Goal: Task Accomplishment & Management: Use online tool/utility

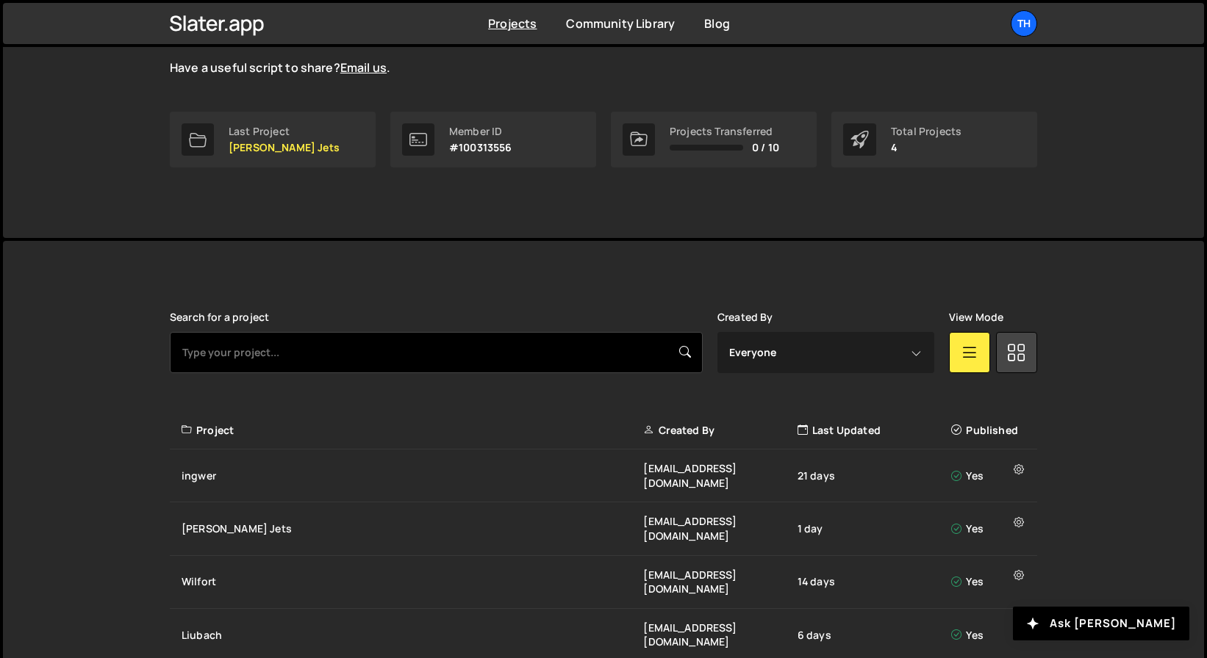
scroll to position [202, 0]
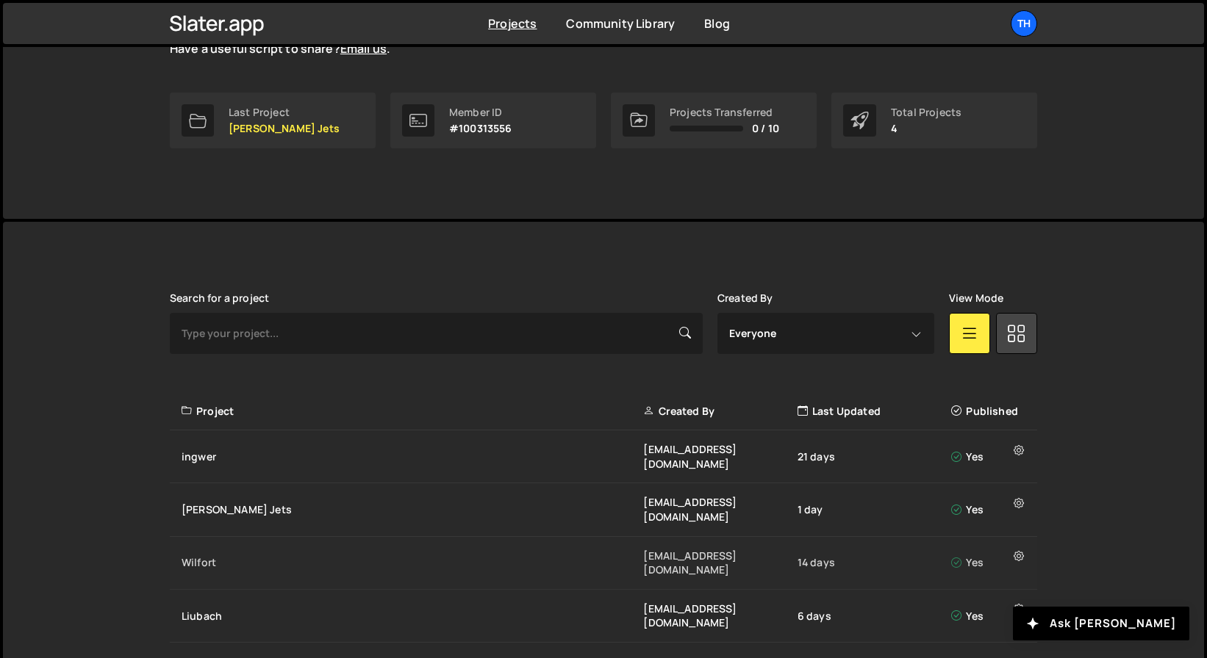
click at [244, 540] on div "Wilfort ivanchopei@thefirstthelast.agency 14 days Yes" at bounding box center [603, 563] width 867 height 53
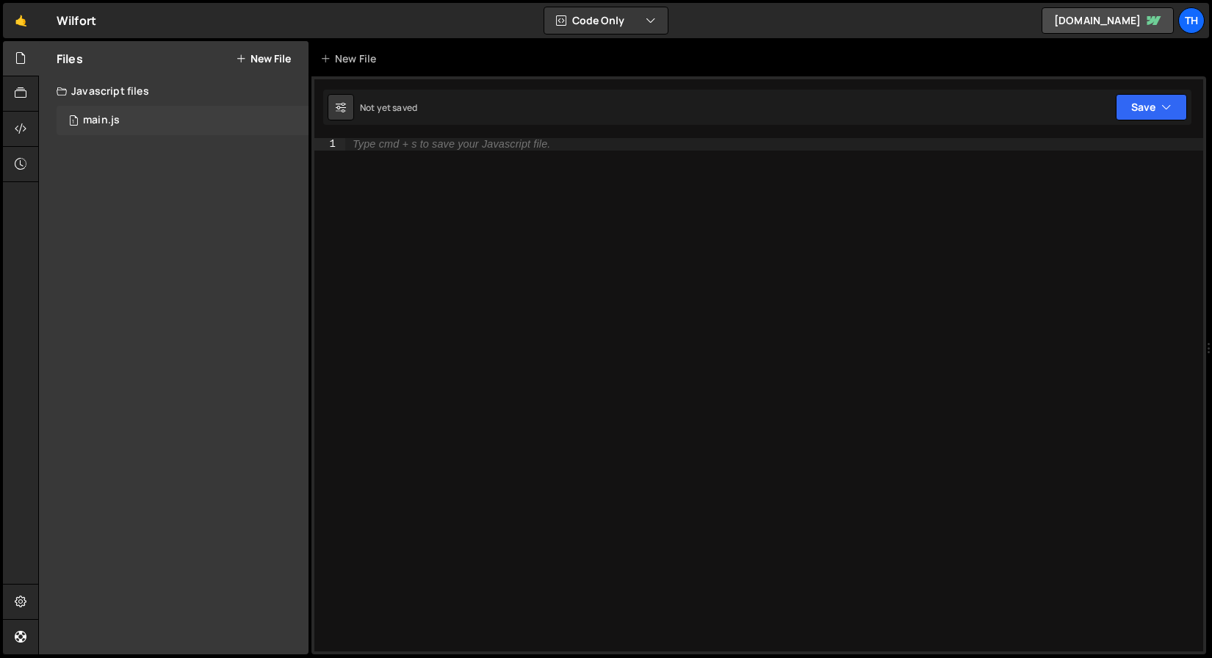
click at [252, 112] on div "1 main.js 0" at bounding box center [183, 120] width 252 height 29
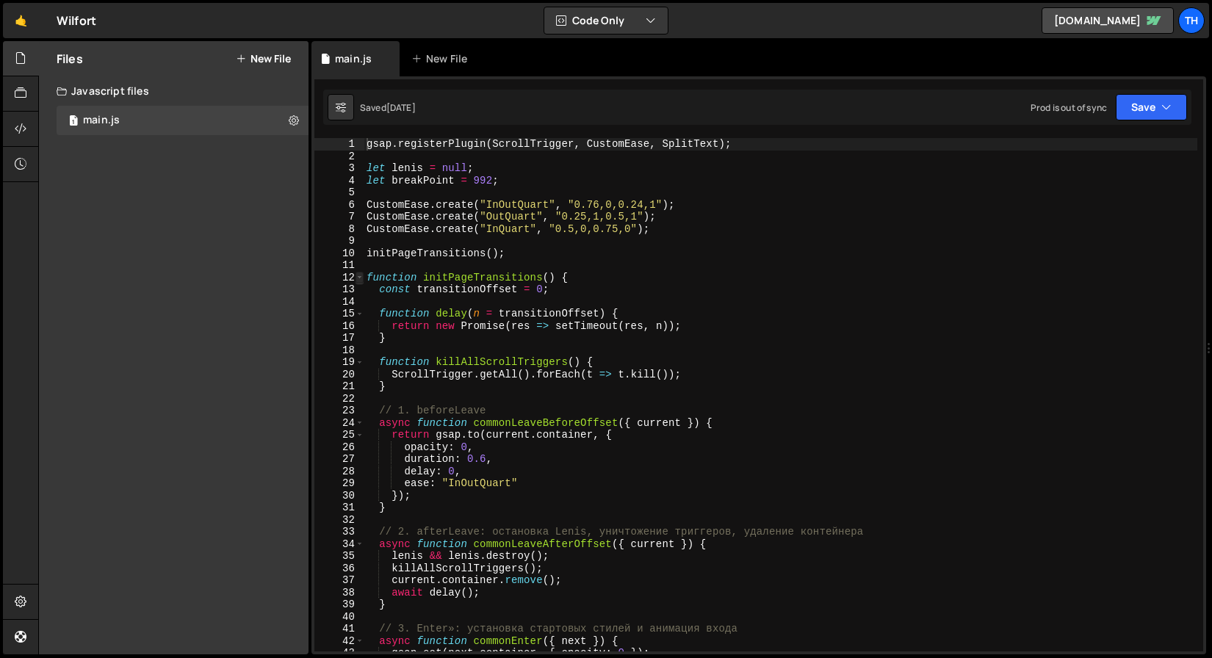
type textarea "gsap.registerPlugin(ScrollTrigger, CustomEase, SplitText);"
click at [356, 277] on span at bounding box center [360, 278] width 8 height 12
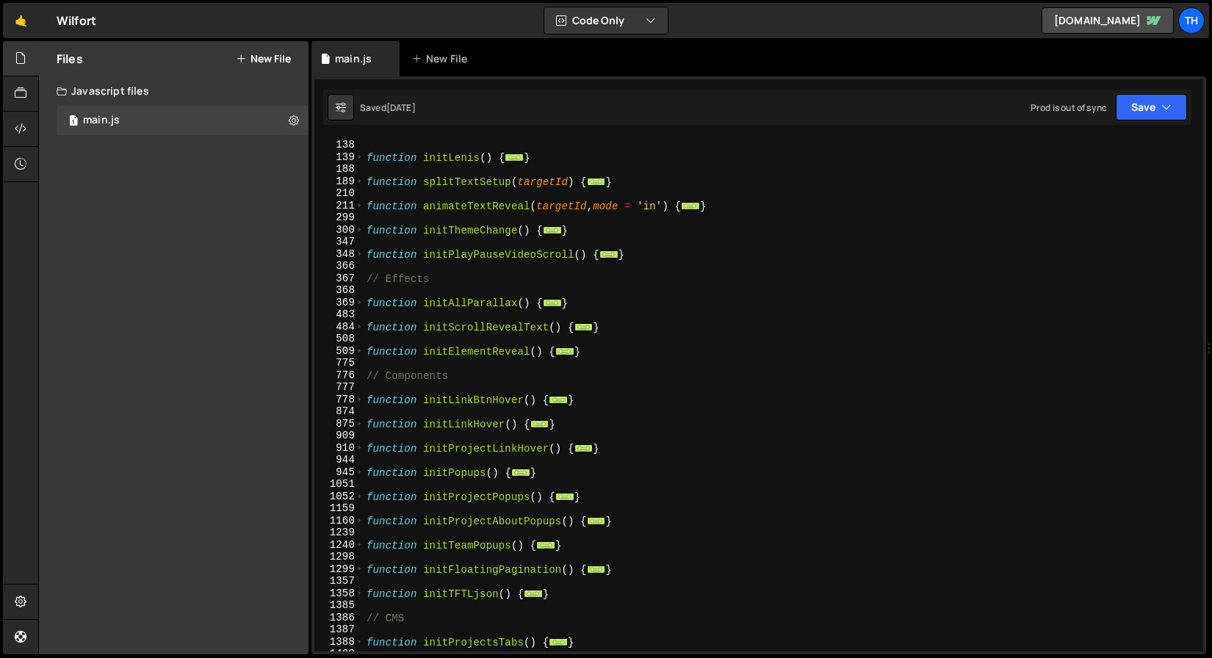
scroll to position [187, 0]
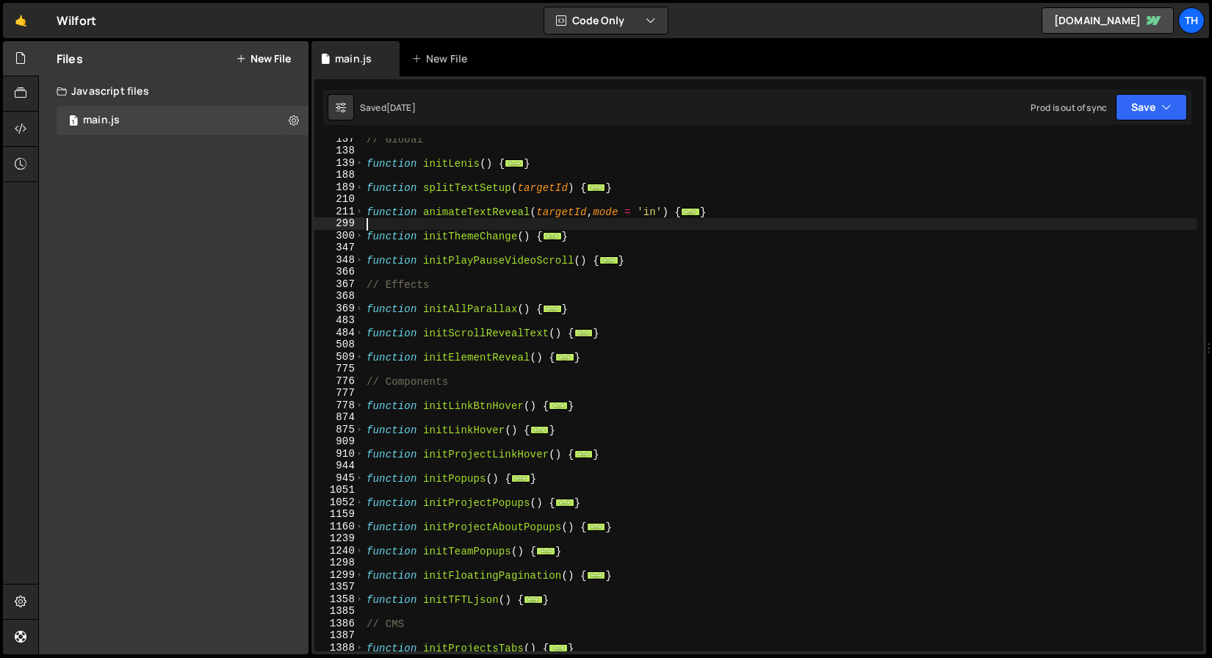
drag, startPoint x: 592, startPoint y: 229, endPoint x: 345, endPoint y: 228, distance: 246.9
click at [345, 228] on div "gsap.registerPlugin(ScrollTrigger, CustomEase, SplitText); 137 138 139 188 189 …" at bounding box center [758, 395] width 889 height 514
click at [541, 240] on div "// Global function initLenis ( ) { ... } function splitTextSetup ( targetId ) {…" at bounding box center [781, 402] width 834 height 538
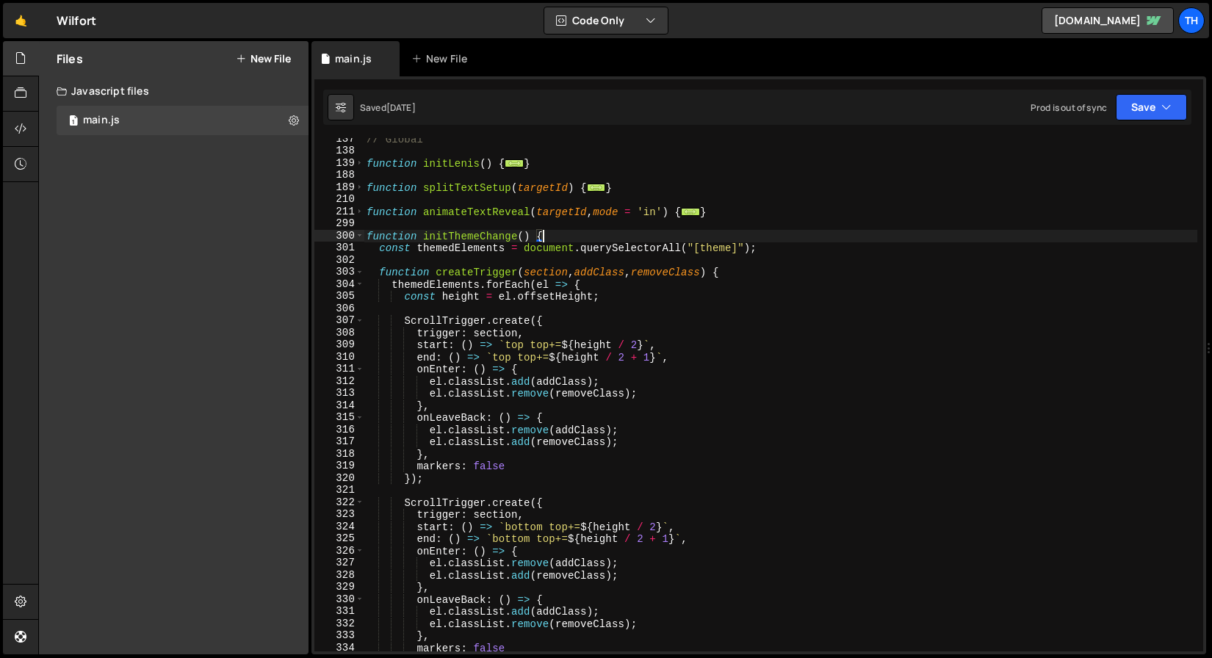
drag, startPoint x: 605, startPoint y: 232, endPoint x: 597, endPoint y: 233, distance: 8.1
click at [603, 233] on div "// Global function initLenis ( ) { ... } function splitTextSetup ( targetId ) {…" at bounding box center [781, 402] width 834 height 538
click at [362, 235] on span at bounding box center [360, 236] width 8 height 12
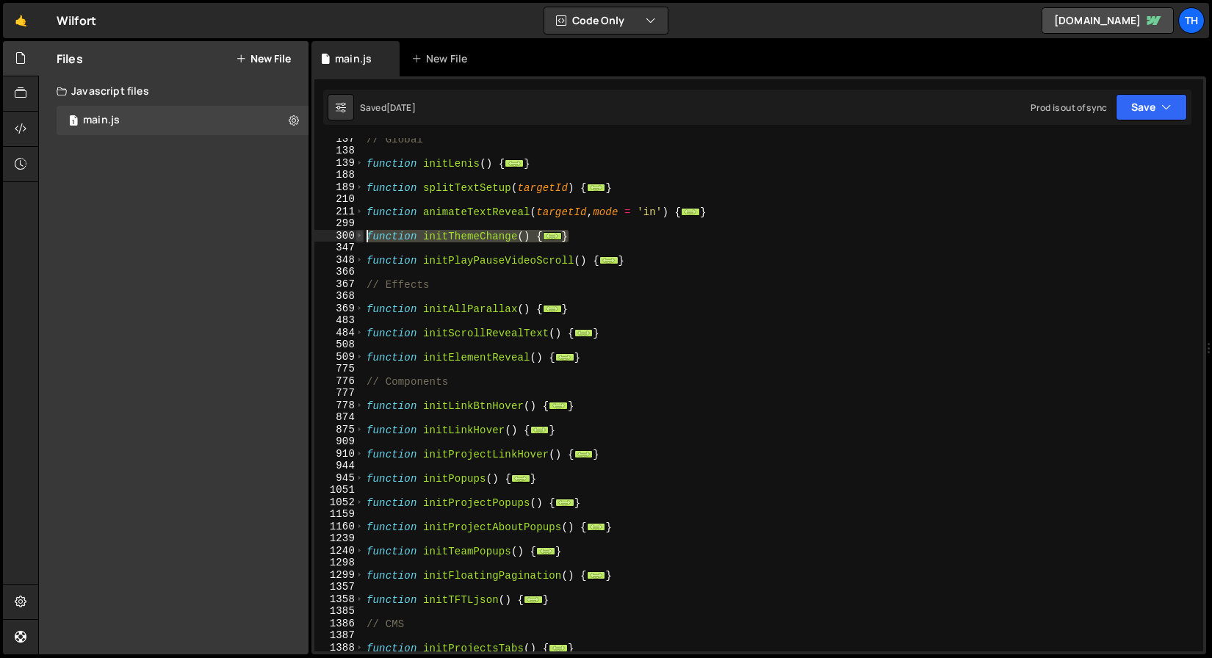
drag, startPoint x: 602, startPoint y: 239, endPoint x: 360, endPoint y: 237, distance: 241.8
click at [360, 237] on div "function initThemeChange() { 137 138 139 188 189 210 211 299 300 347 348 366 36…" at bounding box center [758, 395] width 889 height 514
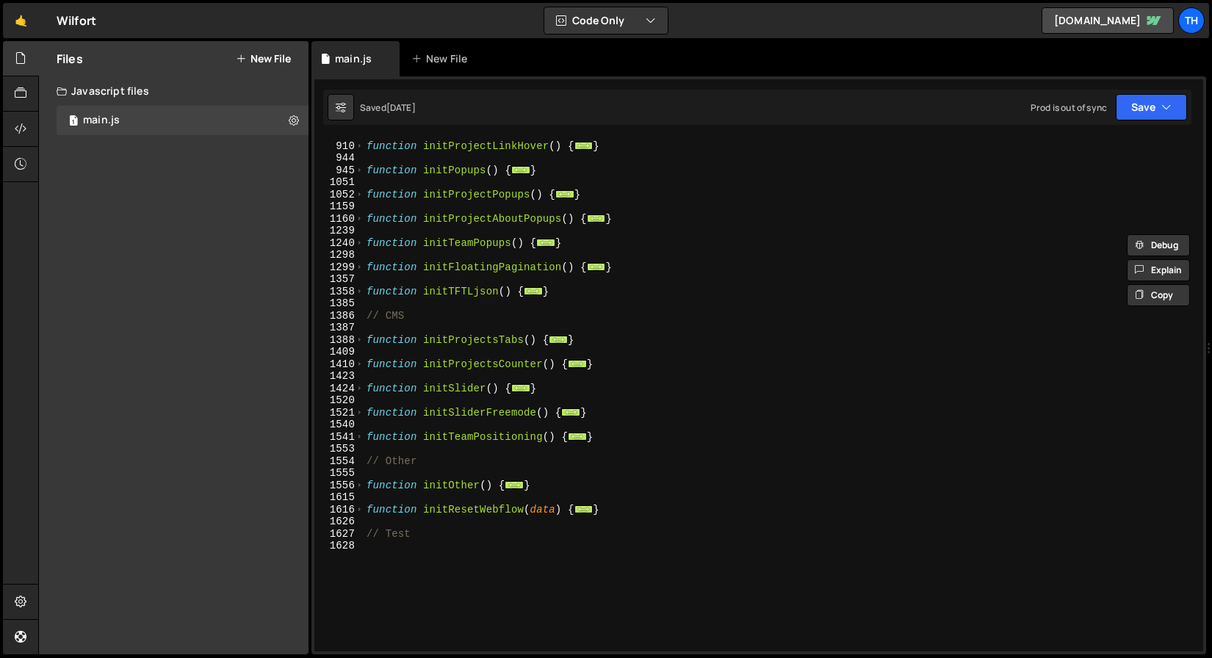
scroll to position [495, 0]
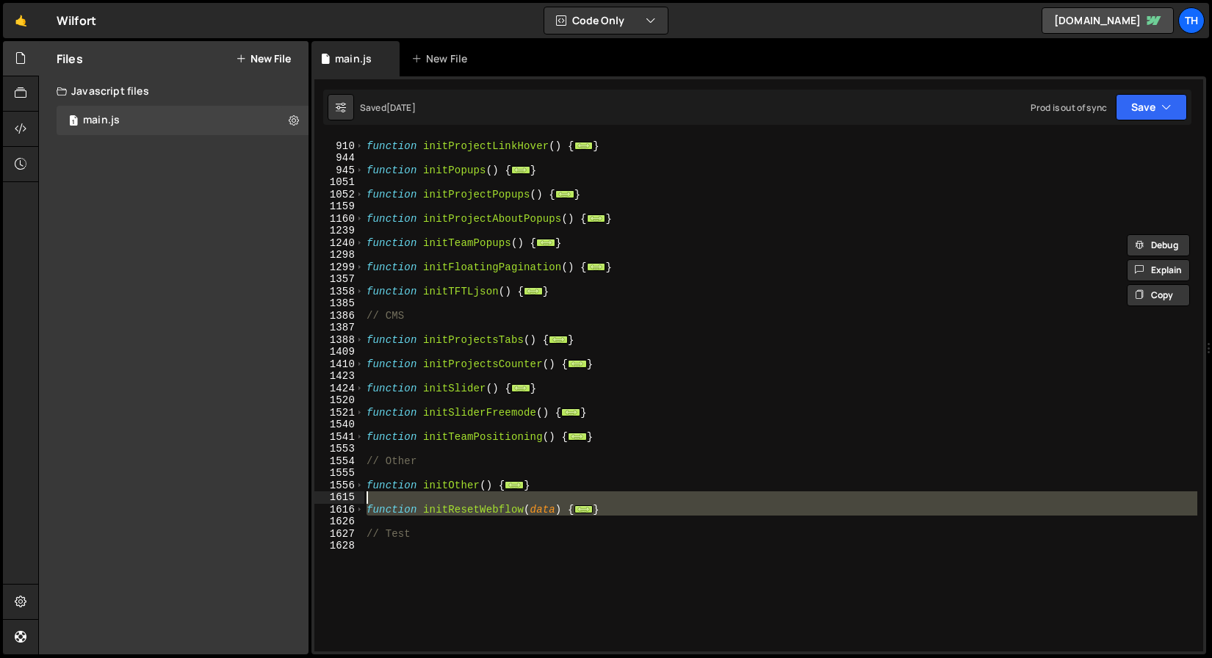
drag, startPoint x: 640, startPoint y: 517, endPoint x: 309, endPoint y: 503, distance: 331.0
click at [309, 503] on div "Files New File Javascript files 1 main.js 0 CSS files Copy share link Edit File…" at bounding box center [625, 348] width 1174 height 614
click at [561, 532] on div "function initProjectLinkHover ( ) { ... } function initPopups ( ) { ... } funct…" at bounding box center [781, 397] width 834 height 538
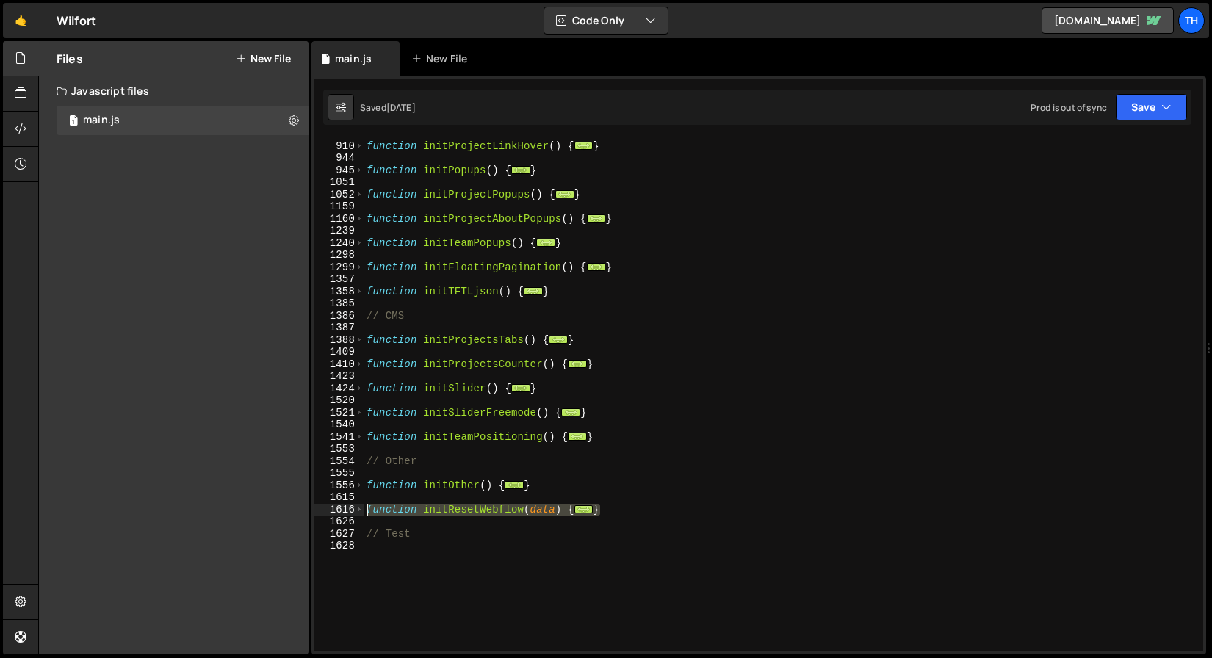
drag, startPoint x: 623, startPoint y: 511, endPoint x: 326, endPoint y: 514, distance: 296.9
click at [326, 514] on div "// Test 909 910 944 945 1051 1052 1159 1160 1239 1240 1298 1299 1357 1358 1385 …" at bounding box center [758, 395] width 889 height 514
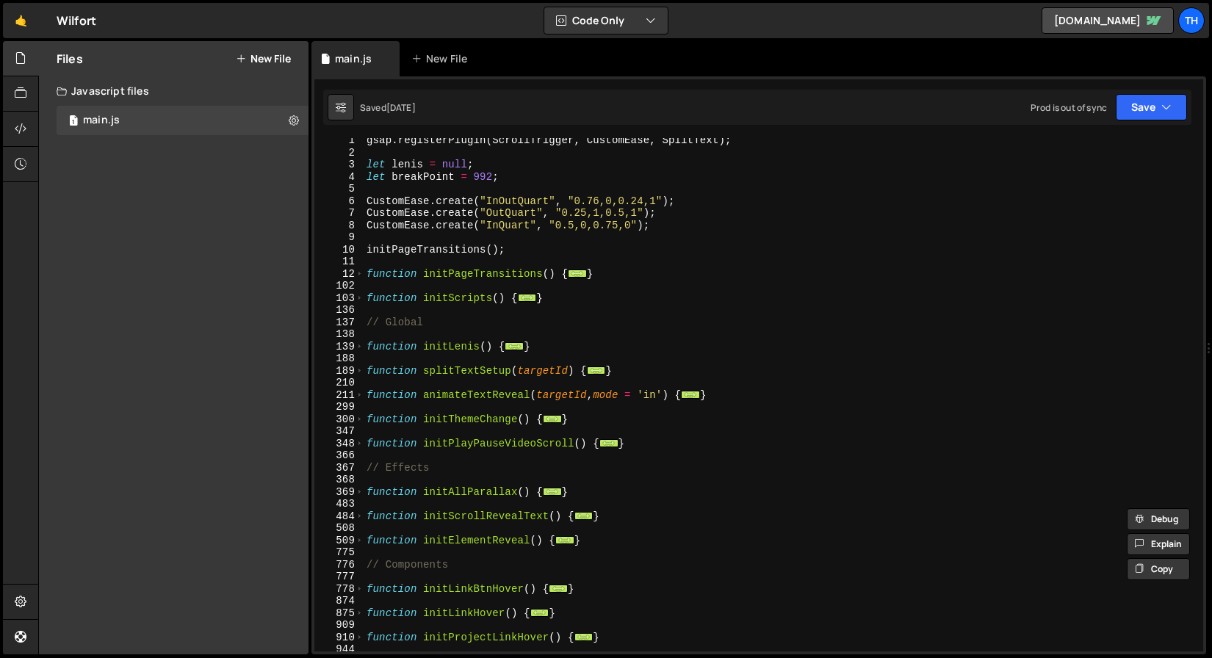
scroll to position [0, 0]
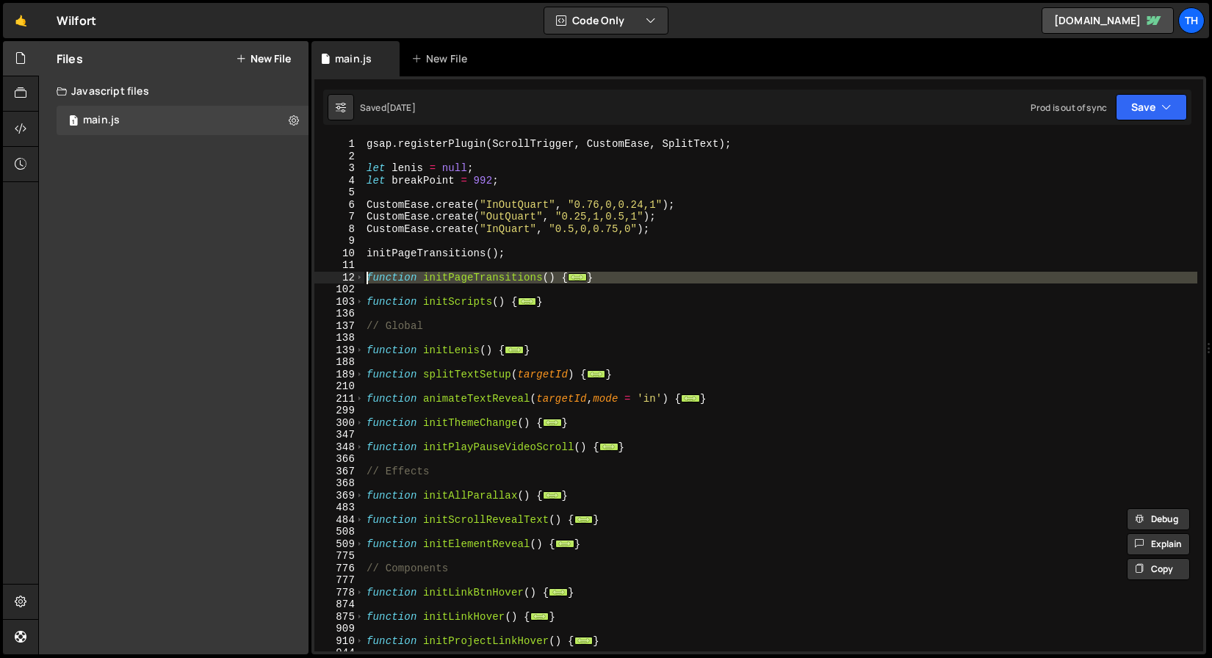
drag, startPoint x: 639, startPoint y: 284, endPoint x: 276, endPoint y: 276, distance: 363.1
click at [276, 276] on div "Files New File Javascript files 1 main.js 0 CSS files Copy share link Edit File…" at bounding box center [625, 348] width 1174 height 614
click at [360, 276] on span at bounding box center [360, 278] width 8 height 12
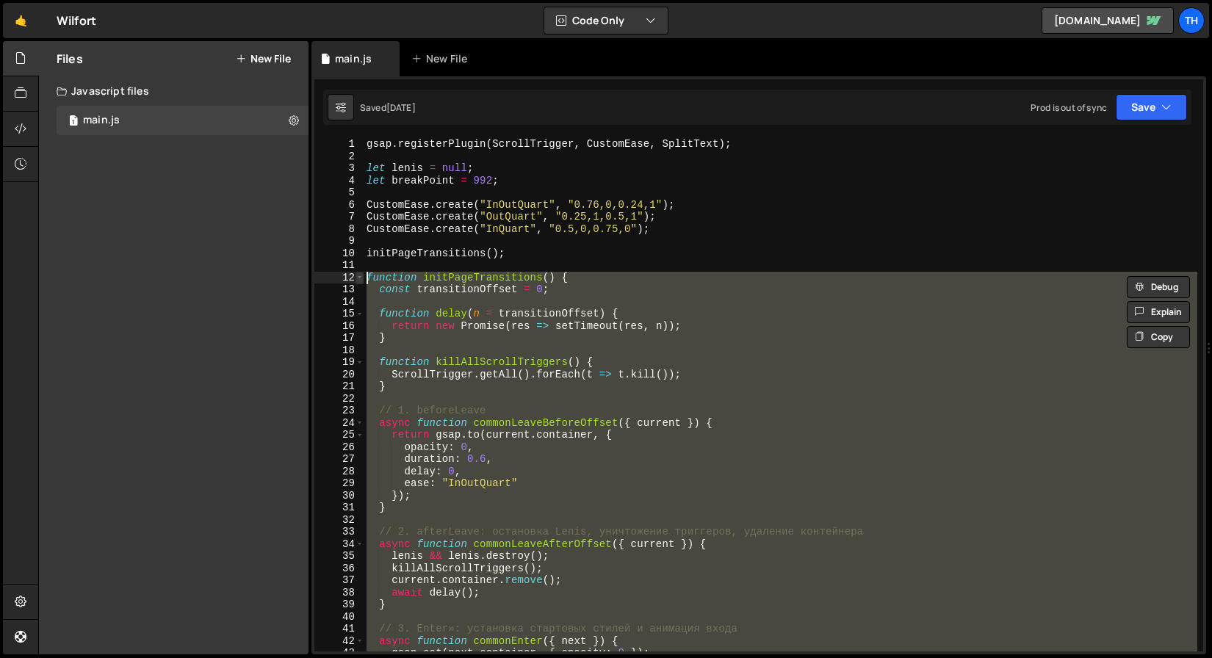
click at [360, 262] on div at bounding box center [360, 262] width 0 height 0
click at [495, 164] on div "gsap . registerPlugin ( ScrollTrigger , CustomEase , SplitText ) ; let lenis = …" at bounding box center [781, 407] width 834 height 538
type textarea "let lenis = null;"
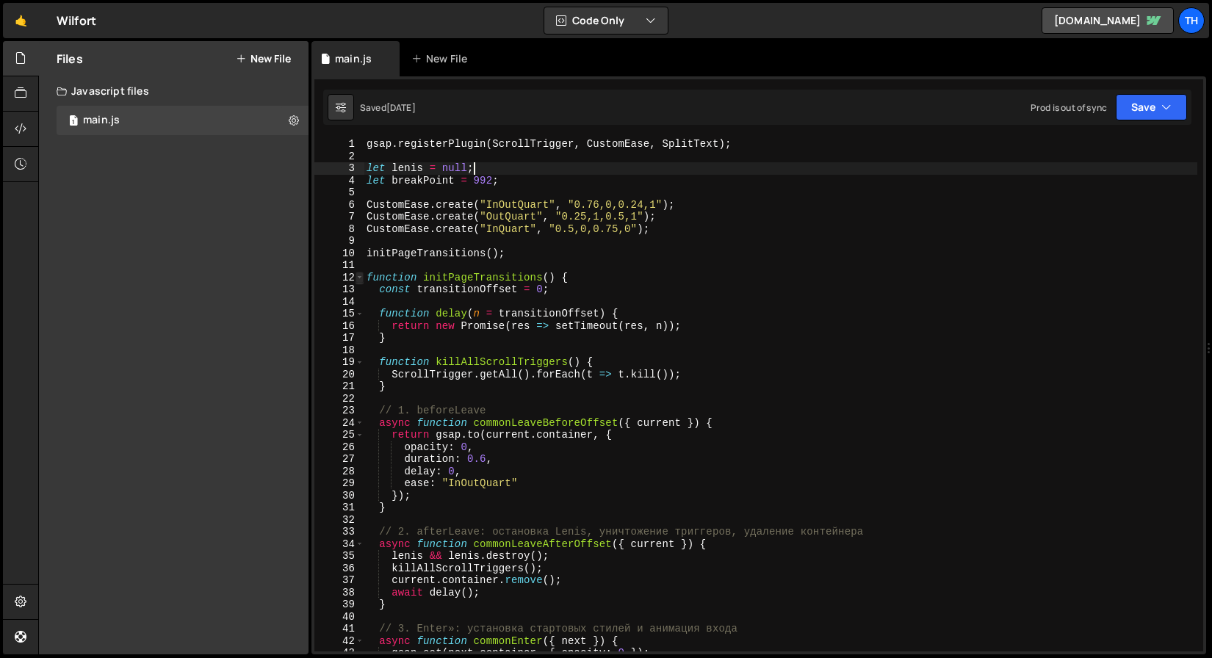
click at [361, 278] on span at bounding box center [360, 278] width 8 height 12
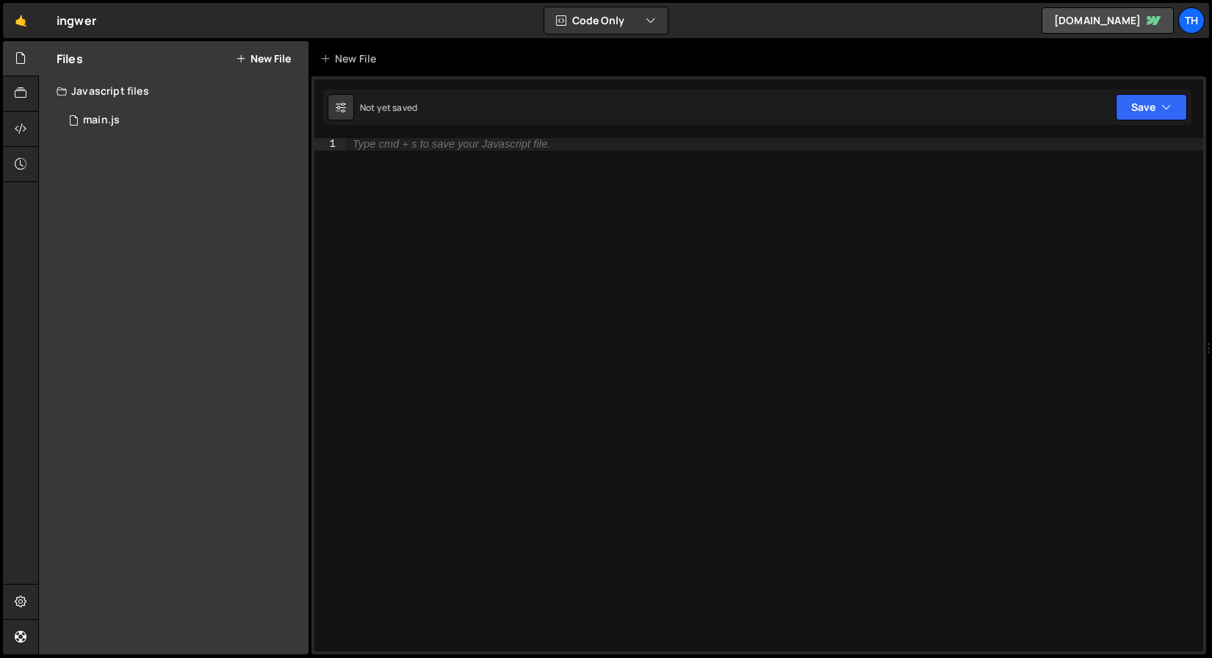
click at [112, 104] on div "Javascript files" at bounding box center [174, 90] width 270 height 29
click at [145, 90] on div "Javascript files" at bounding box center [174, 90] width 270 height 29
click at [167, 126] on div "1 main.js 0" at bounding box center [185, 120] width 257 height 29
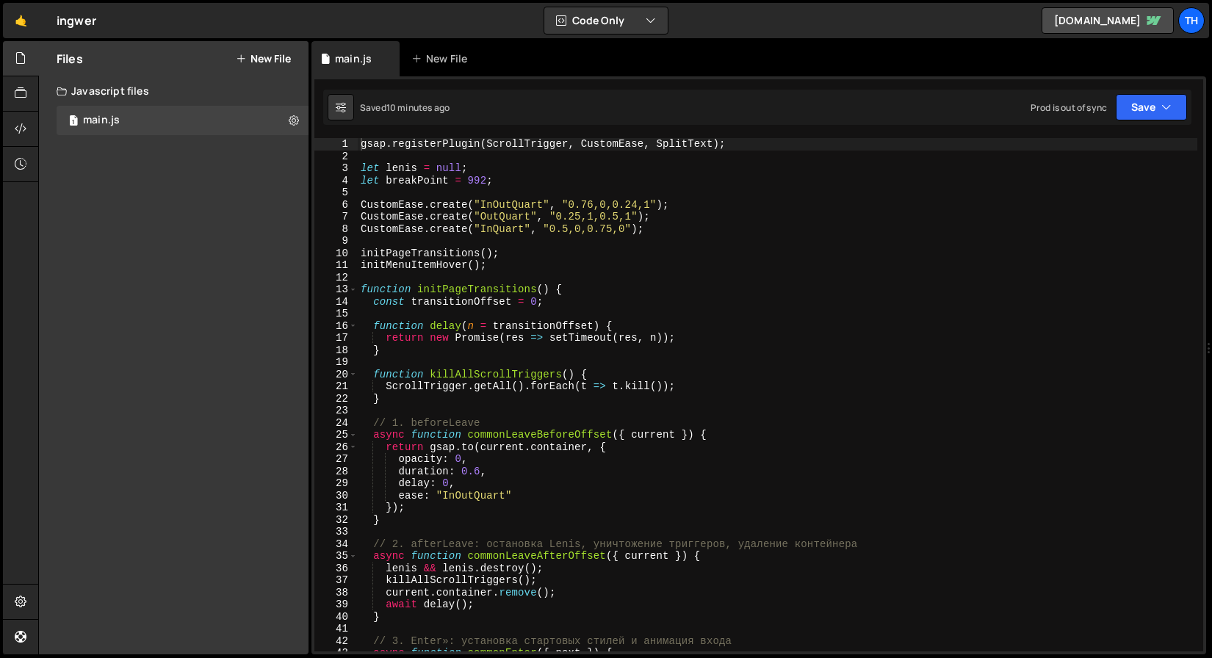
scroll to position [1249, 0]
click at [353, 292] on span at bounding box center [353, 290] width 8 height 12
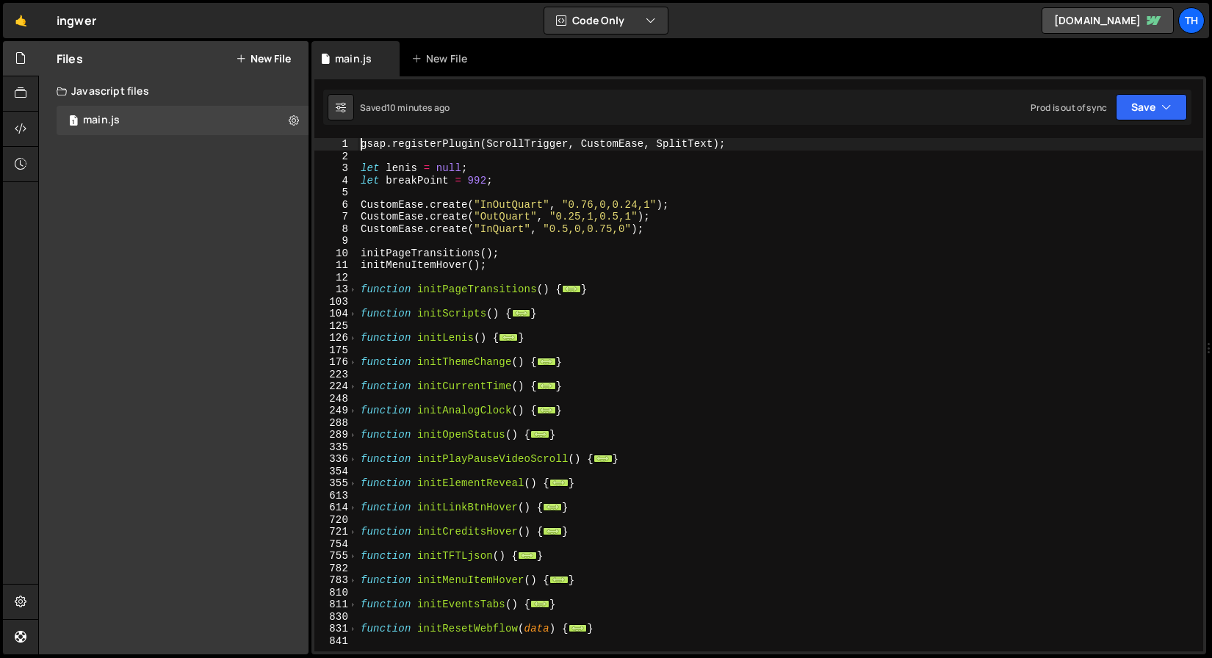
click at [493, 332] on div "gsap . registerPlugin ( ScrollTrigger , CustomEase , SplitText ) ; let lenis = …" at bounding box center [781, 407] width 846 height 538
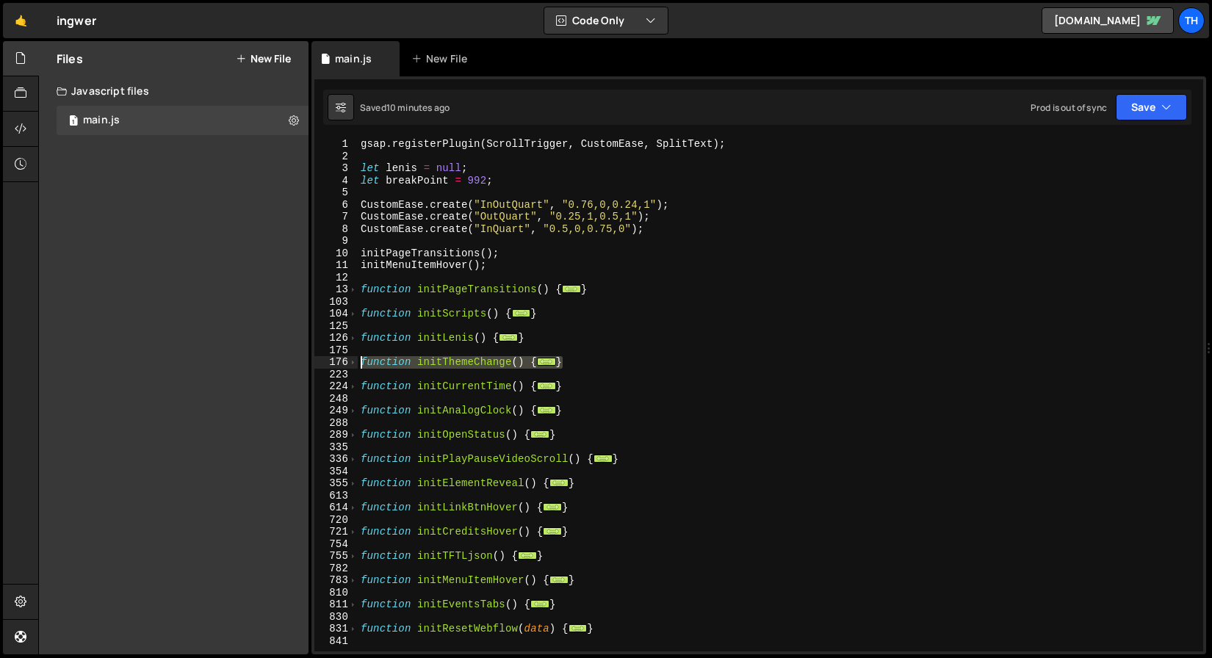
drag, startPoint x: 587, startPoint y: 365, endPoint x: 329, endPoint y: 362, distance: 257.9
click at [329, 362] on div "function initLenis() { 1 2 3 4 5 6 7 8 9 10 11 12 13 103 104 125 126 175 176 22…" at bounding box center [758, 395] width 889 height 514
paste textarea "}"
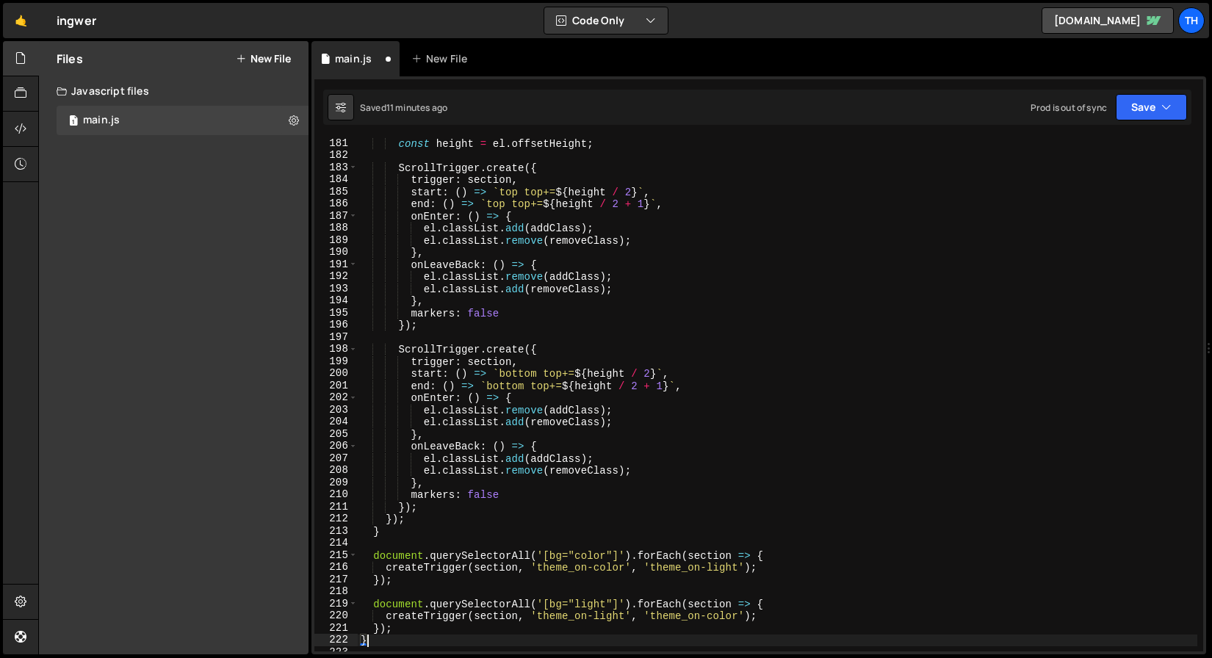
scroll to position [298, 0]
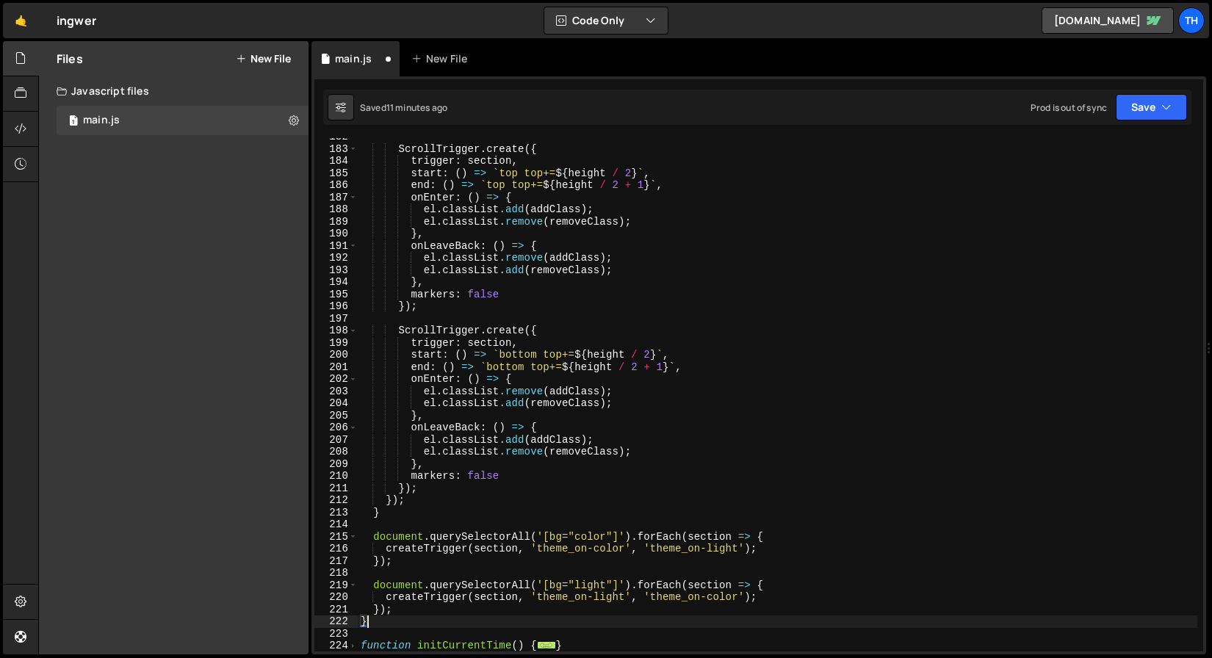
click at [1130, 126] on div "1 Type cmd + s to save your Javascript file. הההההההההההההההההההההההההההההההההה…" at bounding box center [759, 365] width 895 height 578
click at [1132, 118] on button "Save" at bounding box center [1151, 107] width 71 height 26
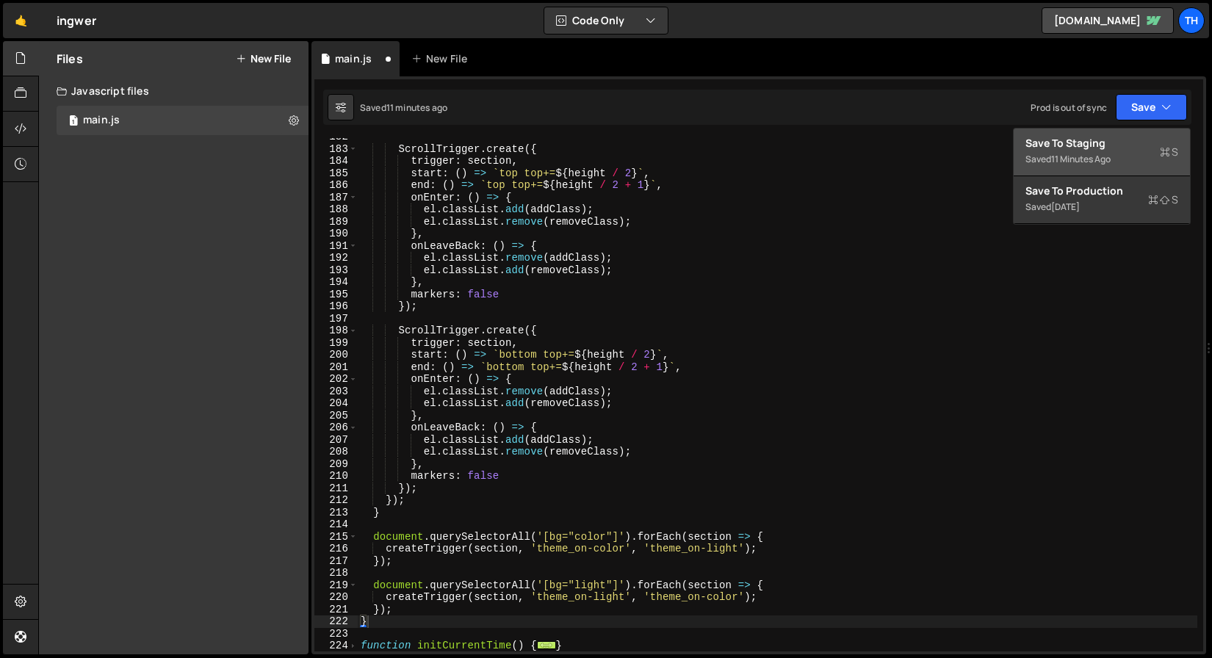
click at [1094, 164] on div "11 minutes ago" at bounding box center [1082, 159] width 60 height 12
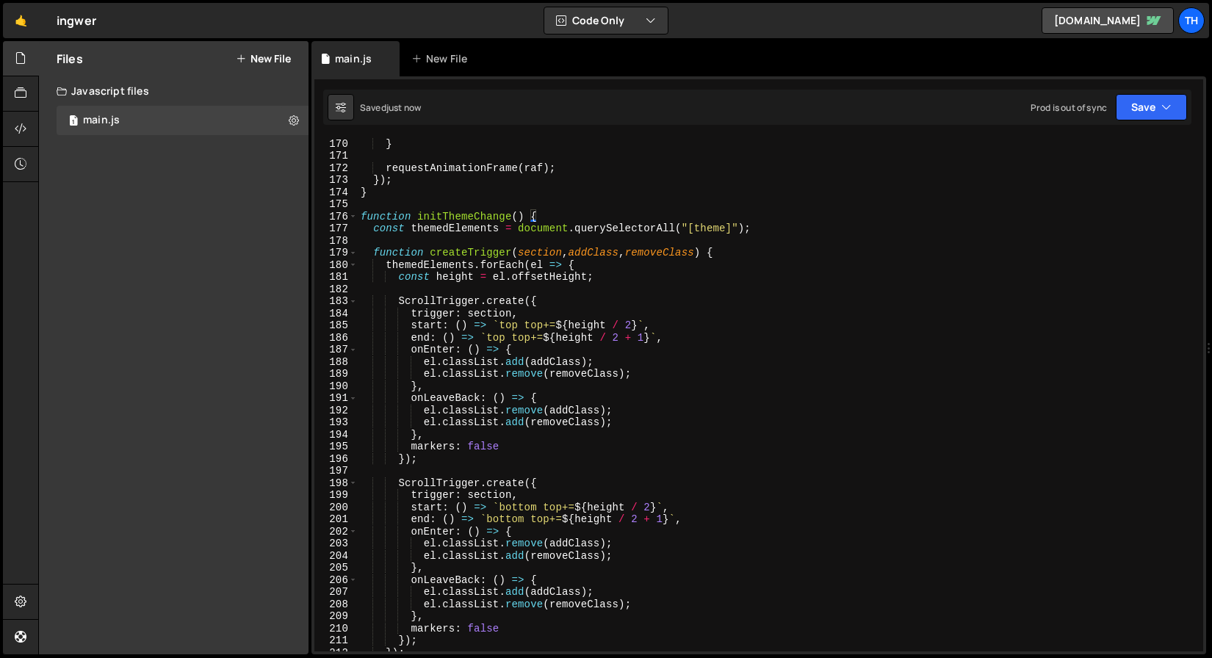
scroll to position [2005, 0]
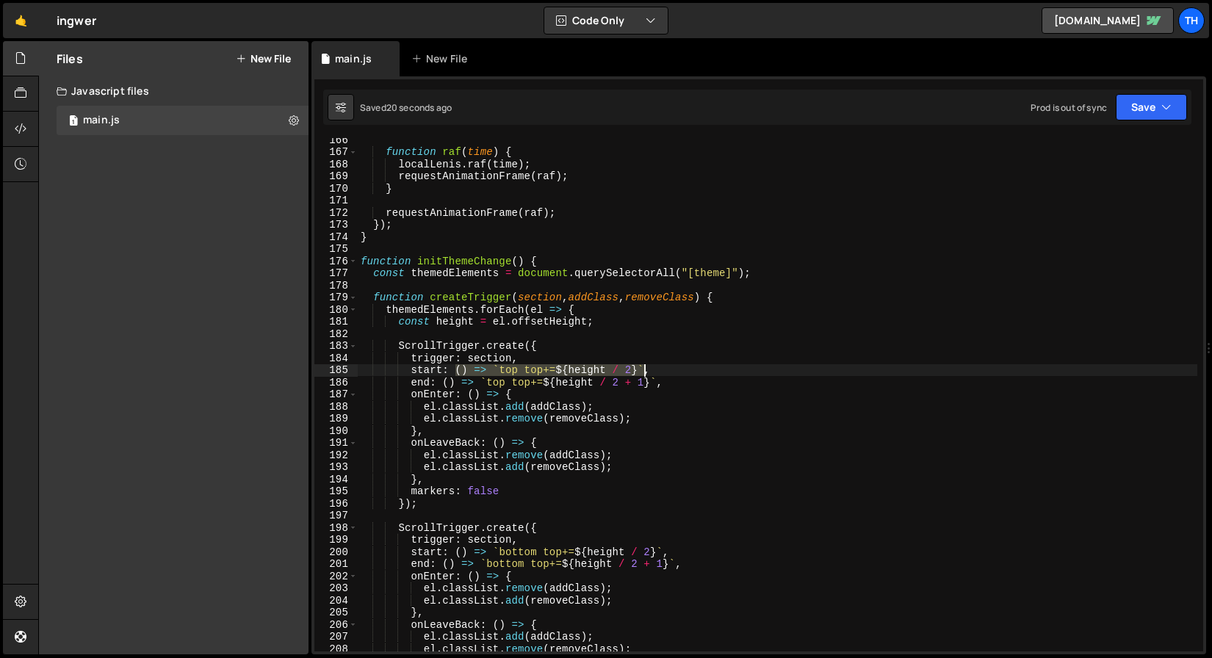
drag, startPoint x: 456, startPoint y: 371, endPoint x: 643, endPoint y: 372, distance: 186.6
click at [643, 372] on div "function raf ( time ) { localLenis . raf ( time ) ; requestAnimationFrame ( raf…" at bounding box center [778, 403] width 840 height 538
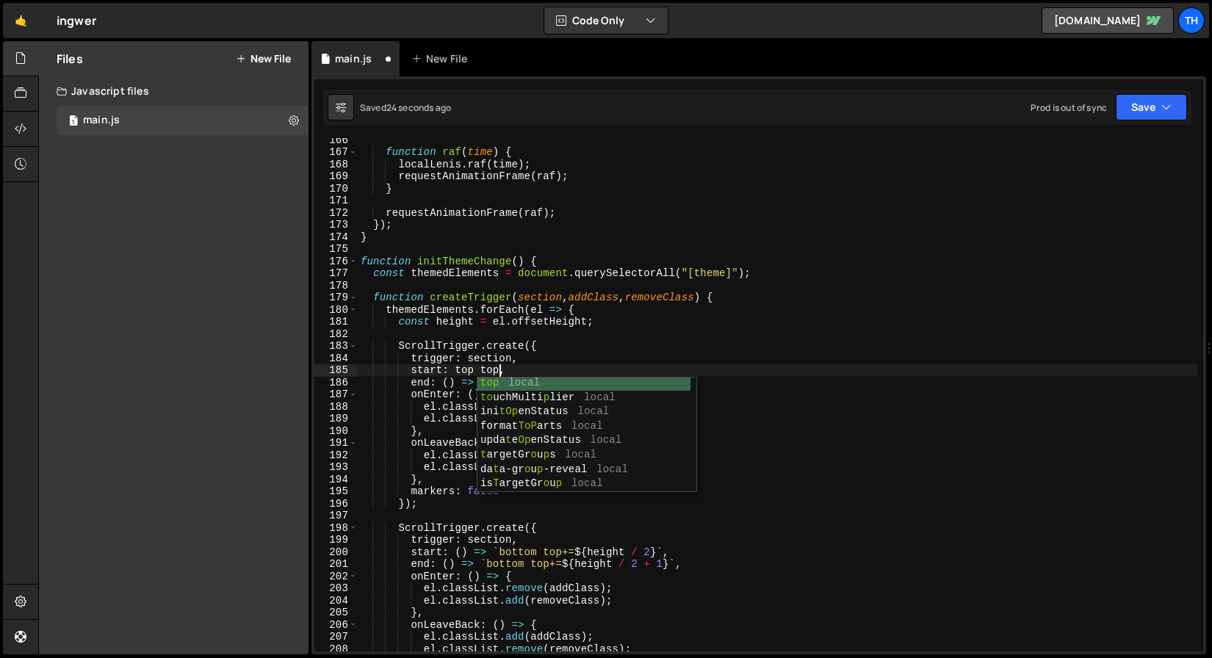
scroll to position [1, 0]
click at [662, 343] on div "function raf ( time ) { localLenis . raf ( time ) ; requestAnimationFrame ( raf…" at bounding box center [778, 403] width 840 height 538
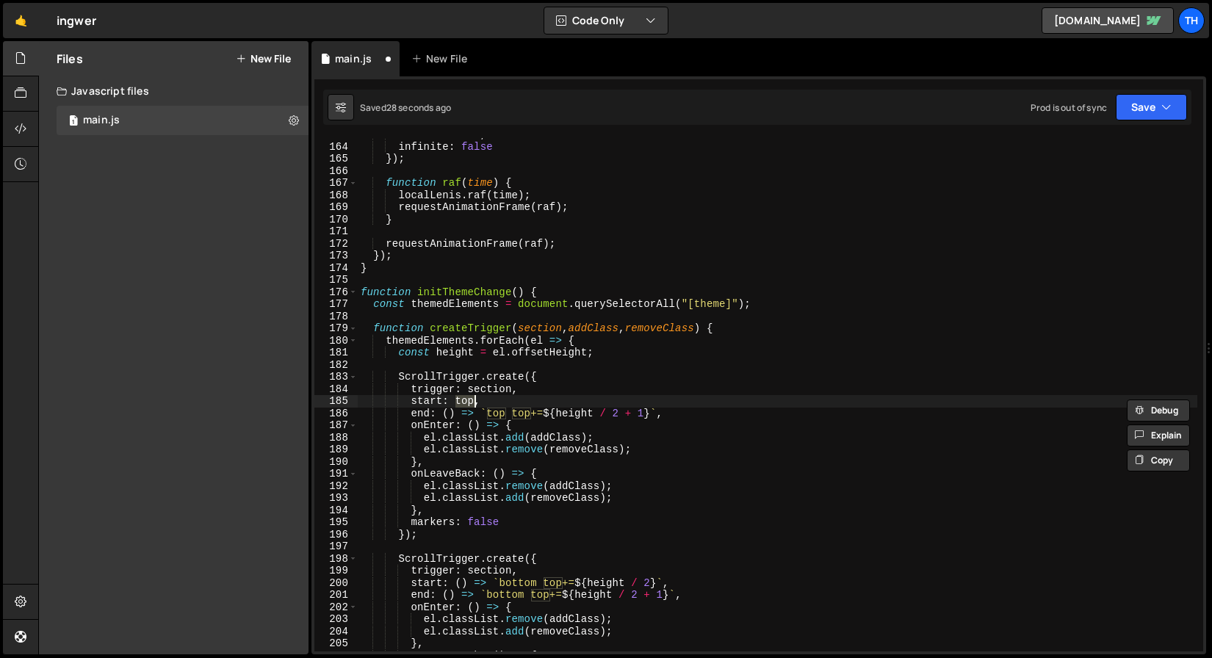
scroll to position [1974, 0]
type textarea "start: () => `top top+=${height / 2}`,"
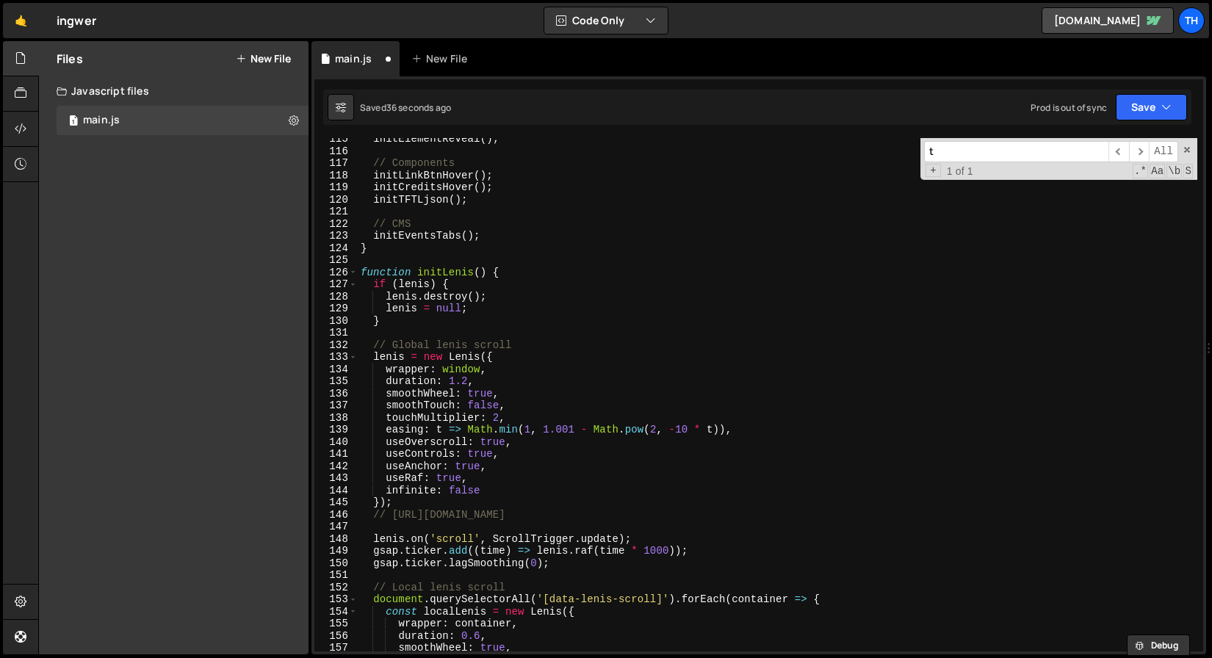
scroll to position [1986, 0]
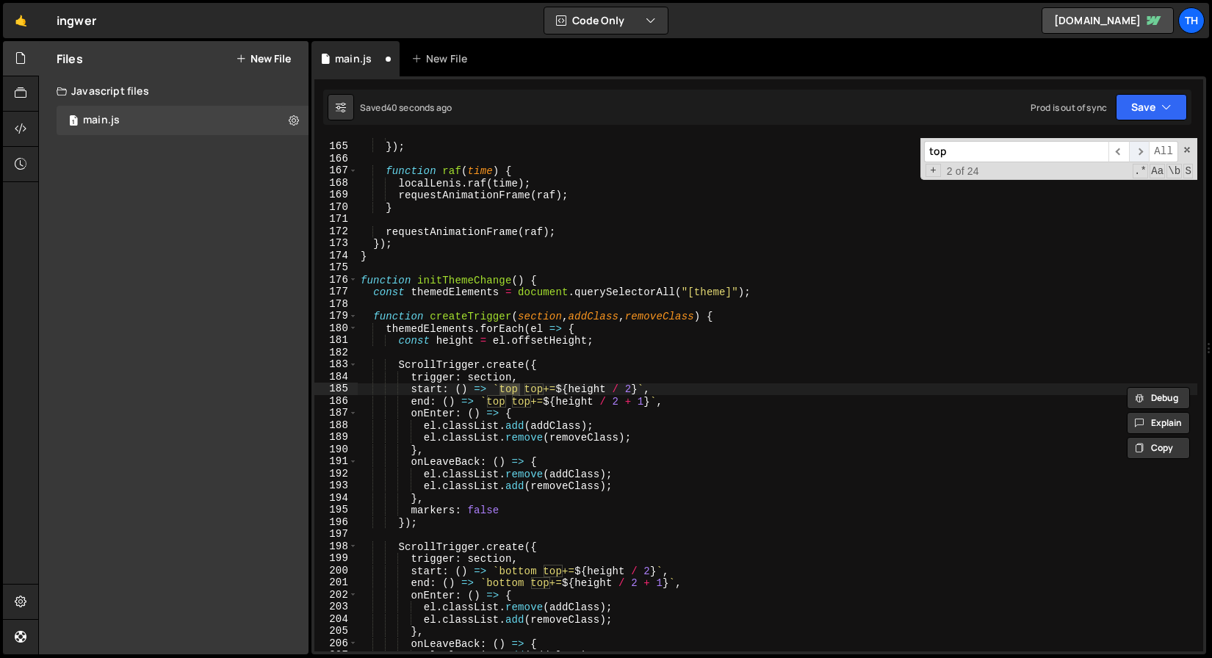
type input "top"
click at [1144, 149] on span "​" at bounding box center [1139, 151] width 21 height 21
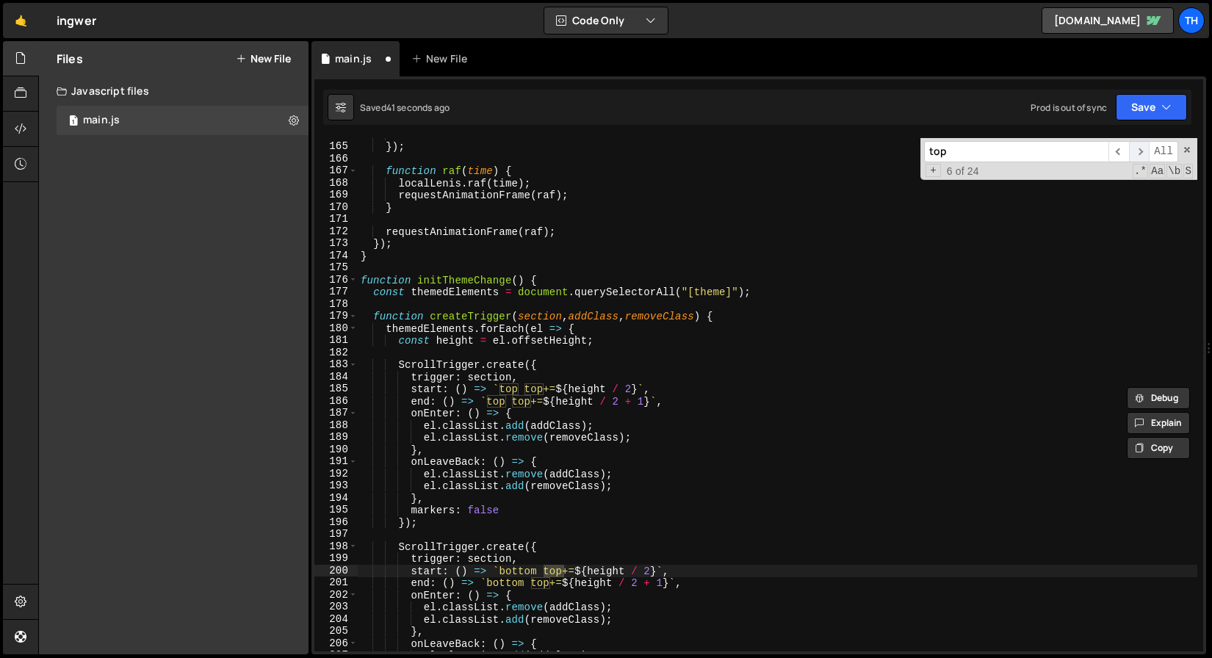
click at [1144, 149] on span "​" at bounding box center [1139, 151] width 21 height 21
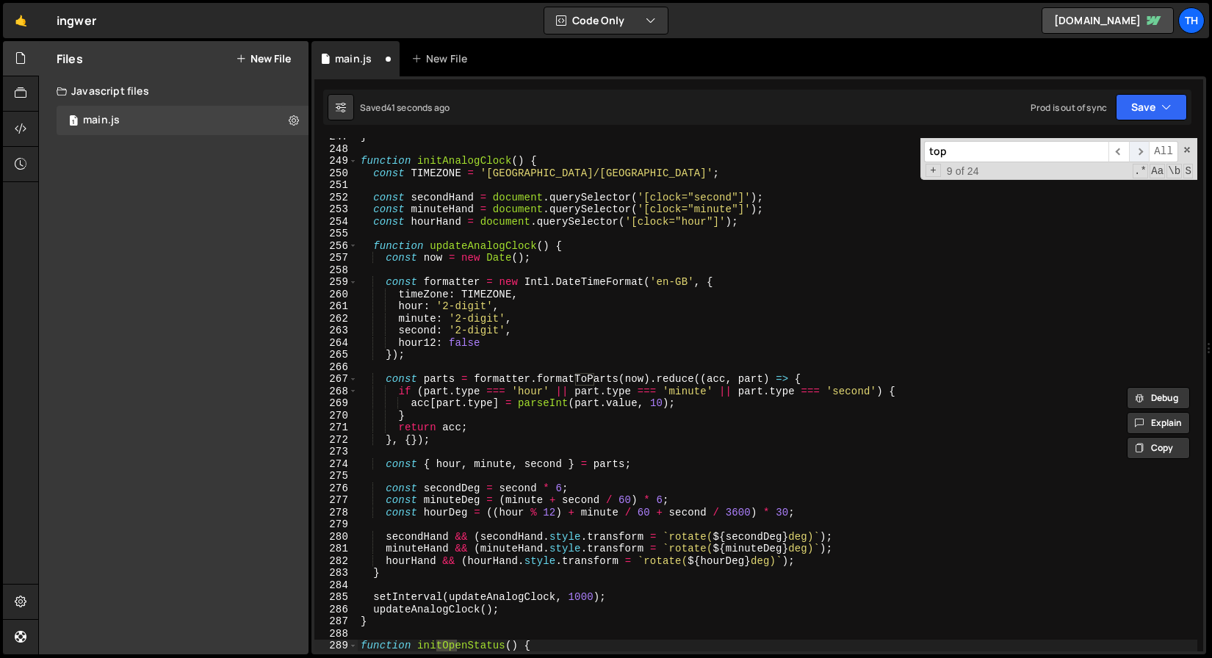
click at [1144, 149] on span "​" at bounding box center [1139, 151] width 21 height 21
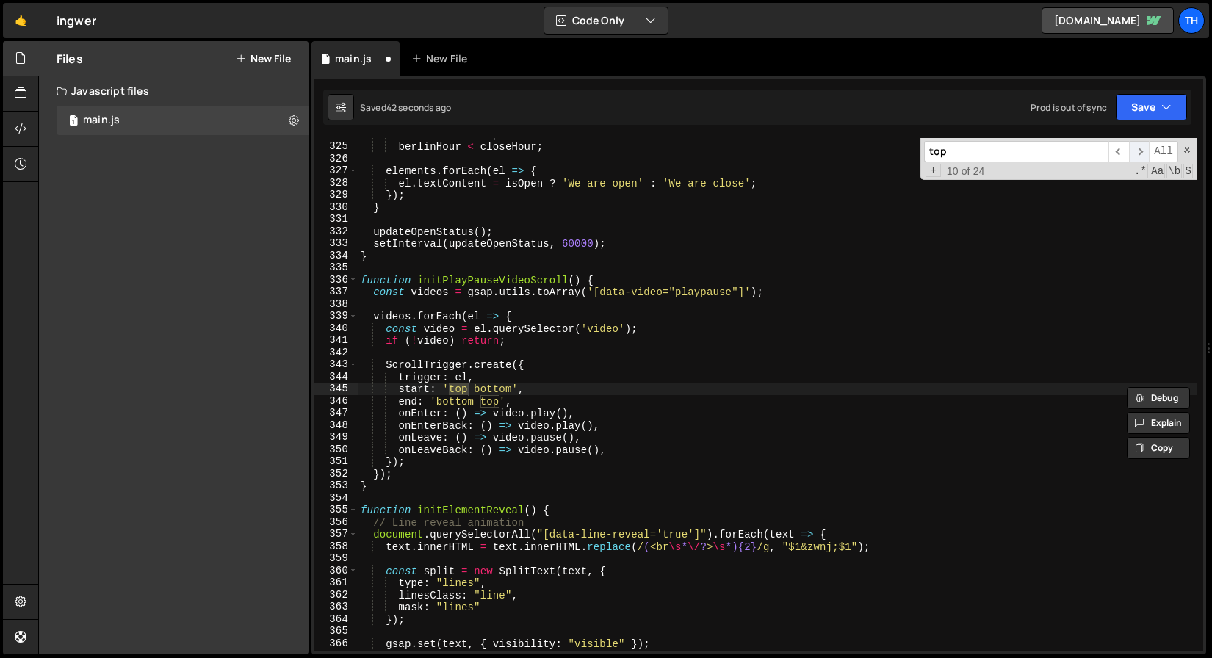
click at [1144, 149] on span "​" at bounding box center [1139, 151] width 21 height 21
click at [1110, 155] on span "​" at bounding box center [1119, 151] width 21 height 21
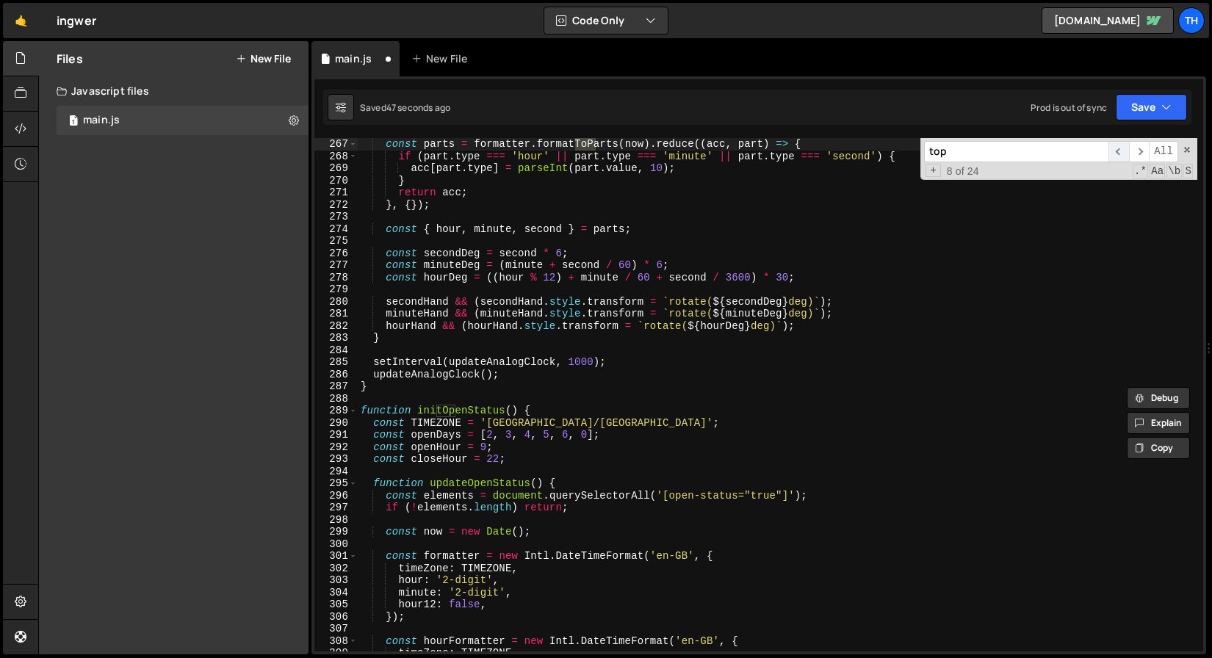
click at [1110, 155] on span "​" at bounding box center [1119, 151] width 21 height 21
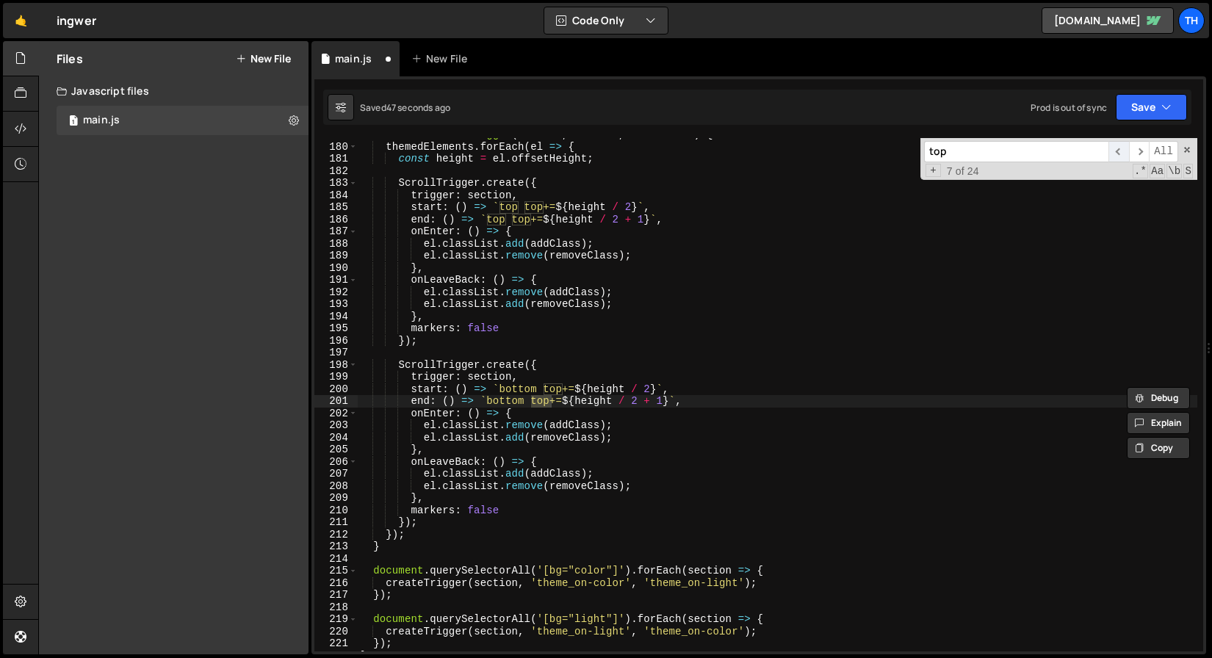
scroll to position [2168, 0]
click at [1110, 155] on span "​" at bounding box center [1119, 151] width 21 height 21
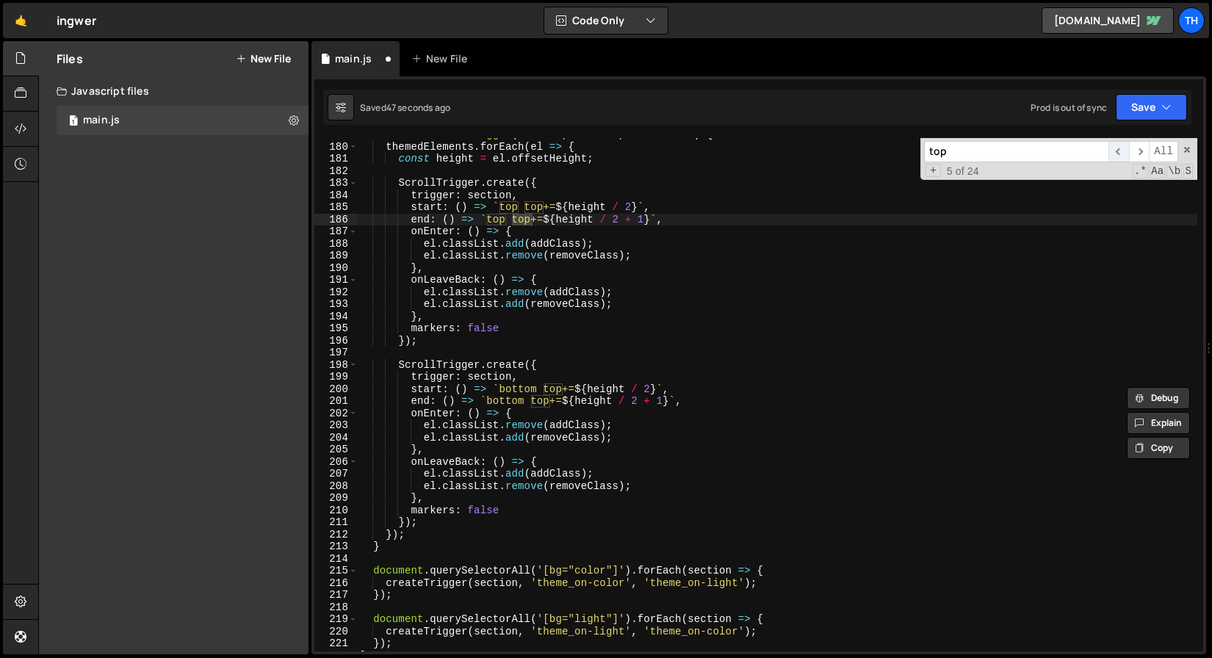
click at [1110, 155] on span "​" at bounding box center [1119, 151] width 21 height 21
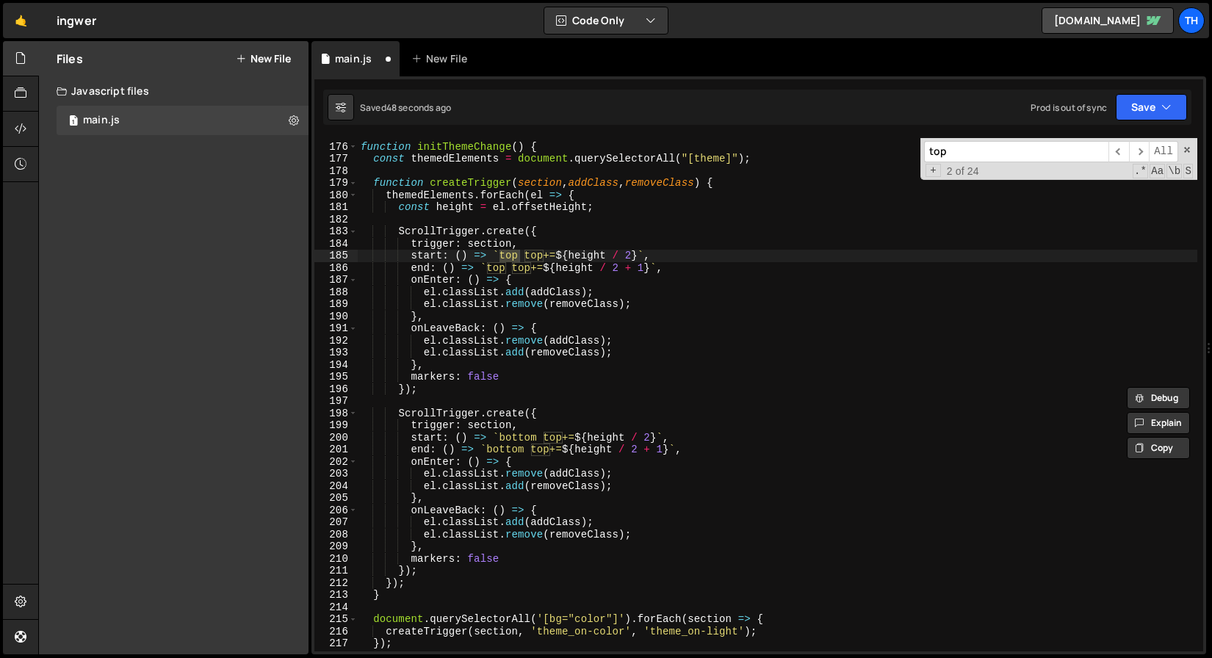
scroll to position [2119, 0]
click at [562, 270] on div "function initThemeChange ( ) { const themedElements = document . querySelectorA…" at bounding box center [778, 398] width 840 height 538
drag, startPoint x: 544, startPoint y: 253, endPoint x: 639, endPoint y: 251, distance: 94.8
click at [639, 251] on div "function initThemeChange ( ) { const themedElements = document . querySelectorA…" at bounding box center [778, 398] width 840 height 538
drag, startPoint x: 533, startPoint y: 266, endPoint x: 651, endPoint y: 267, distance: 117.6
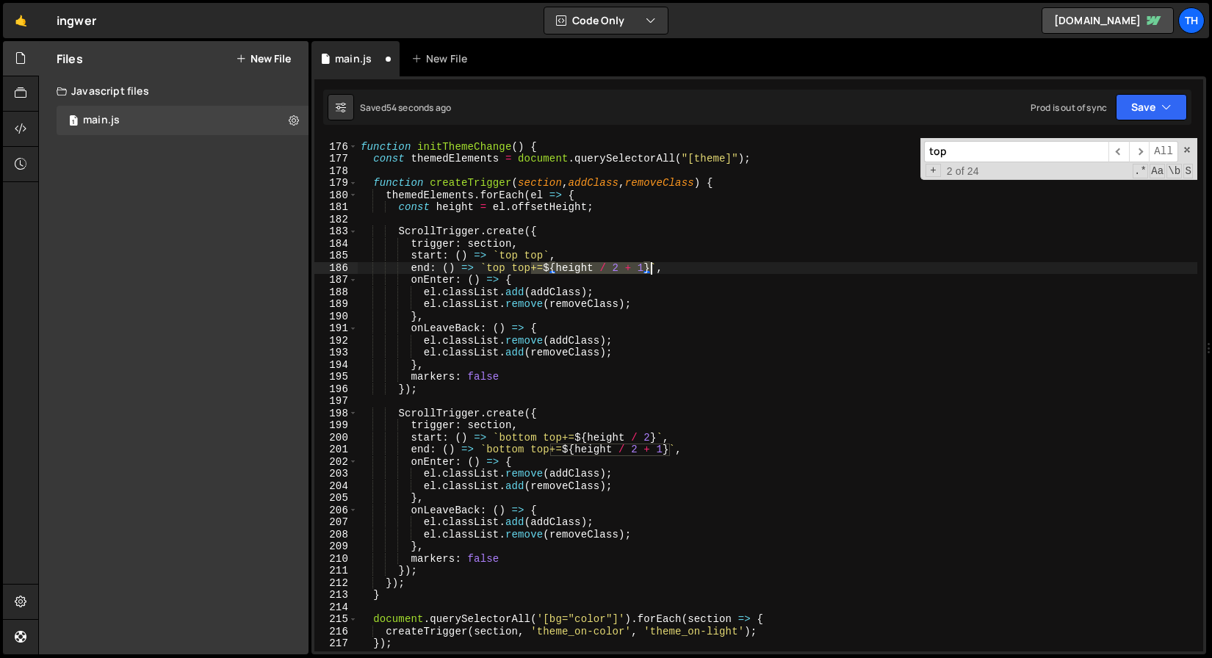
click at [651, 267] on div "function initThemeChange ( ) { const themedElements = document . querySelectorA…" at bounding box center [778, 398] width 840 height 538
drag, startPoint x: 495, startPoint y: 254, endPoint x: 456, endPoint y: 257, distance: 39.8
click at [456, 257] on div "function initThemeChange ( ) { const themedElements = document . querySelectorA…" at bounding box center [778, 398] width 840 height 538
drag, startPoint x: 445, startPoint y: 269, endPoint x: 480, endPoint y: 272, distance: 35.4
click at [480, 272] on div "function initThemeChange ( ) { const themedElements = document . querySelectorA…" at bounding box center [778, 398] width 840 height 538
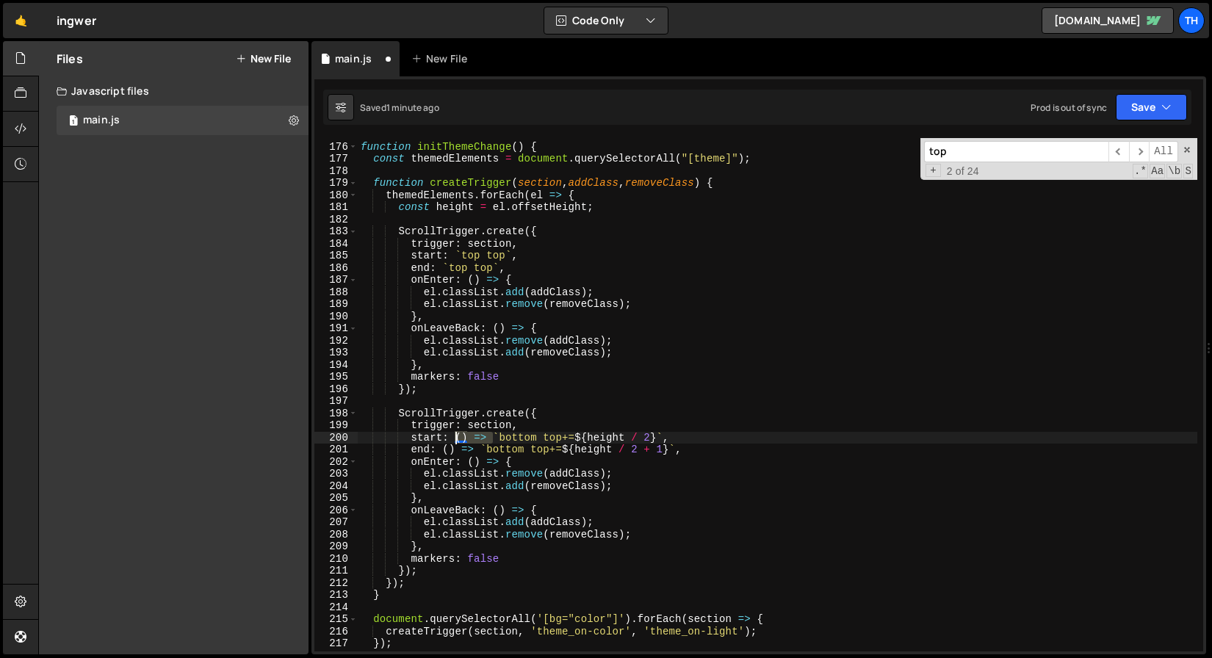
drag, startPoint x: 494, startPoint y: 439, endPoint x: 456, endPoint y: 442, distance: 37.6
click at [456, 442] on div "function initThemeChange ( ) { const themedElements = document . querySelectorA…" at bounding box center [778, 398] width 840 height 538
drag, startPoint x: 525, startPoint y: 435, endPoint x: 619, endPoint y: 434, distance: 94.8
click at [619, 434] on div "function initThemeChange ( ) { const themedElements = document . querySelectorA…" at bounding box center [778, 398] width 840 height 538
drag, startPoint x: 445, startPoint y: 448, endPoint x: 484, endPoint y: 453, distance: 39.2
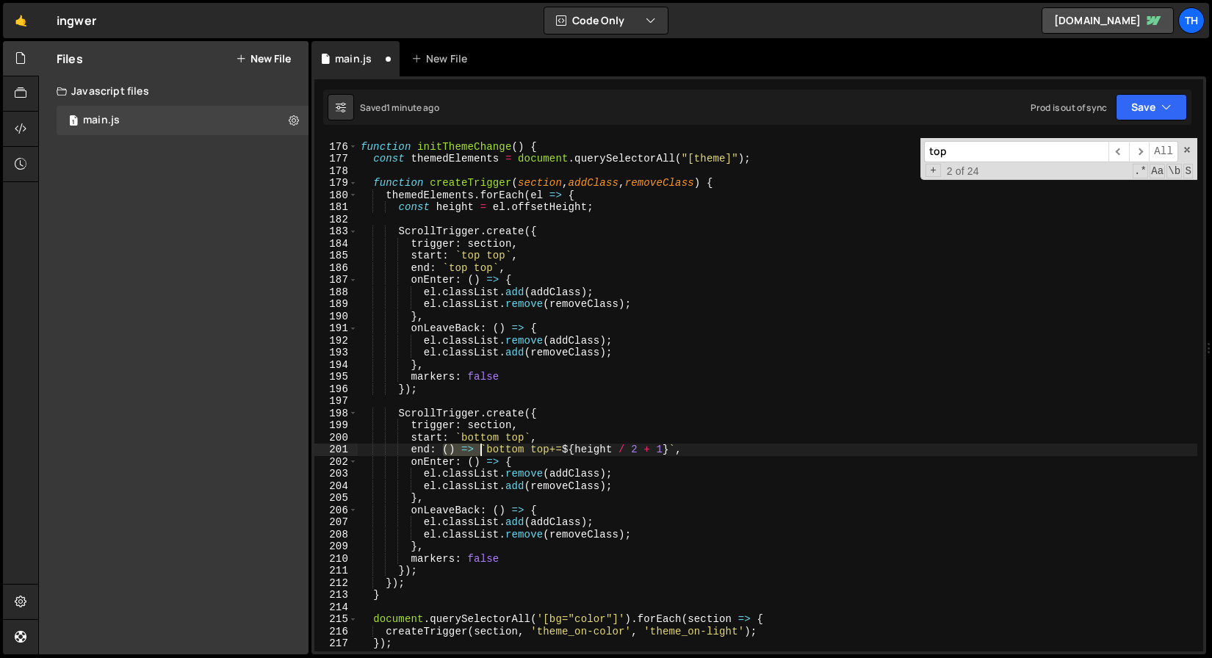
click at [484, 453] on div "function initThemeChange ( ) { const themedElements = document . querySelectorA…" at bounding box center [778, 398] width 840 height 538
drag, startPoint x: 516, startPoint y: 450, endPoint x: 630, endPoint y: 454, distance: 114.7
click at [630, 454] on div "function initThemeChange ( ) { const themedElements = document . querySelectorA…" at bounding box center [778, 398] width 840 height 538
click at [1164, 113] on icon "button" at bounding box center [1167, 107] width 10 height 15
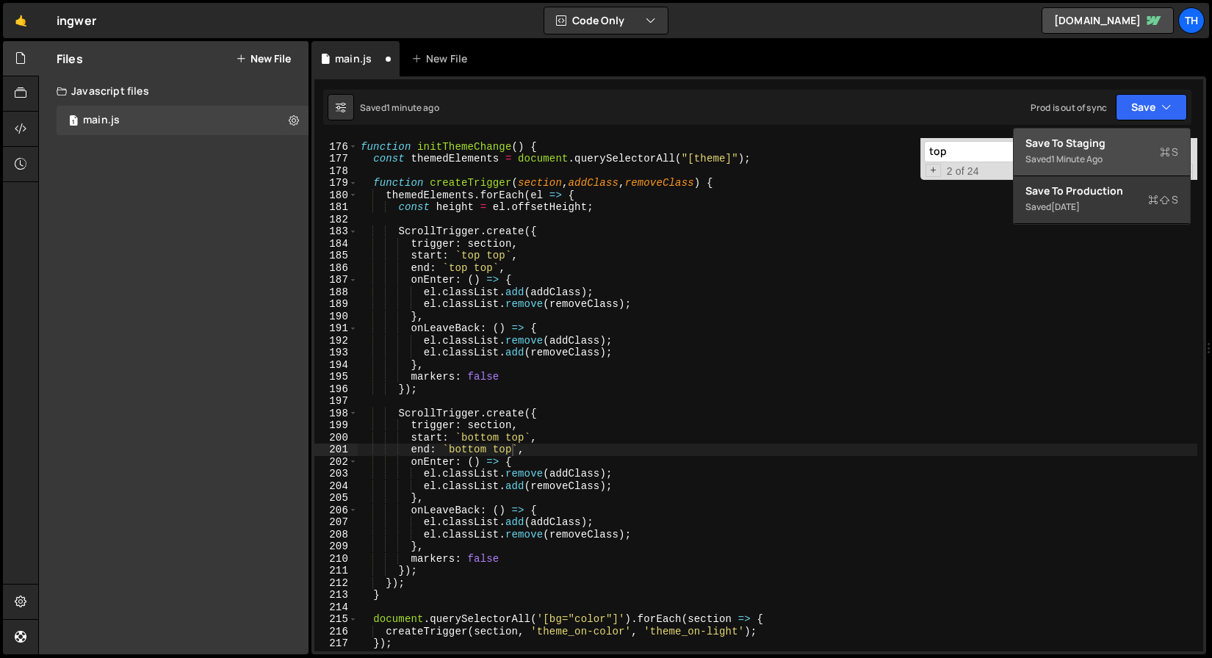
click at [1144, 132] on button "Save to Staging S Saved 1 minute ago" at bounding box center [1102, 153] width 176 height 48
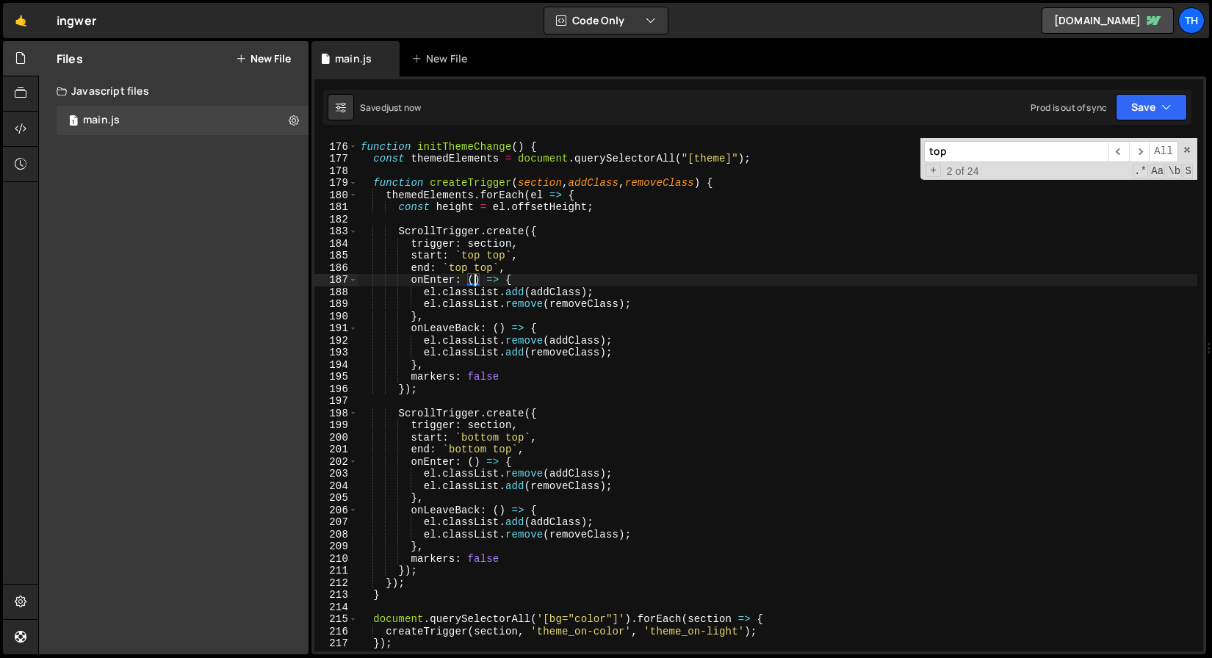
click at [474, 281] on div "function initThemeChange ( ) { const themedElements = document . querySelectorA…" at bounding box center [778, 398] width 840 height 538
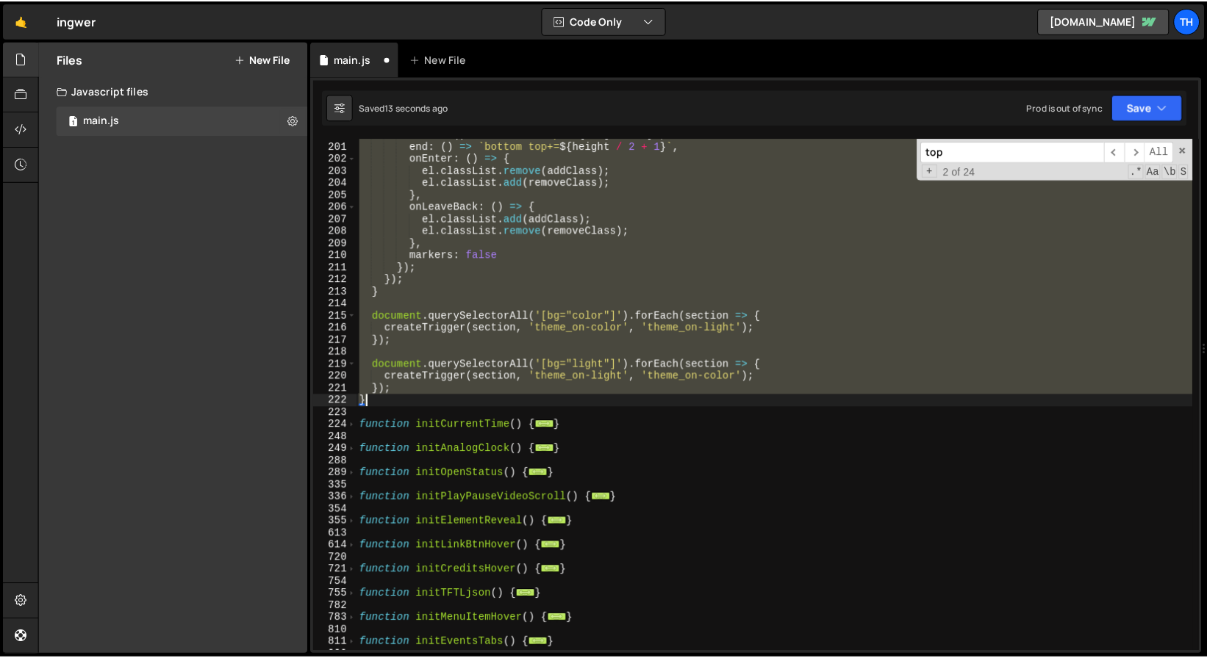
scroll to position [398, 0]
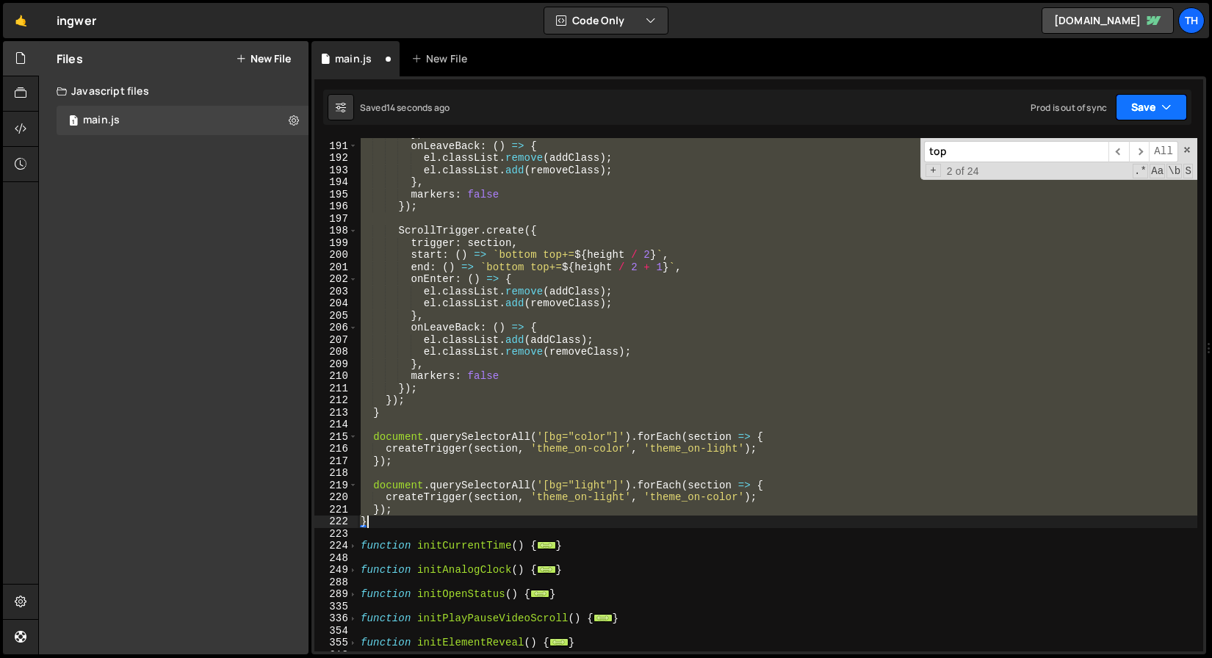
click at [1156, 101] on button "Save" at bounding box center [1151, 107] width 71 height 26
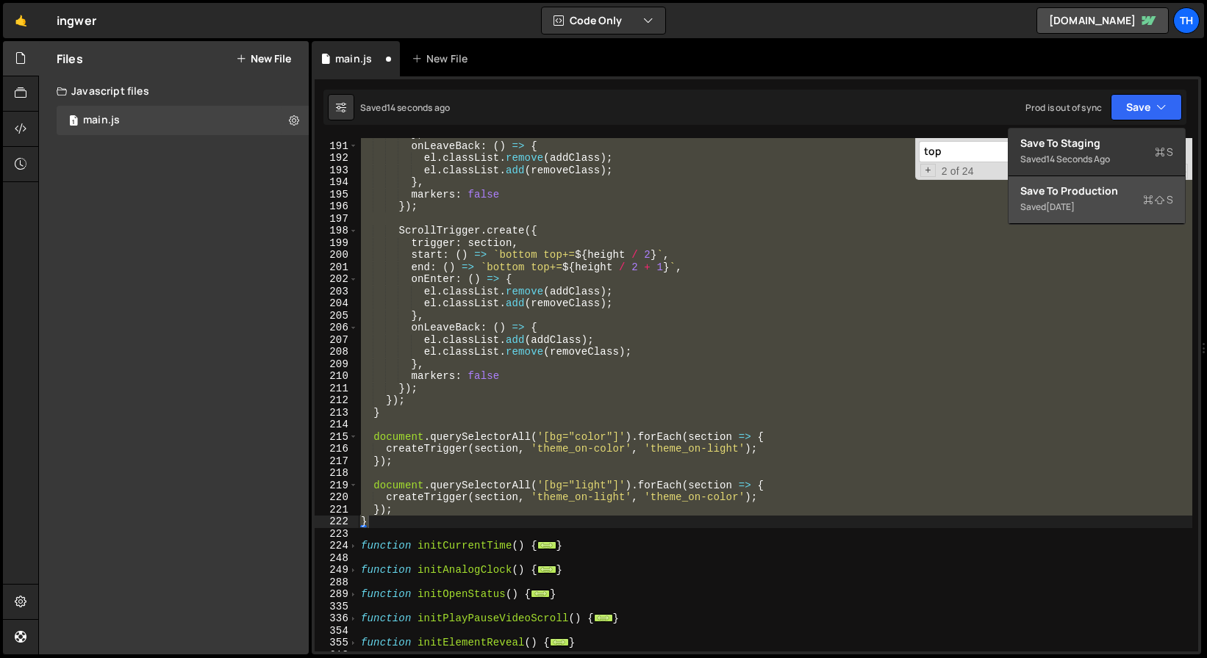
click at [1105, 197] on div "Save to Production S" at bounding box center [1096, 191] width 153 height 15
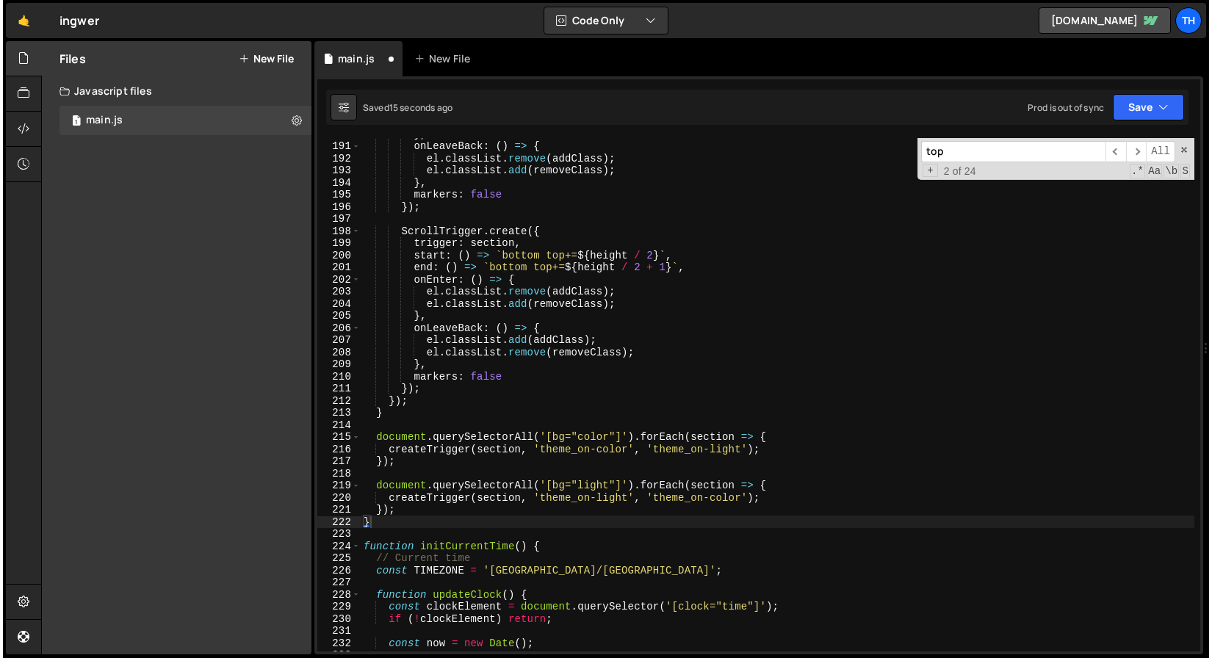
scroll to position [2301, 0]
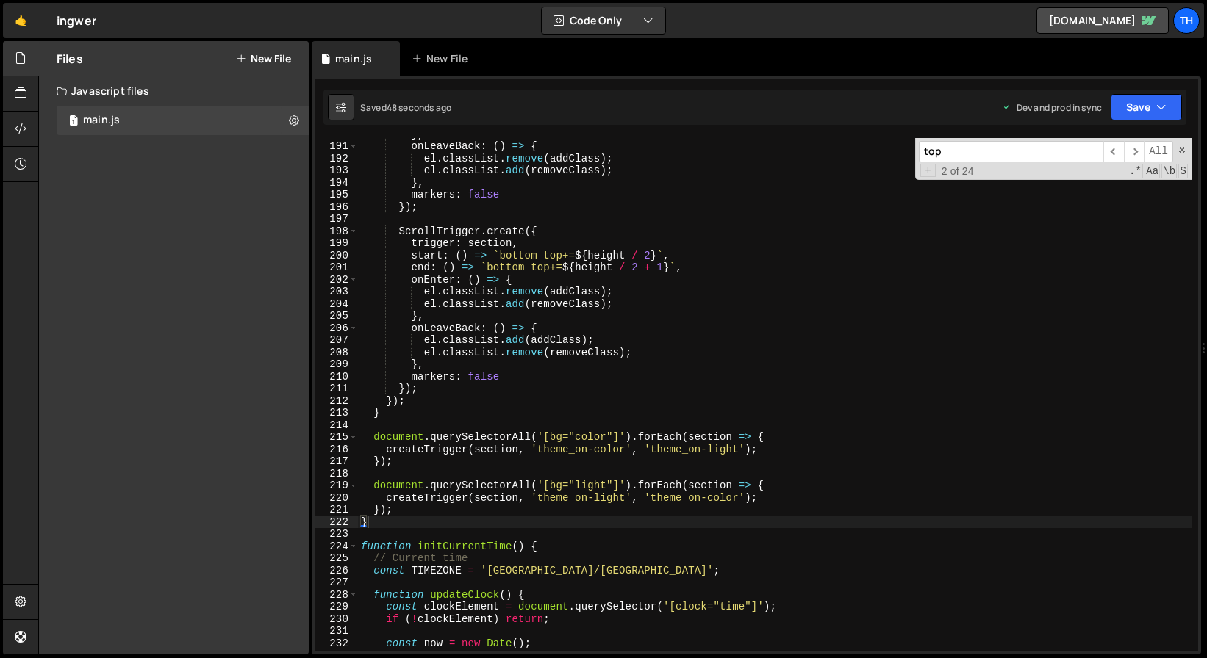
type textarea "createTrigger(section, 'theme_on-color', 'theme_on-light');"
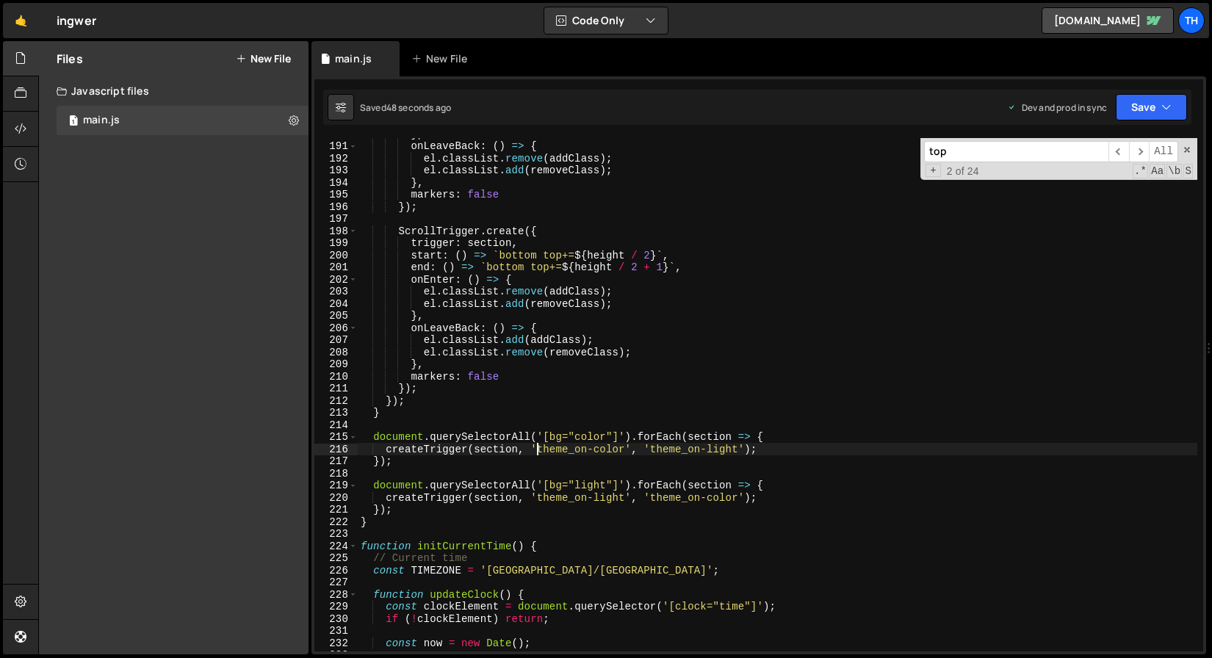
click at [539, 450] on div "} , onLeaveBack : ( ) => { el . classList . remove ( addClass ) ; el . classLis…" at bounding box center [778, 397] width 840 height 538
click at [1187, 154] on span at bounding box center [1187, 150] width 10 height 10
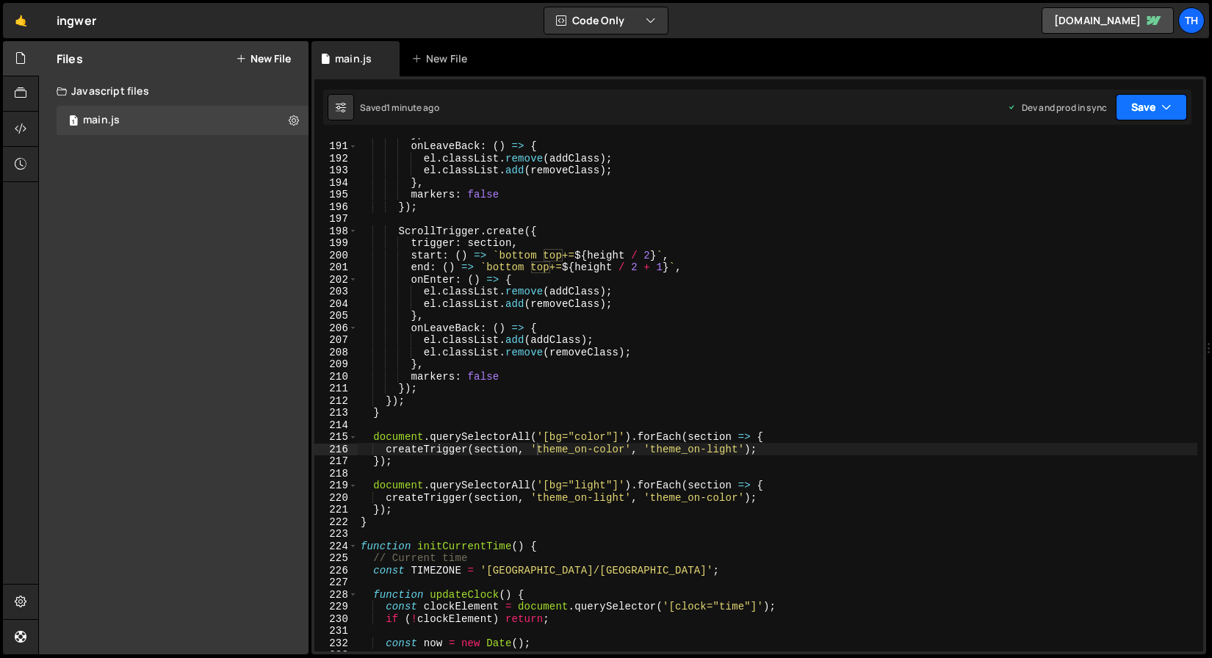
click at [1140, 103] on button "Save" at bounding box center [1151, 107] width 71 height 26
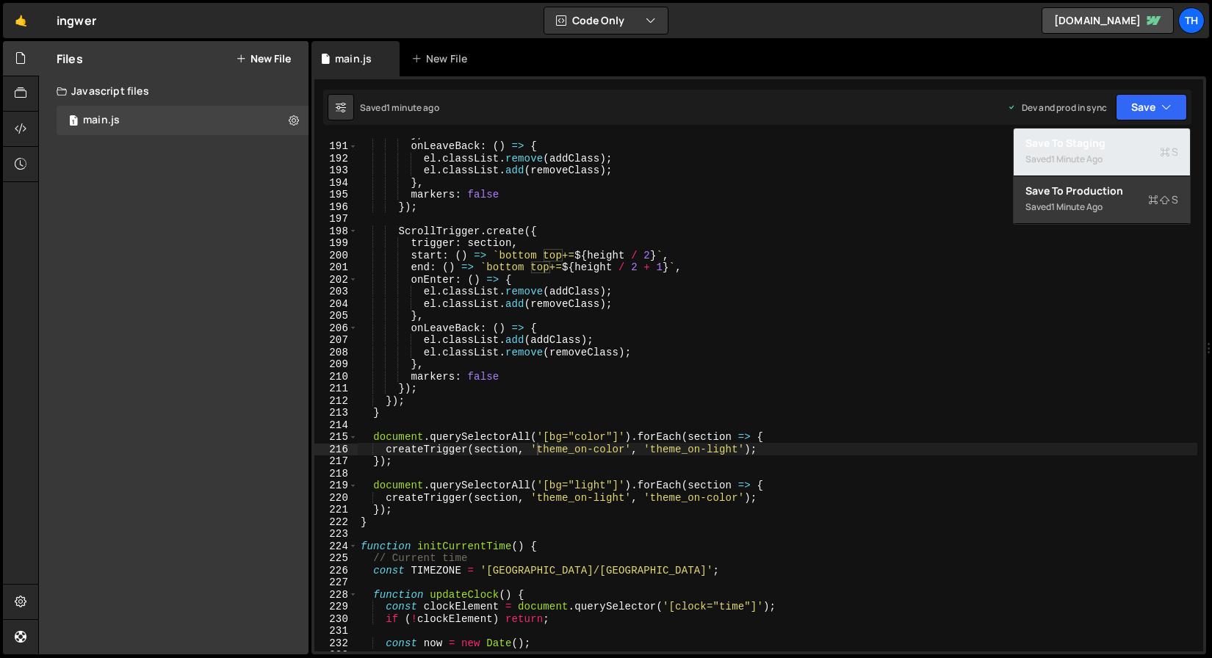
click at [1092, 159] on div "1 minute ago" at bounding box center [1077, 159] width 51 height 12
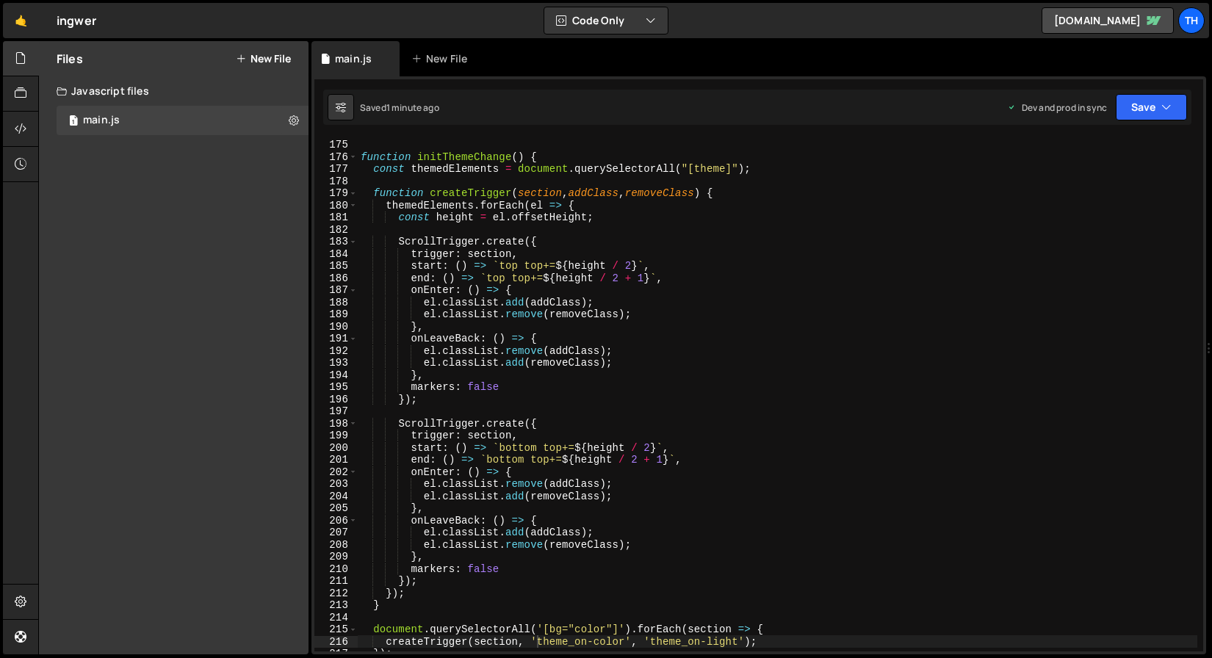
scroll to position [2210, 0]
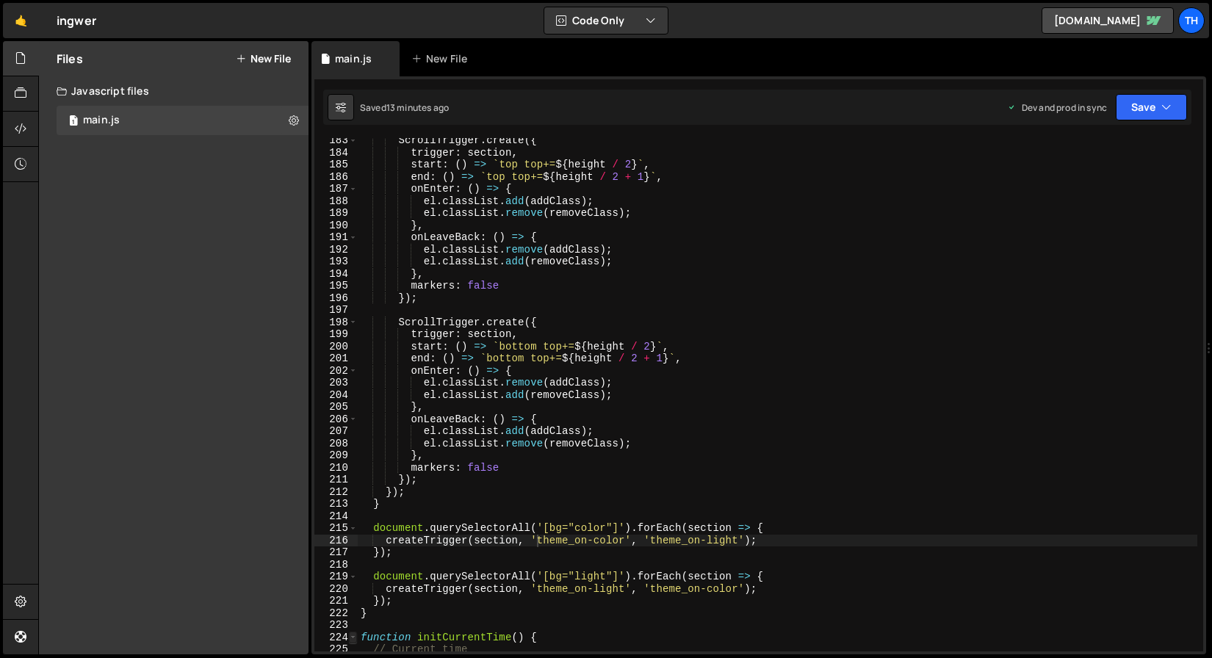
click at [352, 637] on span at bounding box center [353, 638] width 8 height 12
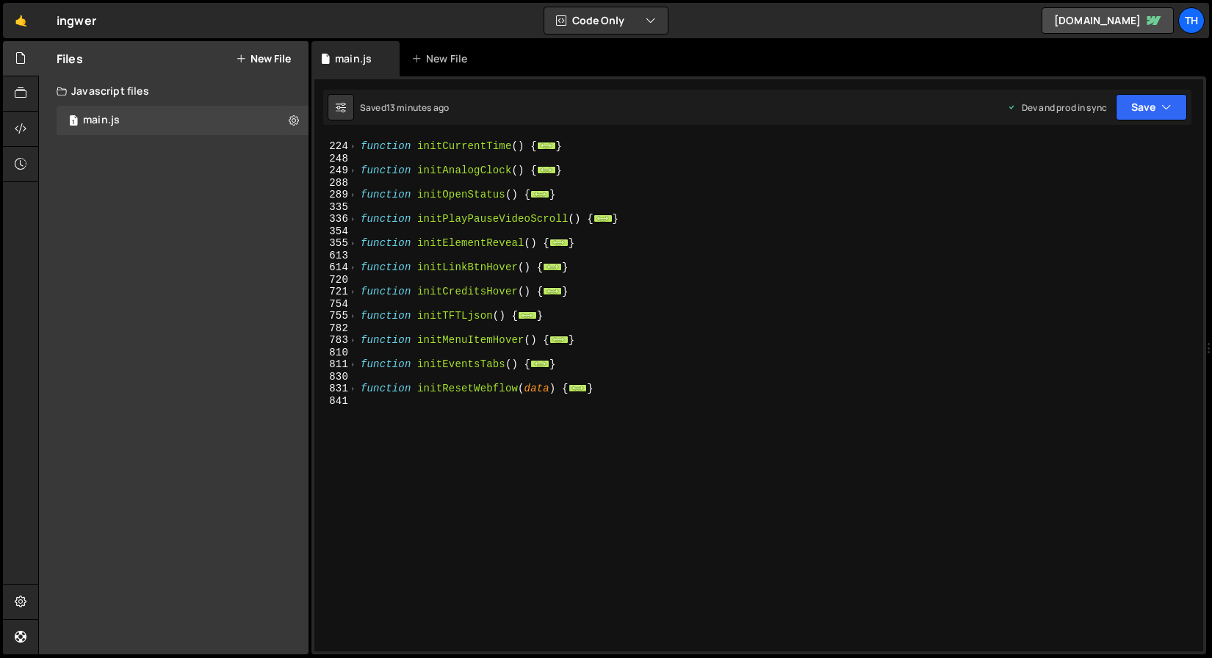
scroll to position [229, 0]
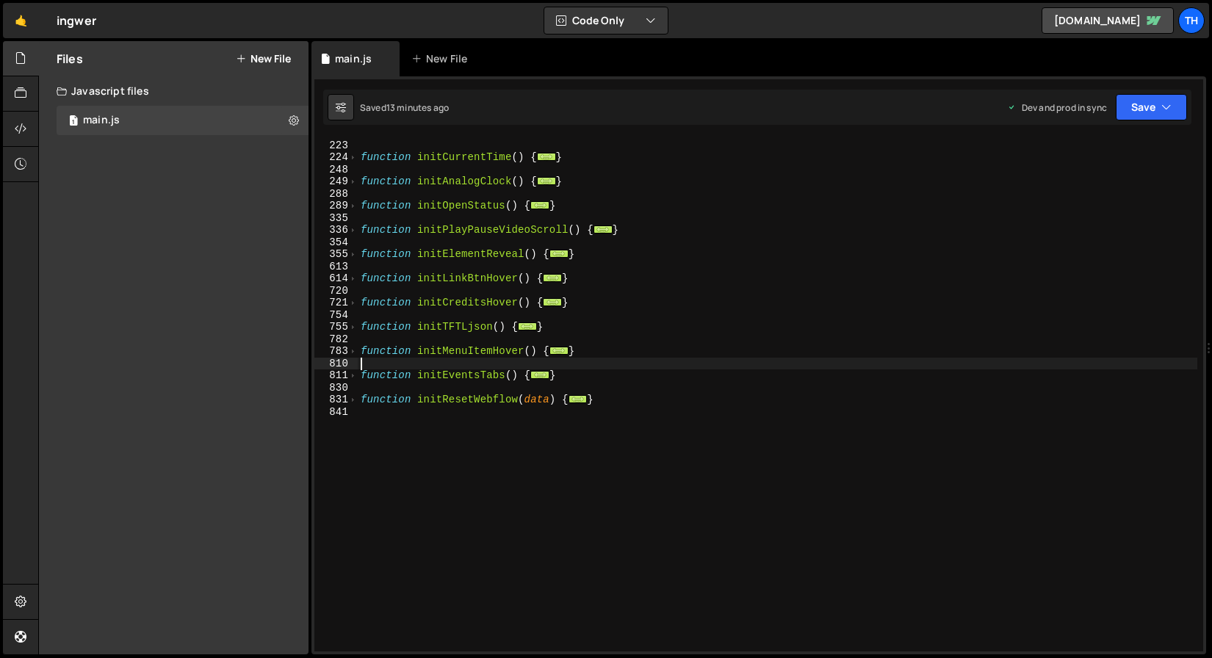
click at [386, 362] on div "function initThemeChange ( ) { ... } function initCurrentTime ( ) { ... } funct…" at bounding box center [778, 396] width 840 height 538
drag, startPoint x: 619, startPoint y: 353, endPoint x: 395, endPoint y: 360, distance: 224.2
click at [395, 360] on div "function initThemeChange ( ) { ... } function initCurrentTime ( ) { ... } funct…" at bounding box center [778, 396] width 840 height 538
type textarea "}"
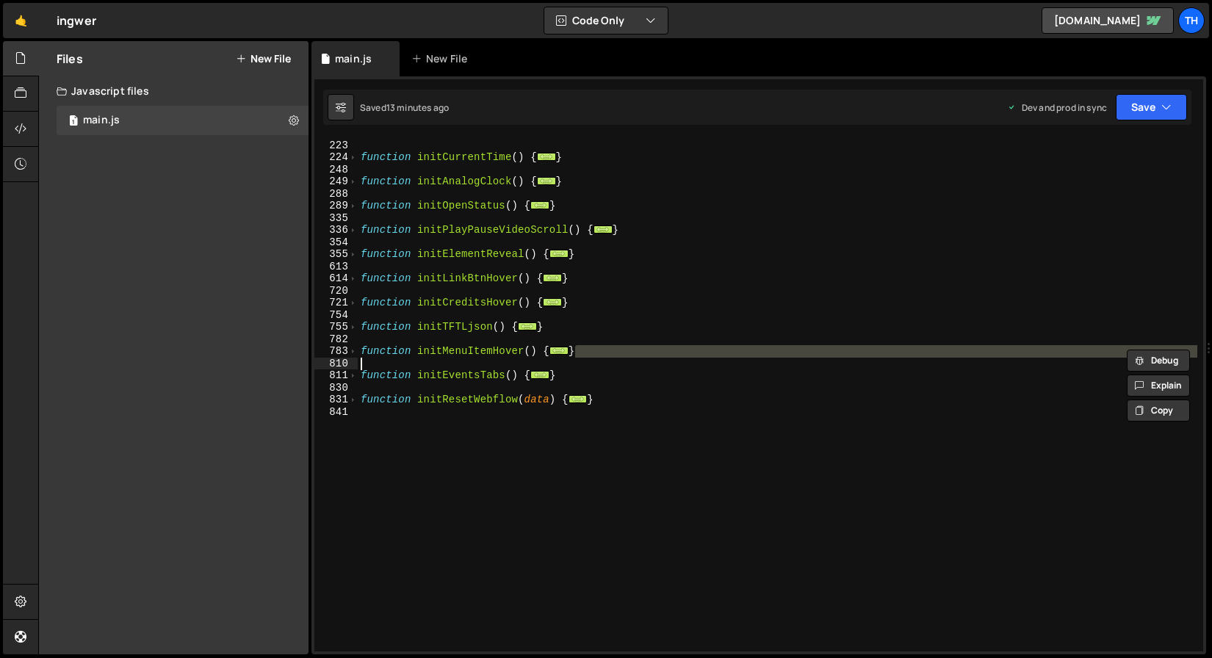
click at [417, 425] on div "function initThemeChange ( ) { ... } function initCurrentTime ( ) { ... } funct…" at bounding box center [778, 396] width 840 height 538
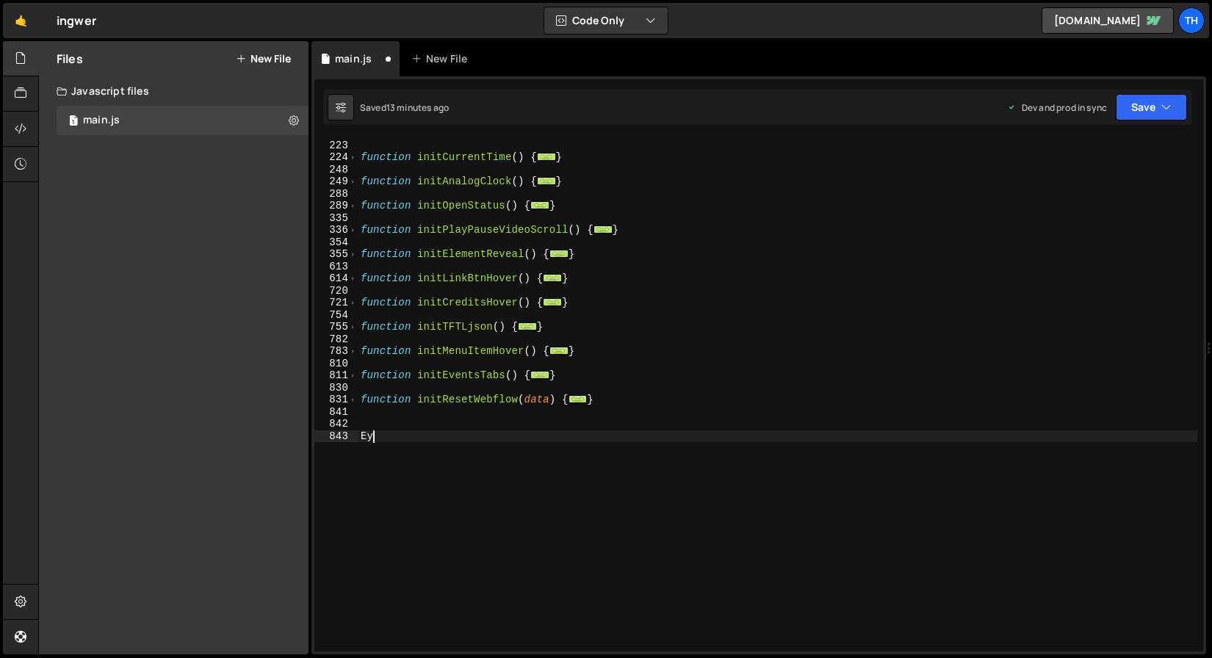
type textarea "Е"
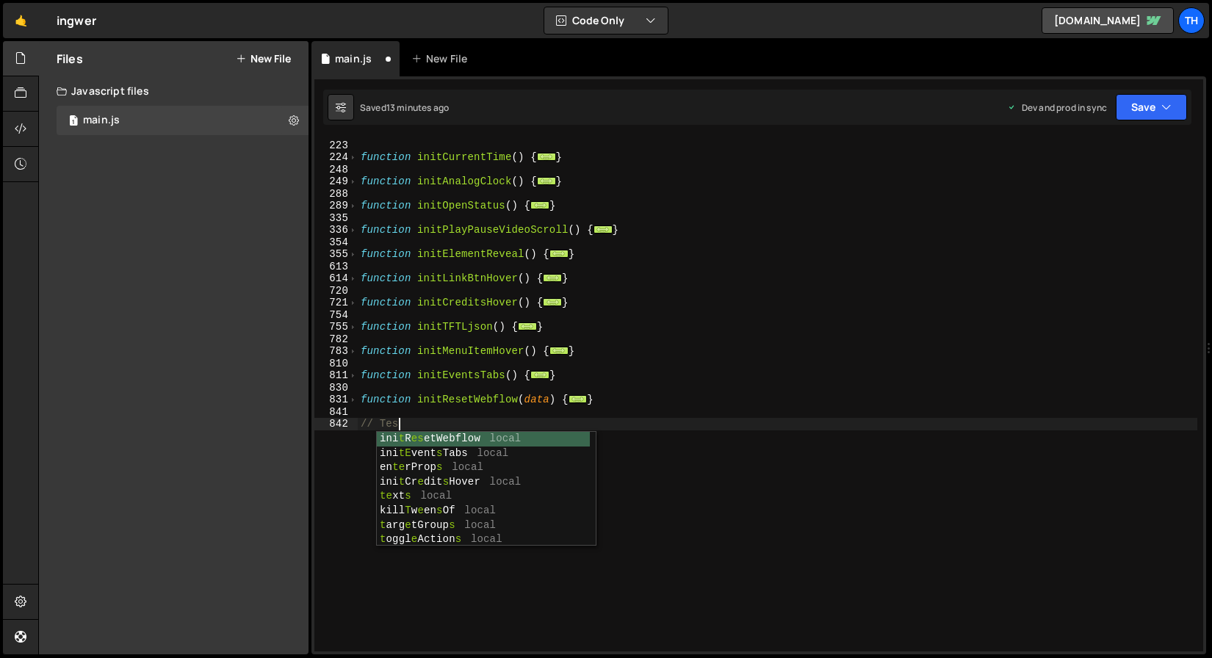
scroll to position [0, 2]
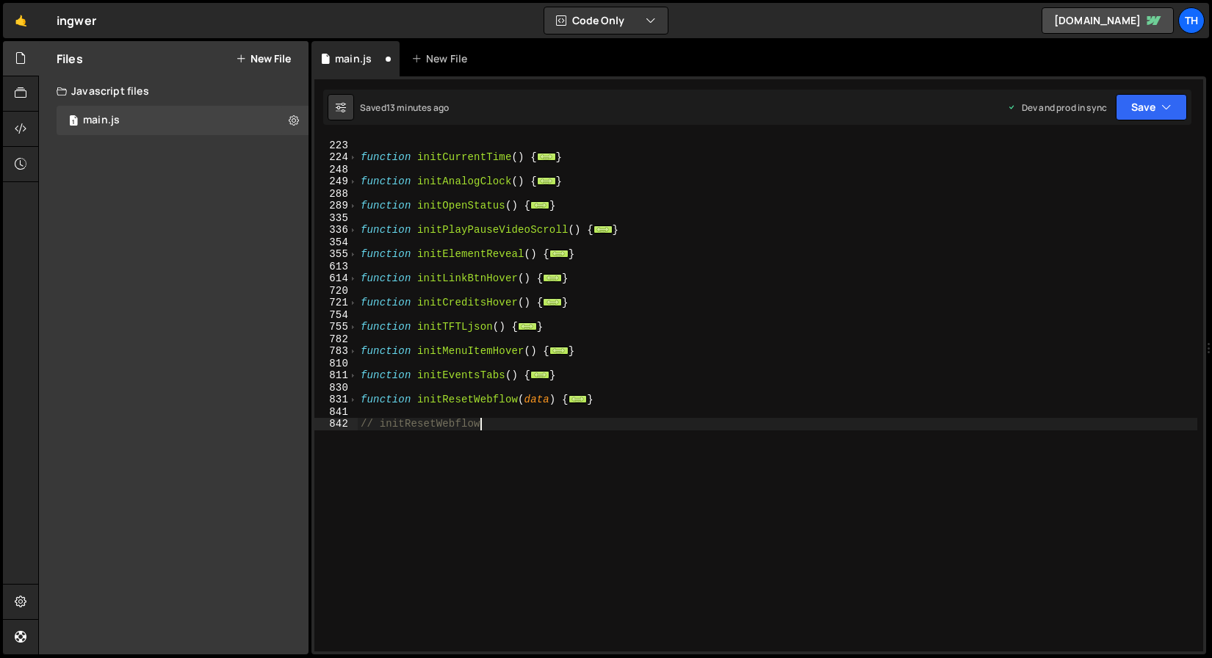
type textarea "// Test"
paste textarea "}"
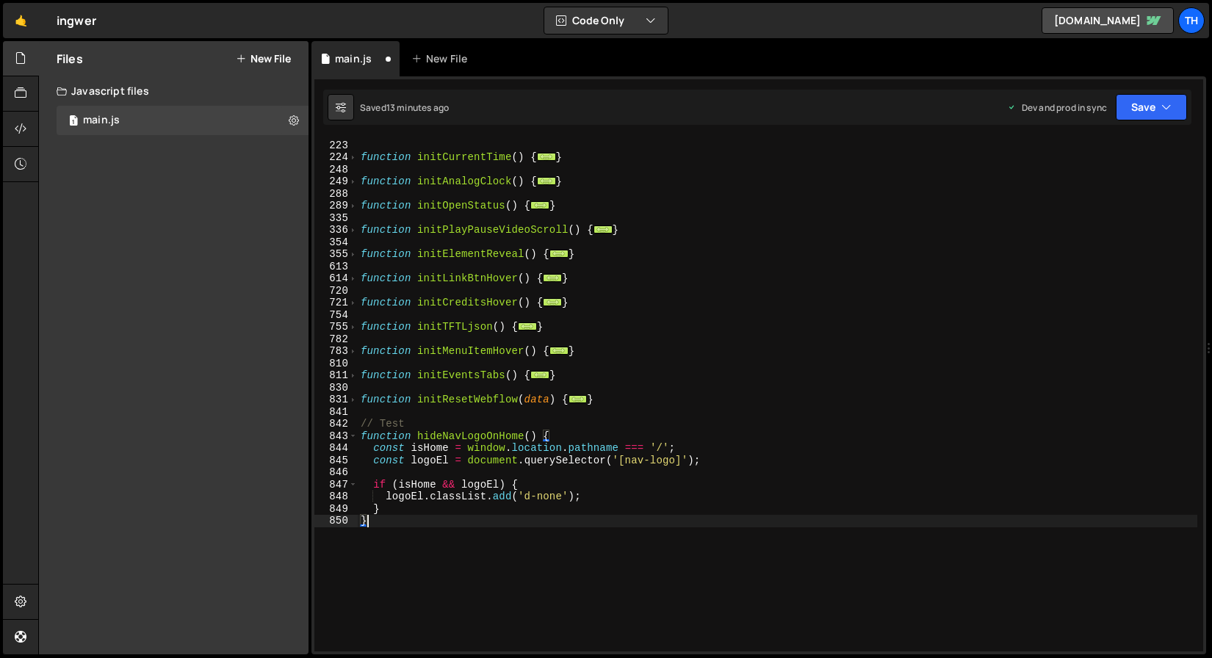
click at [447, 440] on div "function initThemeChange ( ) { ... } function initCurrentTime ( ) { ... } funct…" at bounding box center [778, 396] width 840 height 538
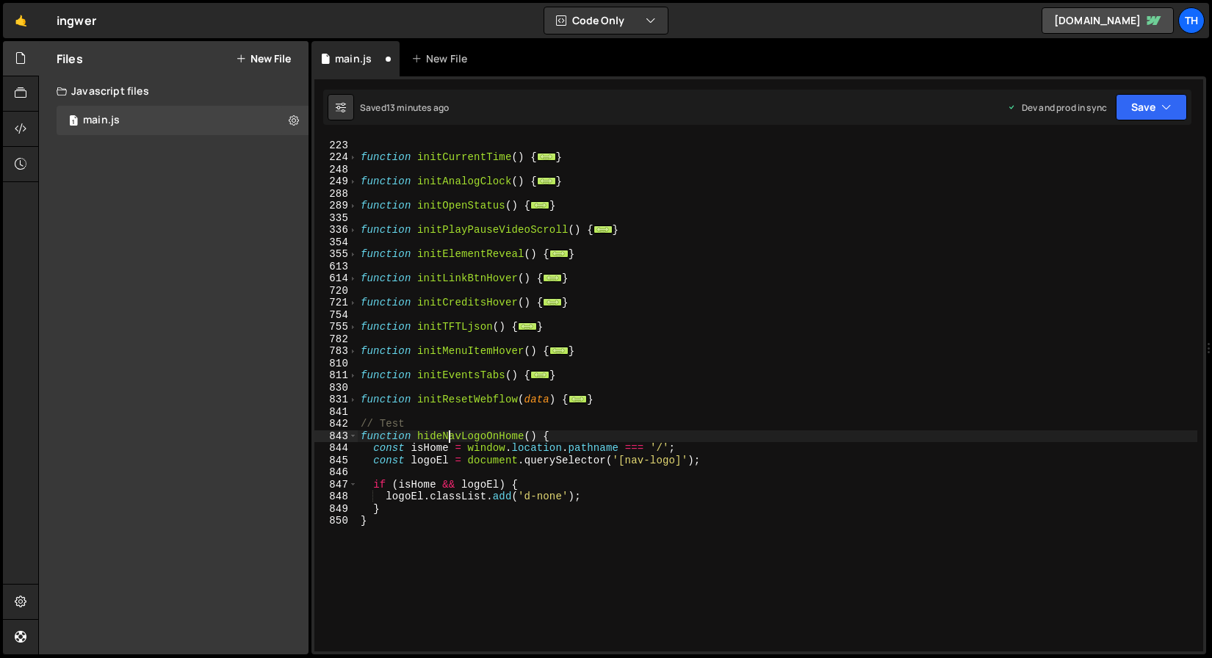
click at [447, 440] on div "function initThemeChange ( ) { ... } function initCurrentTime ( ) { ... } funct…" at bounding box center [778, 396] width 840 height 538
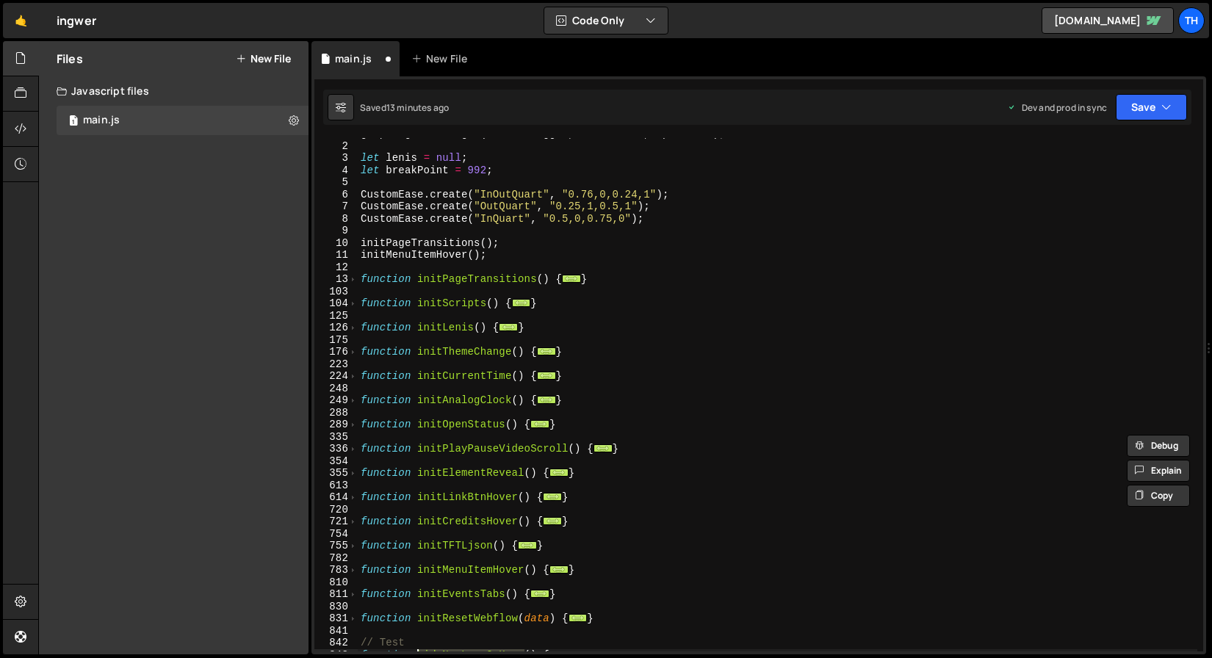
scroll to position [4, 0]
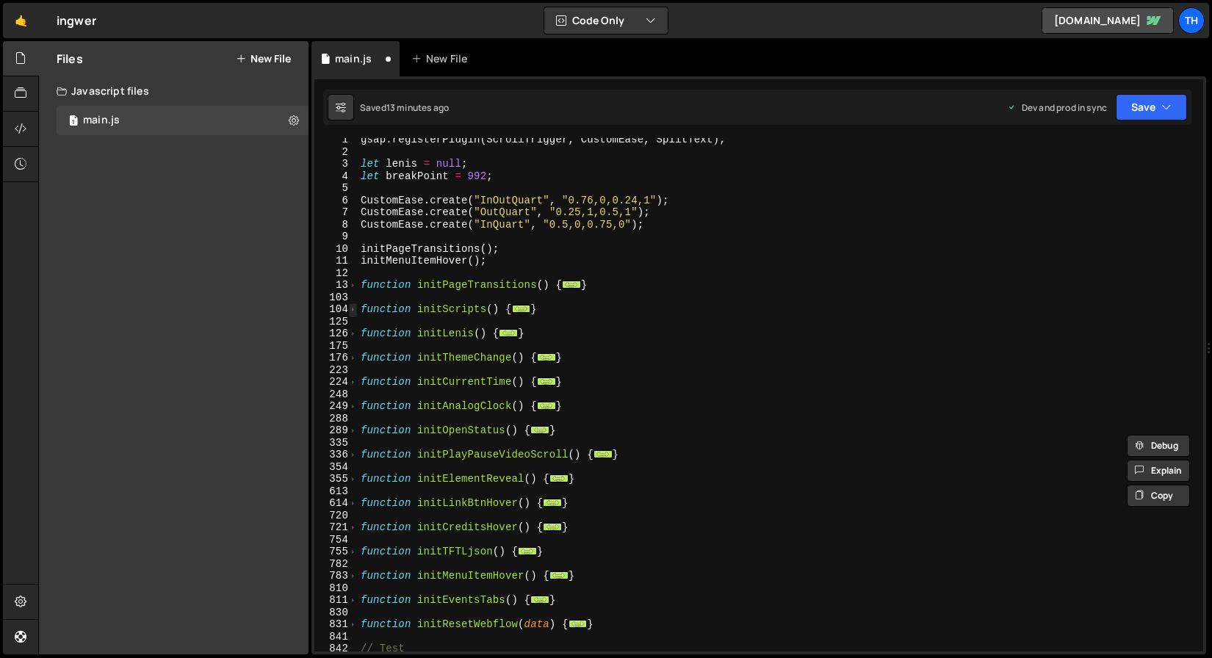
click at [354, 309] on span at bounding box center [353, 309] width 8 height 12
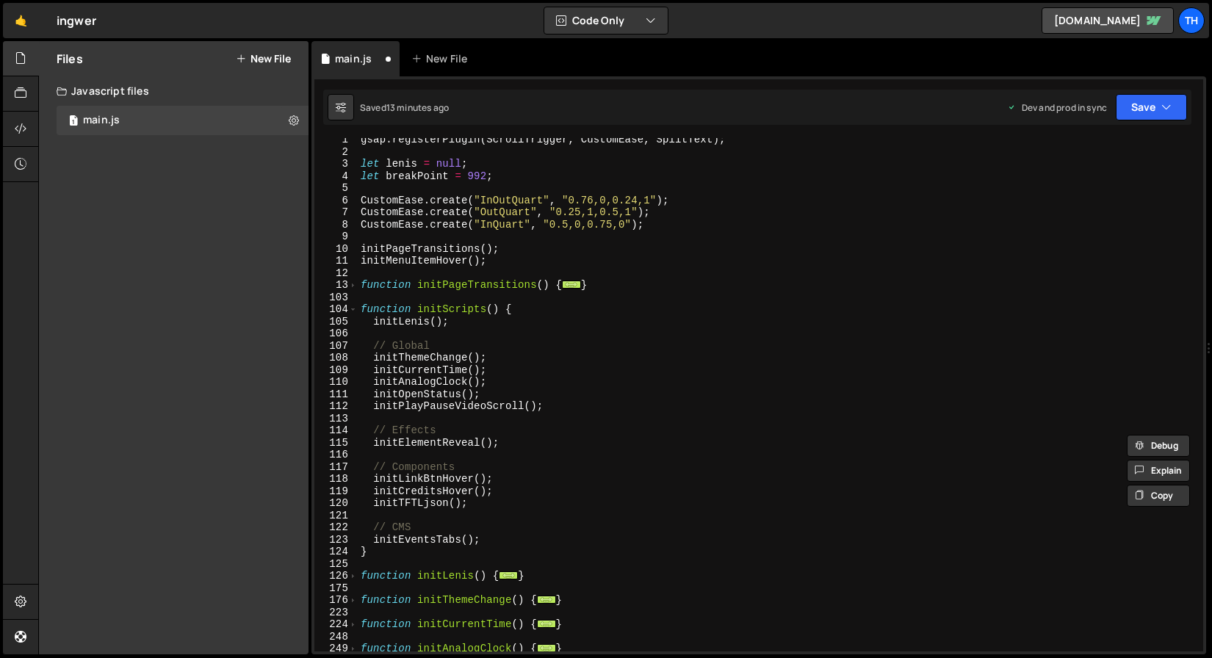
click at [478, 547] on div "gsap . registerPlugin ( ScrollTrigger , CustomEase , SplitText ) ; let lenis = …" at bounding box center [778, 403] width 840 height 538
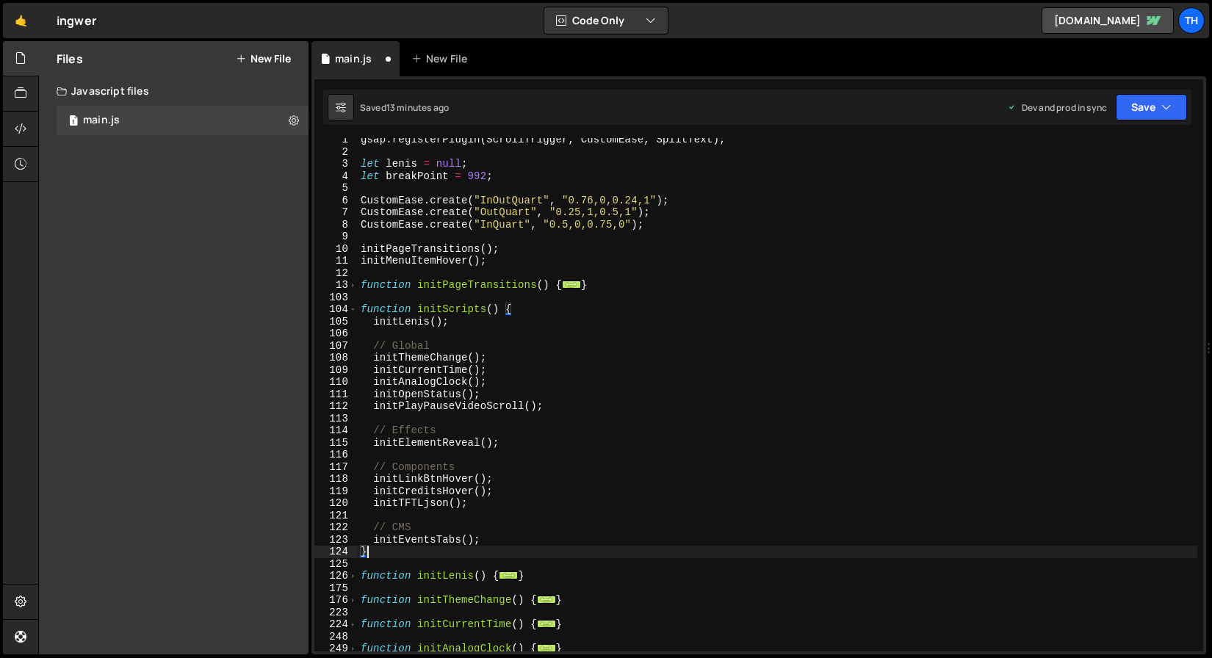
click at [484, 544] on div "gsap . registerPlugin ( ScrollTrigger , CustomEase , SplitText ) ; let lenis = …" at bounding box center [778, 403] width 840 height 538
type textarea "initEventsTabs();"
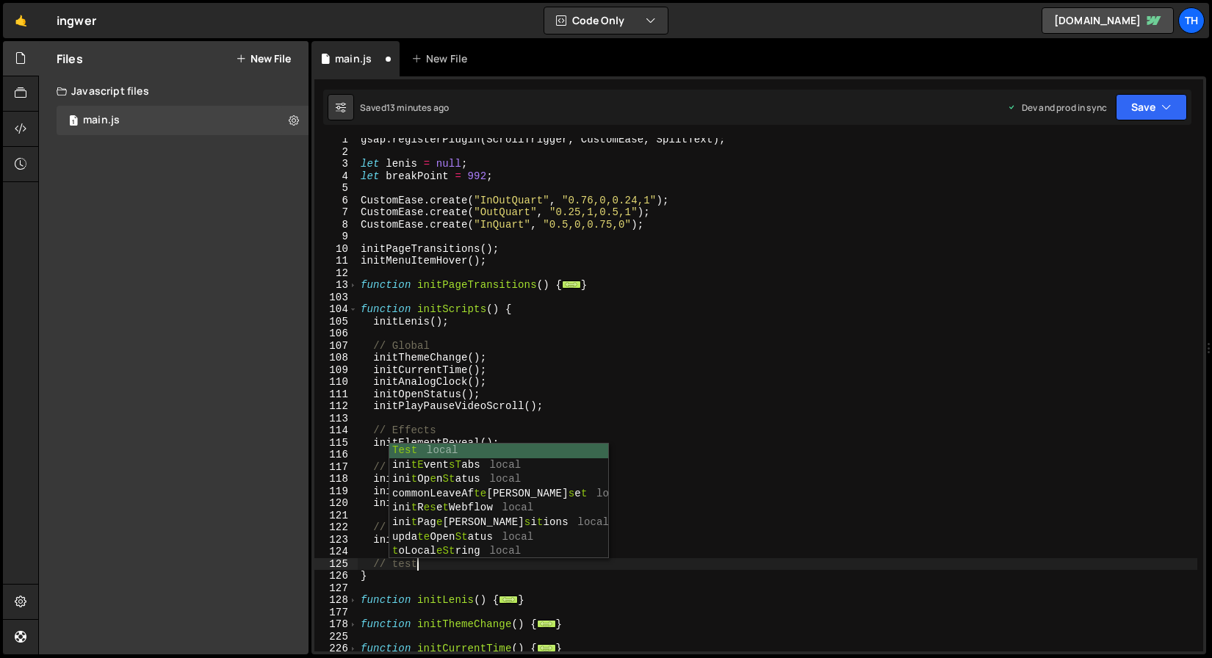
scroll to position [0, 3]
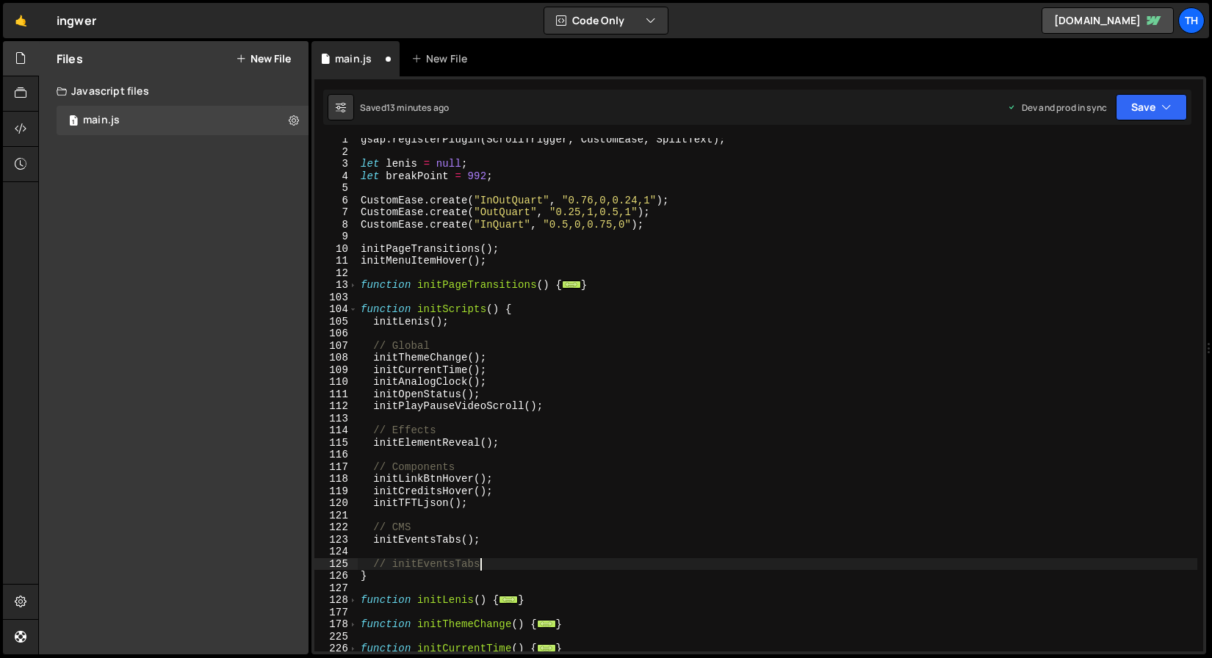
paste textarea "hideNavLogoOnHome"
type textarea "// Test"
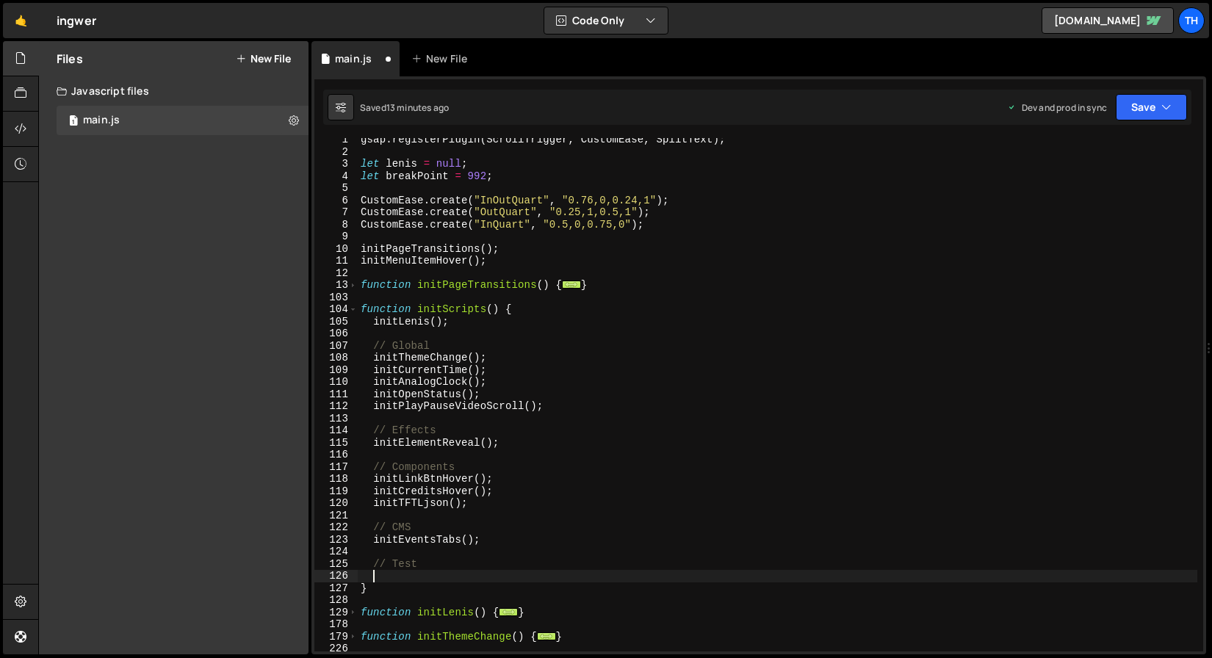
paste textarea "hideNavLogoOnHome"
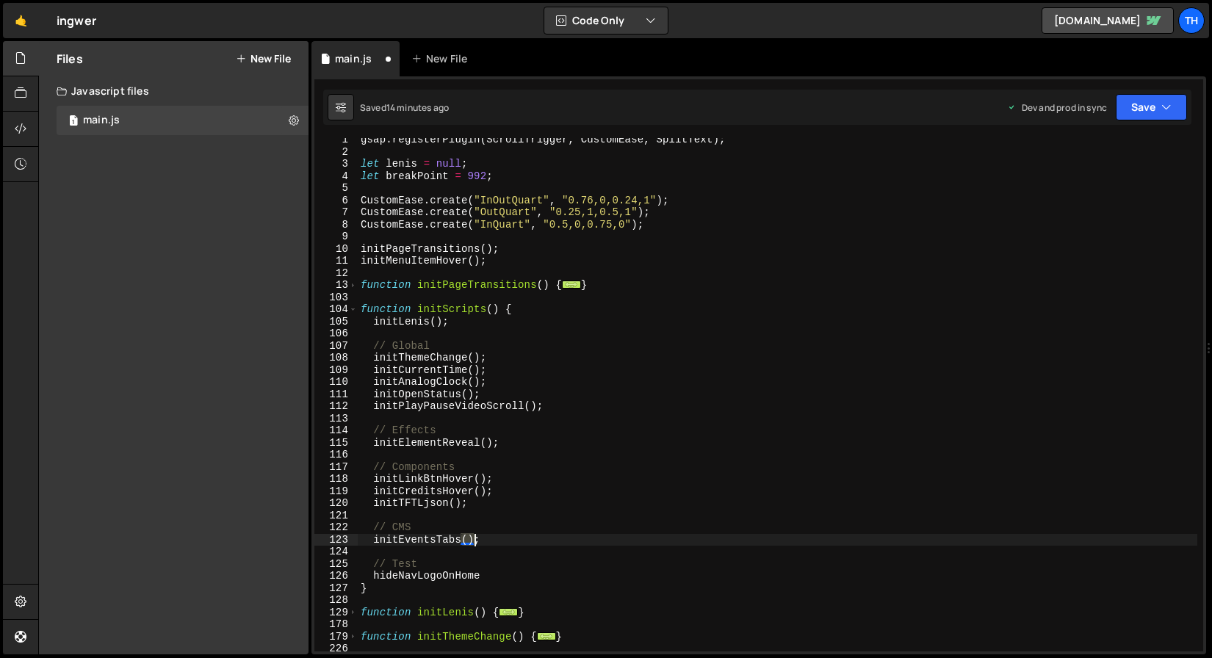
drag, startPoint x: 459, startPoint y: 536, endPoint x: 493, endPoint y: 539, distance: 33.9
click at [493, 539] on div "gsap . registerPlugin ( ScrollTrigger , CustomEase , SplitText ) ; let lenis = …" at bounding box center [778, 403] width 840 height 538
click at [500, 581] on div "gsap . registerPlugin ( ScrollTrigger , CustomEase , SplitText ) ; let lenis = …" at bounding box center [778, 403] width 840 height 538
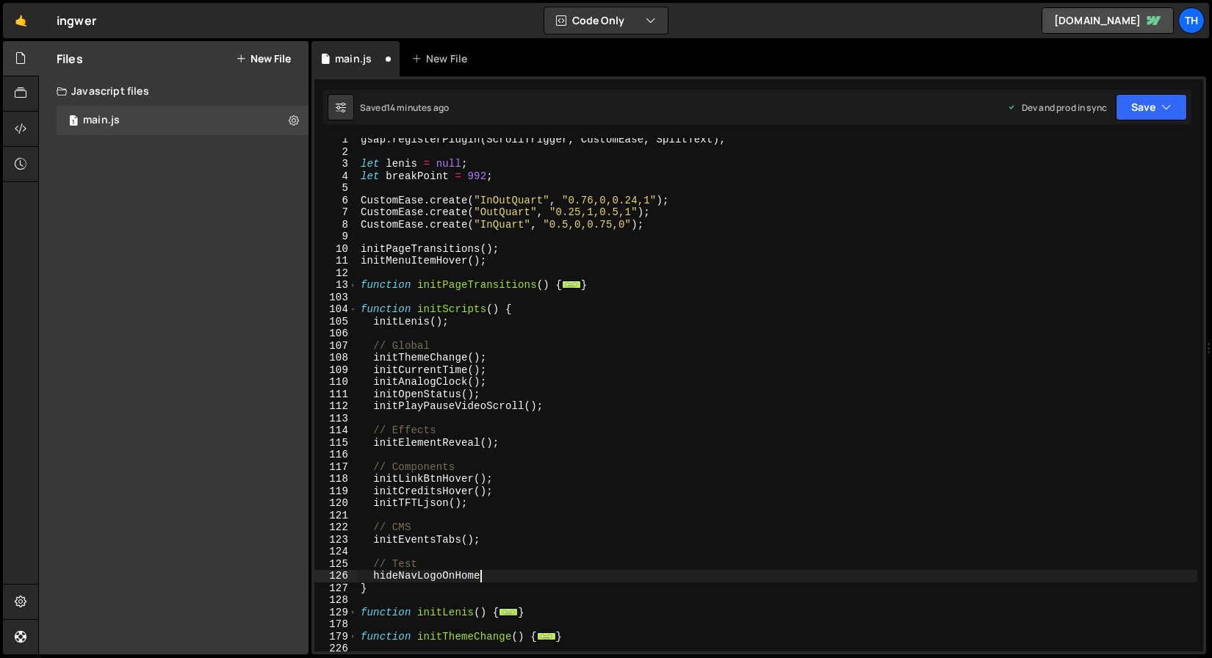
paste textarea "();"
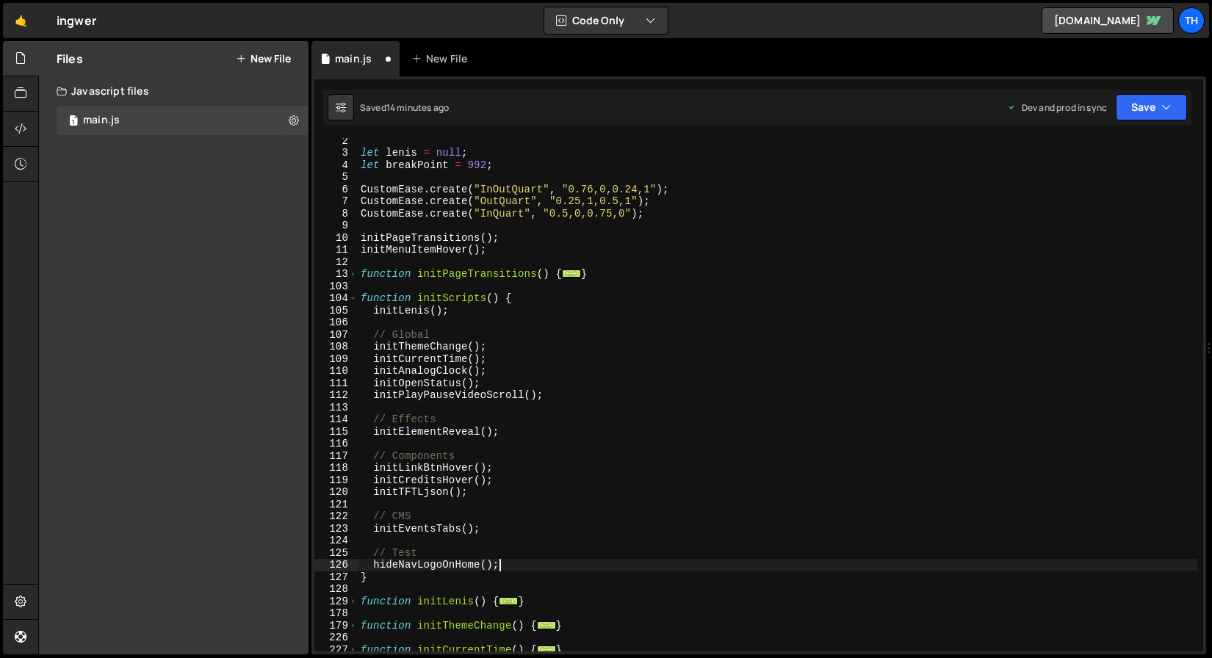
scroll to position [21, 0]
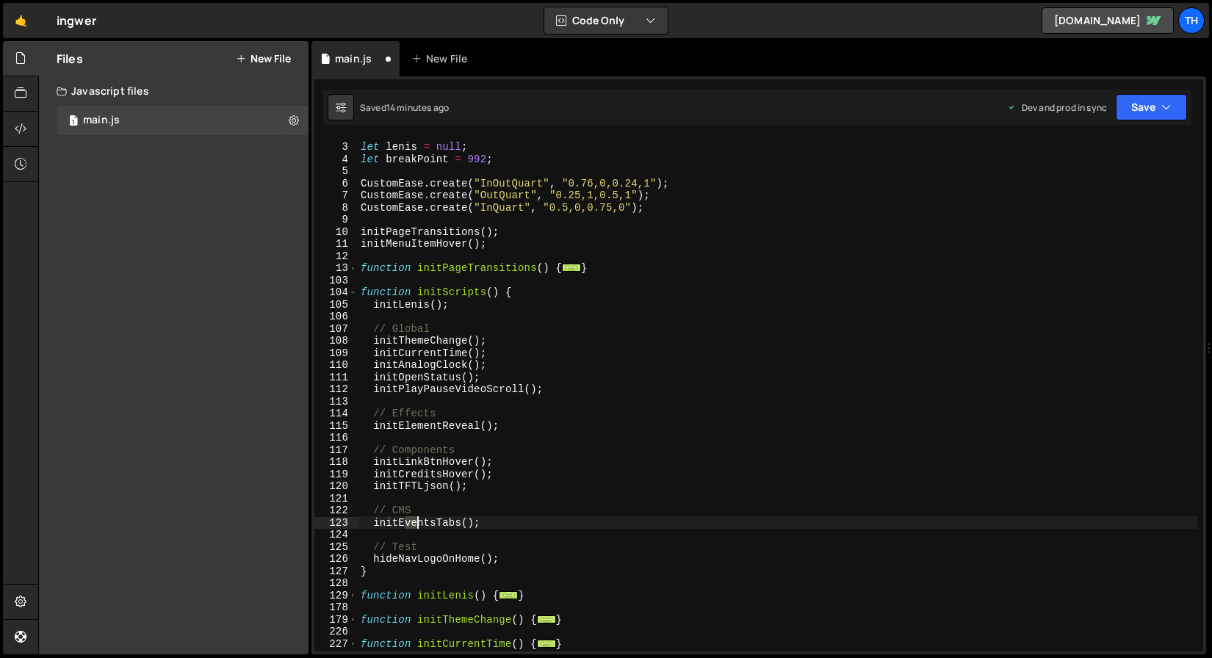
drag, startPoint x: 404, startPoint y: 520, endPoint x: 467, endPoint y: 517, distance: 62.5
click at [467, 517] on div "let lenis = null ; let breakPoint = 992 ; CustomEase . create ( "InOutQuart" , …" at bounding box center [778, 398] width 840 height 538
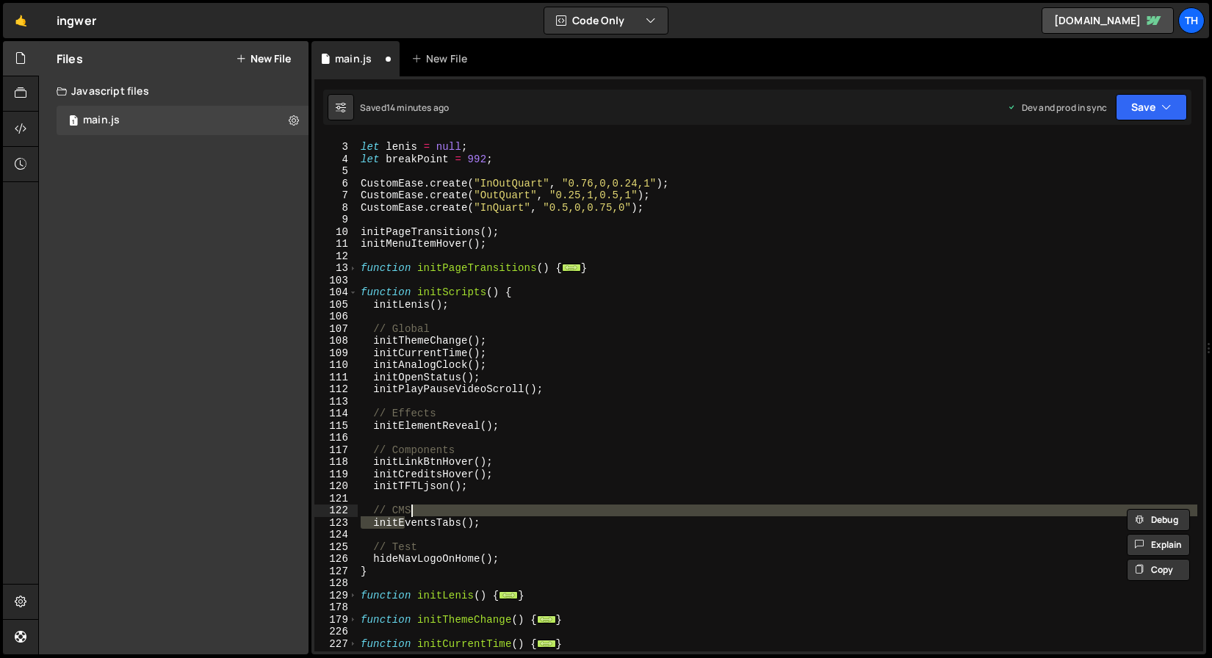
click at [409, 456] on div "let lenis = null ; let breakPoint = 992 ; CustomEase . create ( "InOutQuart" , …" at bounding box center [778, 398] width 840 height 538
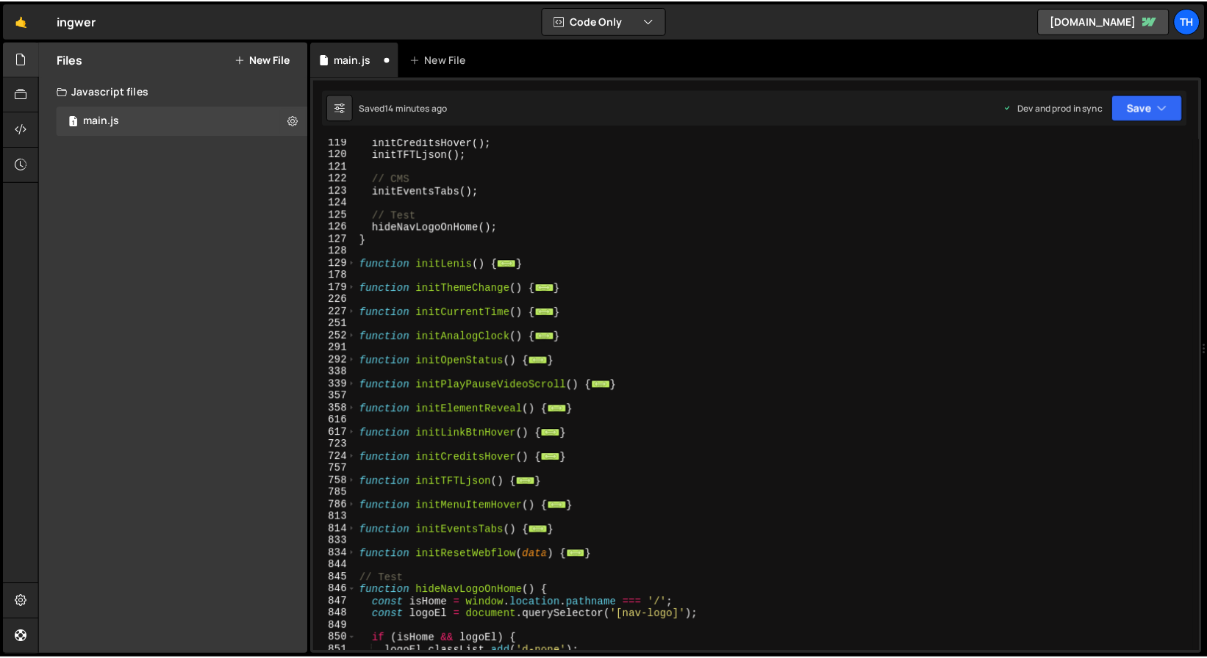
scroll to position [546, 0]
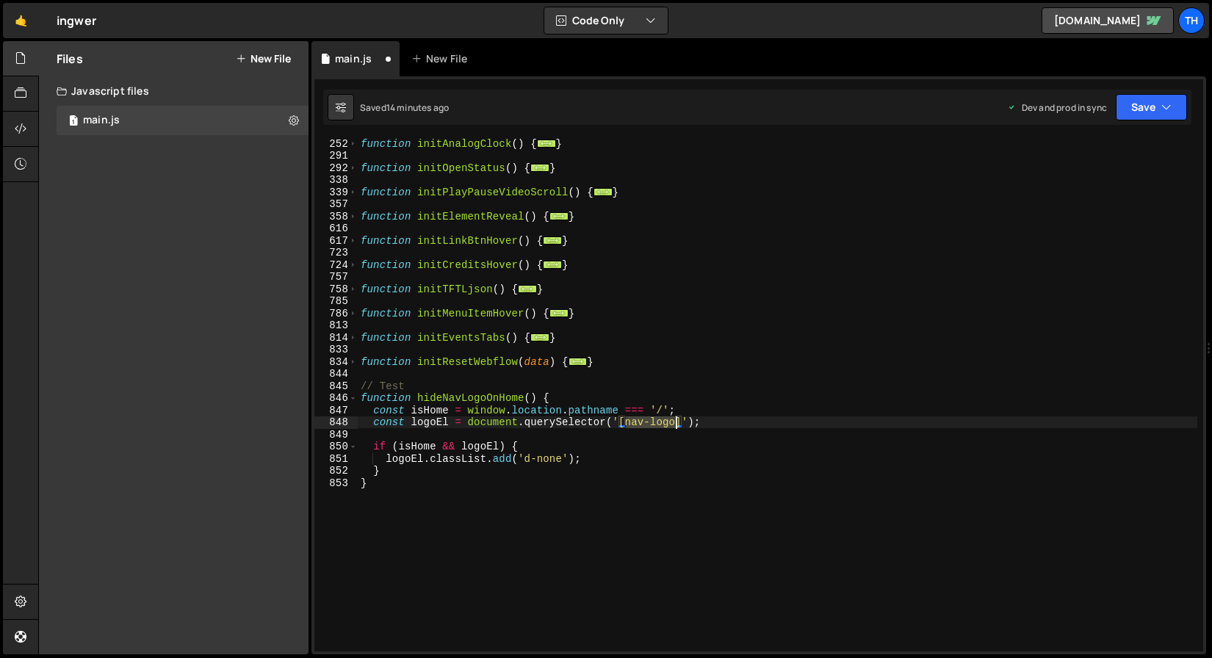
drag, startPoint x: 626, startPoint y: 420, endPoint x: 674, endPoint y: 420, distance: 47.8
click at [674, 420] on div "function initAnalogClock ( ) { ... } function initOpenStatus ( ) { ... } functi…" at bounding box center [778, 406] width 840 height 538
click at [1149, 112] on button "Save" at bounding box center [1151, 107] width 71 height 26
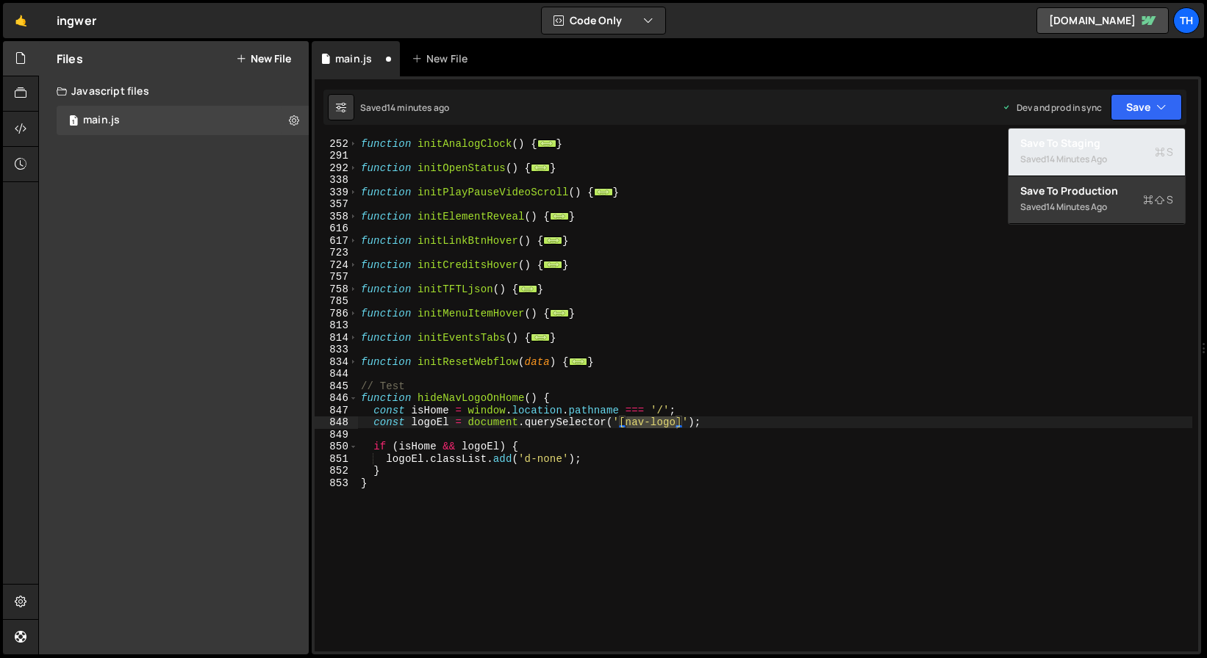
click at [1095, 165] on div "14 minutes ago" at bounding box center [1076, 159] width 61 height 12
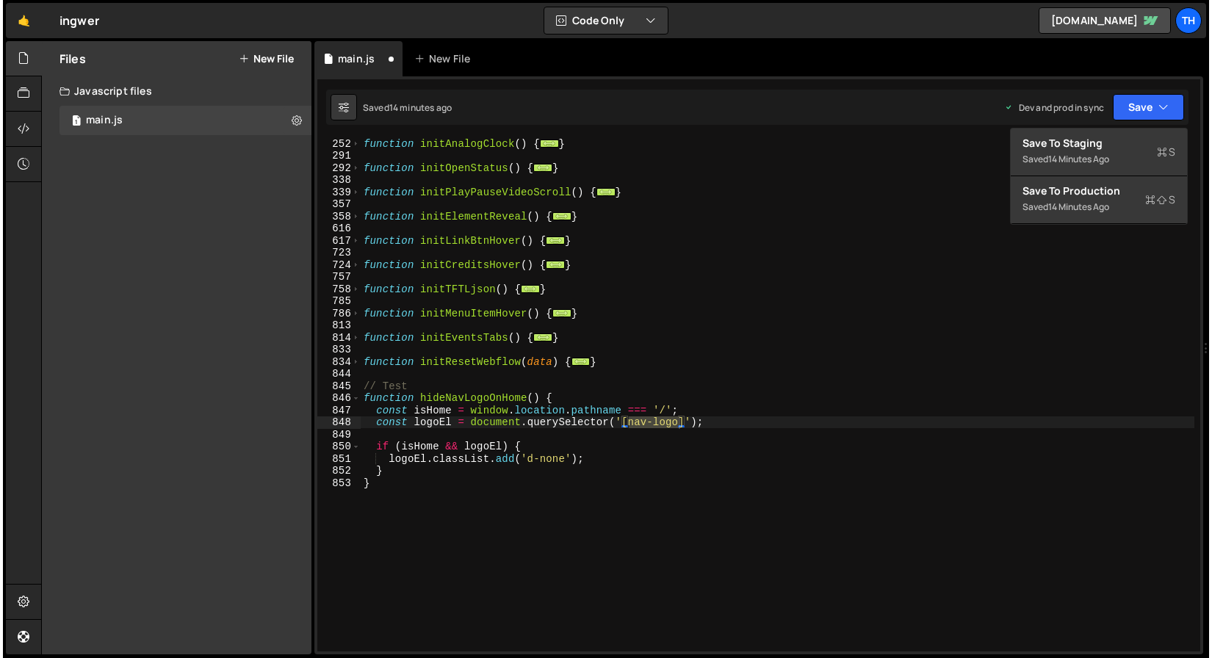
scroll to position [3044, 0]
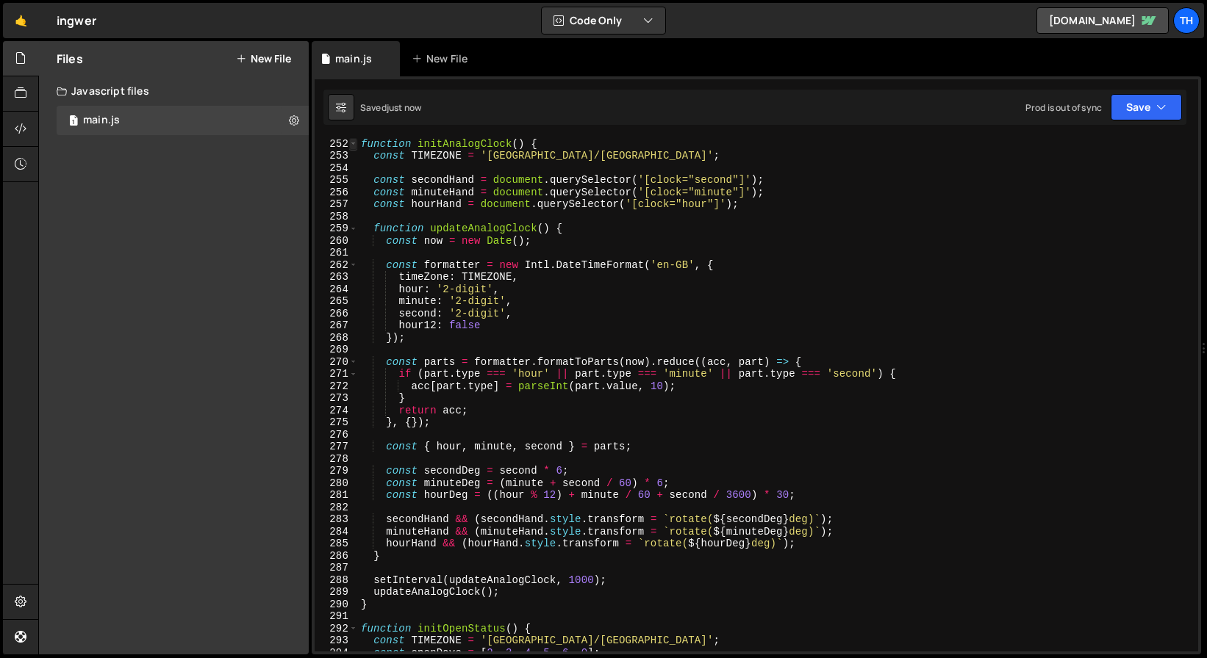
click at [353, 140] on span at bounding box center [353, 144] width 8 height 12
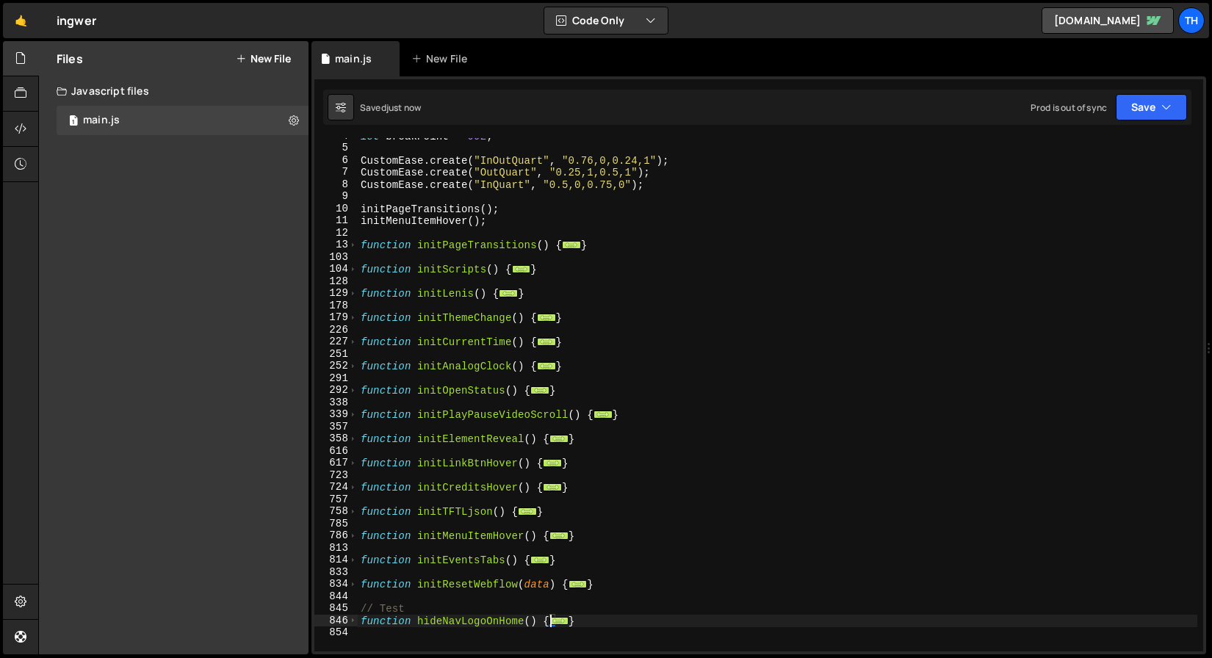
scroll to position [50, 0]
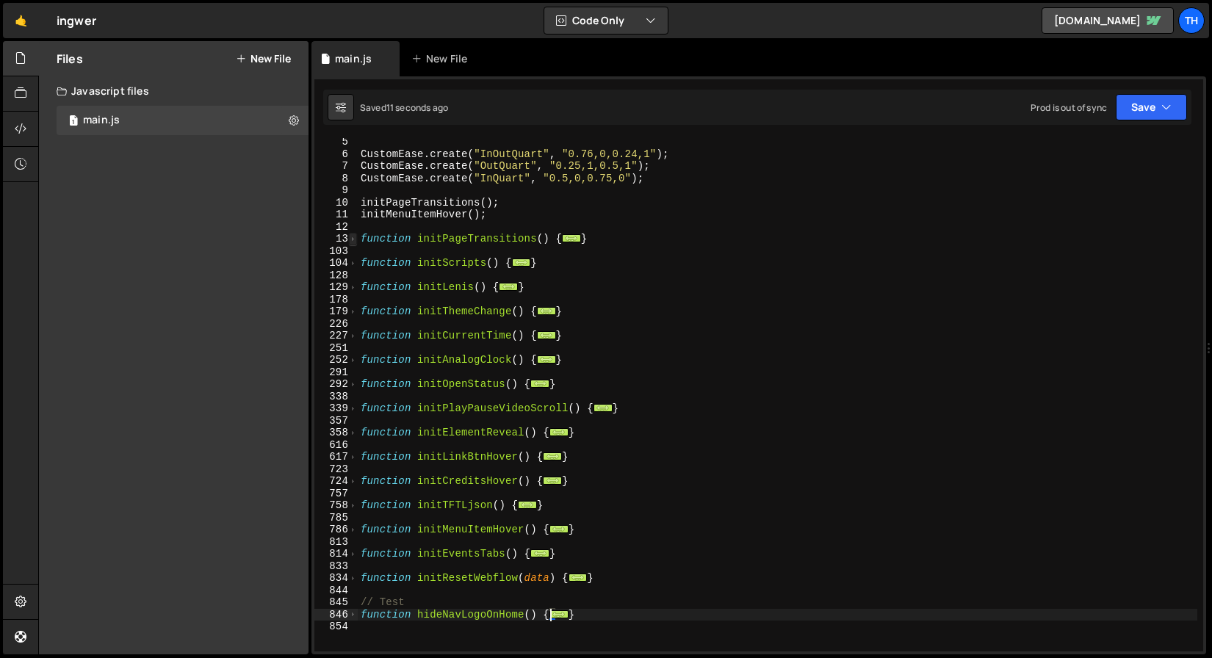
click at [351, 241] on span at bounding box center [353, 239] width 8 height 12
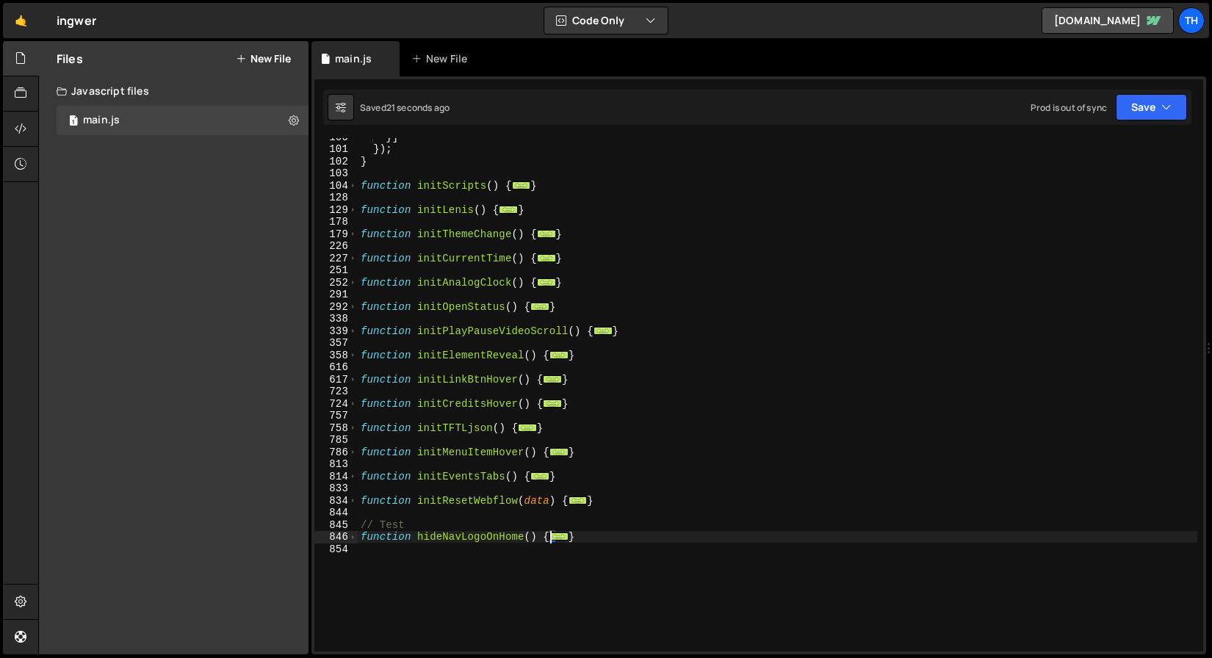
scroll to position [1207, 0]
click at [349, 498] on span at bounding box center [353, 501] width 8 height 12
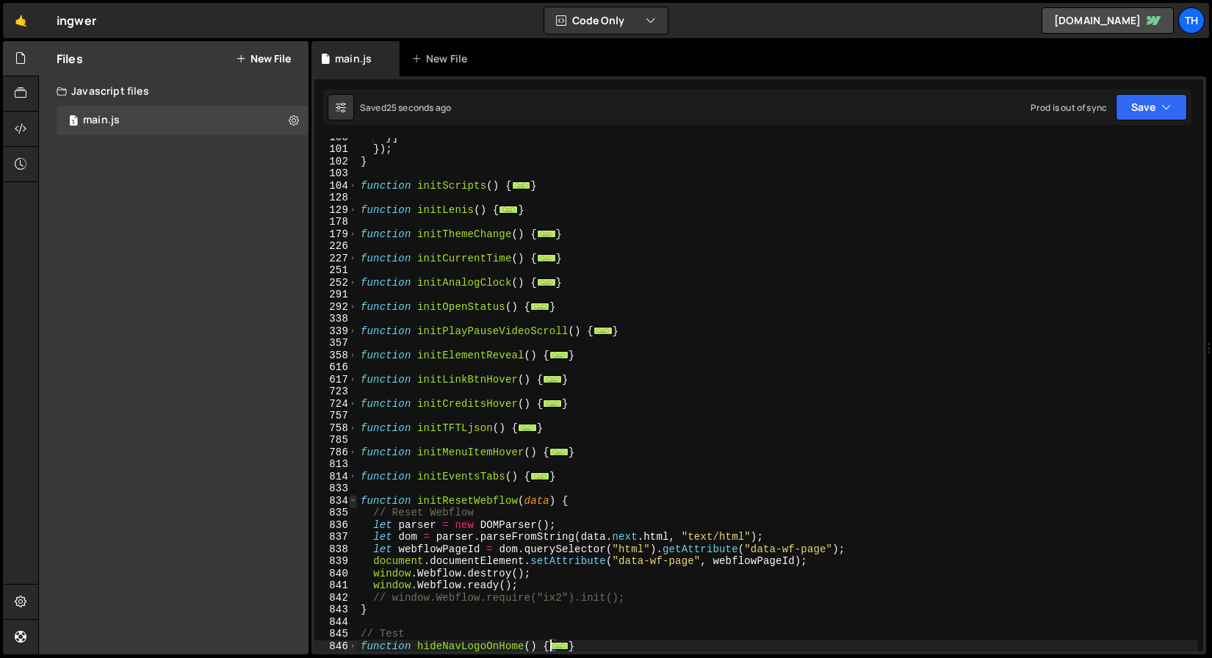
click at [350, 500] on span at bounding box center [353, 501] width 8 height 12
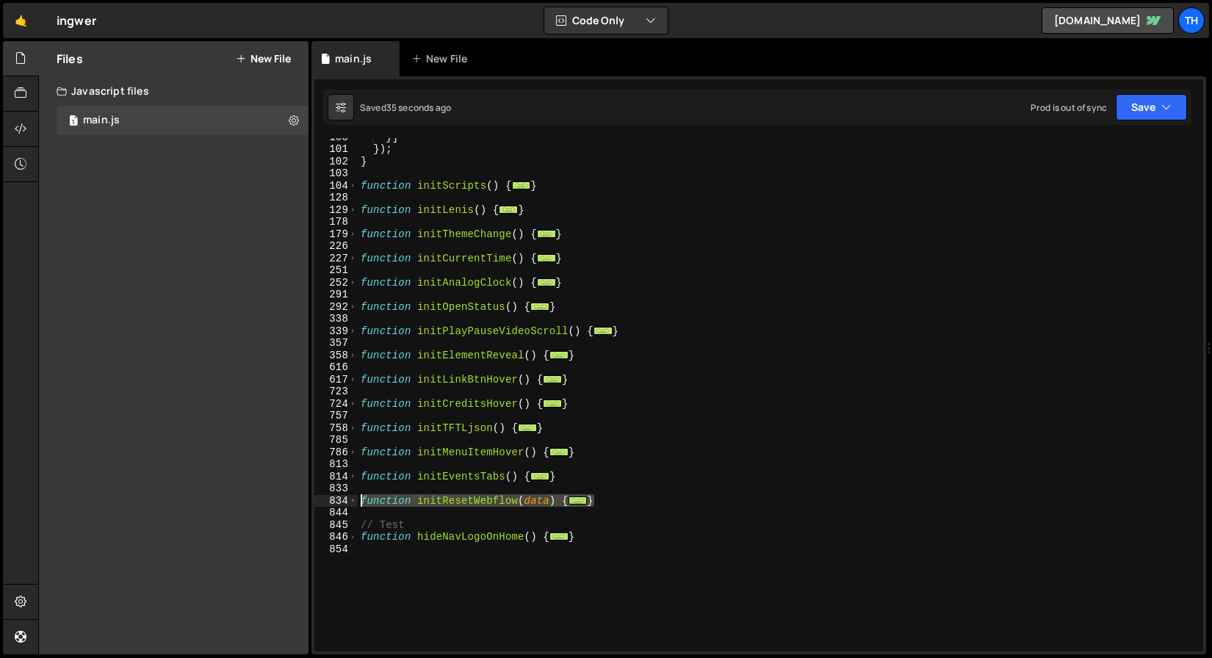
drag, startPoint x: 603, startPoint y: 503, endPoint x: 339, endPoint y: 505, distance: 263.8
click at [339, 505] on div "const logoEl = document.querySelector('[nav-logo]'); 100 101 102 103 104 128 12…" at bounding box center [758, 395] width 889 height 514
paste textarea "}"
type textarea "}"
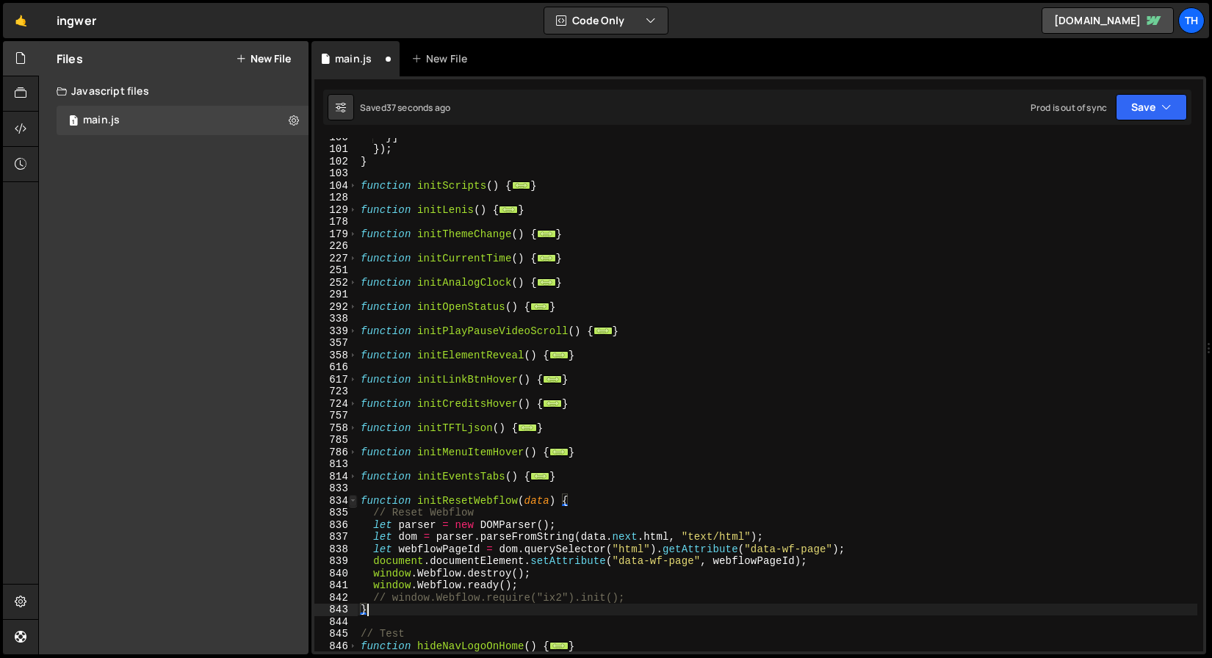
click at [354, 502] on span at bounding box center [353, 501] width 8 height 12
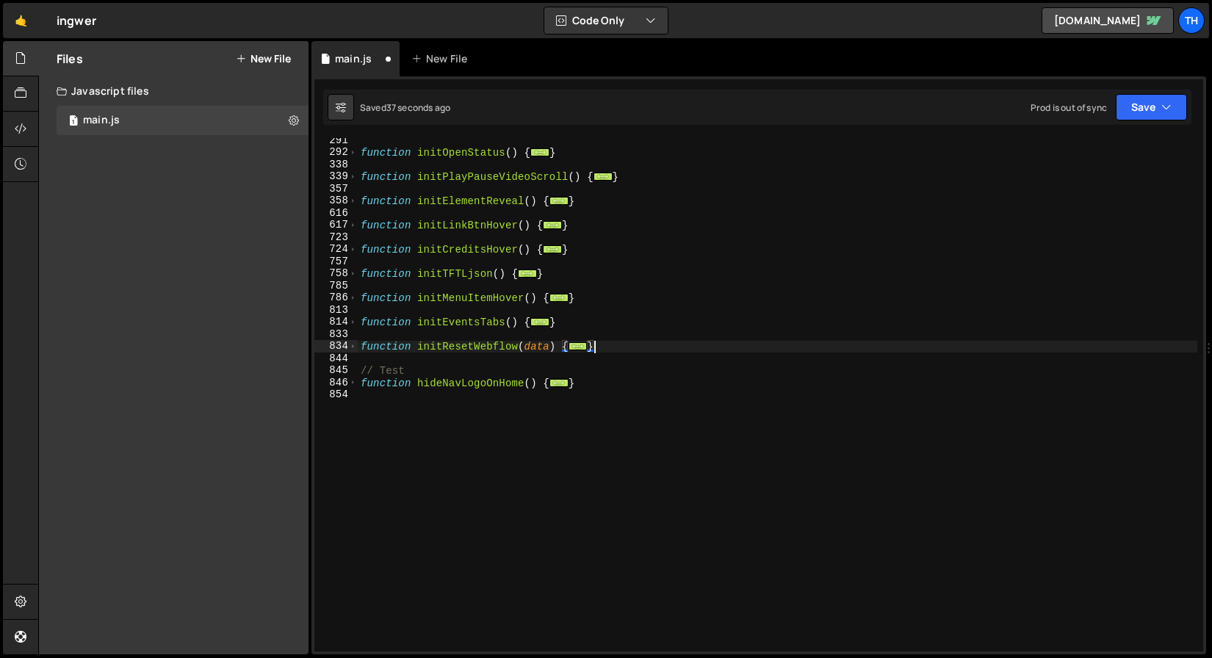
scroll to position [283, 0]
click at [383, 333] on div "function initOpenStatus ( ) { ... } function initPlayPauseVideoScroll ( ) { ...…" at bounding box center [778, 403] width 840 height 538
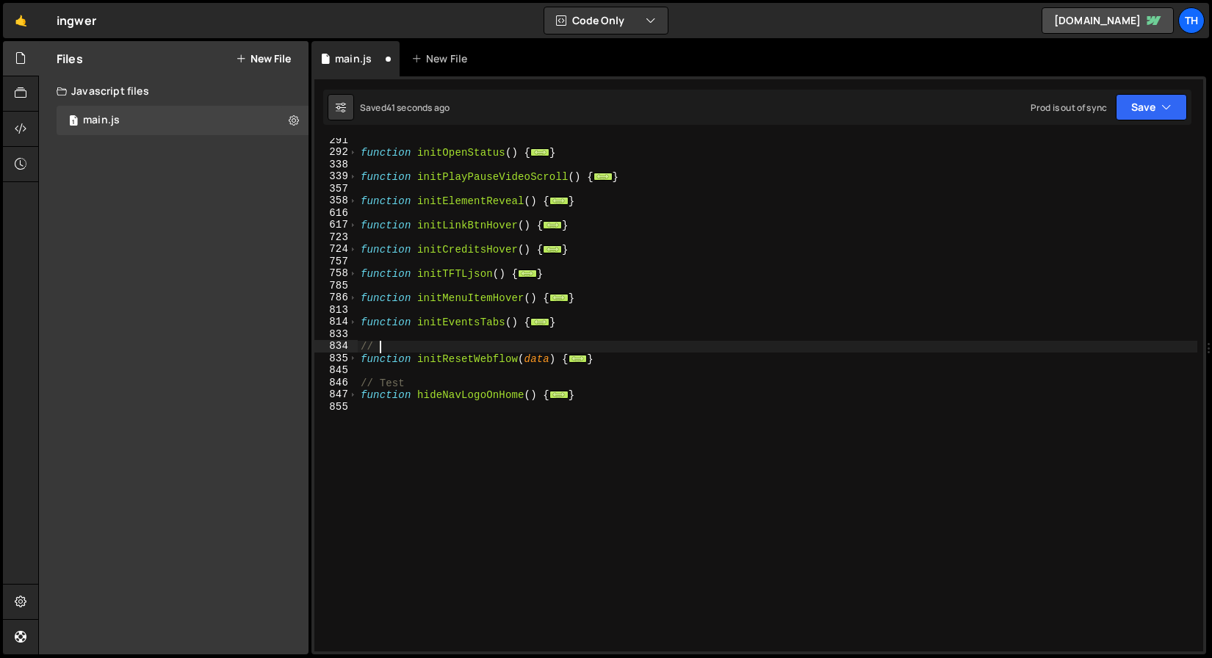
scroll to position [0, 0]
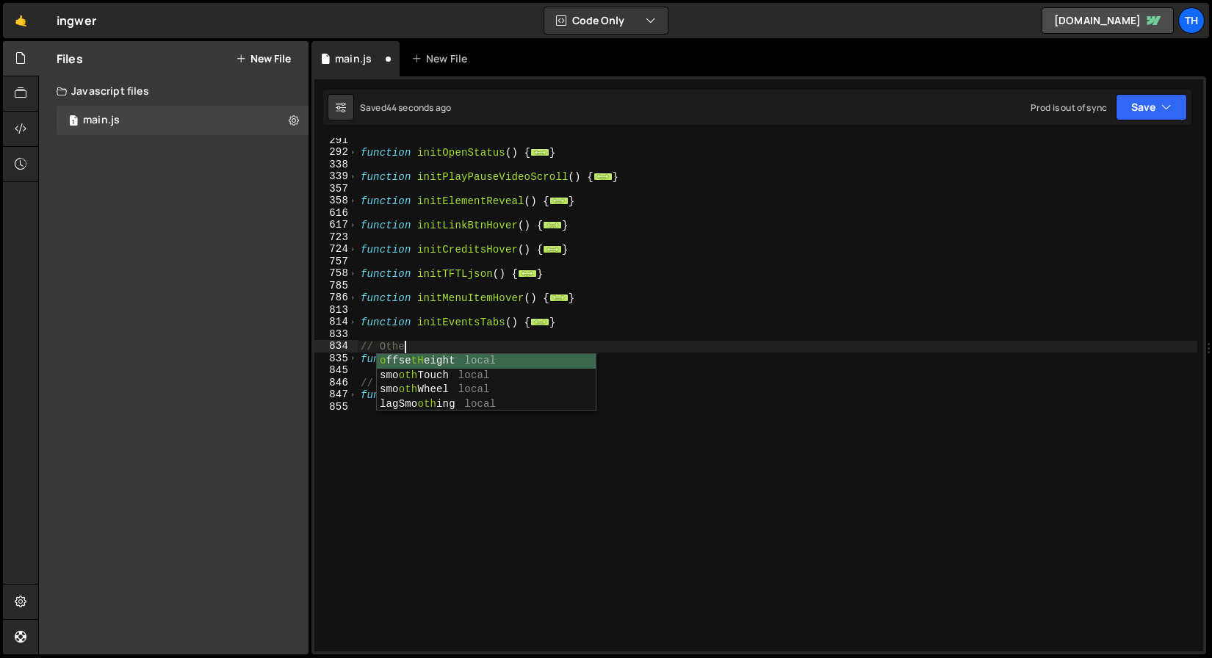
type textarea "// Other"
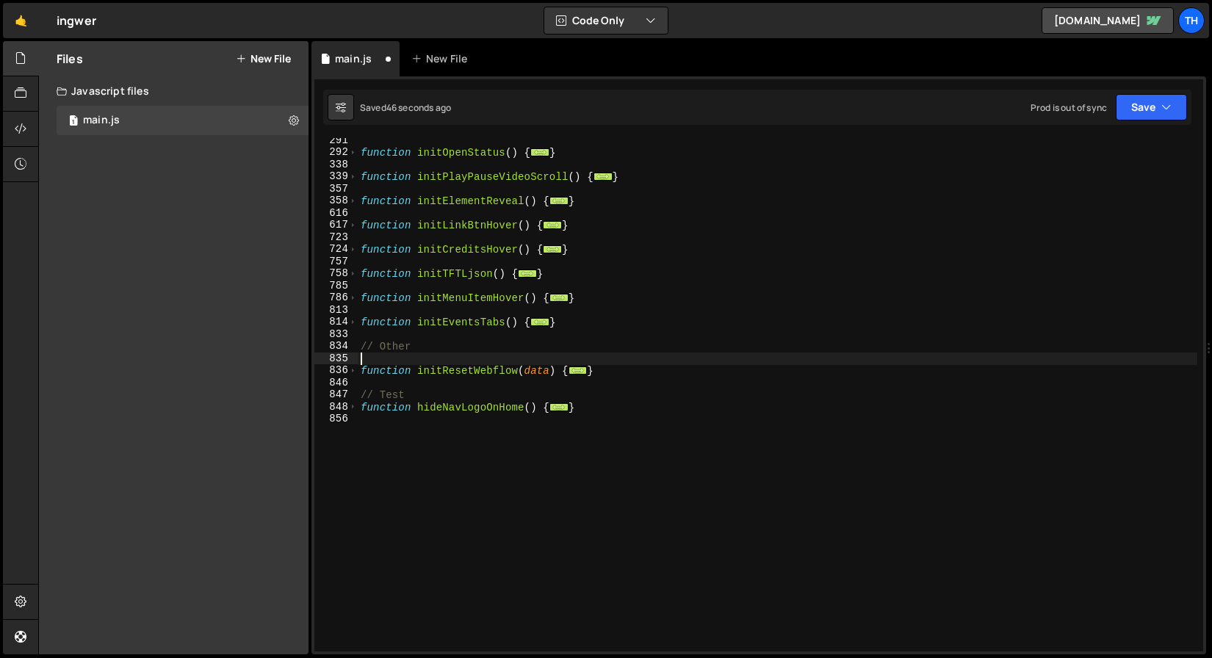
click at [424, 392] on div "function initOpenStatus ( ) { ... } function initPlayPauseVideoScroll ( ) { ...…" at bounding box center [778, 403] width 840 height 538
type textarea "// Test"
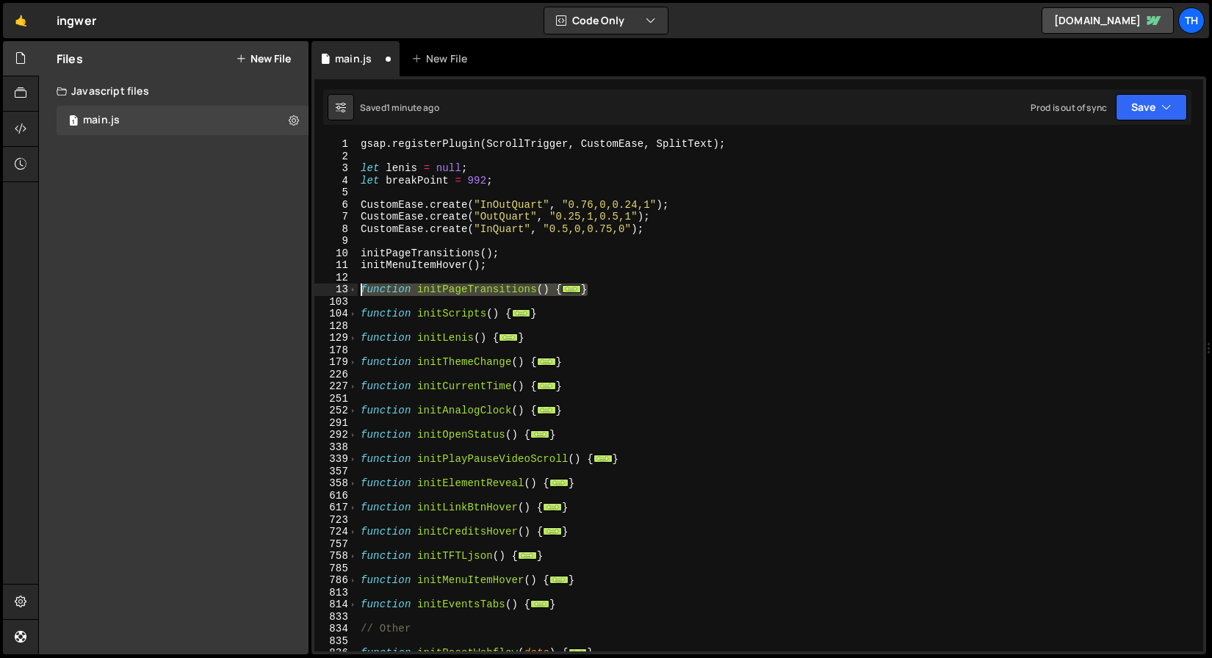
drag, startPoint x: 591, startPoint y: 287, endPoint x: 326, endPoint y: 289, distance: 265.3
click at [326, 289] on div "1 2 3 4 5 6 7 8 9 10 11 12 13 103 104 128 129 178 179 226 227 251 252 291 292 3…" at bounding box center [758, 395] width 889 height 514
type textarea "function initPageTransitions() { const transitionOffset = 0;"
paste textarea
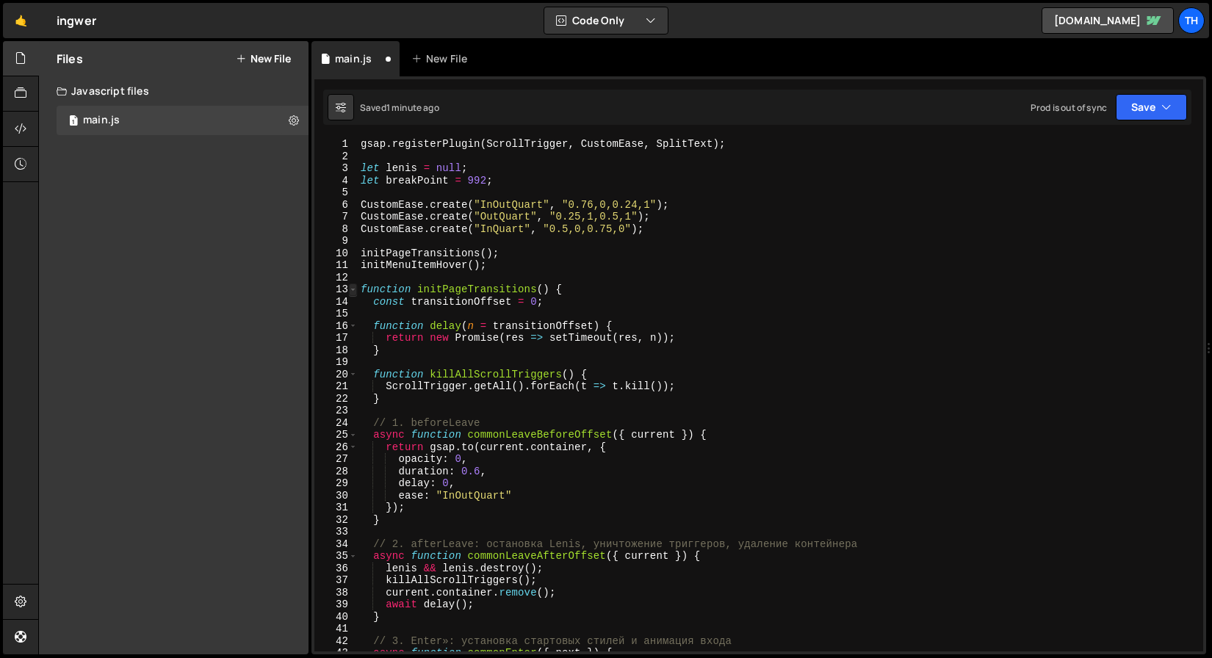
click at [354, 291] on span at bounding box center [353, 290] width 8 height 12
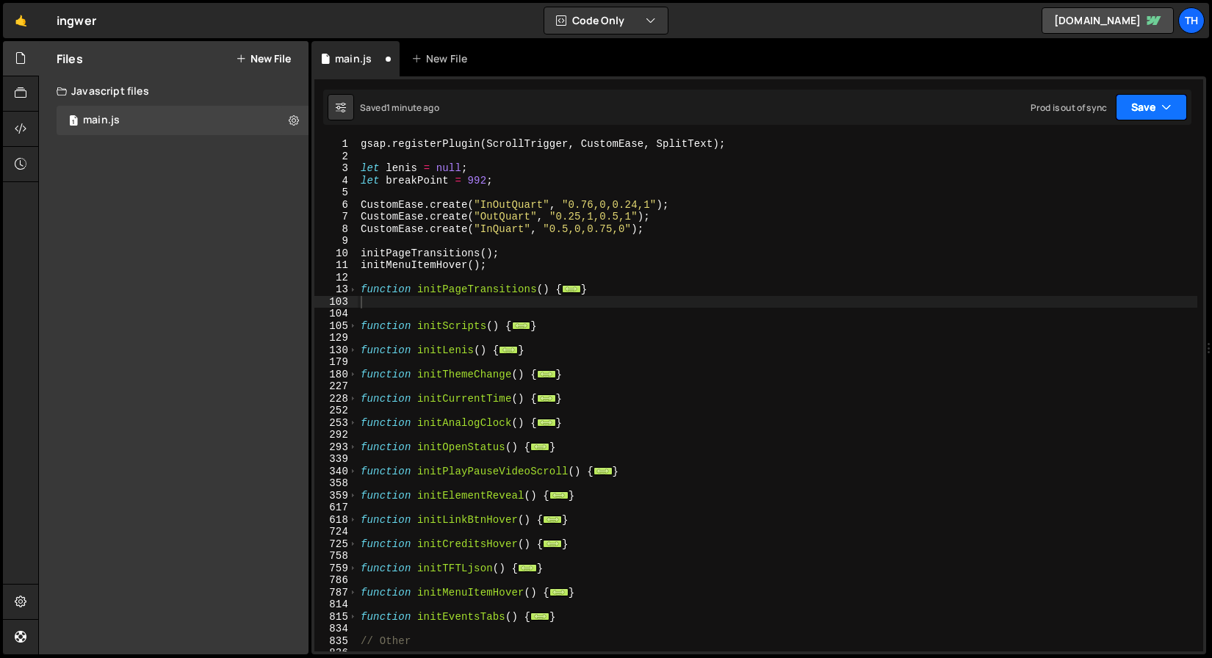
click at [1124, 120] on button "Save" at bounding box center [1151, 107] width 71 height 26
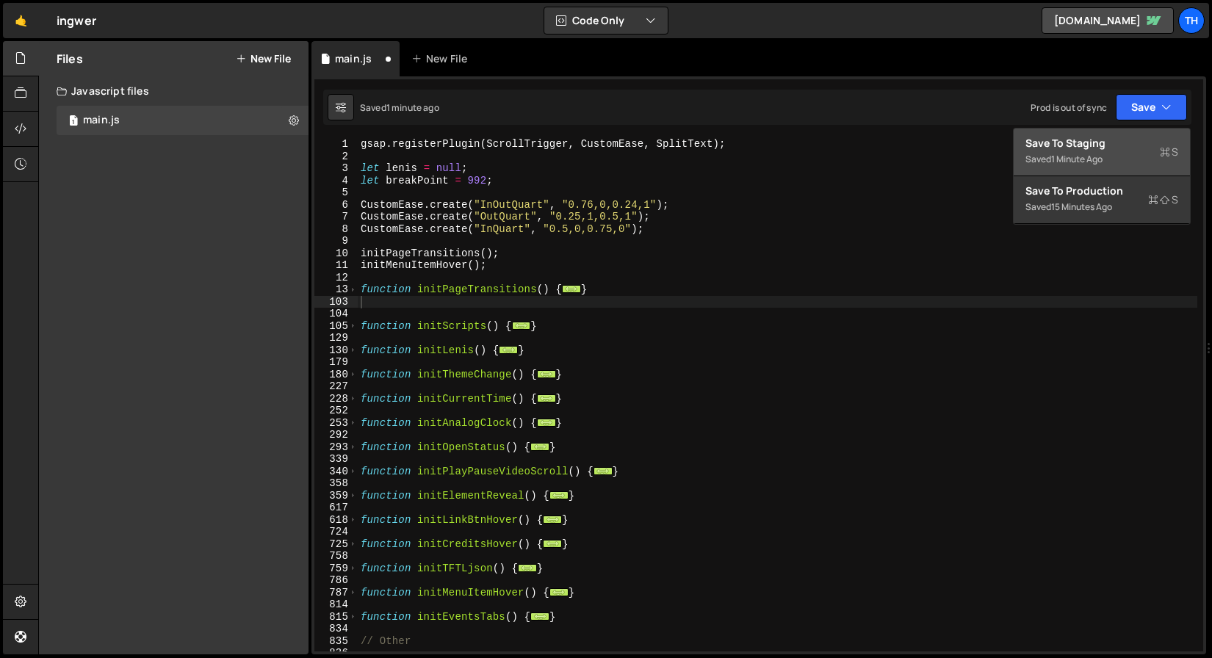
click at [1111, 157] on div "Saved 1 minute ago" at bounding box center [1102, 160] width 153 height 18
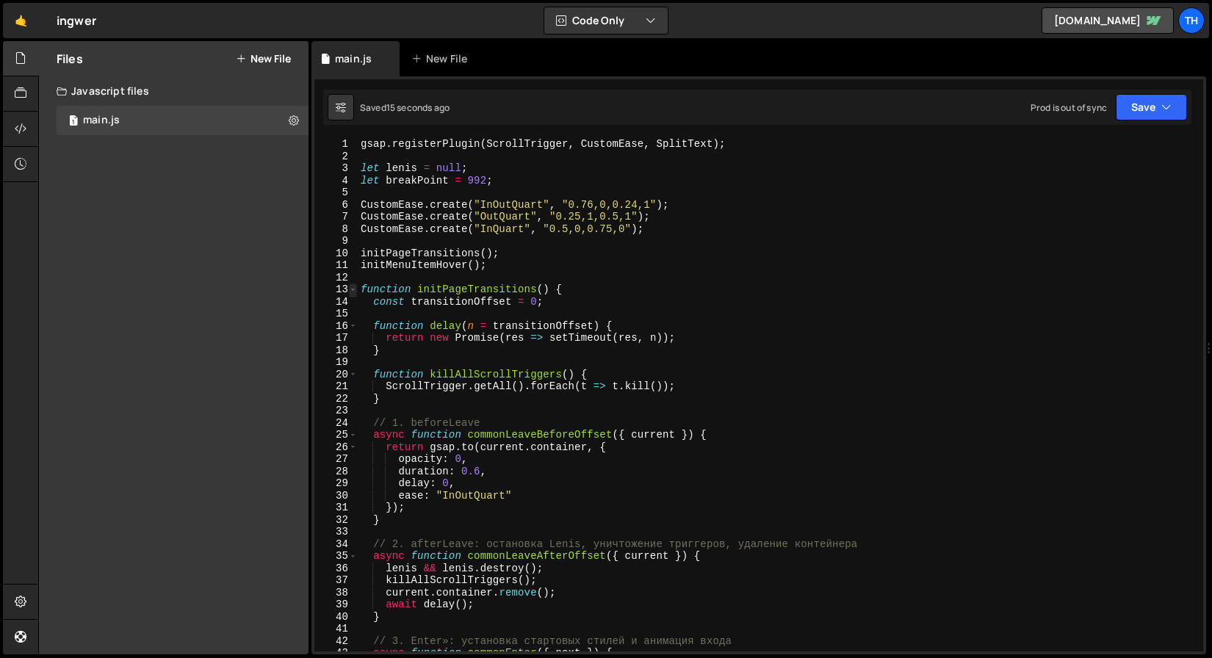
click at [349, 287] on span at bounding box center [353, 290] width 8 height 12
click at [356, 294] on span at bounding box center [353, 290] width 8 height 12
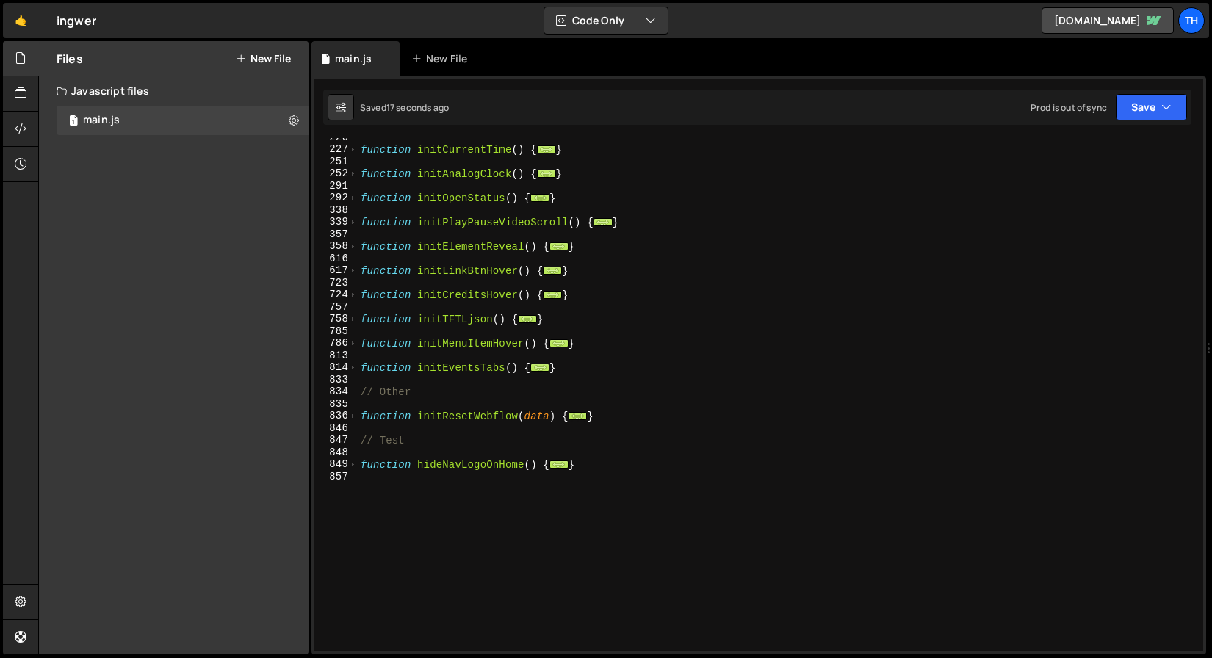
scroll to position [237, 0]
click at [448, 348] on div "function initCurrentTime ( ) { ... } function initAnalogClock ( ) { ... } funct…" at bounding box center [778, 401] width 840 height 538
type textarea "function initMenuItemHover() {"
click at [448, 348] on div "function initCurrentTime ( ) { ... } function initAnalogClock ( ) { ... } funct…" at bounding box center [778, 401] width 840 height 538
type input "initMenuItemHover"
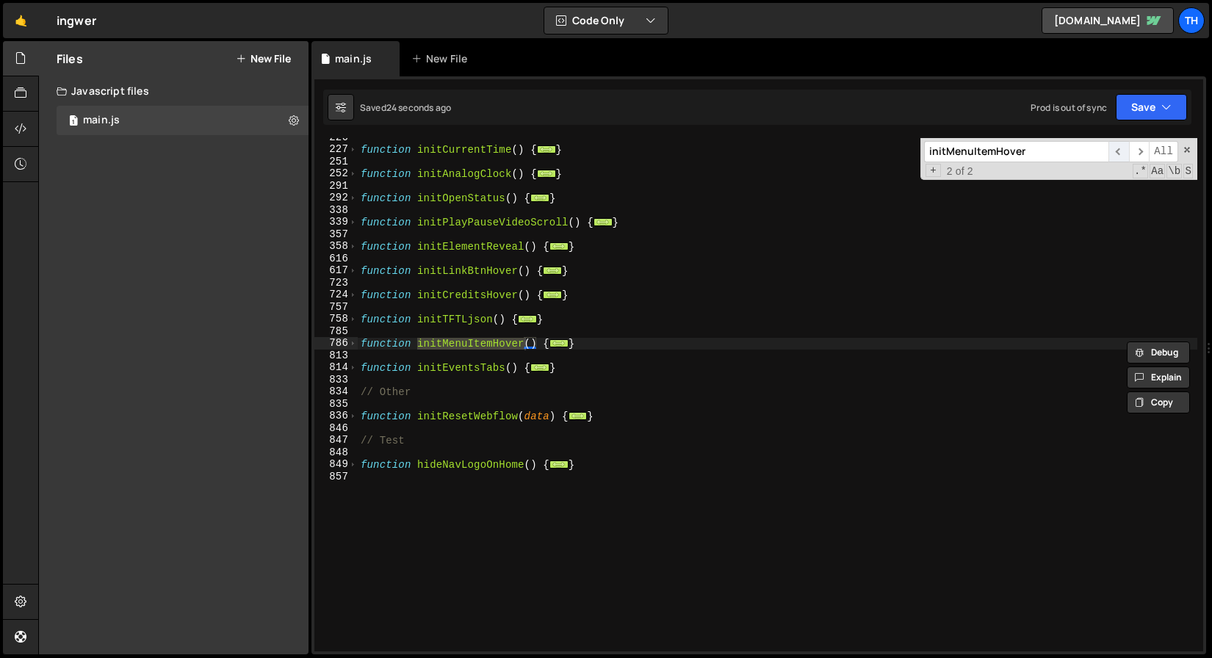
click at [1116, 153] on span "​" at bounding box center [1119, 151] width 21 height 21
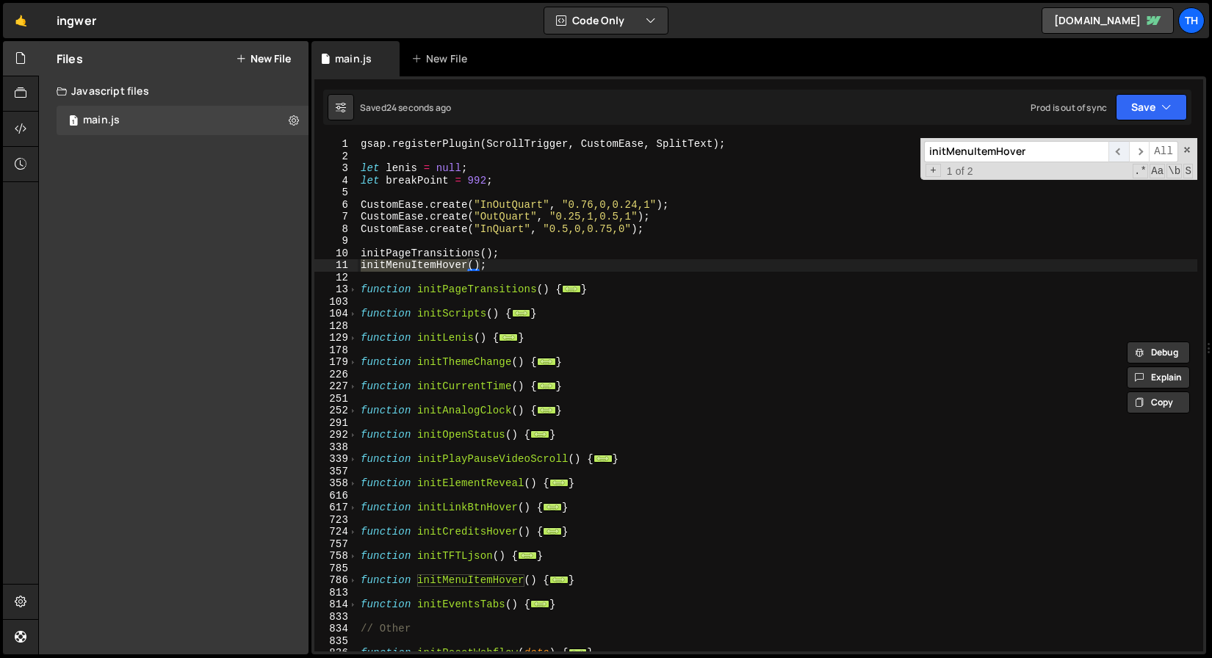
scroll to position [0, 0]
drag, startPoint x: 515, startPoint y: 267, endPoint x: 303, endPoint y: 262, distance: 211.7
click at [303, 262] on div "Files New File Javascript files 1 main.js 0 CSS files Copy share link Edit File…" at bounding box center [625, 348] width 1174 height 614
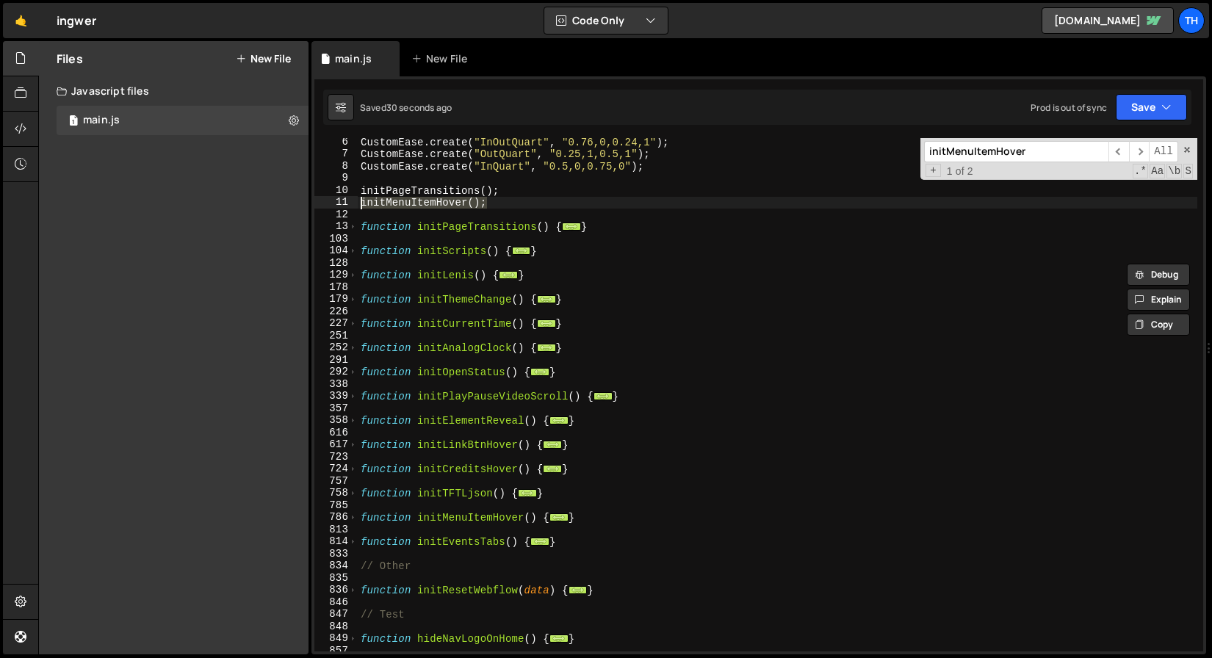
scroll to position [319, 0]
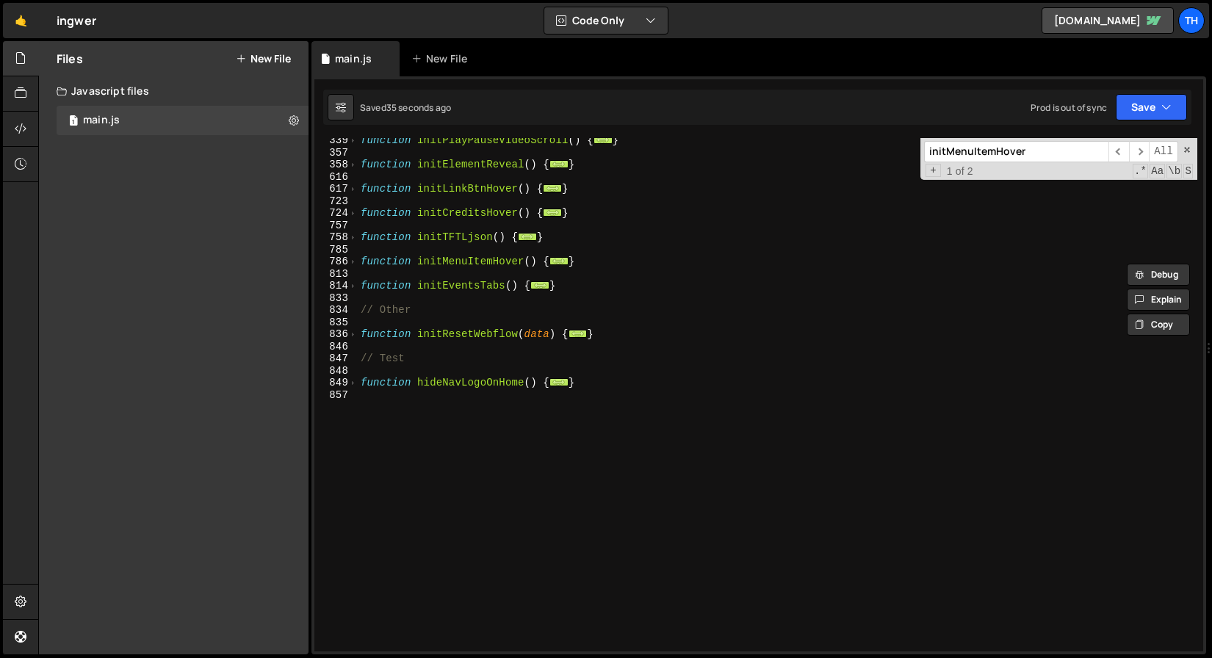
click at [478, 379] on div "function initPlayPauseVideoScroll ( ) { ... } function initElementReveal ( ) { …" at bounding box center [778, 403] width 840 height 538
type textarea "function hideNavLogoOnHome() {"
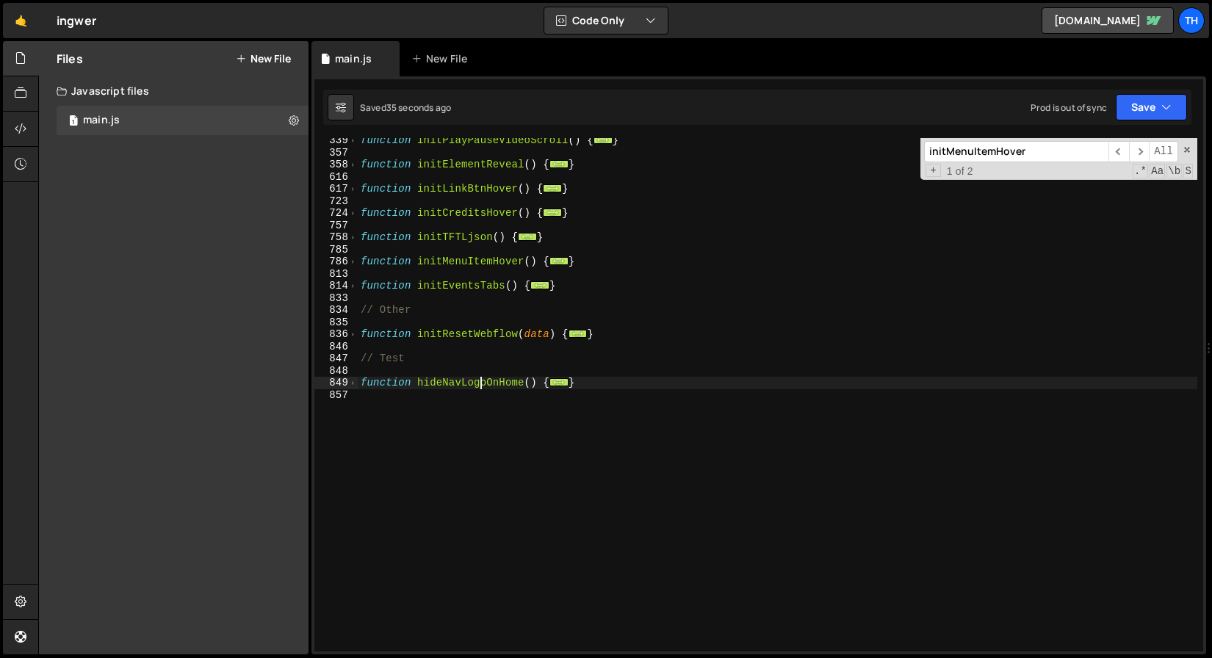
click at [478, 379] on div "function initPlayPauseVideoScroll ( ) { ... } function initElementReveal ( ) { …" at bounding box center [778, 403] width 840 height 538
click at [1189, 152] on span at bounding box center [1187, 150] width 10 height 10
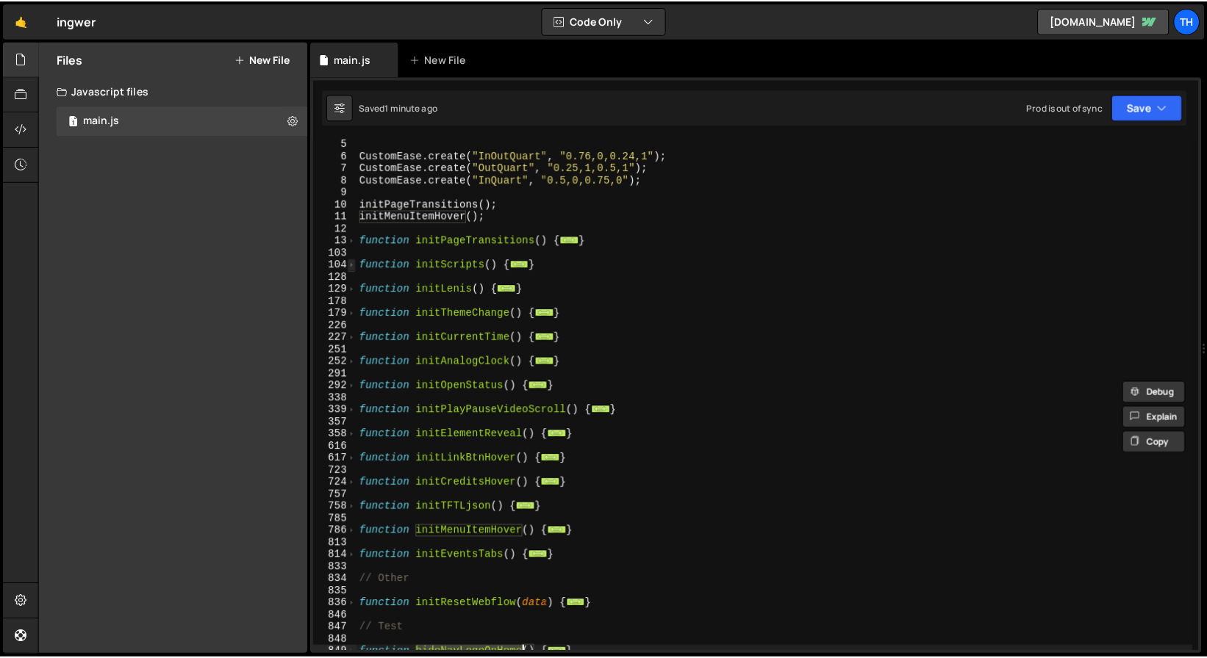
scroll to position [64, 0]
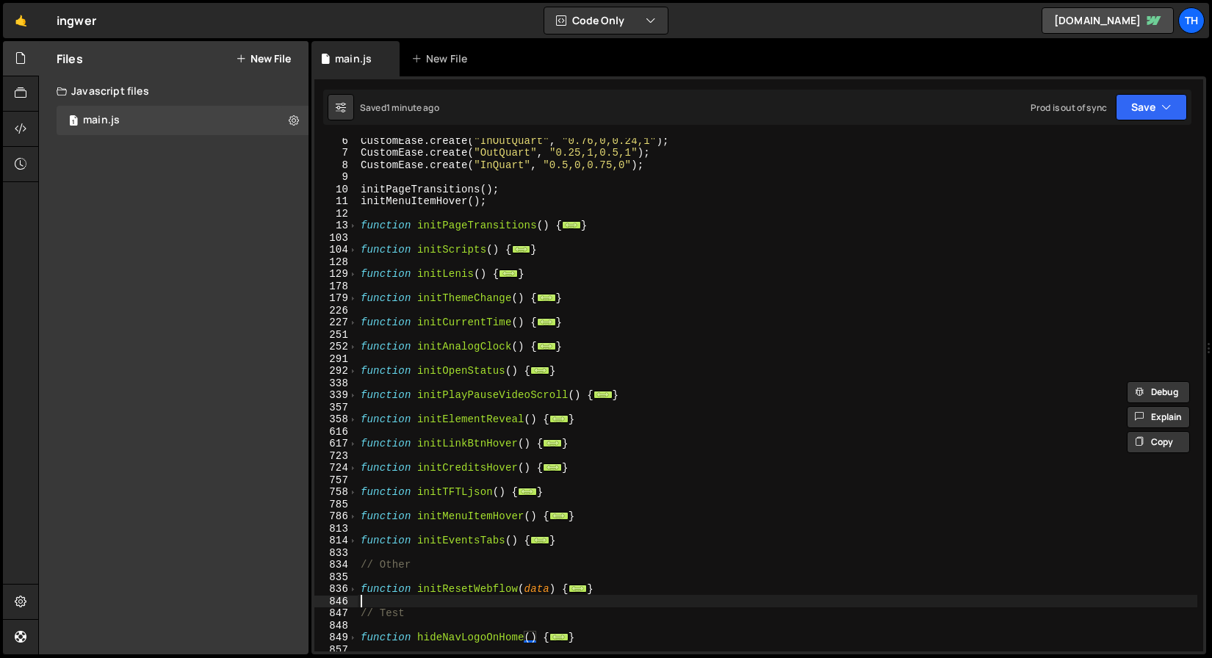
click at [447, 596] on div "CustomEase . create ( "InOutQuart" , "0.76,0,0.24,1" ) ; CustomEase . create ( …" at bounding box center [778, 403] width 840 height 538
click at [442, 633] on div "CustomEase . create ( "InOutQuart" , "0.76,0,0.24,1" ) ; CustomEase . create ( …" at bounding box center [778, 403] width 840 height 538
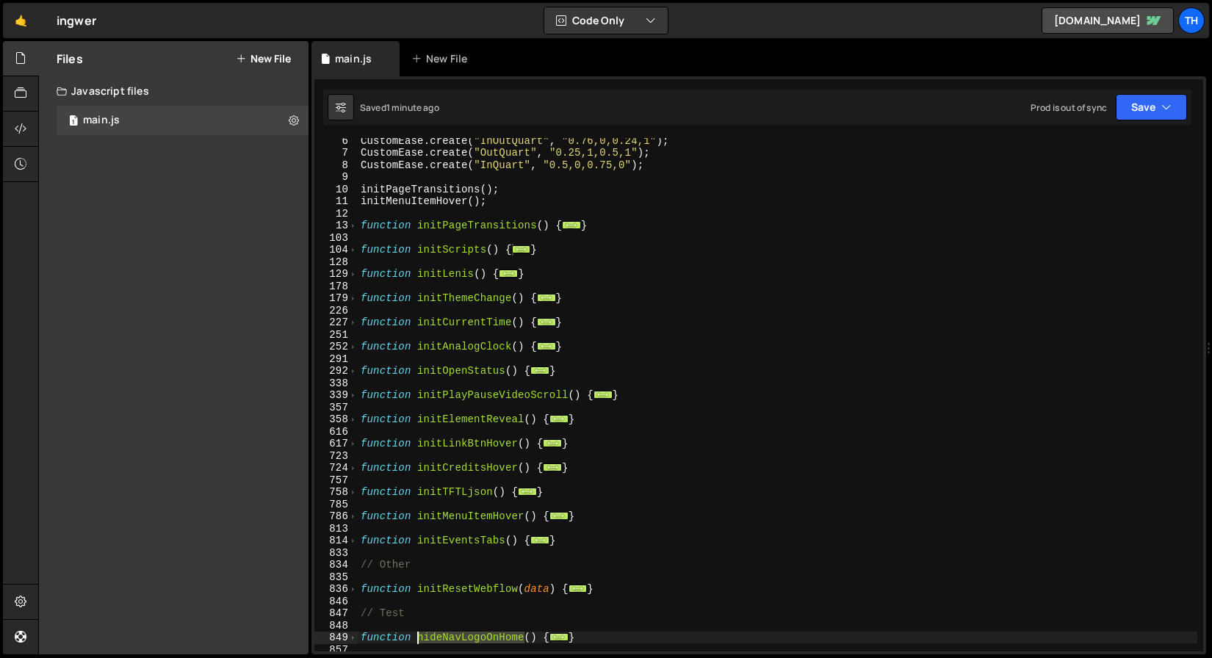
click at [442, 633] on div "CustomEase . create ( "InOutQuart" , "0.76,0,0.24,1" ) ; CustomEase . create ( …" at bounding box center [778, 403] width 840 height 538
click at [350, 250] on span at bounding box center [353, 250] width 8 height 12
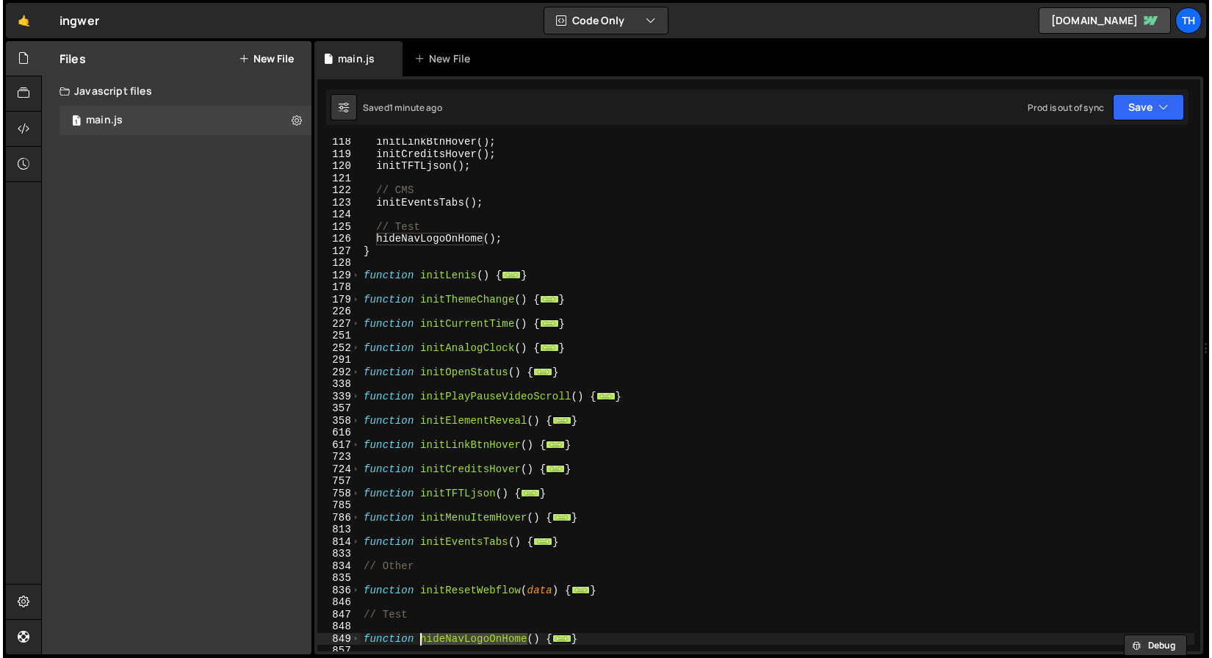
scroll to position [342, 0]
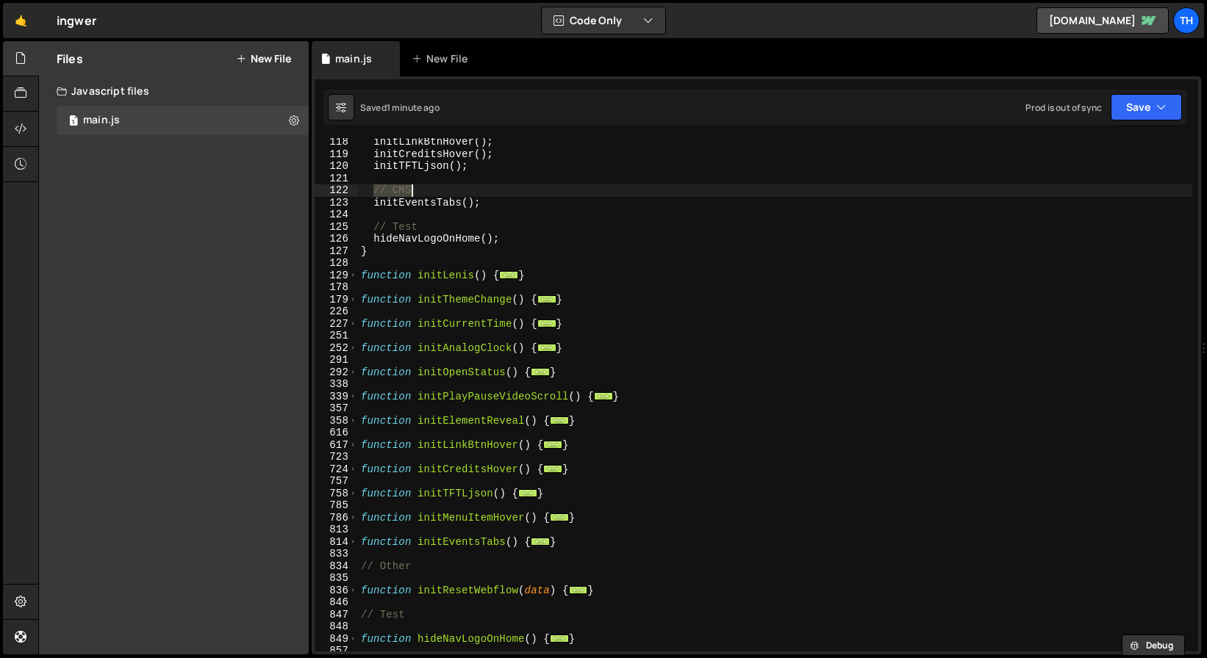
drag, startPoint x: 373, startPoint y: 188, endPoint x: 416, endPoint y: 190, distance: 42.7
click at [416, 190] on div "initLinkBtnHover ( ) ; initCreditsHover ( ) ; initTFTLjson ( ) ; // CMS initEve…" at bounding box center [778, 405] width 840 height 538
type textarea "// CMS"
click at [401, 528] on div "initLinkBtnHover ( ) ; initCreditsHover ( ) ; initTFTLjson ( ) ; // CMS initEve…" at bounding box center [778, 405] width 840 height 538
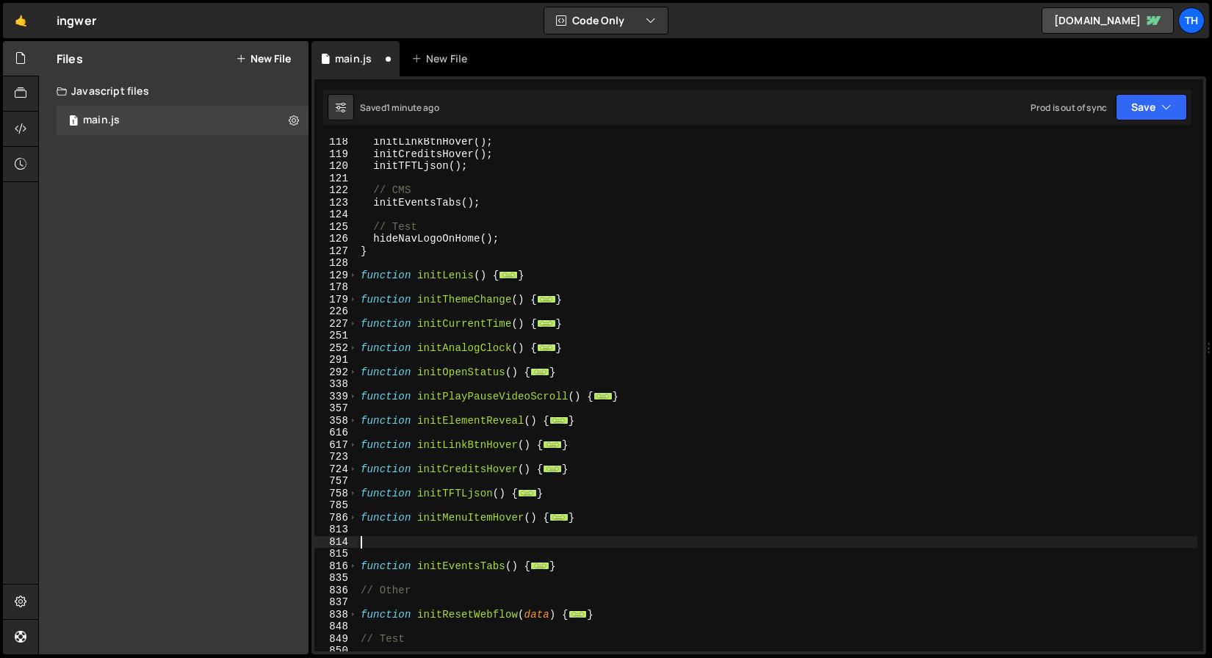
paste textarea "// CMS"
type textarea "// CMS"
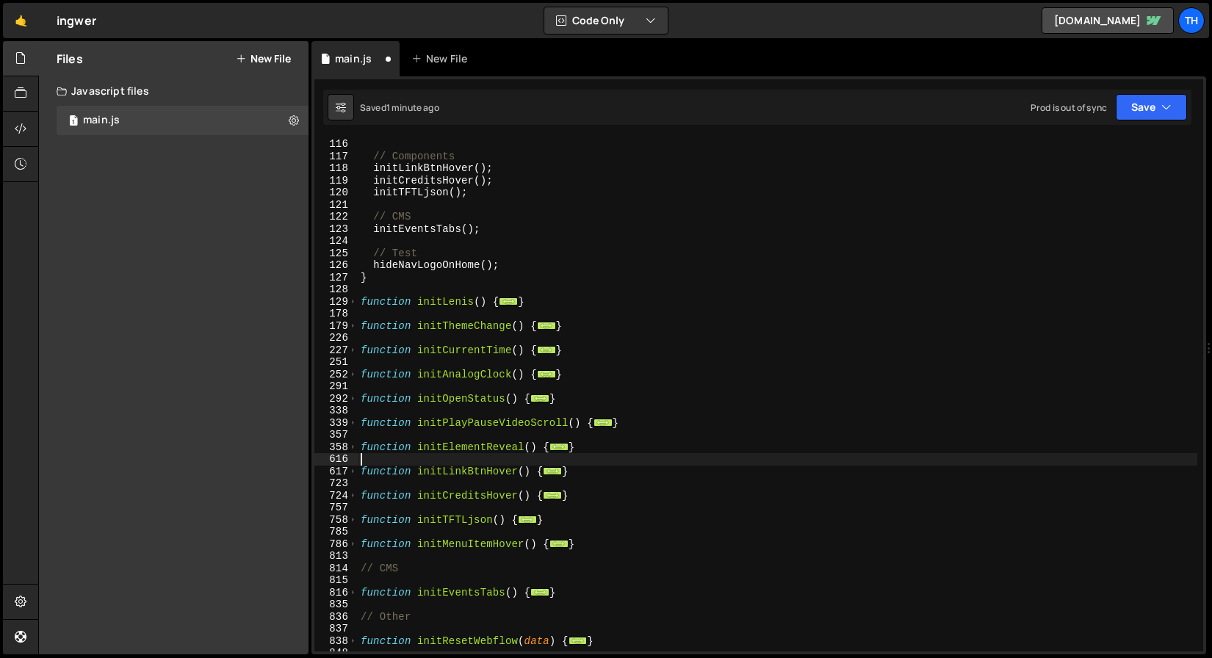
click at [431, 462] on div "// Components initLinkBtnHover ( ) ; initCreditsHover ( ) ; initTFTLjson ( ) ; …" at bounding box center [778, 407] width 840 height 538
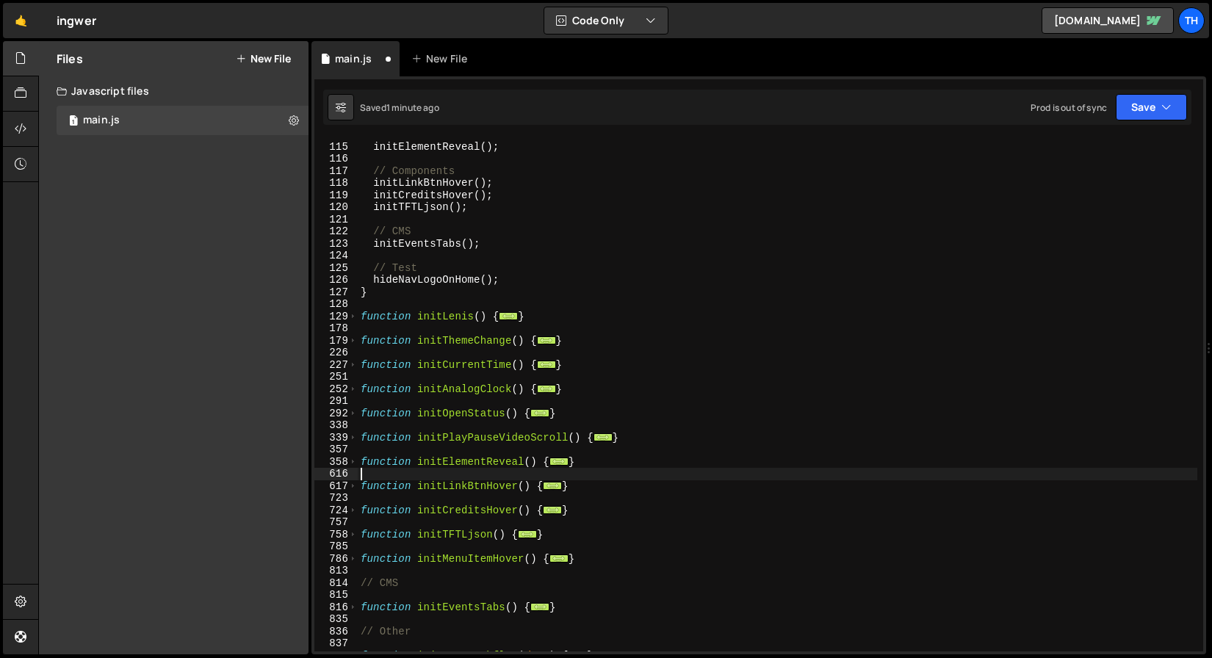
scroll to position [278, 0]
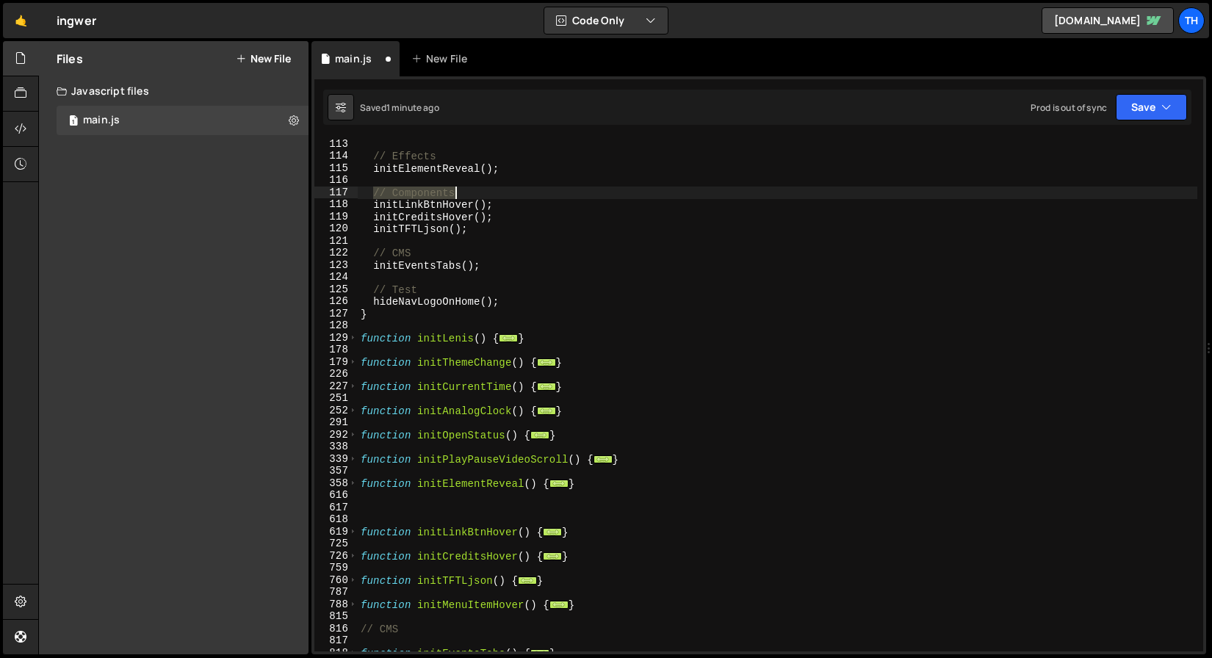
drag, startPoint x: 384, startPoint y: 193, endPoint x: 495, endPoint y: 191, distance: 111.7
click at [495, 191] on div "// Effects initElementReveal ( ) ; // Components initLinkBtnHover ( ) ; initCre…" at bounding box center [778, 407] width 840 height 538
type textarea "// Components"
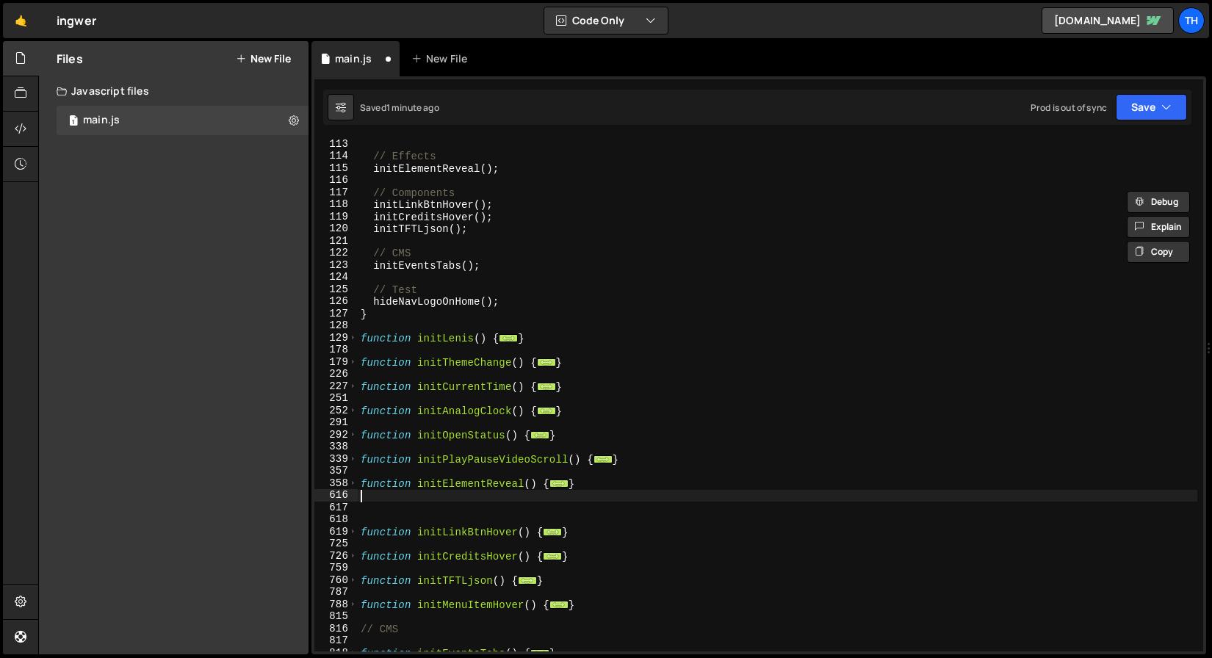
click at [389, 501] on div "// Effects initElementReveal ( ) ; // Components initLinkBtnHover ( ) ; initCre…" at bounding box center [778, 407] width 840 height 538
click at [389, 508] on div "// Effects initElementReveal ( ) ; // Components initLinkBtnHover ( ) ; initCre…" at bounding box center [778, 407] width 840 height 538
paste textarea "// Components"
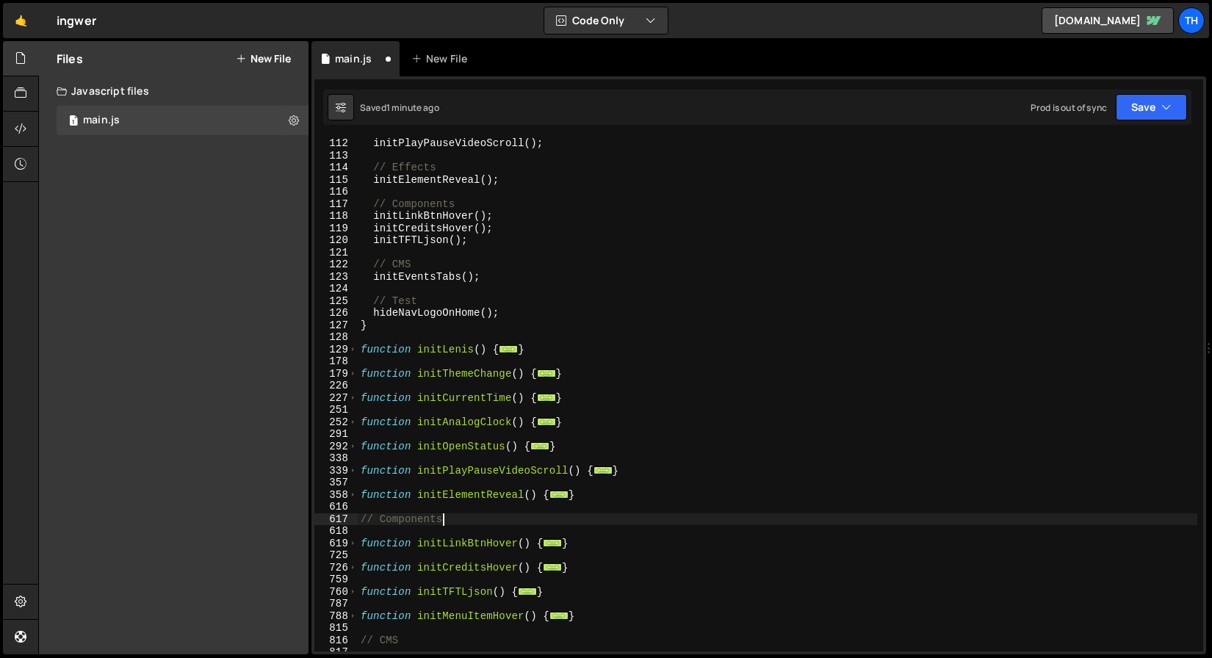
scroll to position [247, 0]
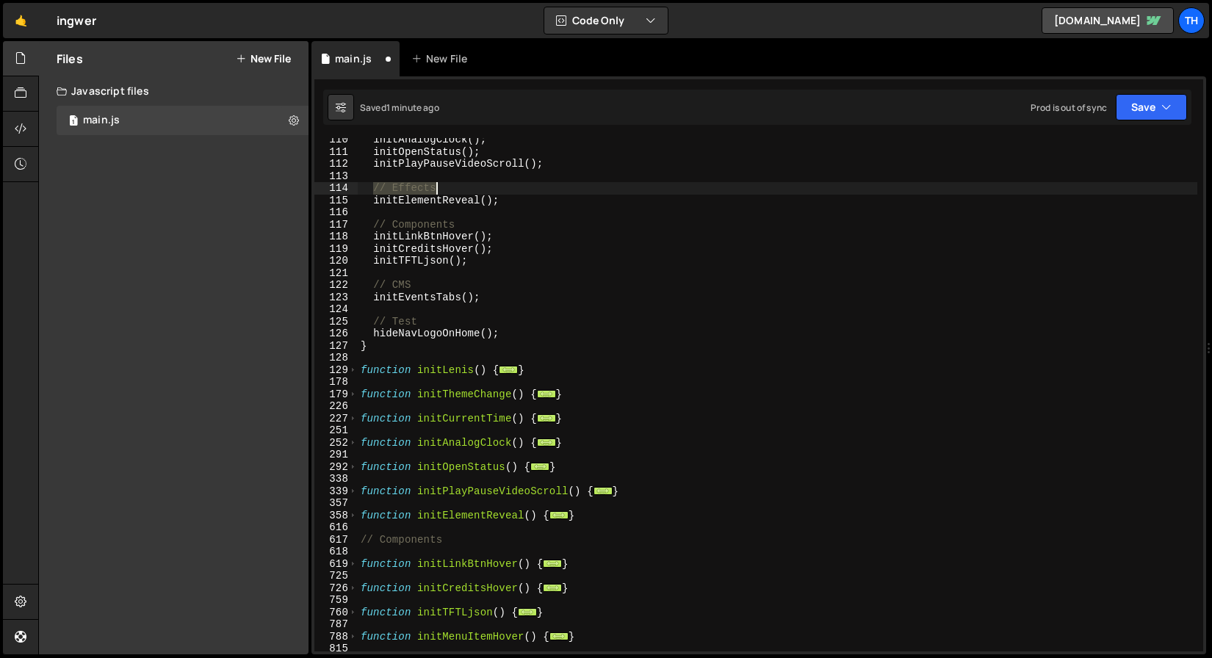
drag, startPoint x: 375, startPoint y: 186, endPoint x: 443, endPoint y: 193, distance: 67.9
click at [440, 184] on div "initAnalogClock ( ) ; initOpenStatus ( ) ; initPlayPauseVideoScroll ( ) ; // Ef…" at bounding box center [778, 403] width 840 height 538
type textarea "// Effects"
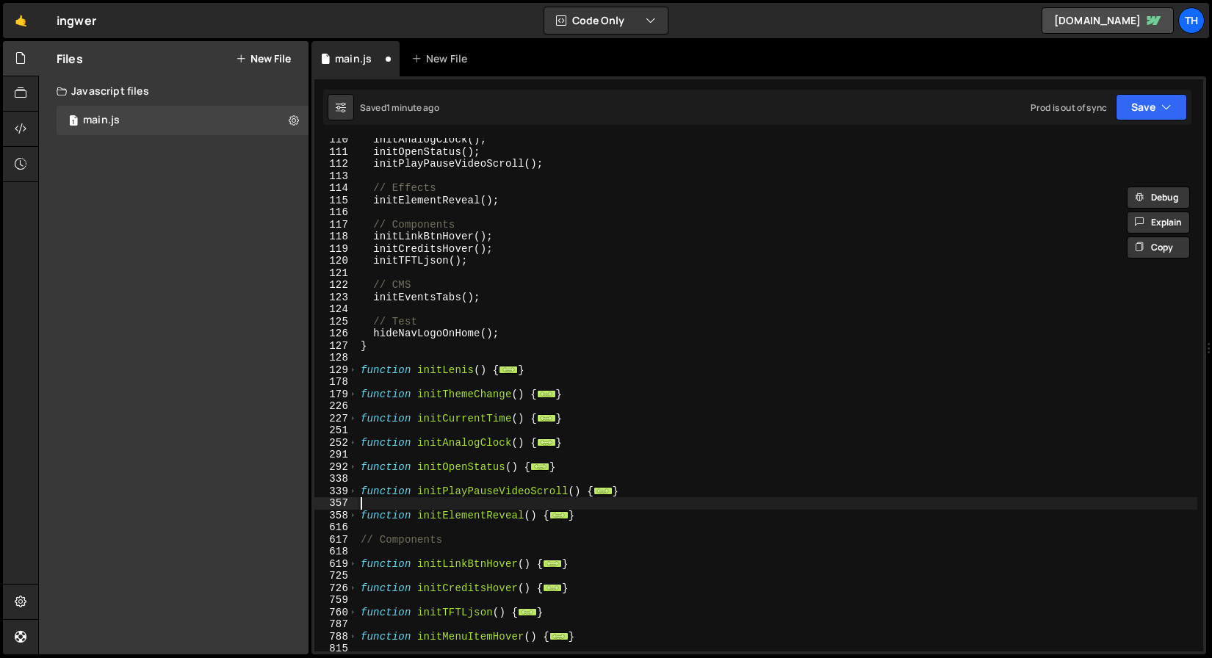
click at [455, 507] on div "initAnalogClock ( ) ; initOpenStatus ( ) ; initPlayPauseVideoScroll ( ) ; // Ef…" at bounding box center [778, 403] width 840 height 538
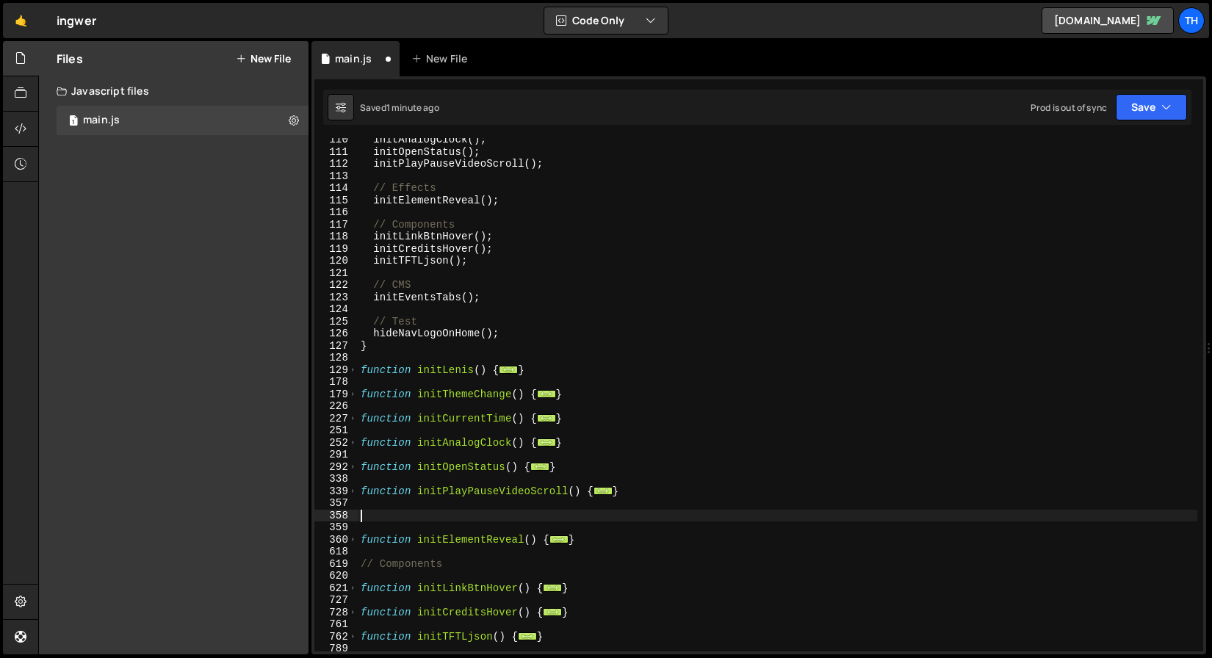
paste textarea "// Effects"
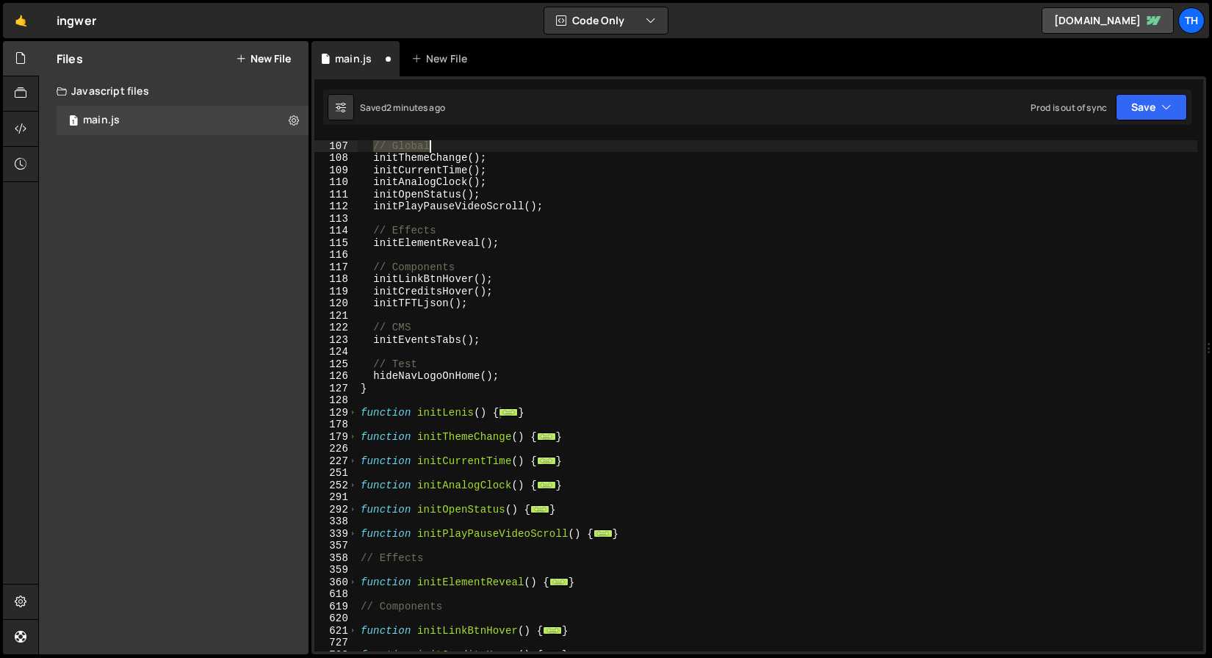
drag, startPoint x: 373, startPoint y: 147, endPoint x: 450, endPoint y: 145, distance: 77.2
click at [450, 145] on div "// Global initThemeChange ( ) ; initCurrentTime ( ) ; initAnalogClock ( ) ; ini…" at bounding box center [778, 397] width 840 height 538
type textarea "// Global"
click at [506, 430] on div "// Global initThemeChange ( ) ; initCurrentTime ( ) ; initAnalogClock ( ) ; ini…" at bounding box center [778, 397] width 840 height 538
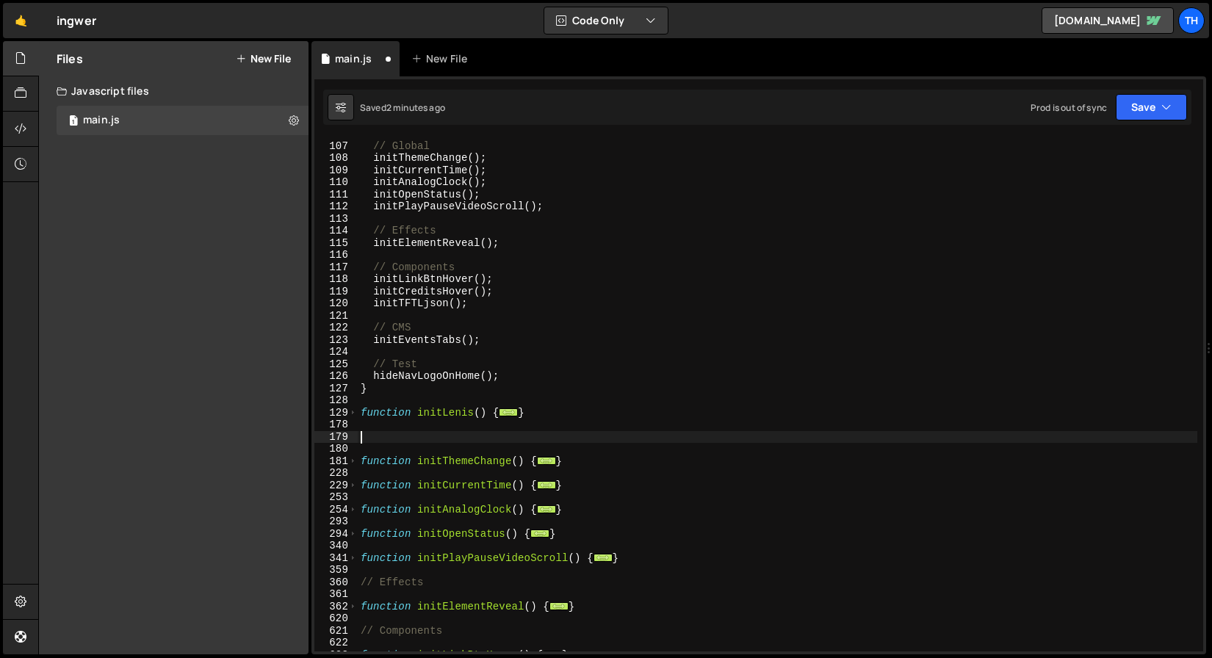
paste textarea "// Global"
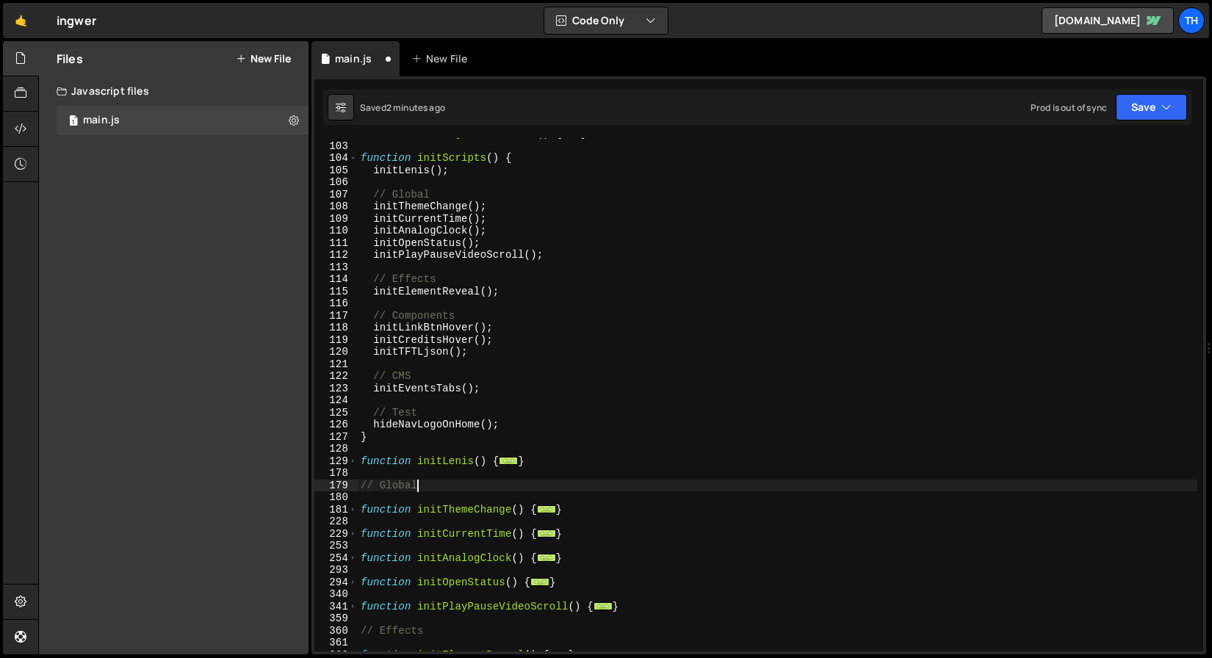
scroll to position [155, 0]
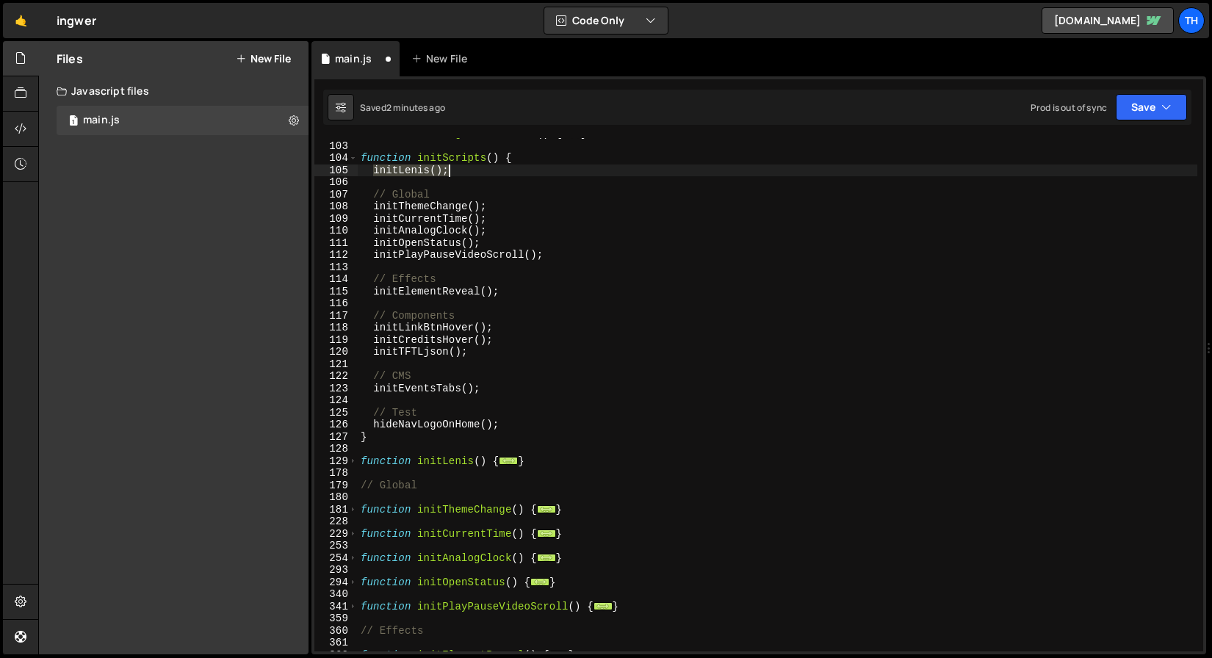
drag, startPoint x: 373, startPoint y: 170, endPoint x: 472, endPoint y: 170, distance: 99.2
click at [472, 170] on div "function initPageTransitions ( ) { ... } function initScripts ( ) { initLenis (…" at bounding box center [778, 397] width 840 height 538
type textarea "initLenis();"
click at [467, 187] on div "function initPageTransitions ( ) { ... } function initScripts ( ) { // Global i…" at bounding box center [778, 397] width 840 height 538
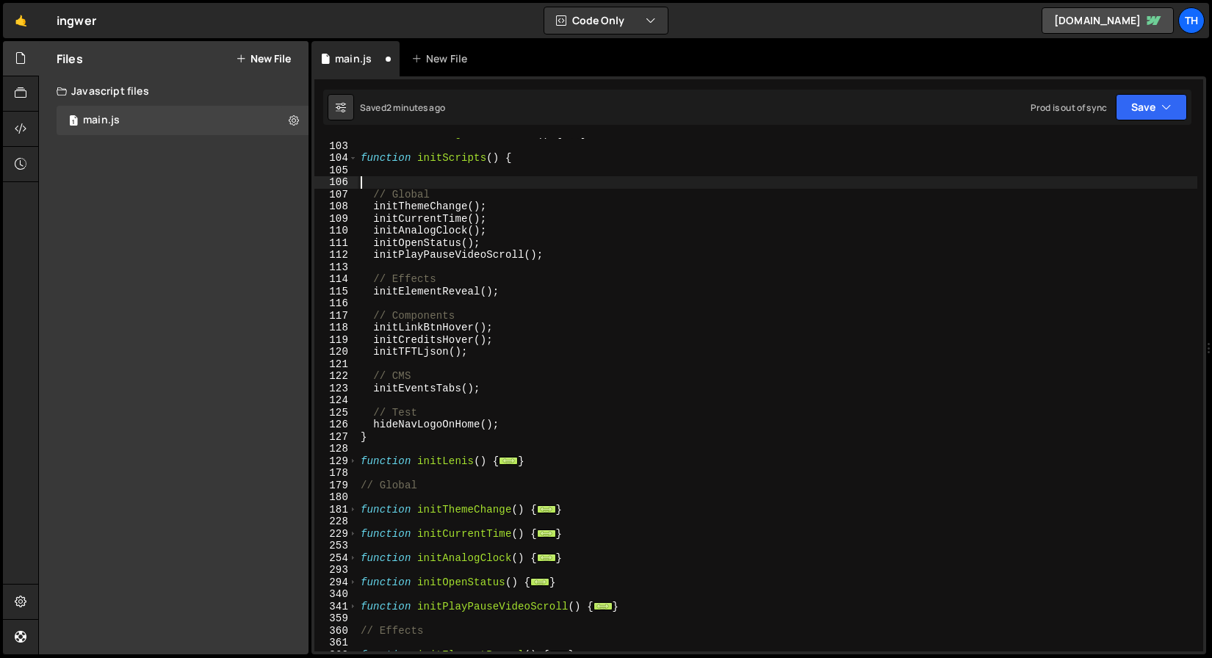
click at [465, 192] on div "function initPageTransitions ( ) { ... } function initScripts ( ) { // Global i…" at bounding box center [778, 397] width 840 height 538
type textarea "// Global"
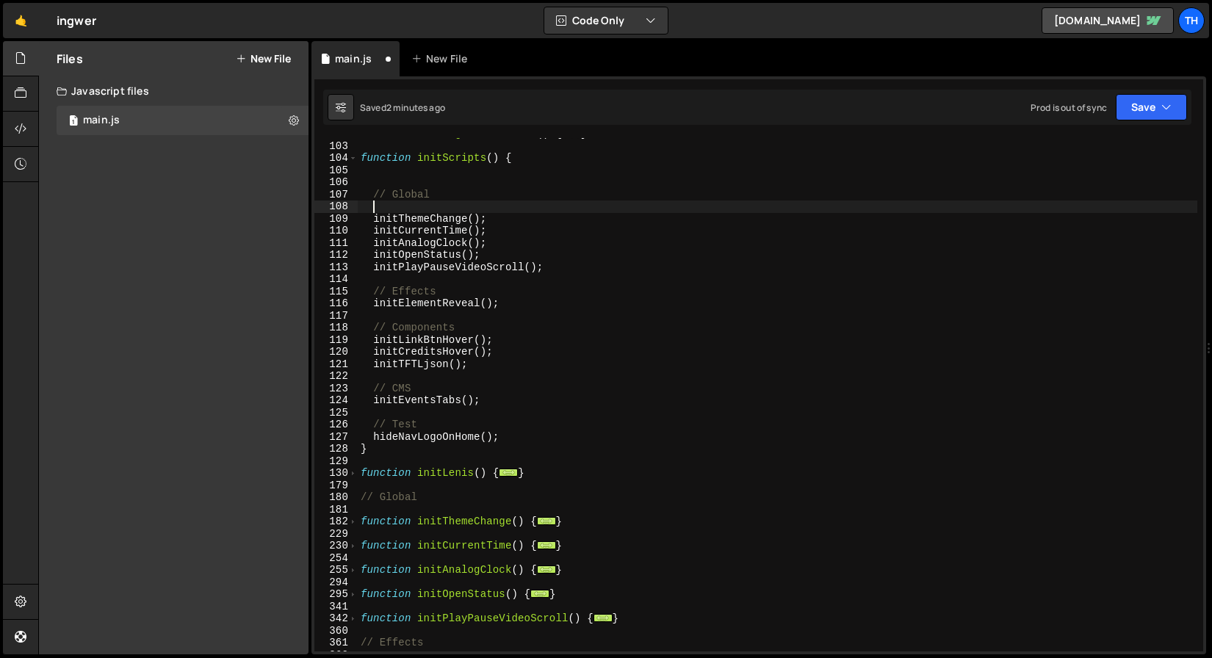
paste textarea "initLenis();"
type textarea "initLenis();"
click at [454, 175] on div "function initPageTransitions ( ) { ... } function initScripts ( ) { // Global i…" at bounding box center [778, 397] width 840 height 538
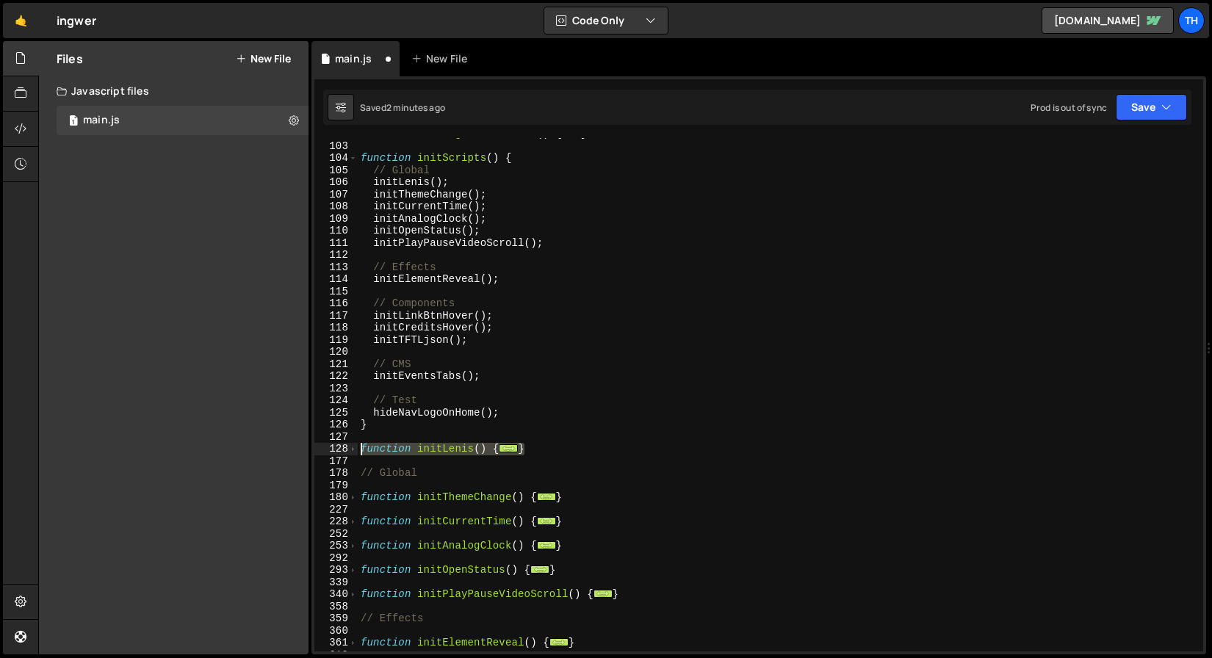
drag, startPoint x: 554, startPoint y: 450, endPoint x: 336, endPoint y: 447, distance: 218.3
click at [336, 447] on div "function initScripts() { 13 103 104 105 106 107 108 109 110 111 112 113 114 115…" at bounding box center [758, 395] width 889 height 514
type textarea "function initLenis() { if (lenis) {"
click at [434, 489] on div "function initPageTransitions ( ) { ... } function initScripts ( ) { // Global i…" at bounding box center [778, 397] width 840 height 538
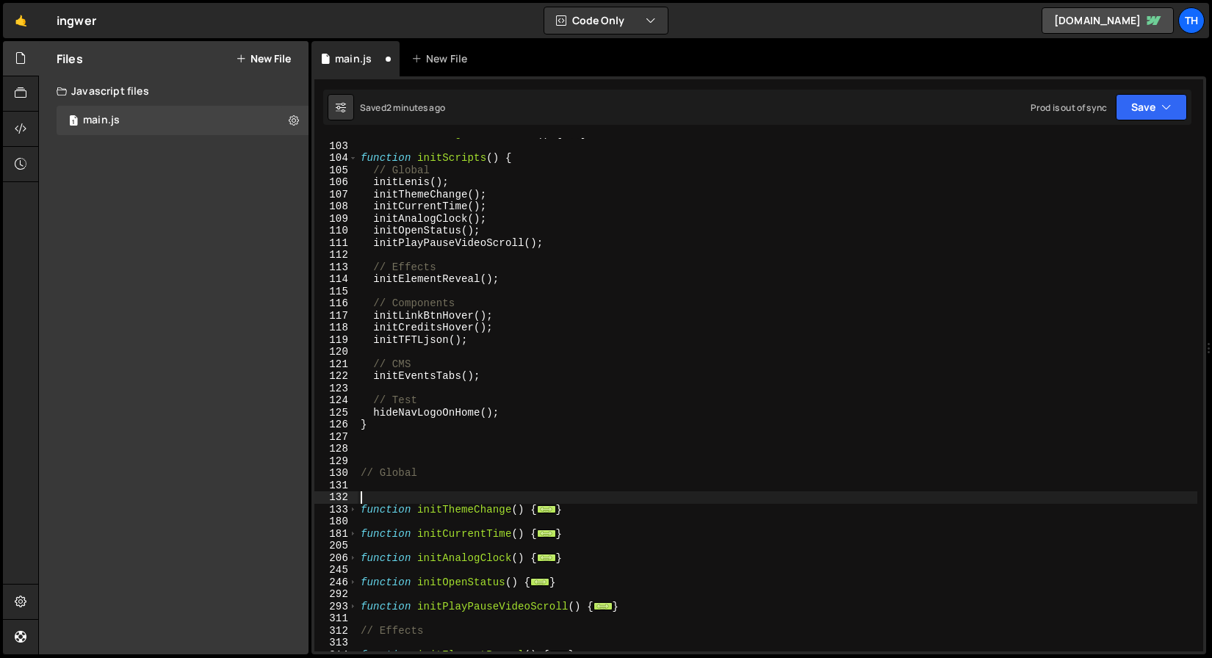
paste textarea "}"
type textarea "}"
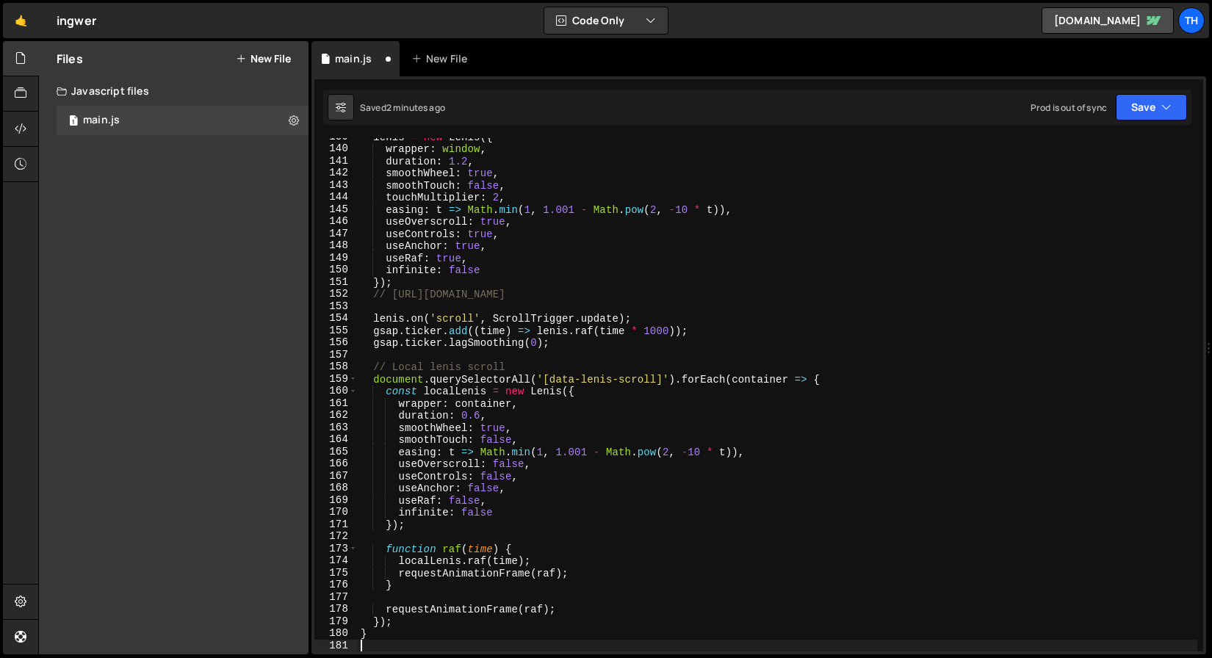
scroll to position [370, 0]
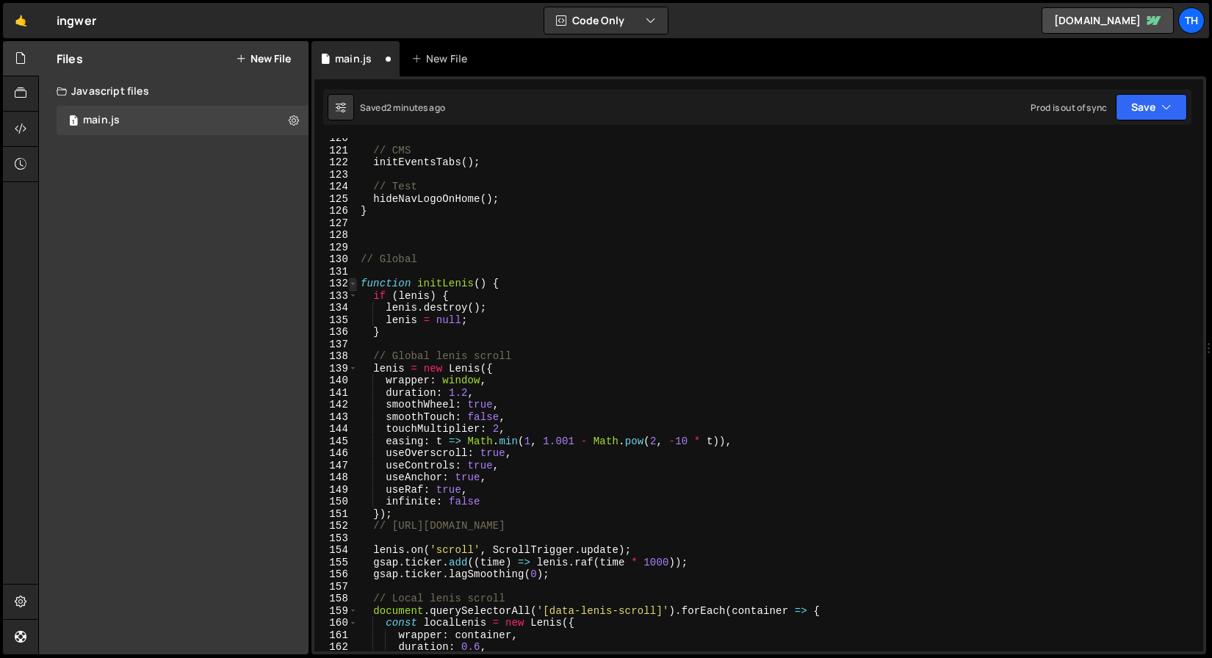
click at [351, 287] on span at bounding box center [353, 284] width 8 height 12
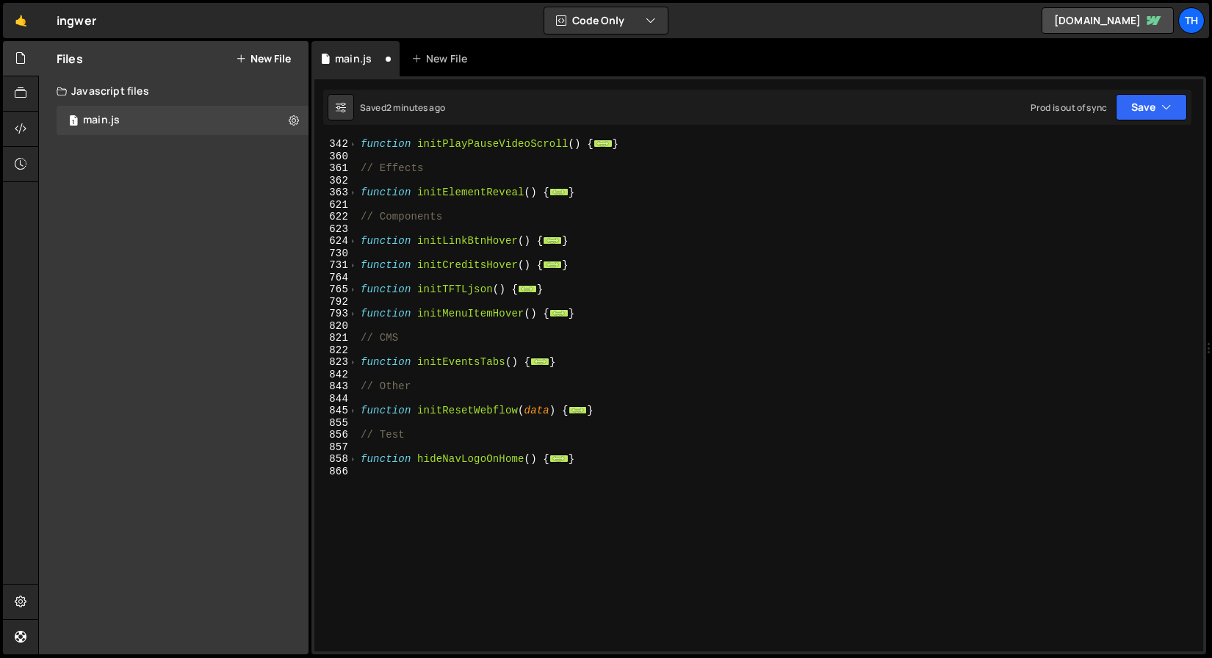
scroll to position [169, 0]
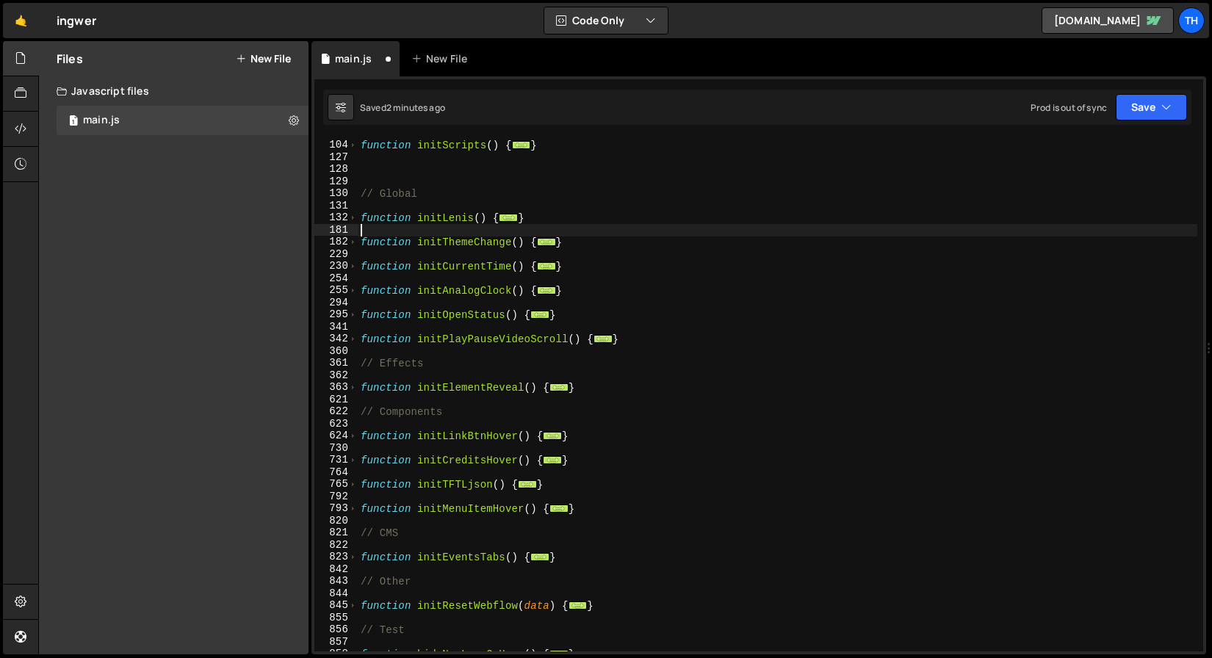
click at [459, 351] on div "function initScripts ( ) { ... } // Global function initLenis ( ) { ... } funct…" at bounding box center [778, 396] width 840 height 538
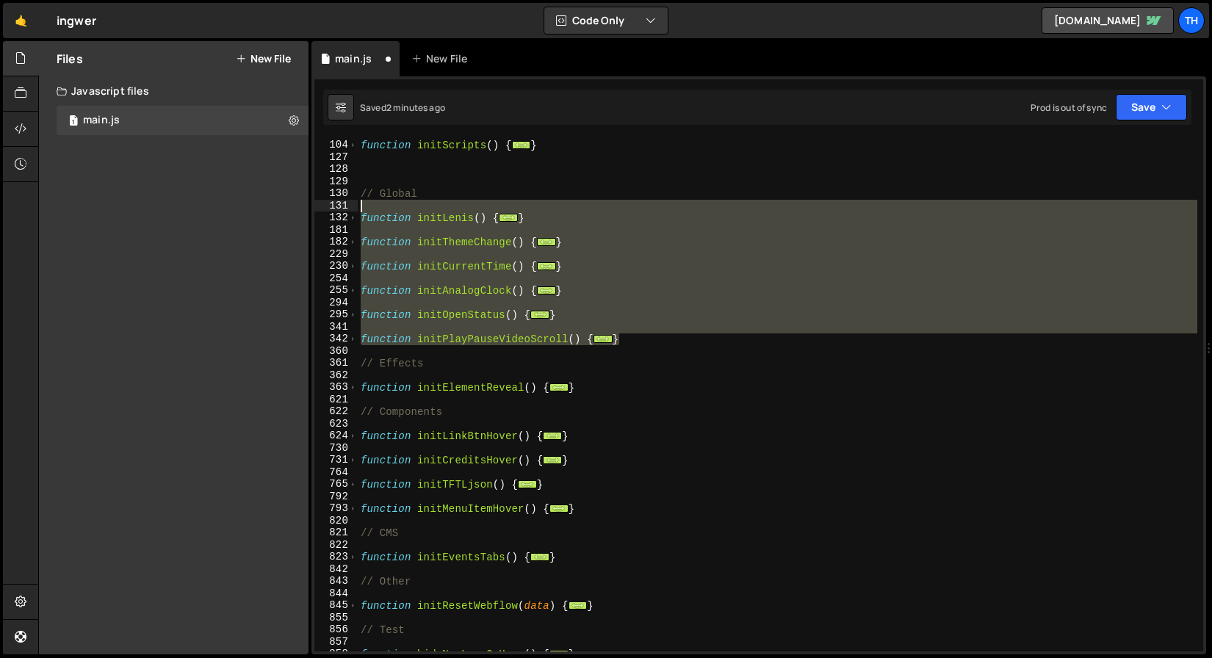
drag, startPoint x: 658, startPoint y: 345, endPoint x: 331, endPoint y: 203, distance: 356.4
click at [331, 203] on div "103 104 127 128 129 130 131 132 181 182 229 230 254 255 294 295 341 342 360 361…" at bounding box center [758, 395] width 889 height 514
type textarea "function initLenis() {"
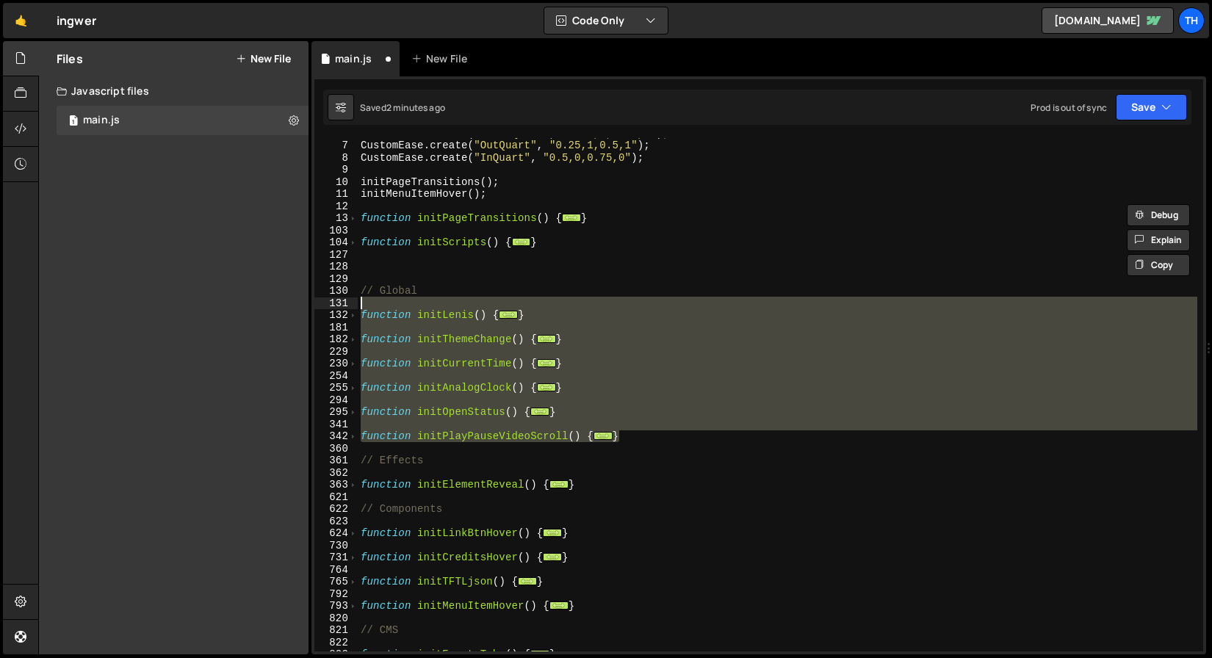
scroll to position [57, 0]
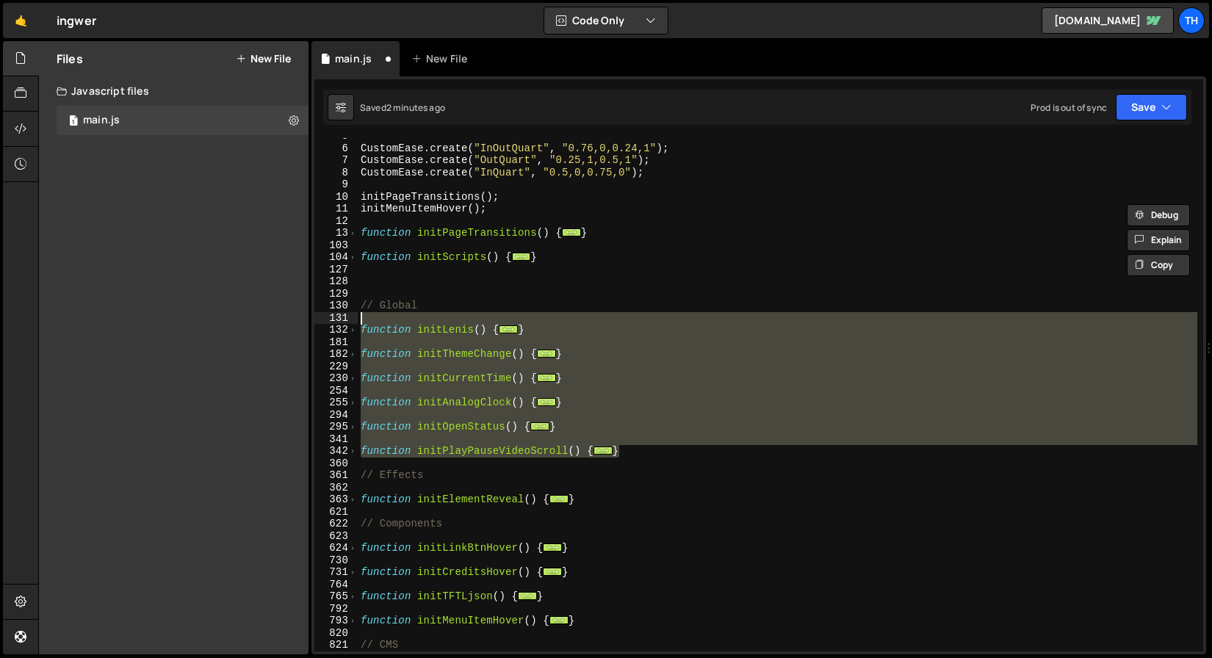
click at [544, 297] on div "CustomEase . create ( "InOutQuart" , "0.76,0,0.24,1" ) ; CustomEase . create ( …" at bounding box center [778, 399] width 840 height 538
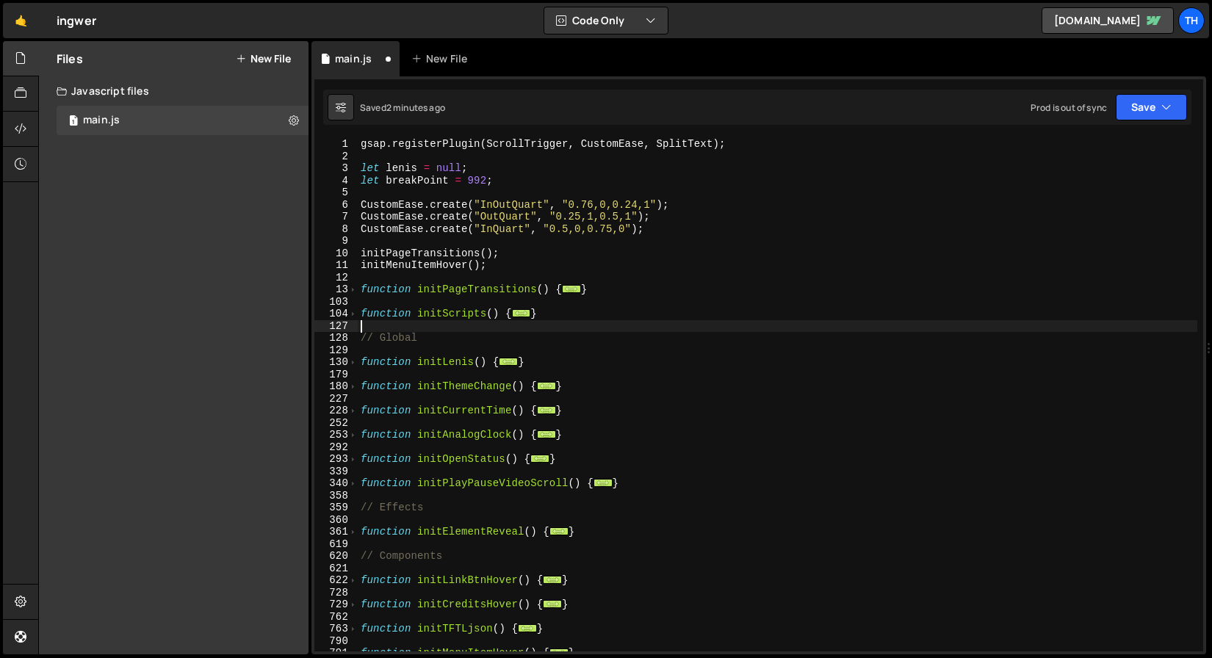
scroll to position [0, 0]
click at [1125, 103] on button "Save" at bounding box center [1151, 107] width 71 height 26
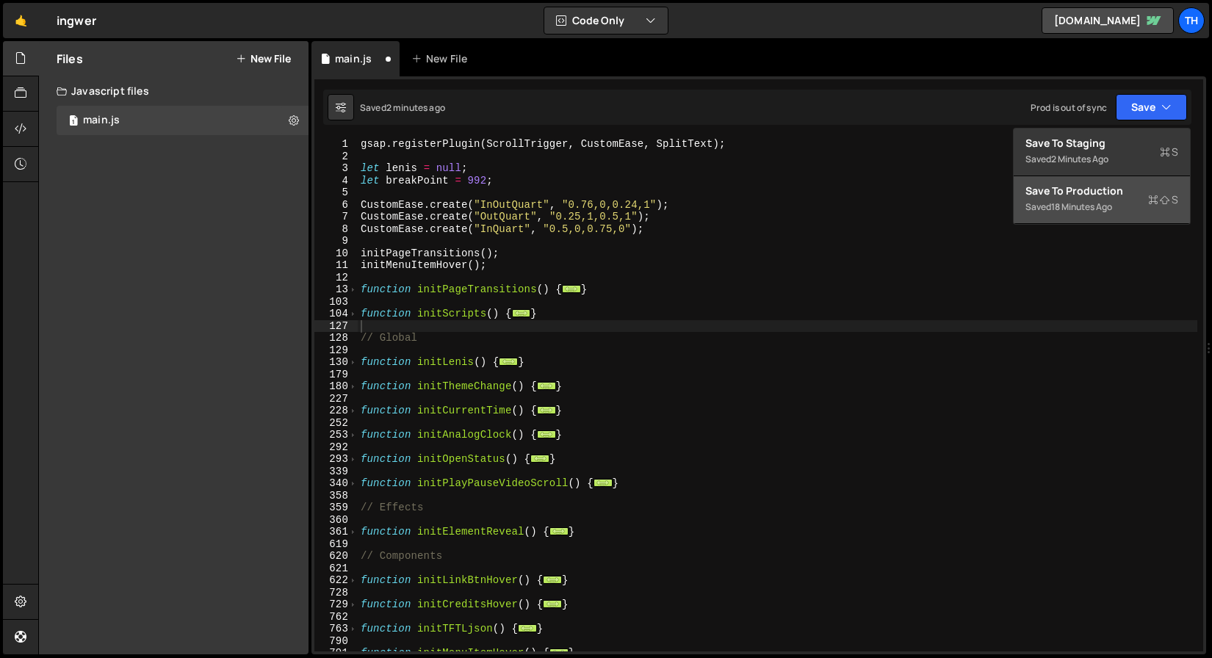
click at [1092, 194] on div "Save to Production S" at bounding box center [1102, 191] width 153 height 15
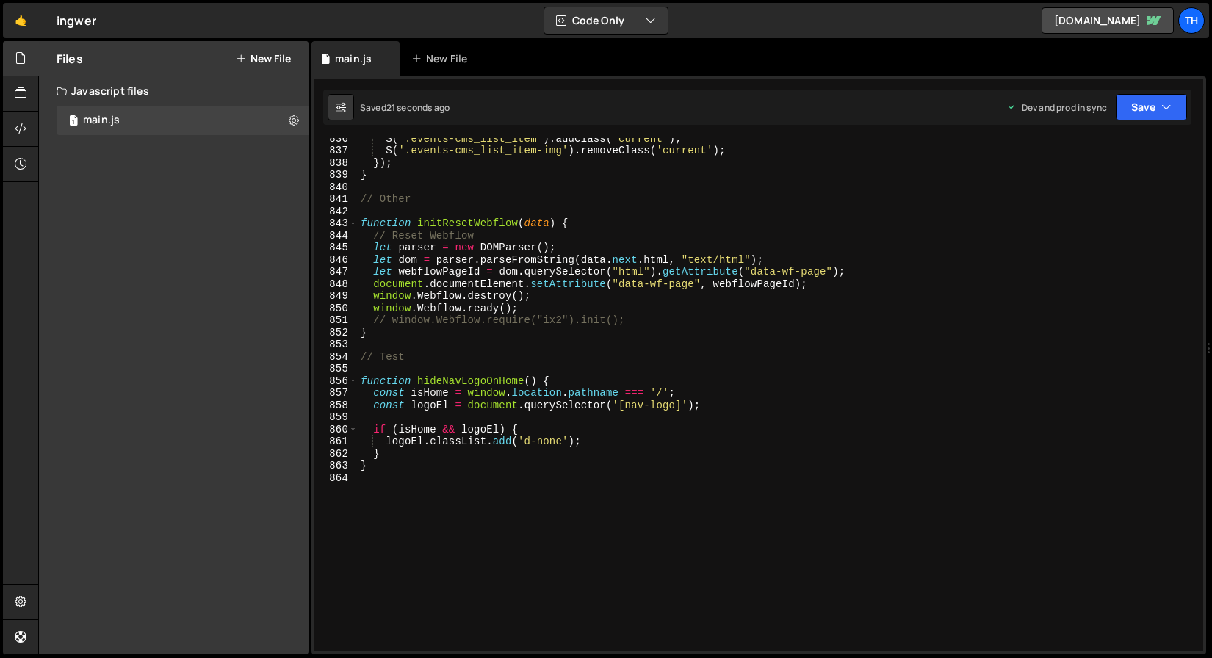
scroll to position [10212, 0]
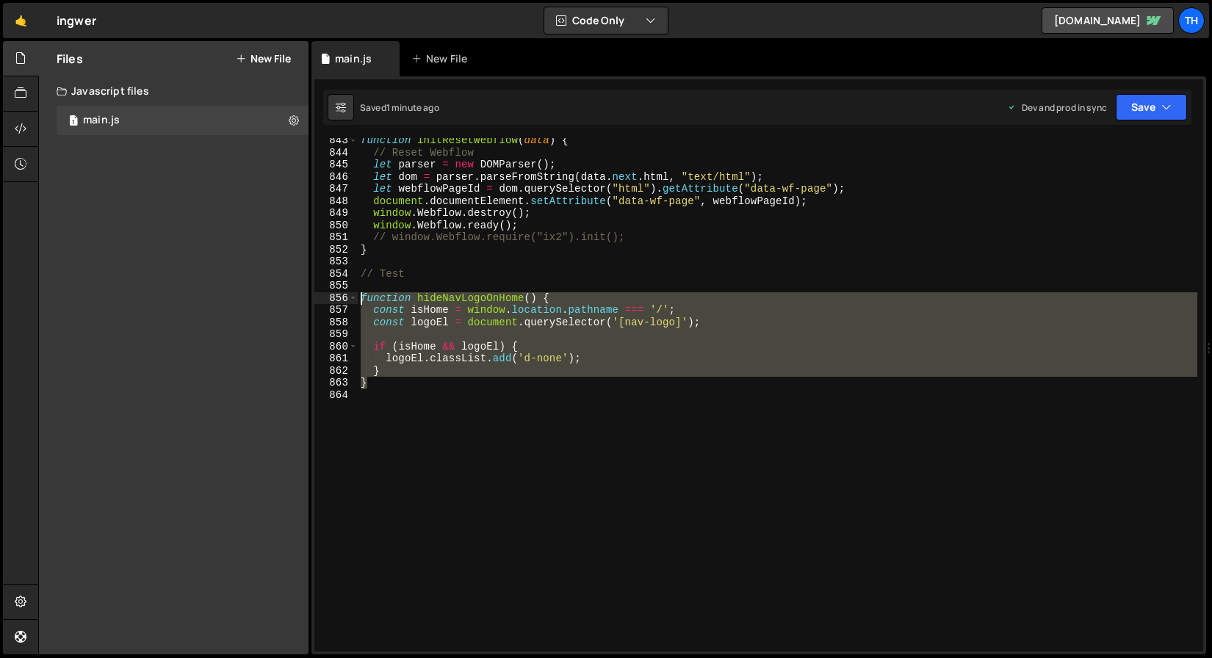
drag, startPoint x: 380, startPoint y: 383, endPoint x: 248, endPoint y: 300, distance: 156.2
click at [248, 300] on div "Files New File Javascript files 1 main.js 0 CSS files Copy share link Edit File…" at bounding box center [625, 348] width 1174 height 614
paste textarea "}"
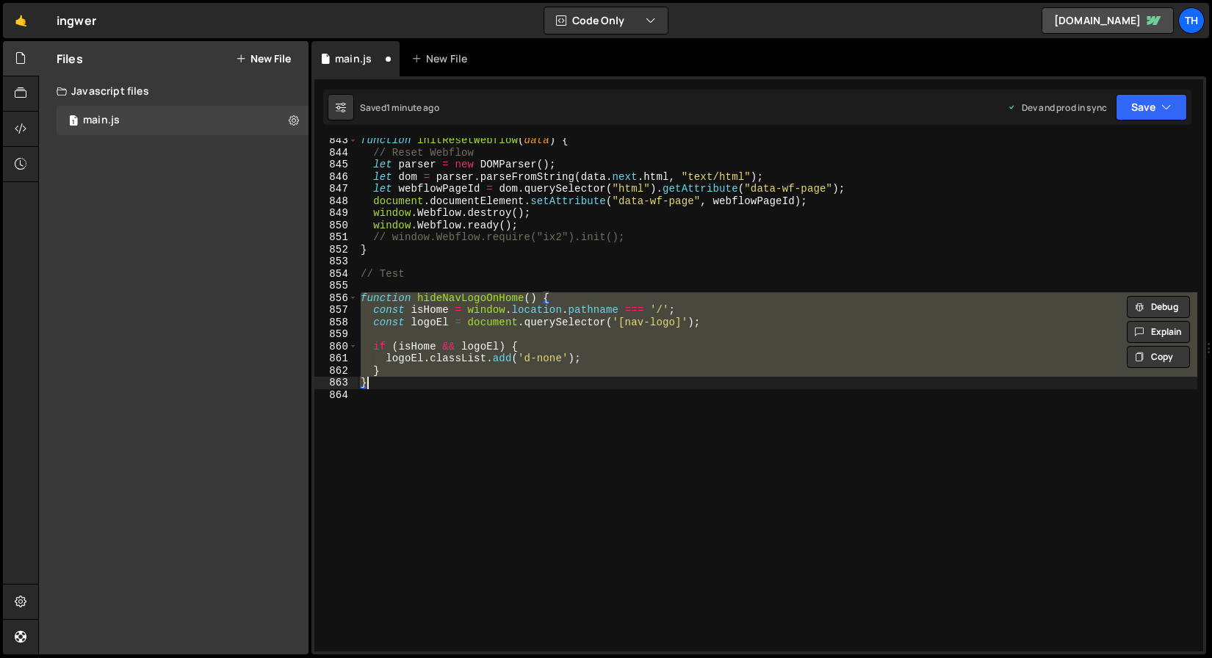
click at [447, 384] on div "function initResetWebflow ( data ) { // Reset Webflow let parser = new DOMParse…" at bounding box center [778, 395] width 840 height 514
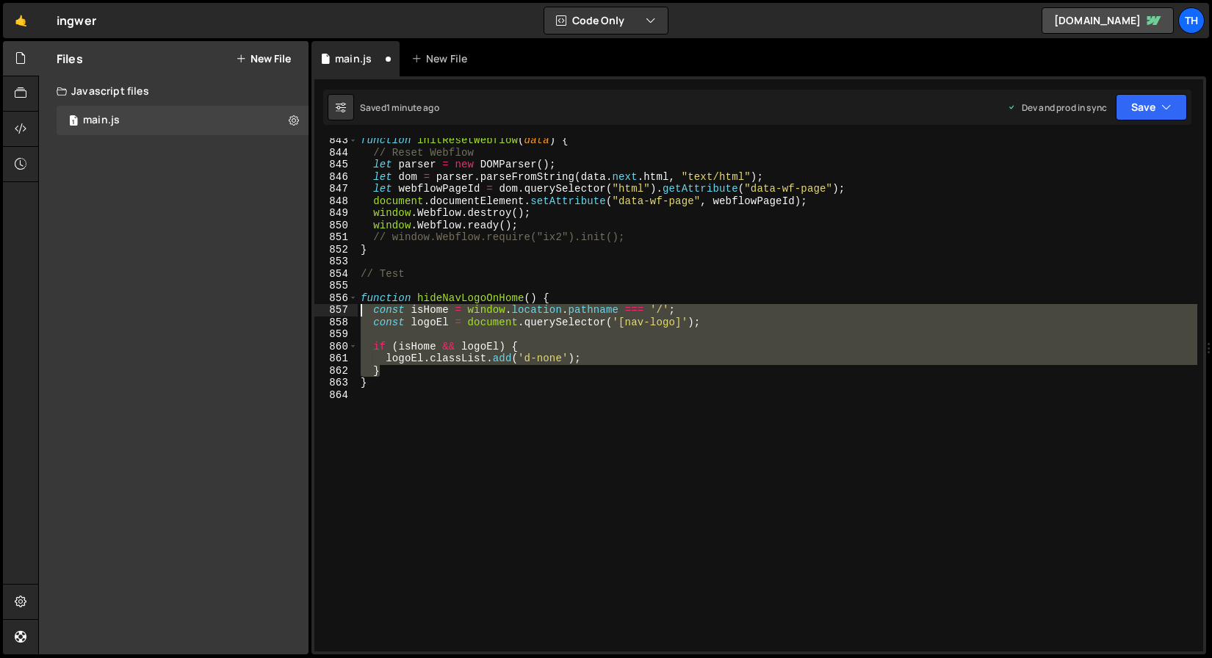
drag, startPoint x: 414, startPoint y: 367, endPoint x: 290, endPoint y: 312, distance: 136.8
click at [290, 312] on div "Files New File Javascript files 1 main.js 0 CSS files Copy share link Edit File…" at bounding box center [625, 348] width 1174 height 614
paste textarea "logoEl.classList.toggle('d-none', isHome"
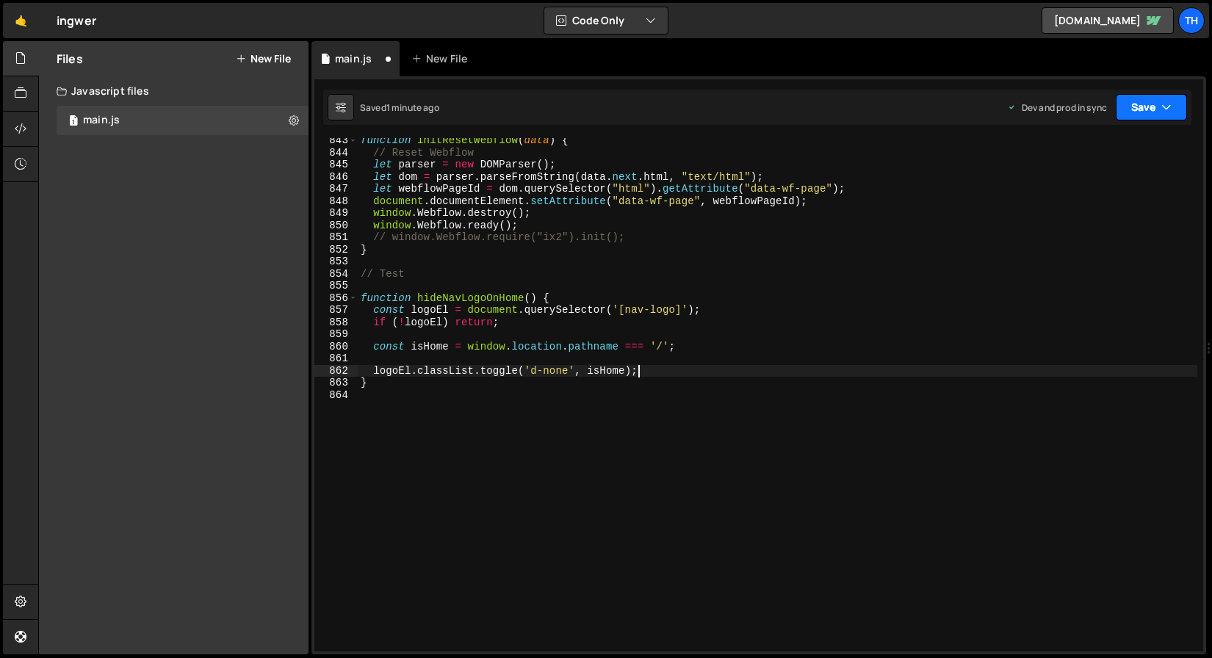
click at [1151, 112] on button "Save" at bounding box center [1151, 107] width 71 height 26
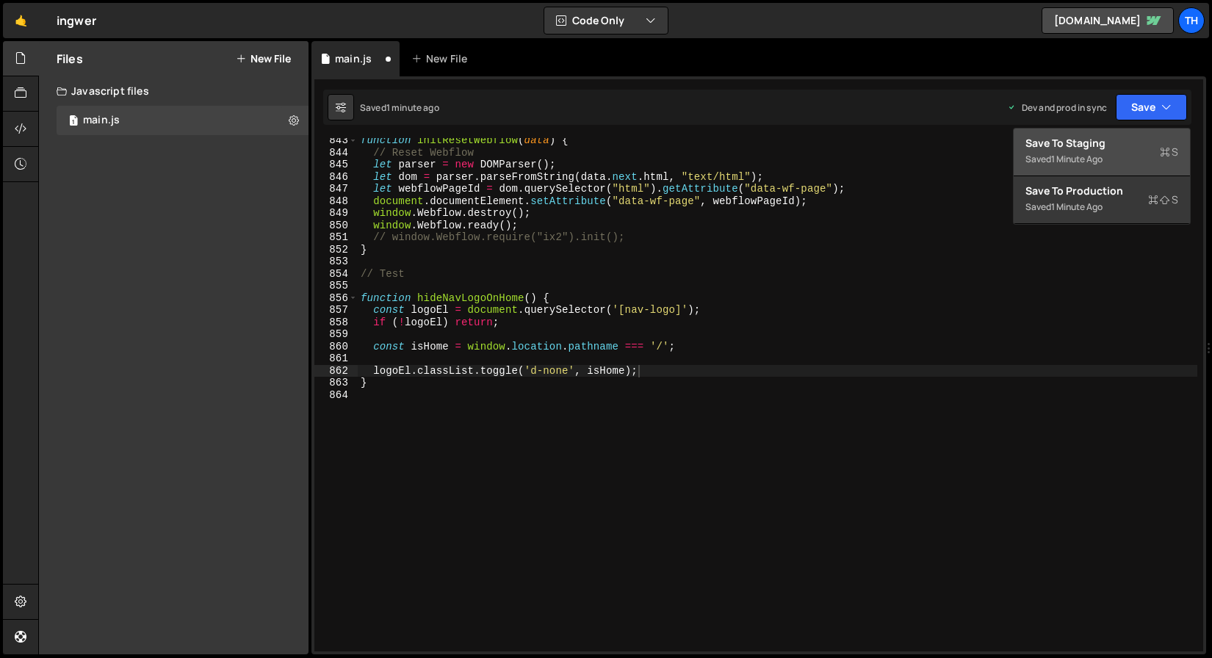
click at [1134, 137] on div "Save to Staging S" at bounding box center [1102, 143] width 153 height 15
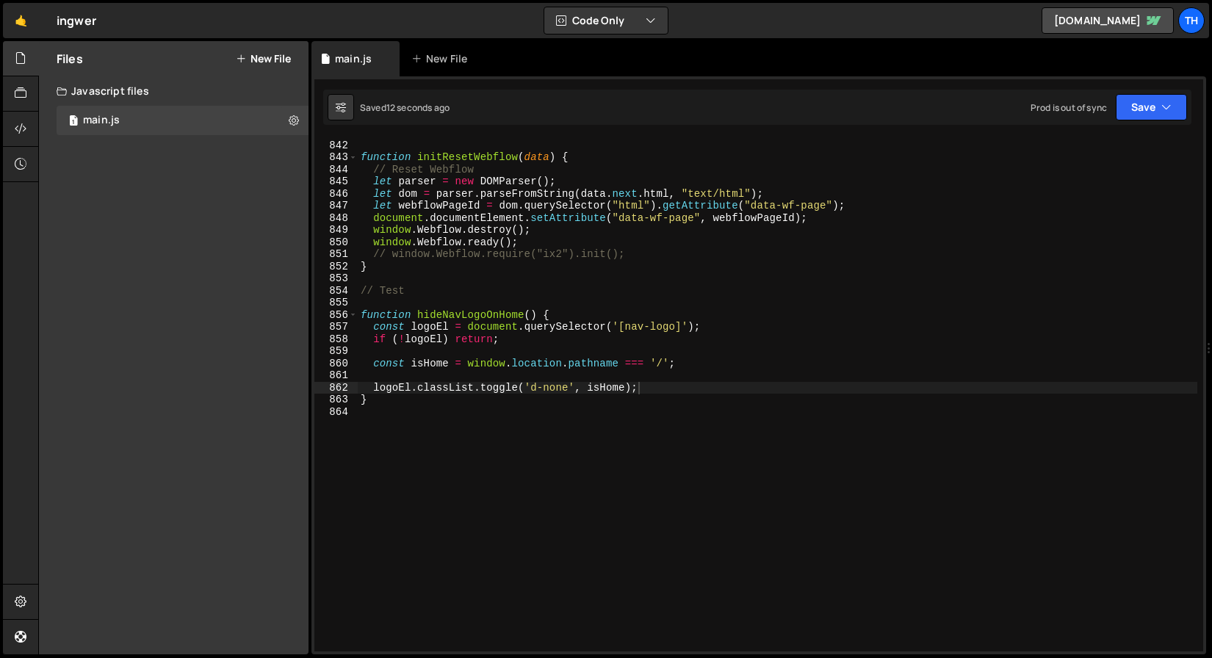
scroll to position [10195, 0]
click at [441, 312] on div "// Other function initResetWebflow ( data ) { // Reset Webflow let parser = new…" at bounding box center [778, 396] width 840 height 538
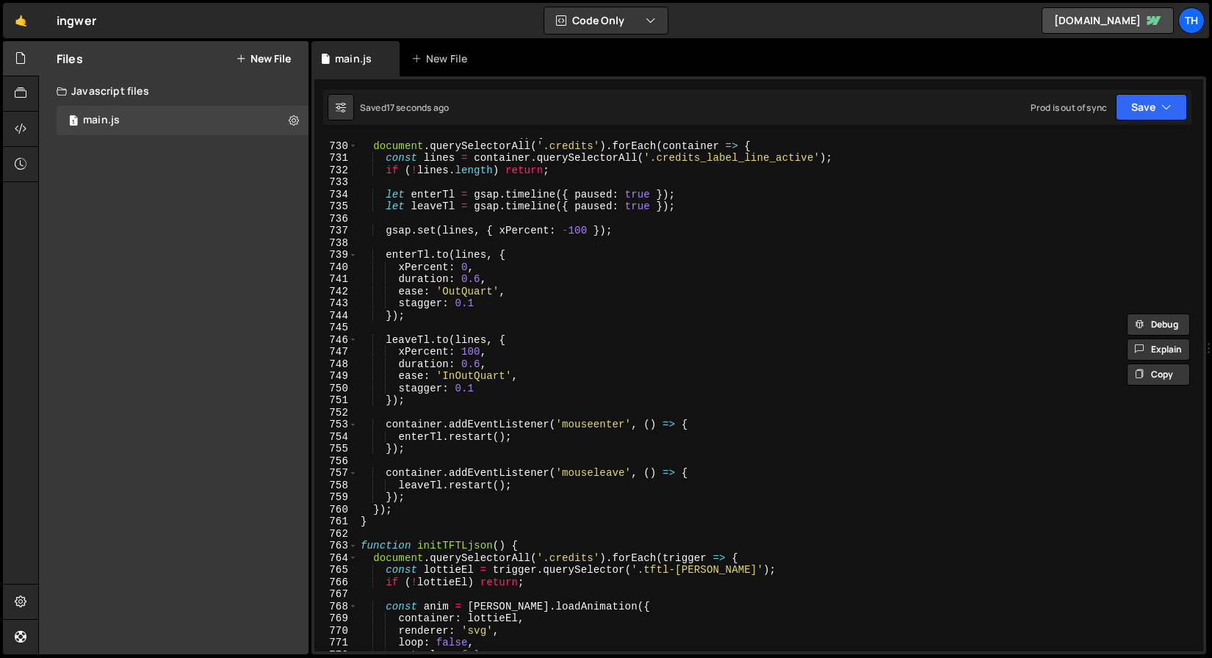
scroll to position [8882, 0]
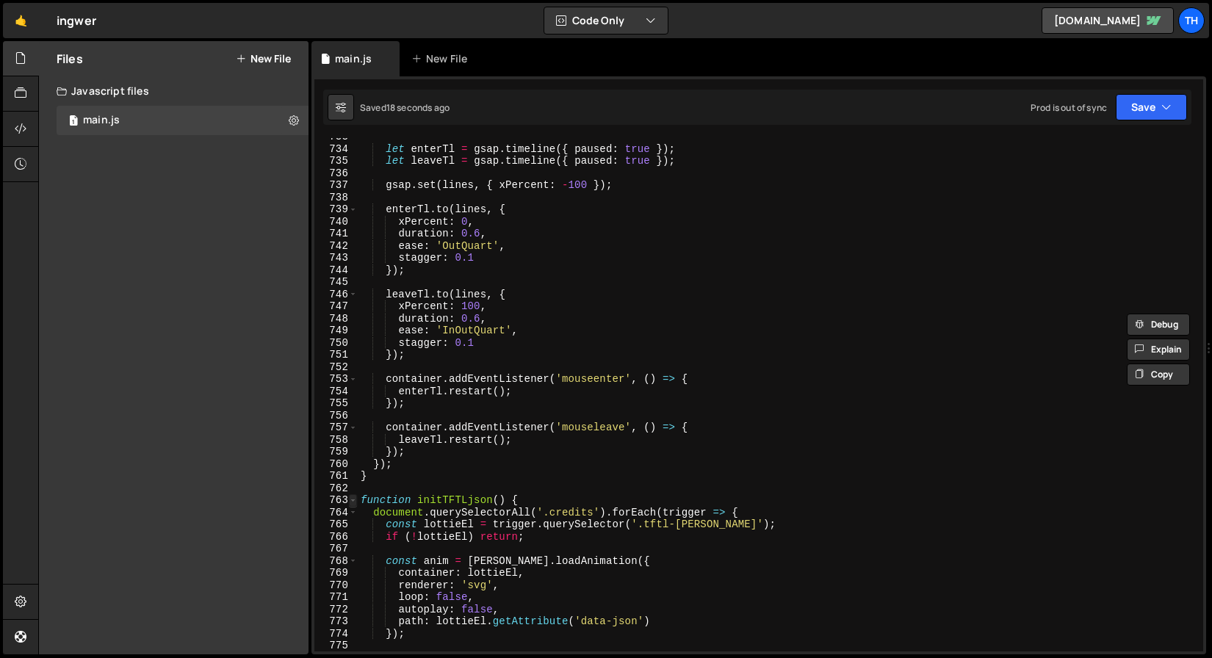
click at [352, 499] on span at bounding box center [353, 501] width 8 height 12
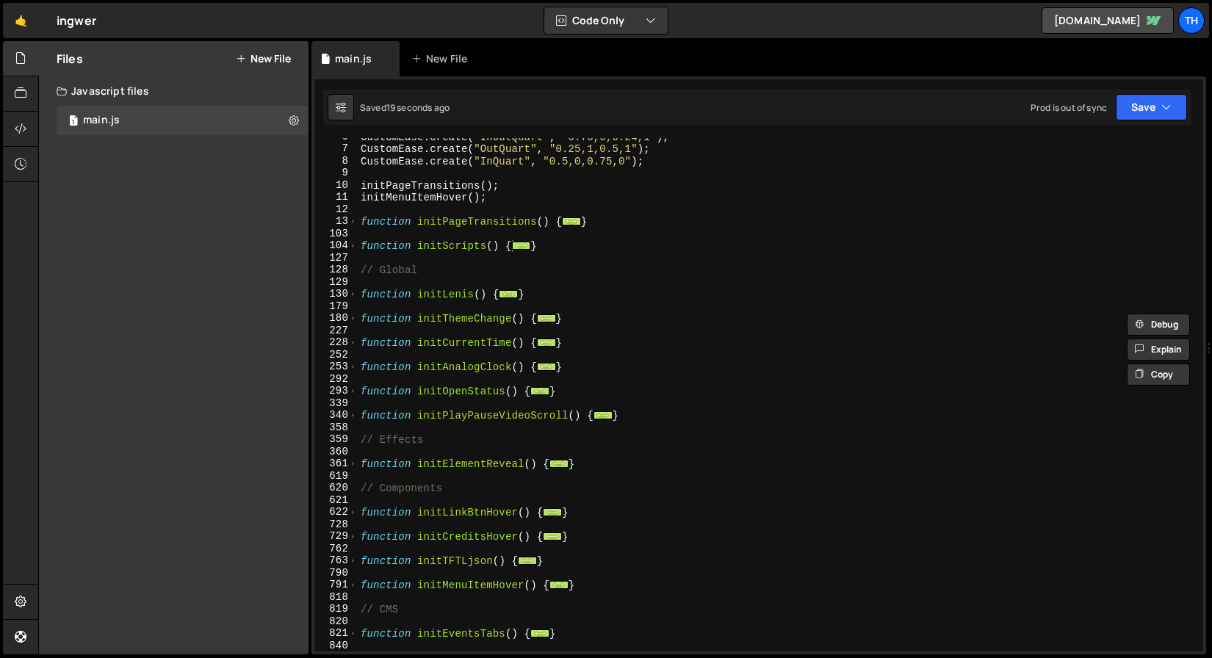
scroll to position [0, 0]
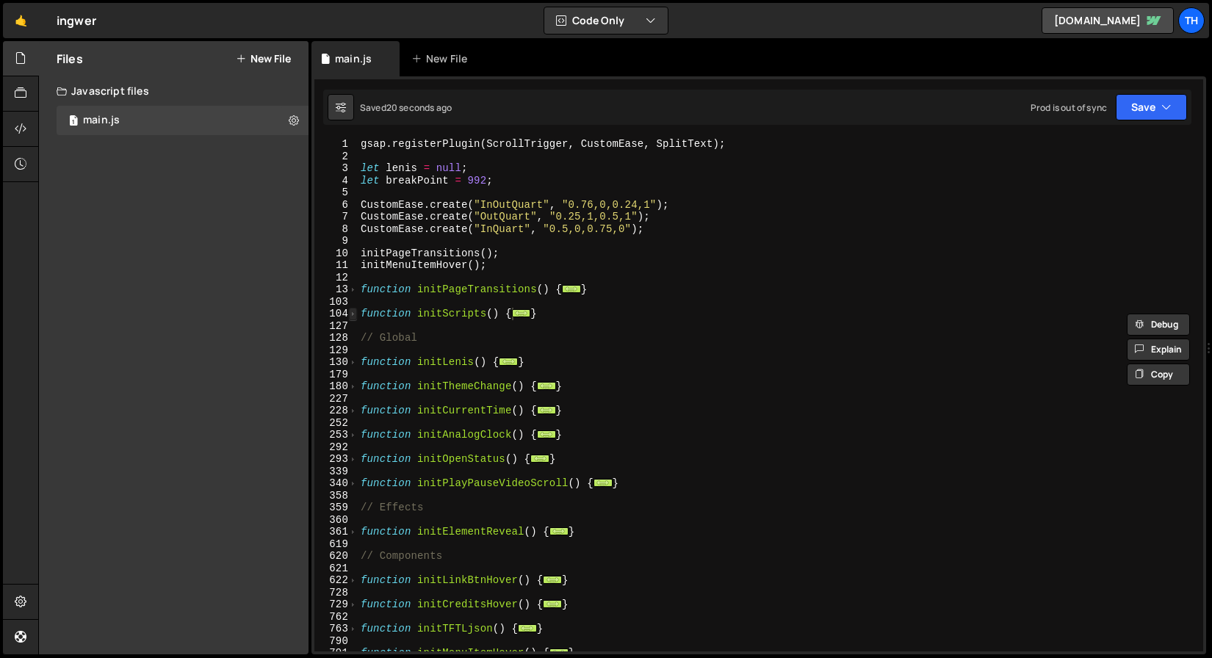
click at [351, 309] on span at bounding box center [353, 314] width 8 height 12
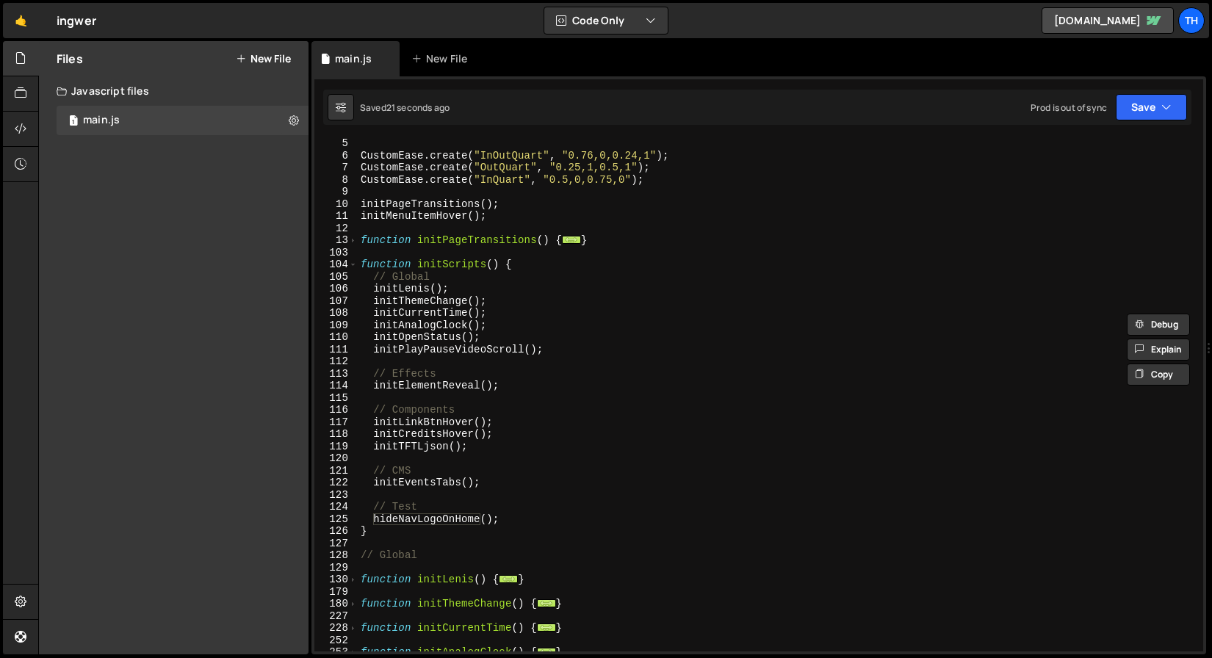
scroll to position [49, 0]
click at [511, 213] on div "CustomEase . create ( "InOutQuart" , "0.76,0,0.24,1" ) ; CustomEase . create ( …" at bounding box center [778, 406] width 840 height 538
type textarea "initMenuItemHover();"
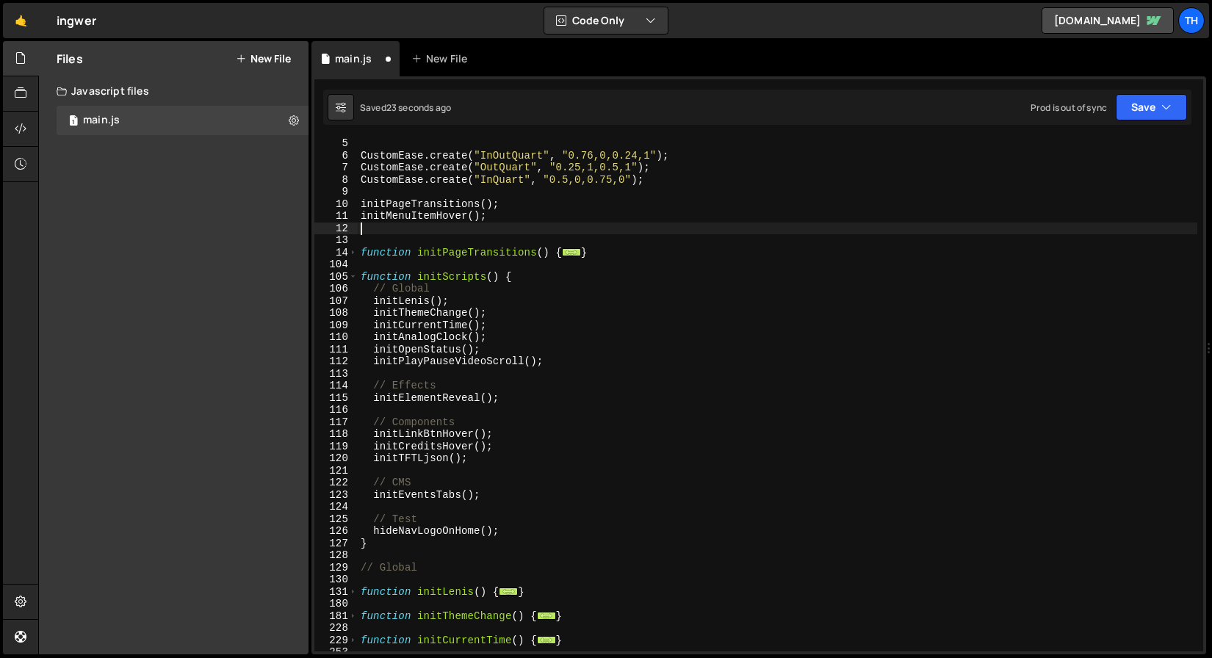
paste textarea "hideNavLogoOnHome"
drag, startPoint x: 470, startPoint y: 216, endPoint x: 496, endPoint y: 220, distance: 26.7
click at [496, 218] on div "CustomEase . create ( "InOutQuart" , "0.76,0,0.24,1" ) ; CustomEase . create ( …" at bounding box center [778, 406] width 840 height 538
click at [491, 228] on div "CustomEase . create ( "InOutQuart" , "0.76,0,0.24,1" ) ; CustomEase . create ( …" at bounding box center [778, 406] width 840 height 538
paste textarea "();"
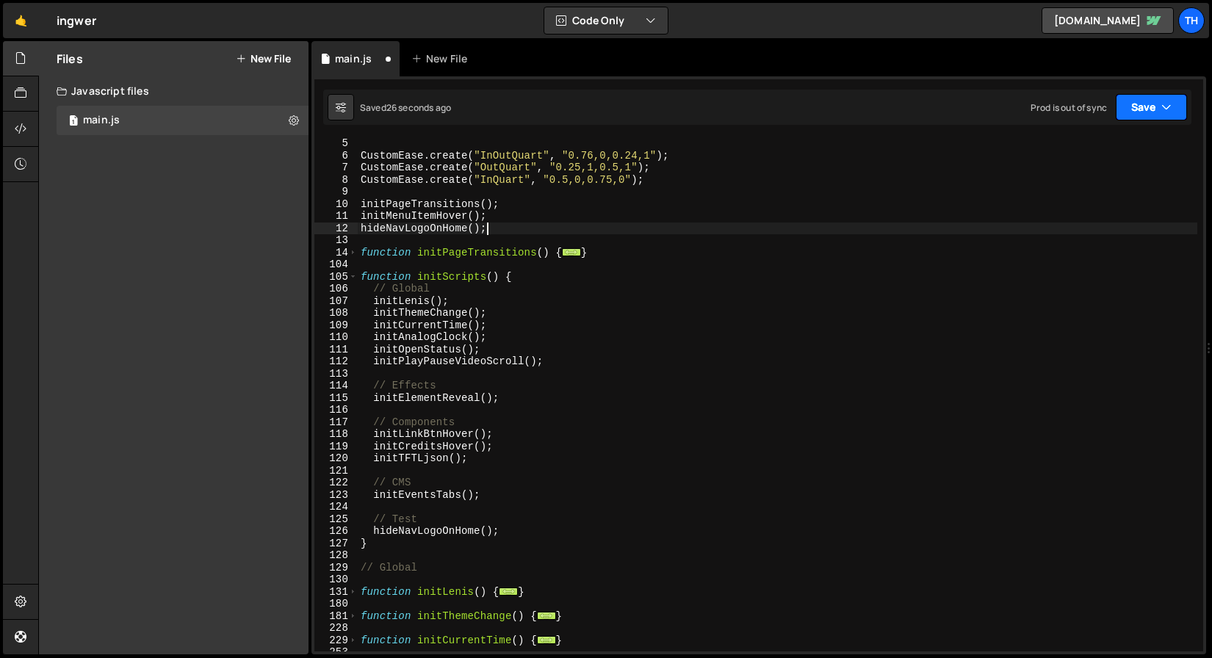
type textarea "hideNavLogoOnHome();"
click at [1144, 118] on button "Save" at bounding box center [1151, 107] width 71 height 26
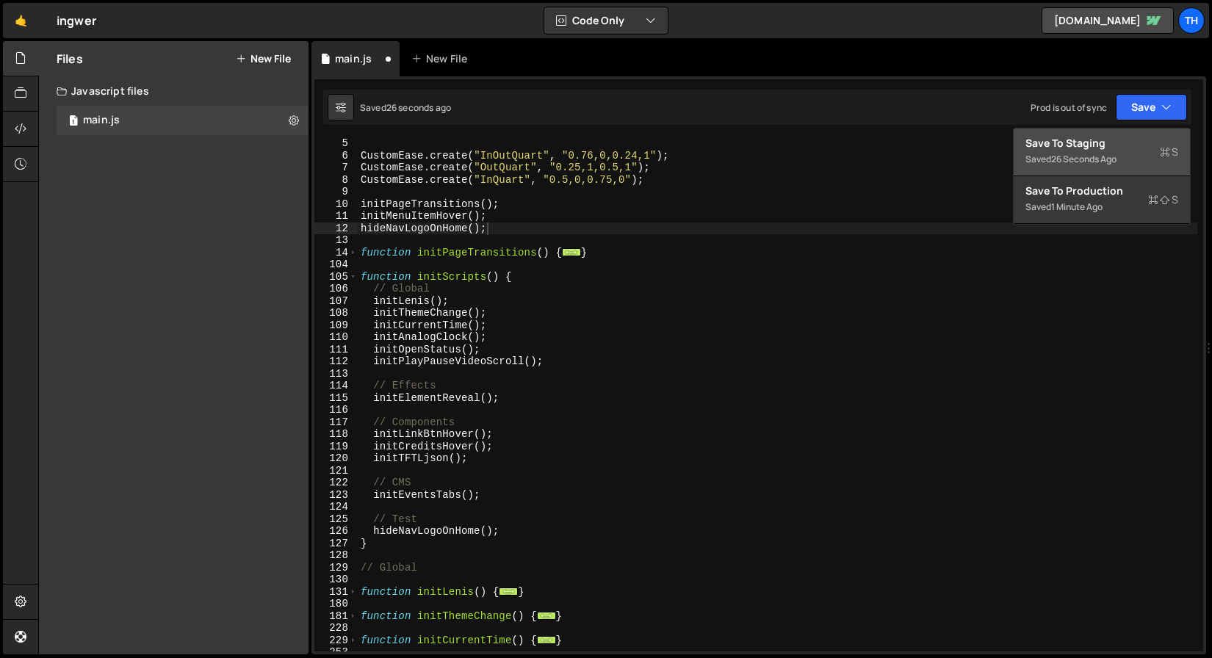
click at [1129, 139] on div "Save to Staging S" at bounding box center [1102, 143] width 153 height 15
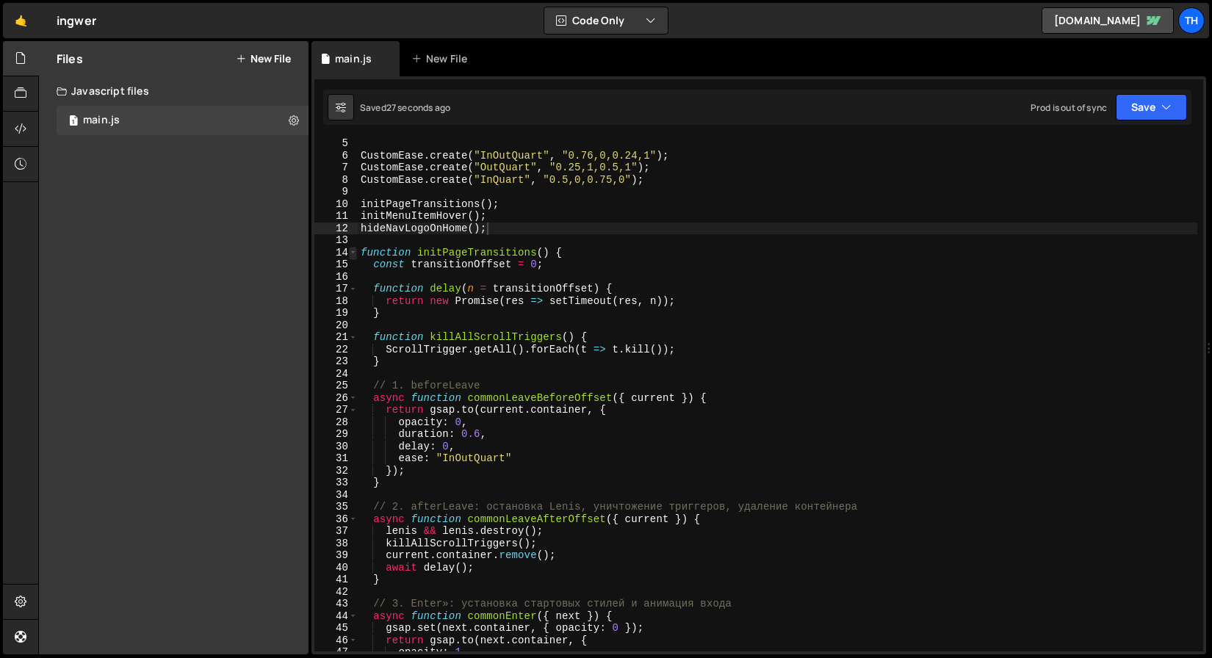
click at [353, 253] on span at bounding box center [353, 253] width 8 height 12
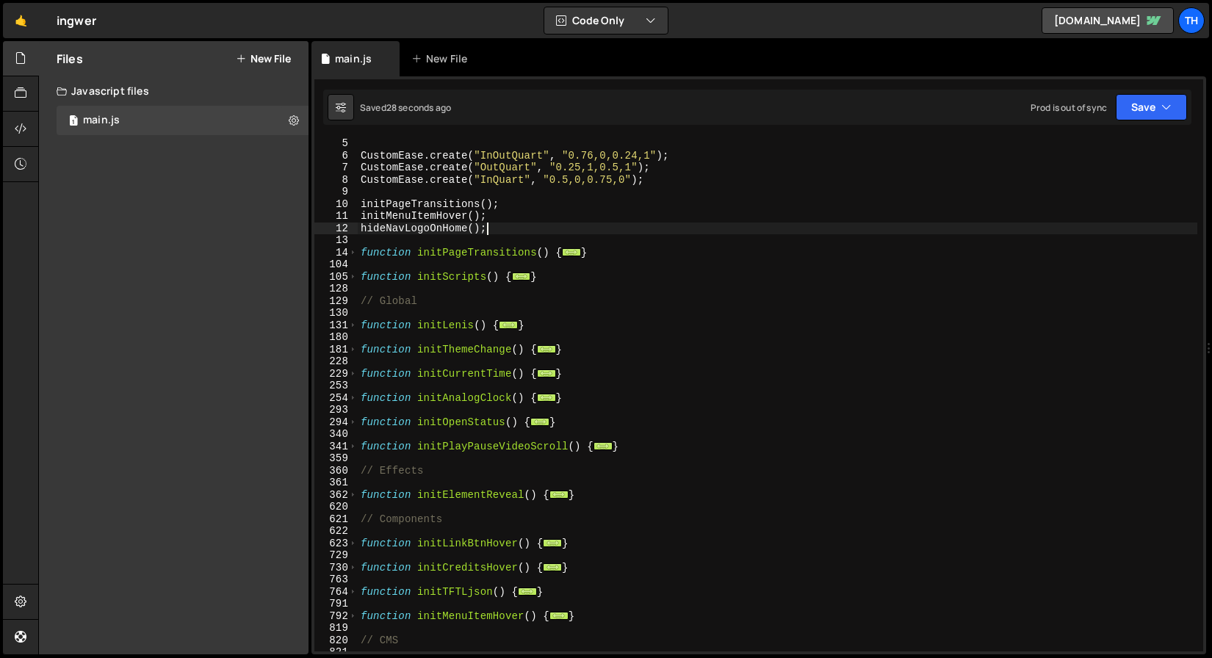
scroll to position [428, 0]
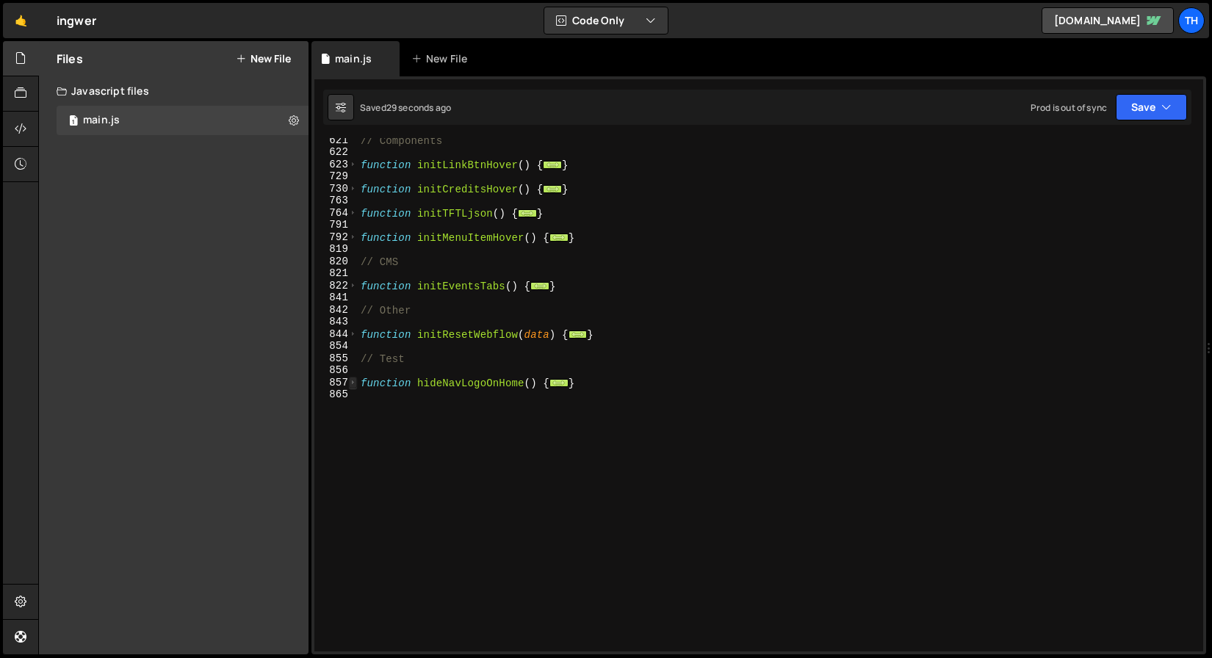
click at [349, 384] on span at bounding box center [353, 383] width 8 height 12
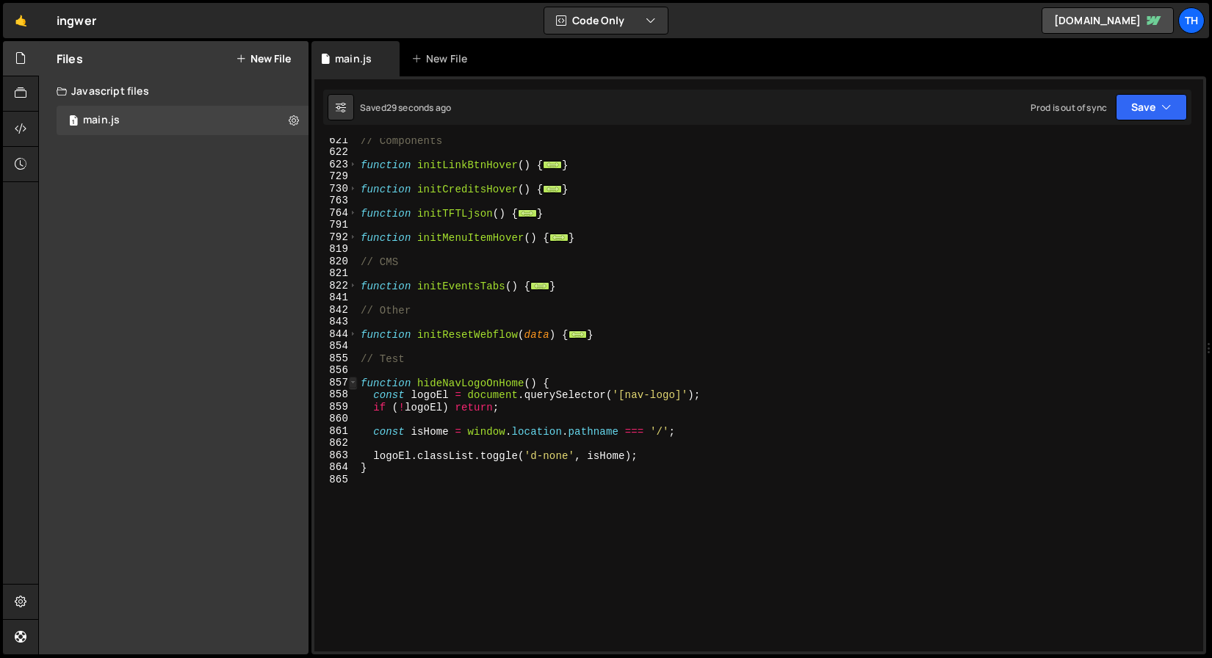
click at [354, 384] on span at bounding box center [353, 383] width 8 height 12
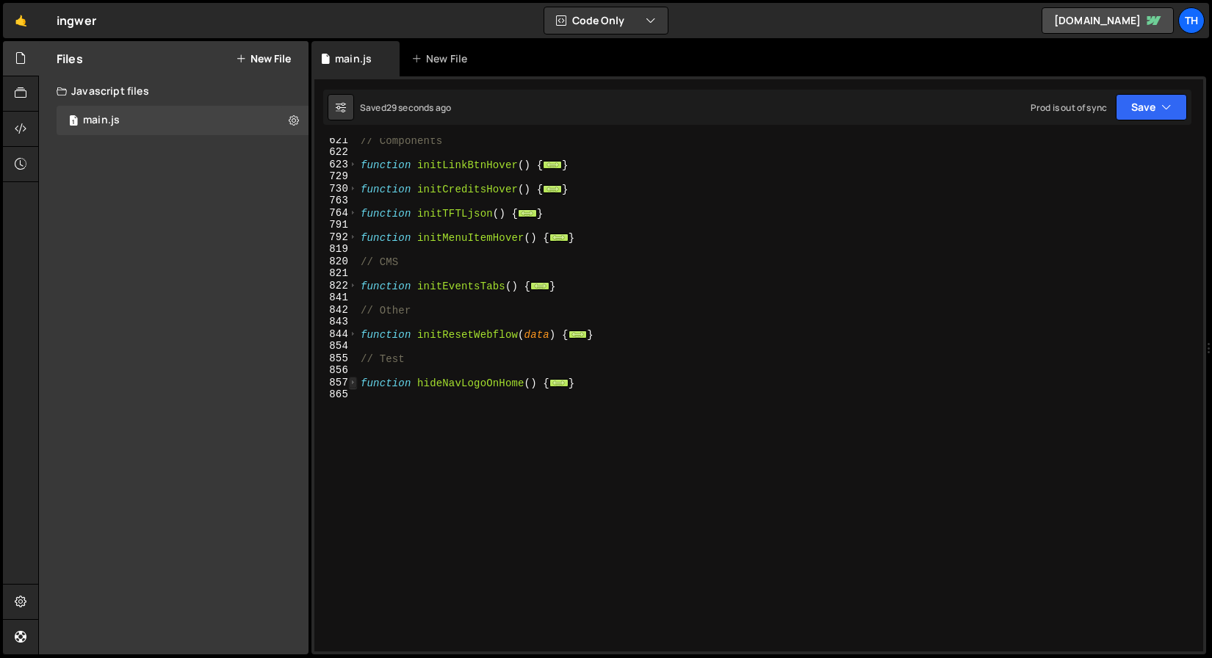
click at [354, 384] on span at bounding box center [353, 383] width 8 height 12
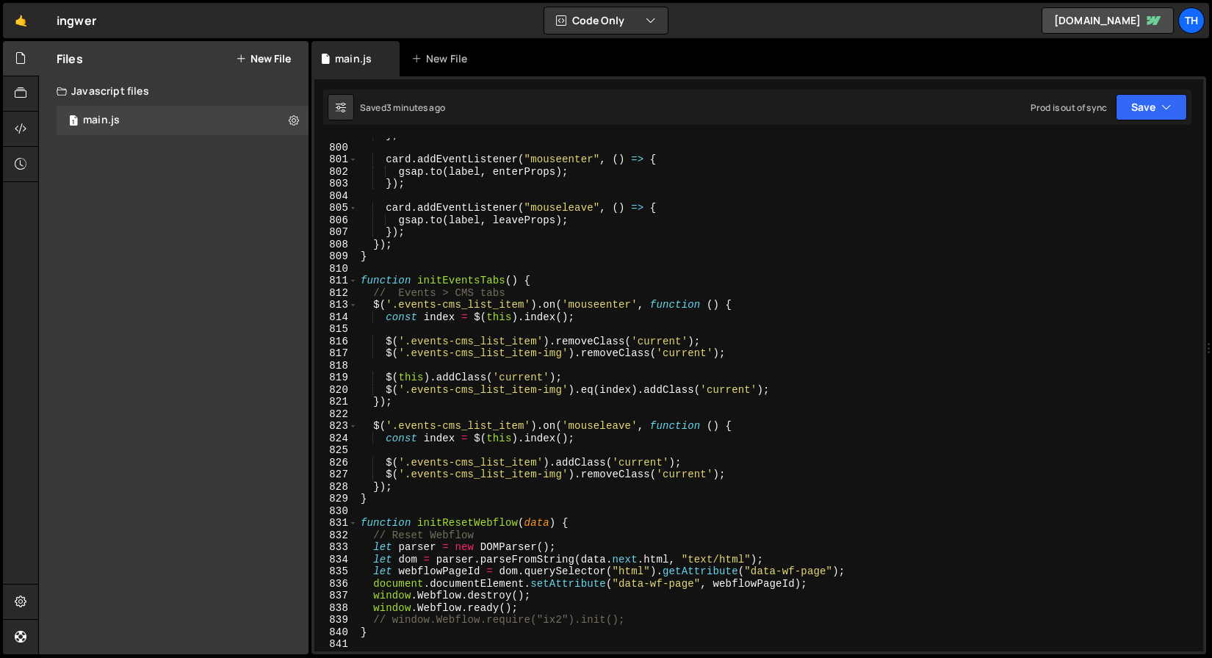
scroll to position [9683, 0]
type textarea "gsap.registerPlugin(ScrollTrigger, CustomEase, SplitText);"
click at [352, 281] on span at bounding box center [353, 281] width 8 height 12
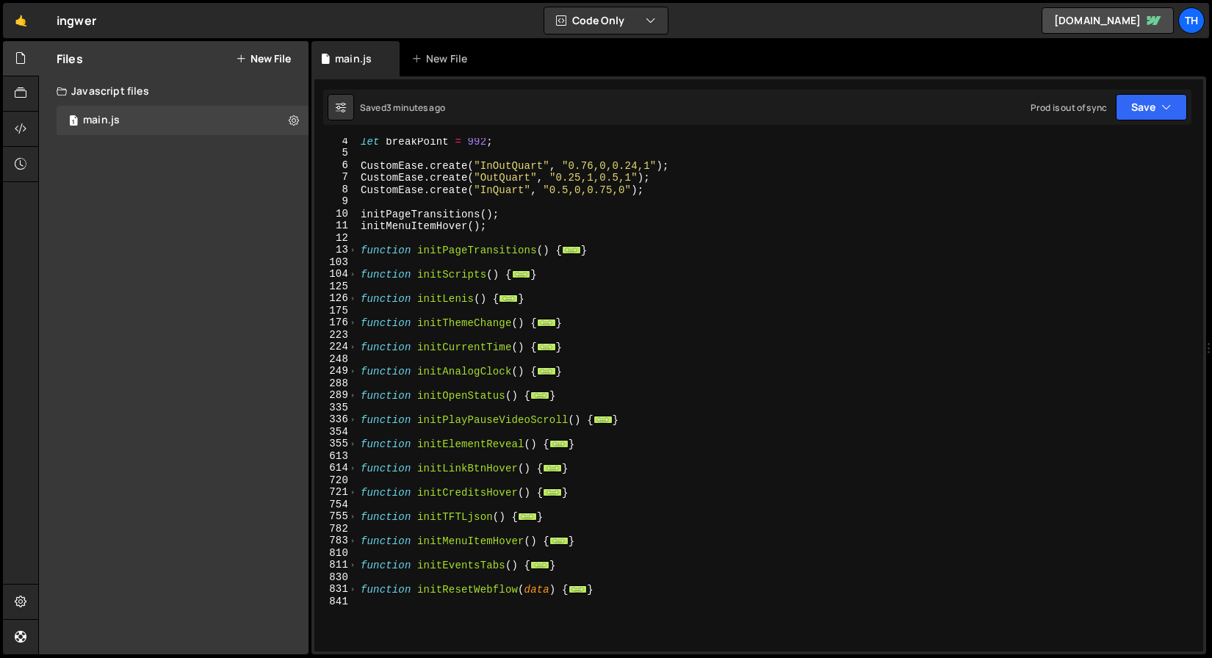
scroll to position [0, 0]
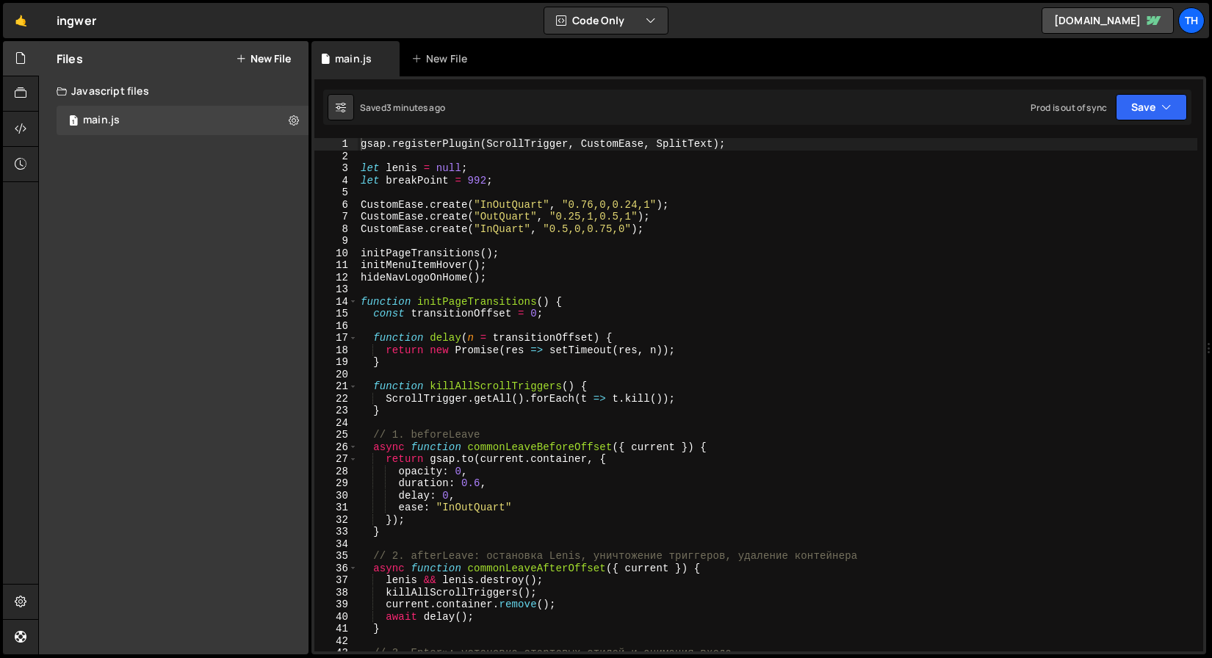
scroll to position [1249, 0]
click at [354, 310] on div "15" at bounding box center [335, 314] width 43 height 12
click at [354, 307] on span at bounding box center [353, 302] width 8 height 12
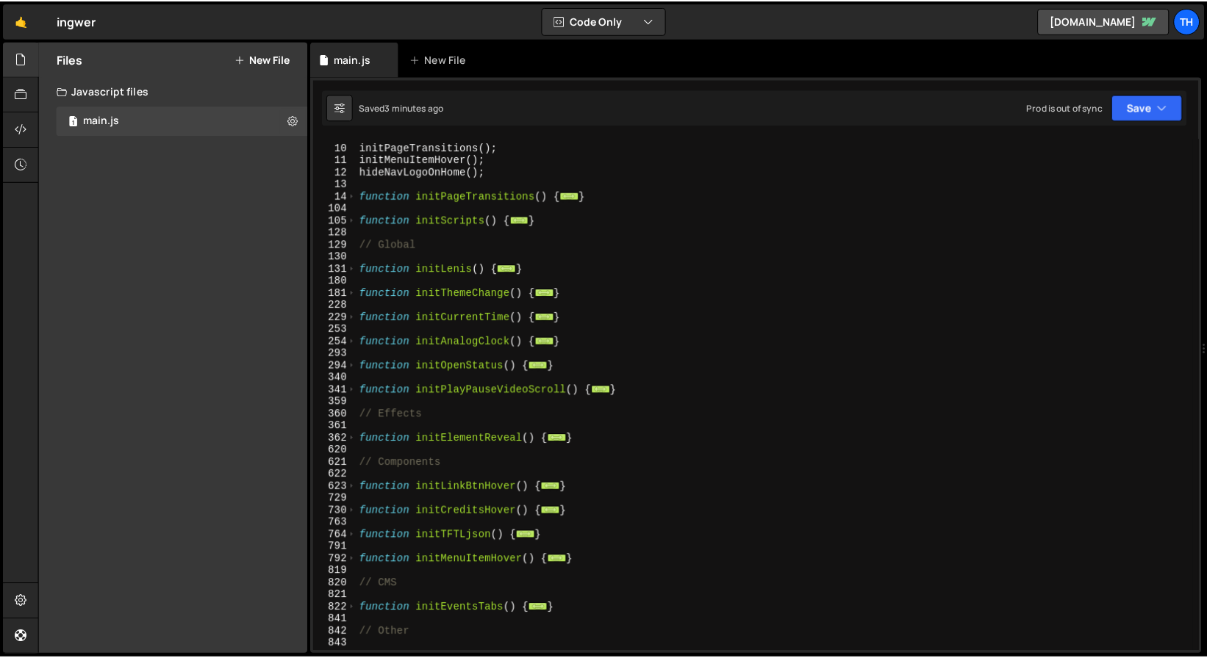
scroll to position [196, 0]
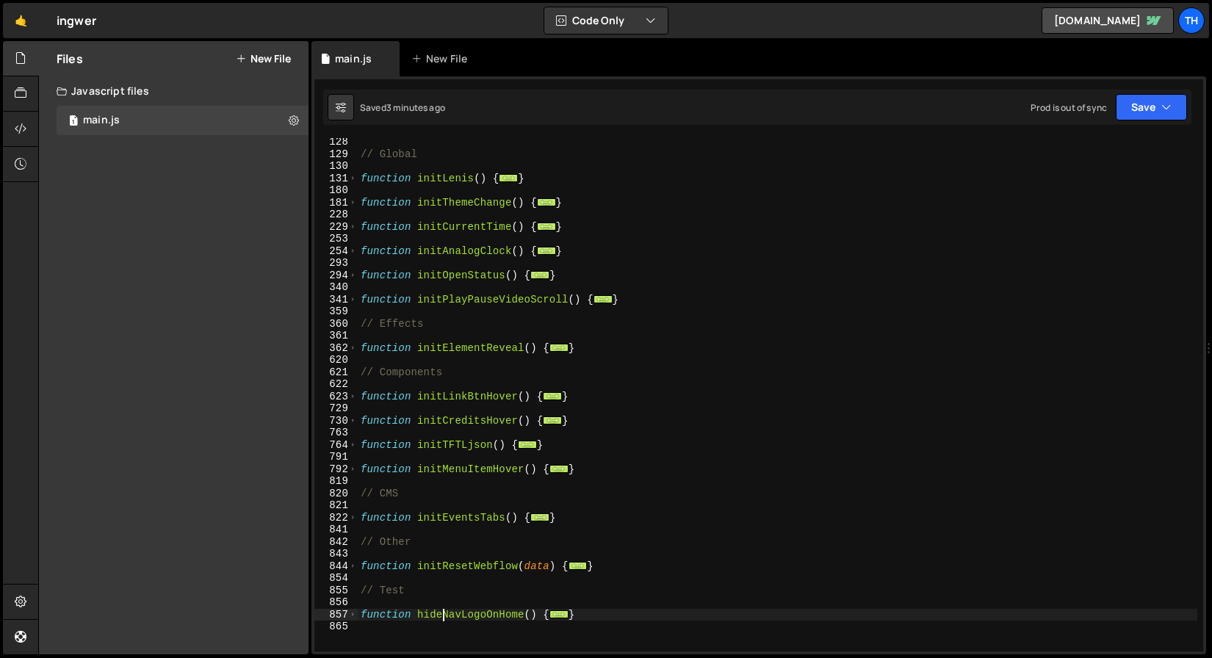
click at [442, 609] on div "// Global function initLenis ( ) { ... } function initThemeChange ( ) { ... } f…" at bounding box center [778, 405] width 840 height 538
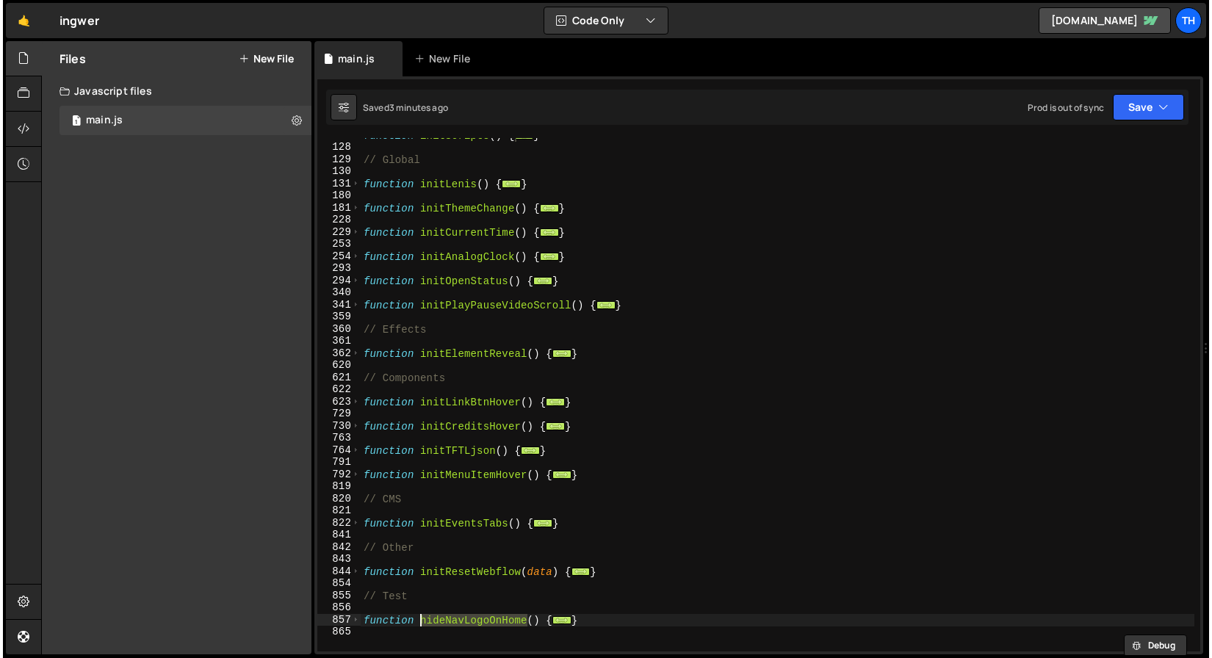
scroll to position [0, 0]
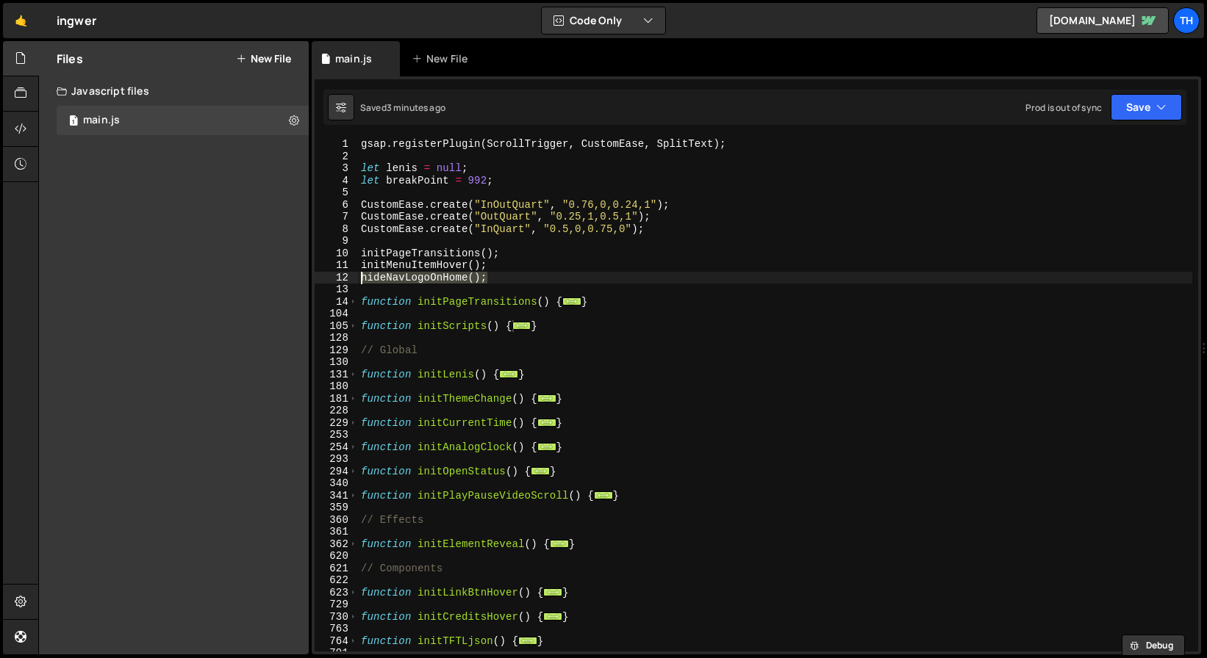
drag, startPoint x: 403, startPoint y: 277, endPoint x: 306, endPoint y: 276, distance: 97.0
click at [306, 276] on div "Files New File Javascript files 1 main.js 0 CSS files Copy share link Edit File…" at bounding box center [622, 348] width 1168 height 614
type textarea "hideNavLogoOnHome();"
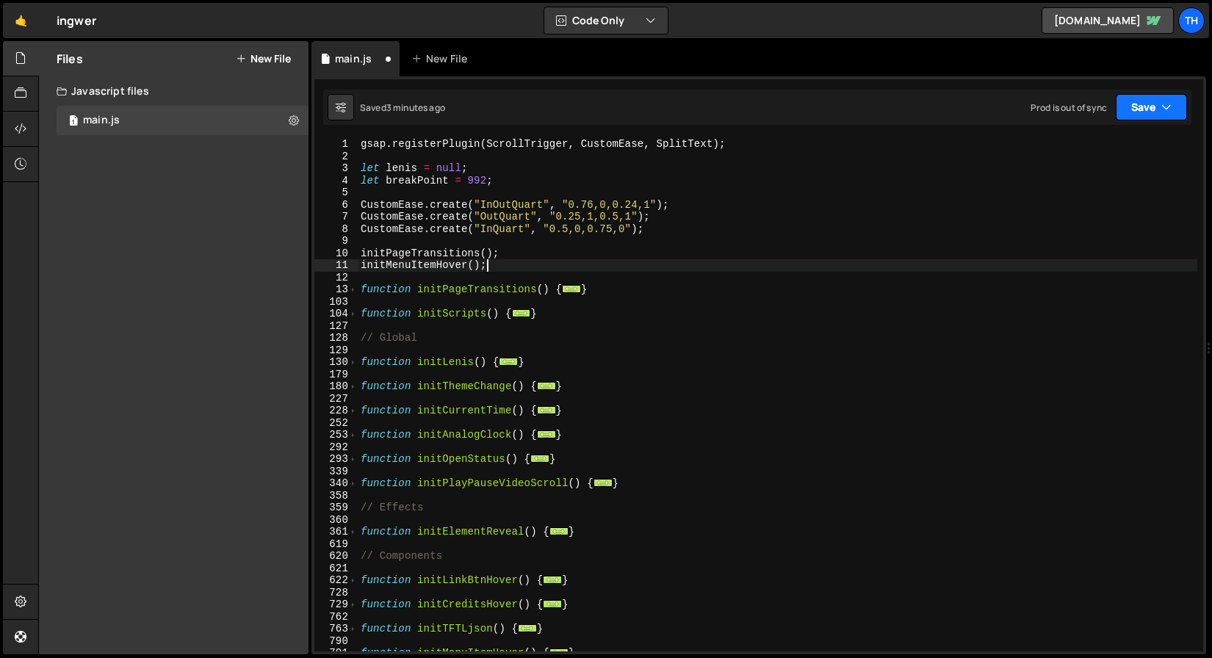
click at [1169, 101] on icon "button" at bounding box center [1167, 107] width 10 height 15
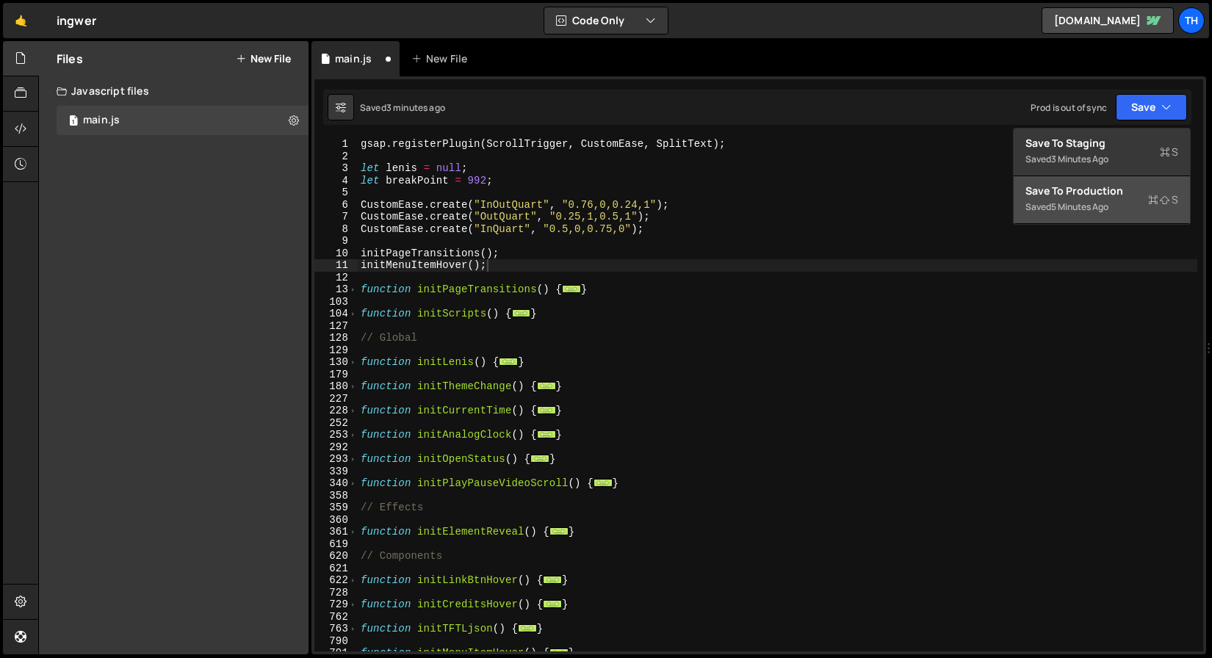
click at [1111, 191] on div "Save to Production S" at bounding box center [1102, 191] width 153 height 15
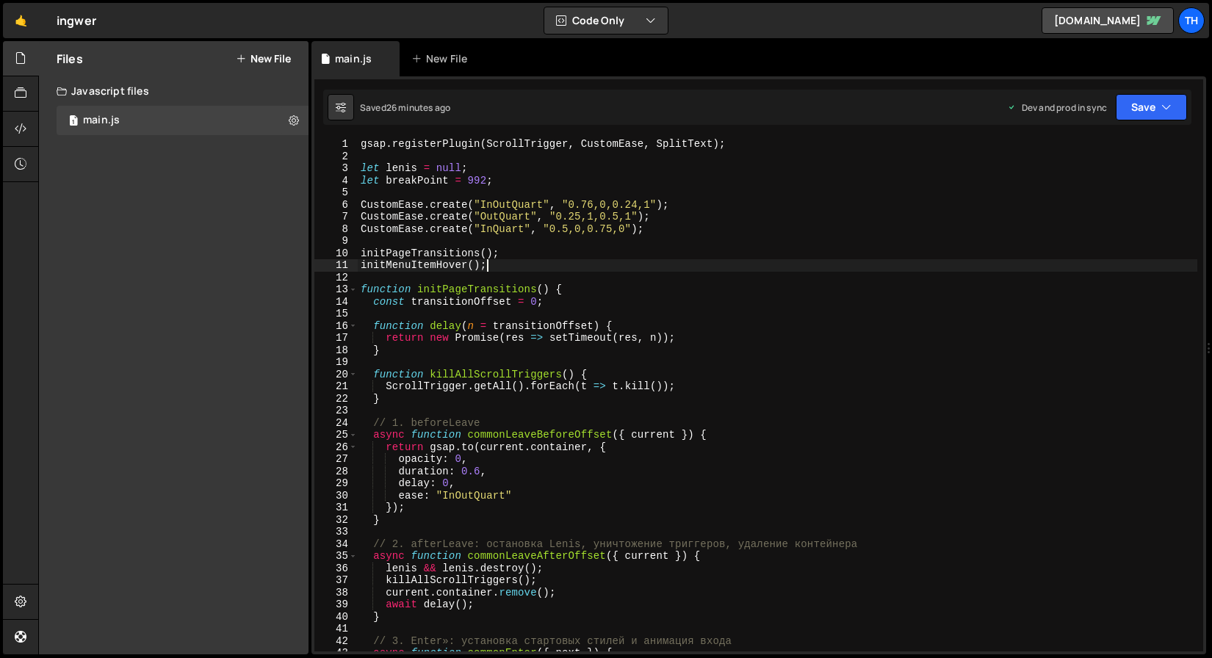
click at [348, 290] on div "13" at bounding box center [335, 290] width 43 height 12
click at [357, 289] on div "13" at bounding box center [335, 290] width 43 height 12
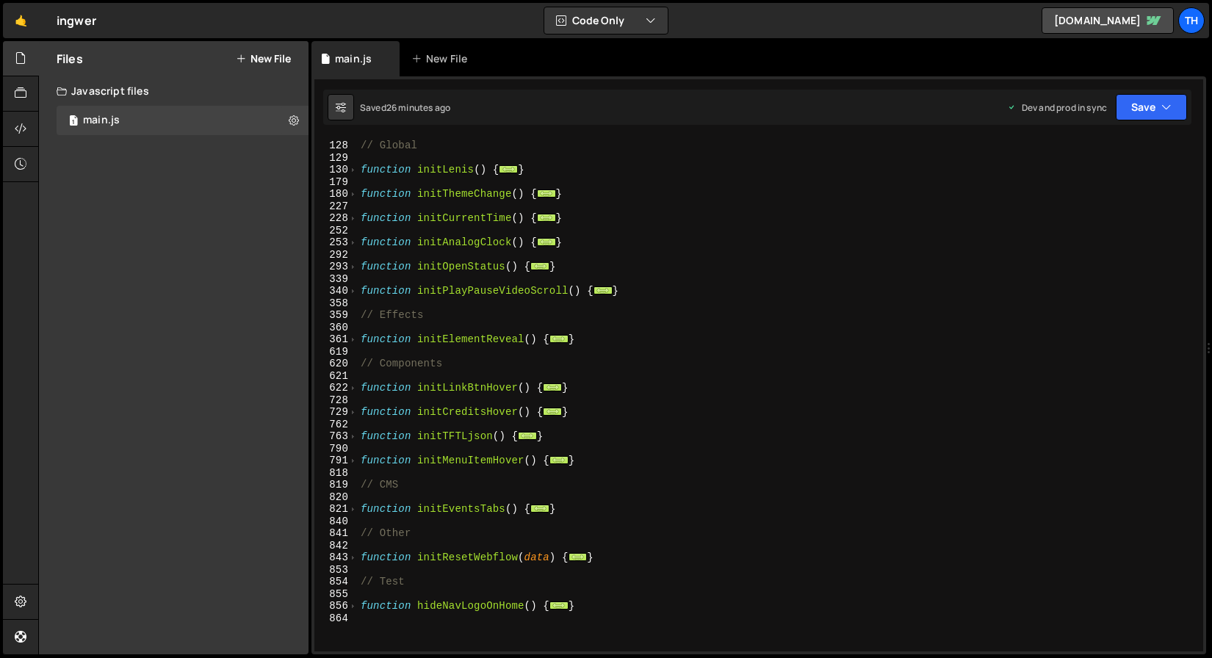
scroll to position [348, 0]
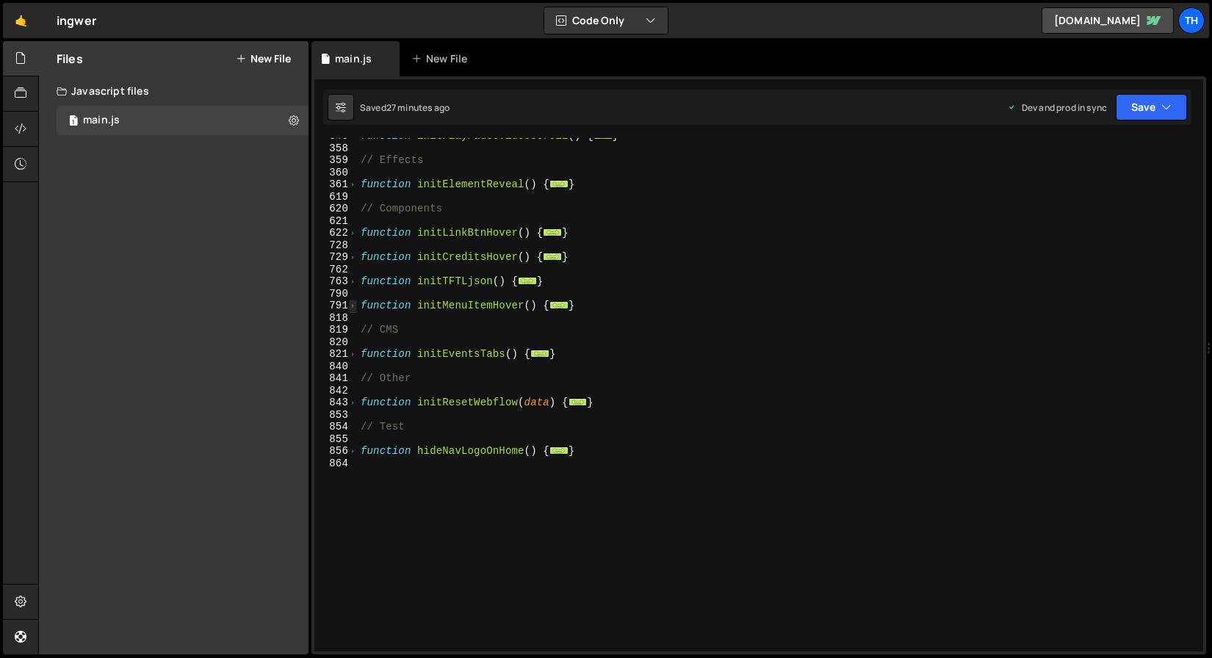
click at [355, 307] on span at bounding box center [353, 306] width 8 height 12
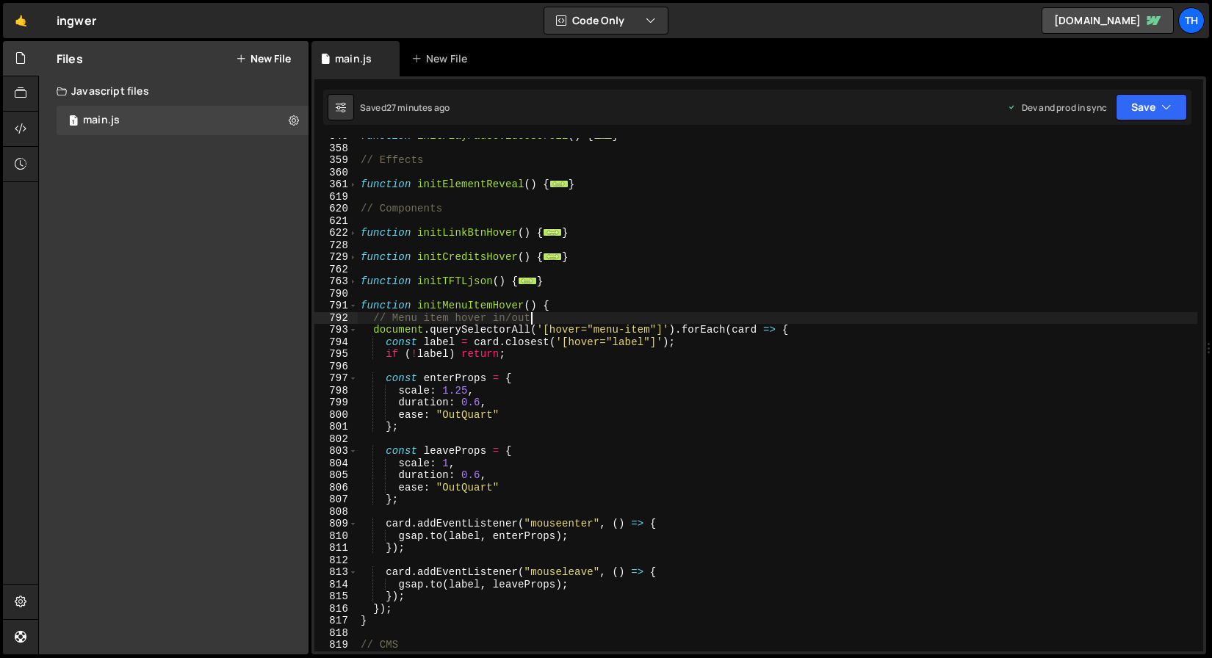
click at [575, 319] on div "function initPlayPauseVideoScroll ( ) { ... } // Effects function initElementRe…" at bounding box center [778, 399] width 840 height 538
click at [577, 310] on div "function initPlayPauseVideoScroll ( ) { ... } // Effects function initElementRe…" at bounding box center [778, 399] width 840 height 538
type textarea "function initMenuItemHover() {"
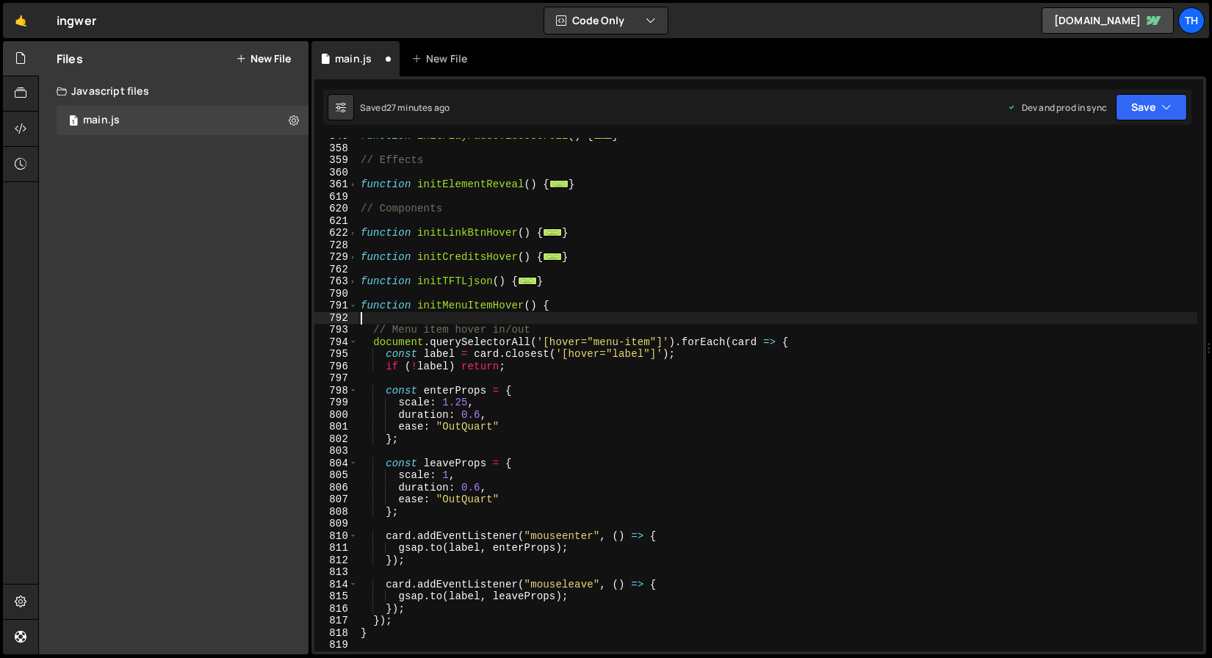
paste textarea "});"
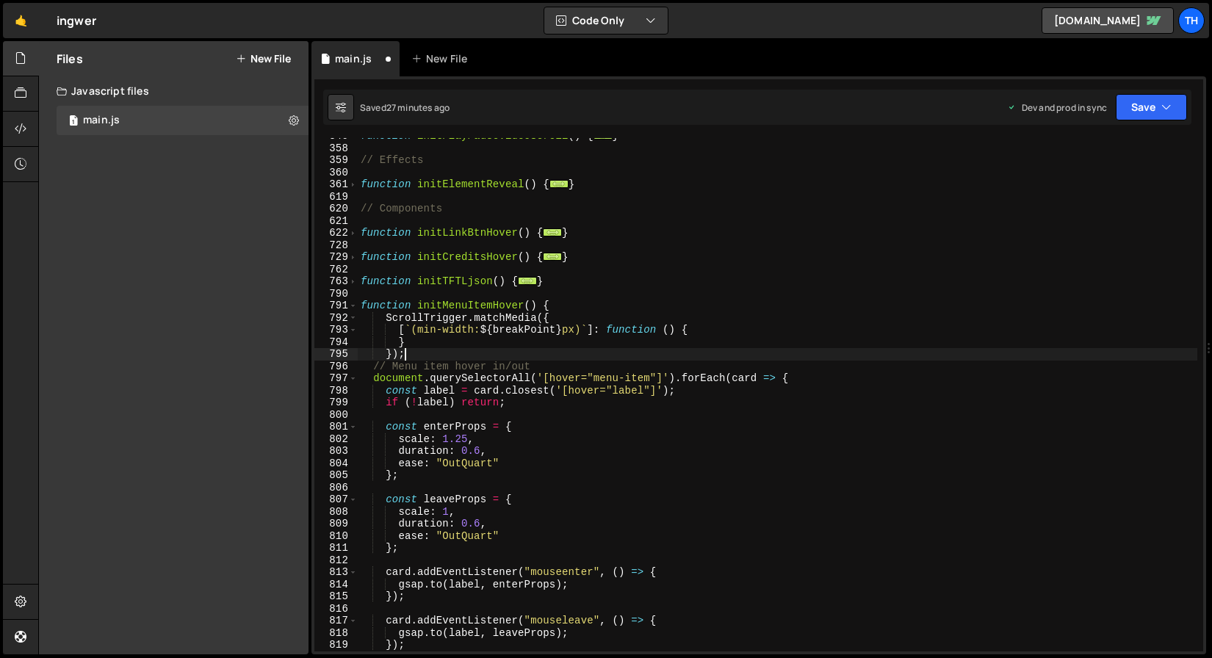
scroll to position [390, 0]
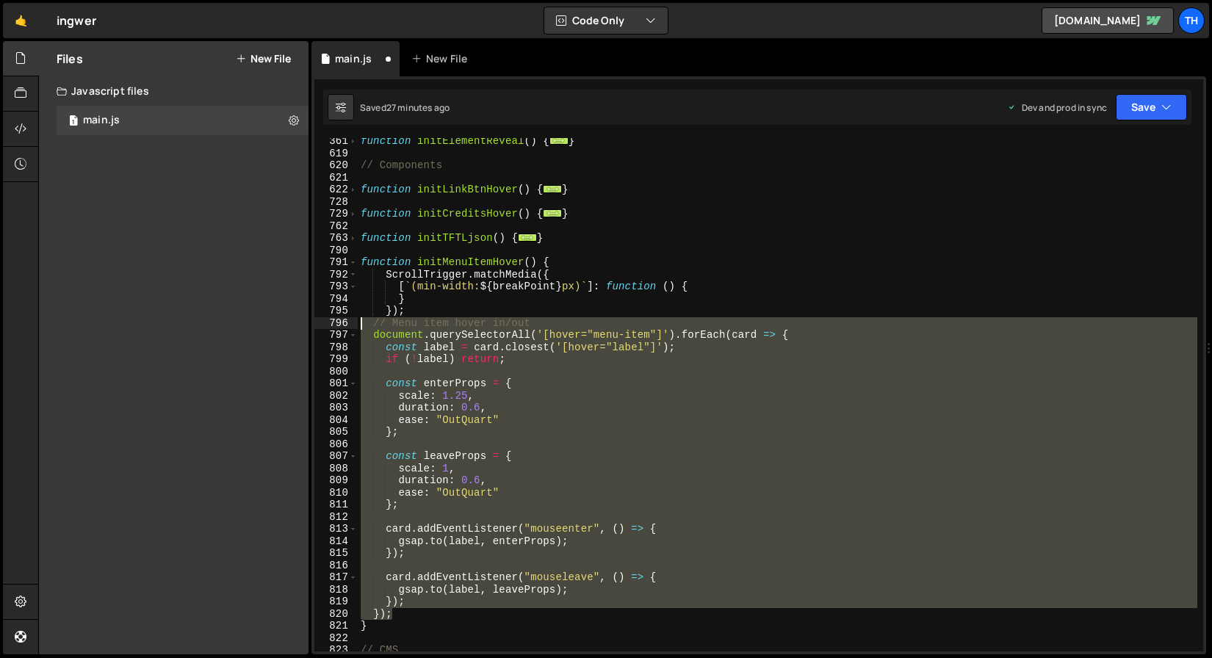
drag, startPoint x: 410, startPoint y: 612, endPoint x: 237, endPoint y: 326, distance: 333.9
click at [237, 326] on div "Files New File Javascript files 1 main.js 0 CSS files Copy share link Edit File…" at bounding box center [625, 348] width 1174 height 614
type textarea "// Menu item hover in/out document.querySelectorAll('[hover="menu-item"]').forE…"
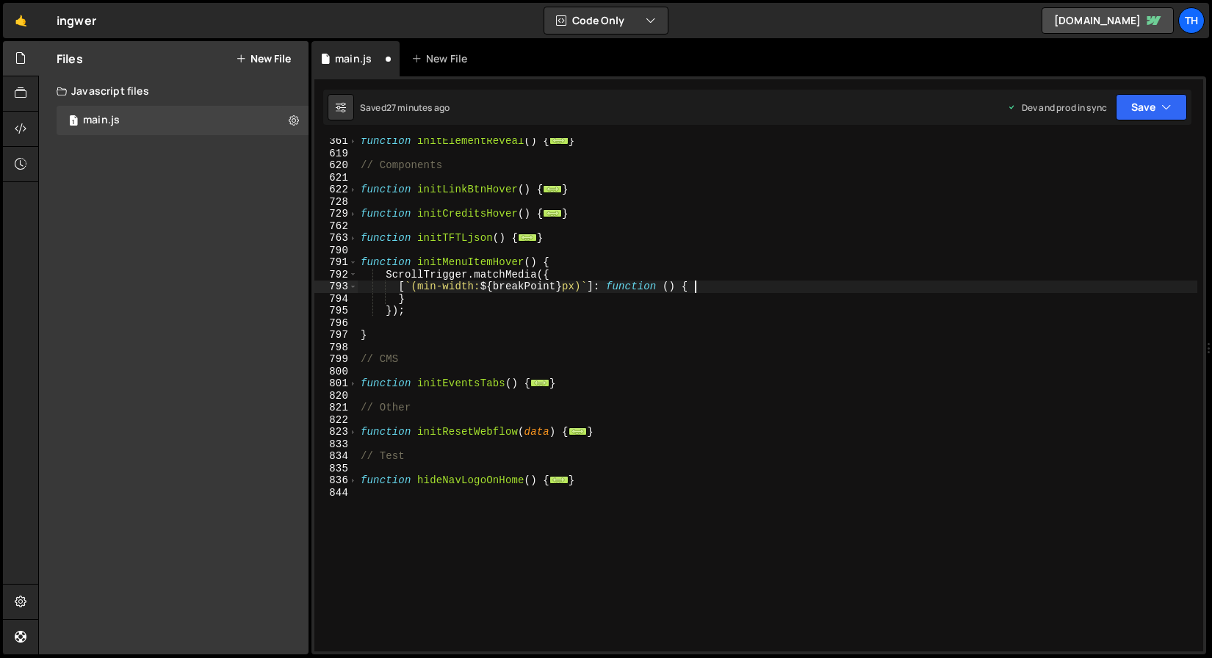
click at [714, 284] on div "function initElementReveal ( ) { ... } // Components function initLinkBtnHover …" at bounding box center [778, 404] width 840 height 538
type textarea "[`(min-width: ${breakPoint}px)`]: function () {"
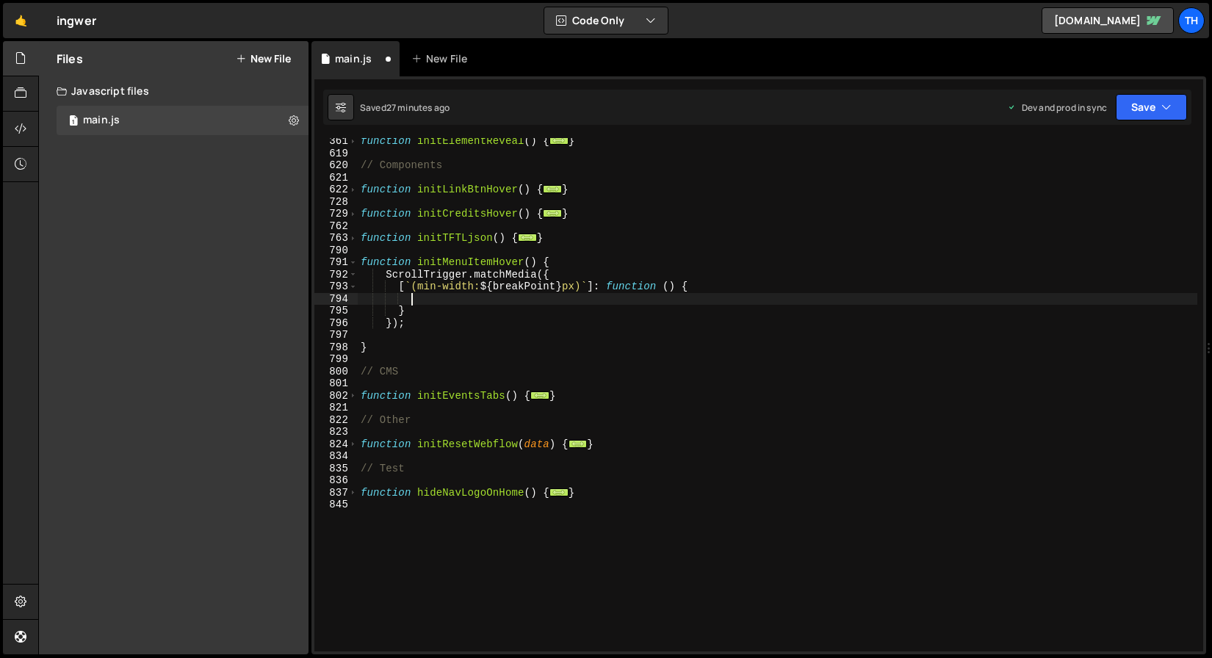
paste textarea "});"
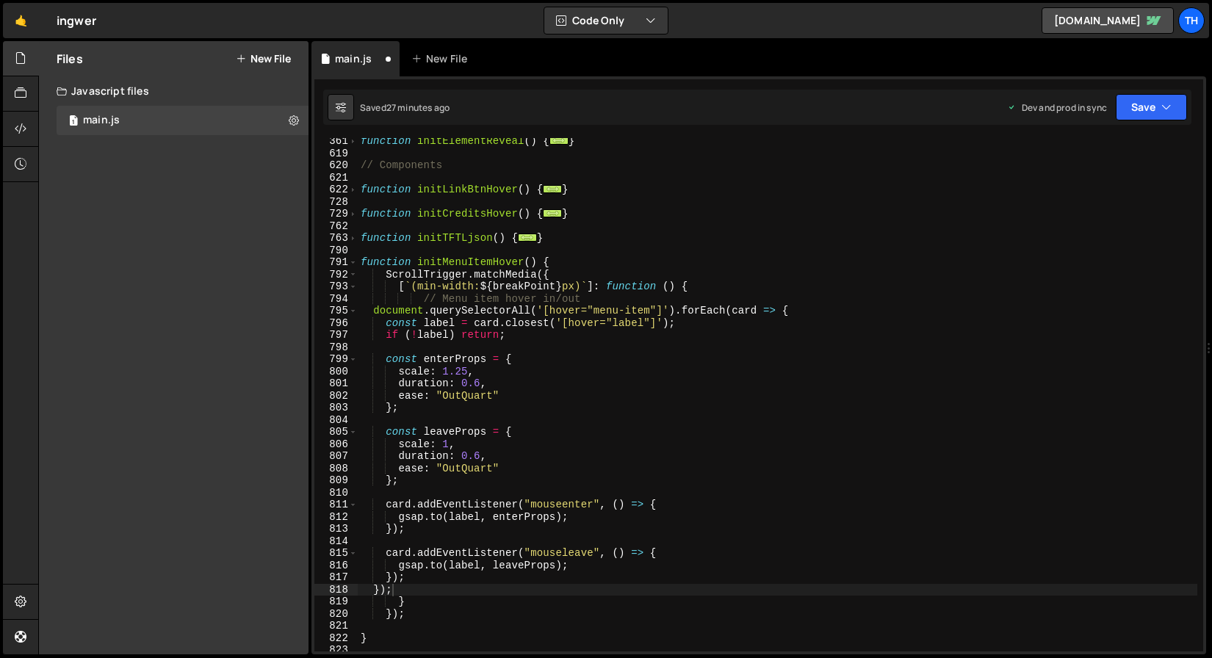
click at [1171, 93] on div "Saved 27 minutes ago Dev and prod in sync Upgrade to Edit Save Save to Staging …" at bounding box center [757, 107] width 869 height 35
click at [1168, 101] on icon "button" at bounding box center [1167, 107] width 10 height 15
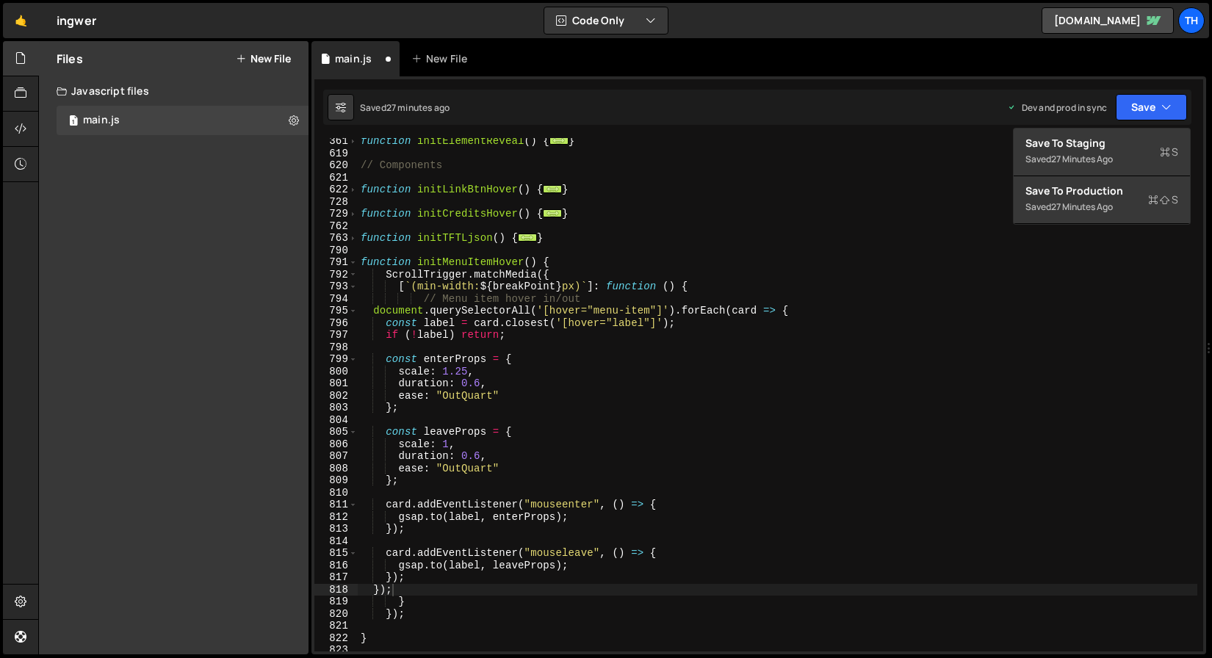
drag, startPoint x: 1125, startPoint y: 127, endPoint x: 1120, endPoint y: 134, distance: 9.0
click at [1121, 131] on div "Save to Staging S Saved 27 minutes ago Save to Production S Saved 27 minutes ag…" at bounding box center [1102, 176] width 178 height 97
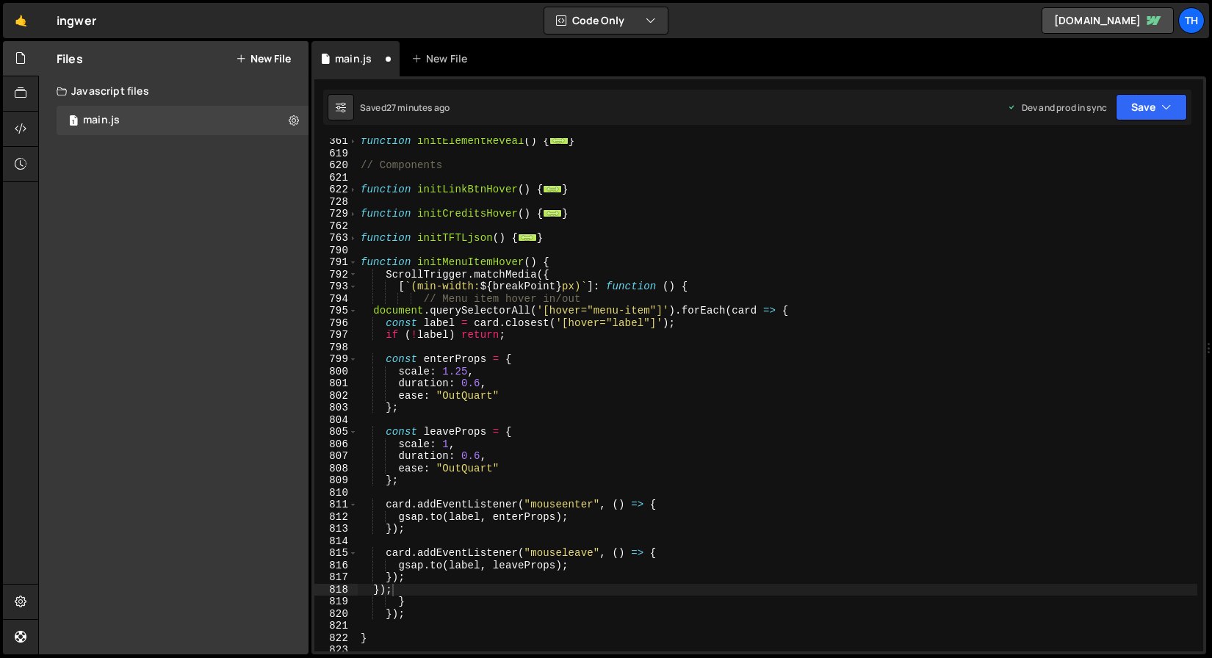
click at [1120, 134] on div "}); 361 619 620 621 622 728 729 762 763 790 791 792 793 794 795 796 797 798 799…" at bounding box center [759, 365] width 895 height 578
click at [1131, 121] on div "Saved 27 minutes ago Dev and prod in sync Upgrade to Edit Save Save to Staging …" at bounding box center [757, 107] width 869 height 35
click at [1127, 114] on button "Save" at bounding box center [1151, 107] width 71 height 26
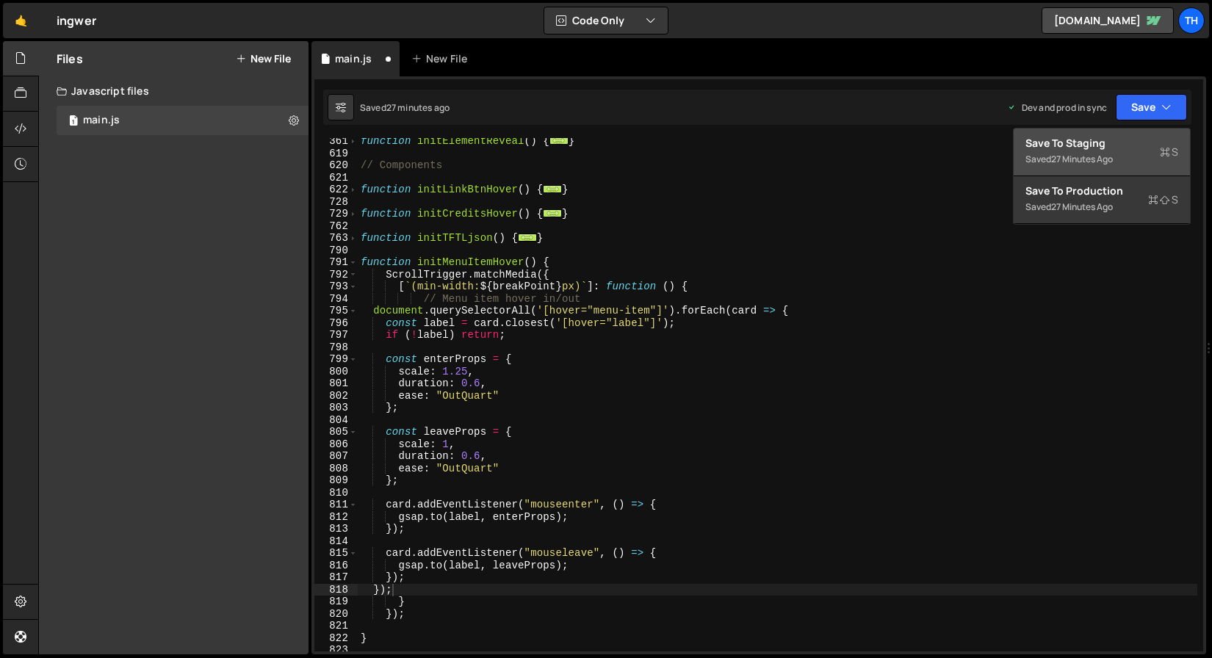
click at [1125, 151] on div "Saved 27 minutes ago" at bounding box center [1102, 160] width 153 height 18
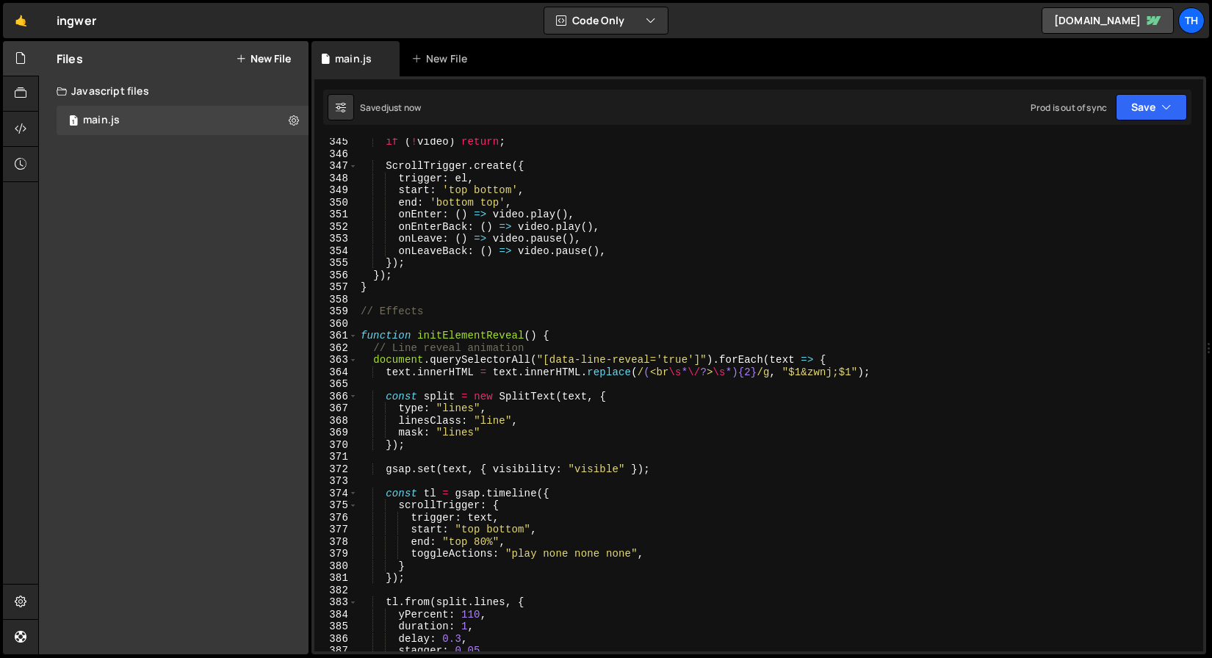
scroll to position [4173, 0]
type textarea "});"
click at [354, 341] on span at bounding box center [353, 336] width 8 height 12
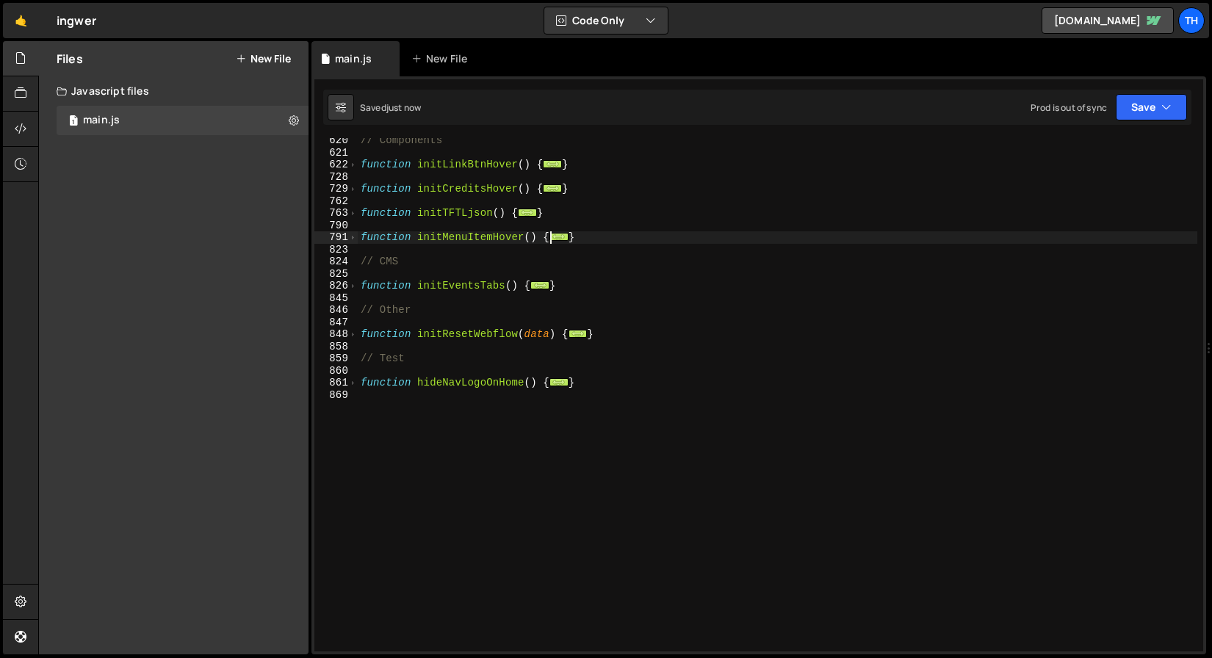
click at [356, 242] on div "791" at bounding box center [335, 237] width 43 height 12
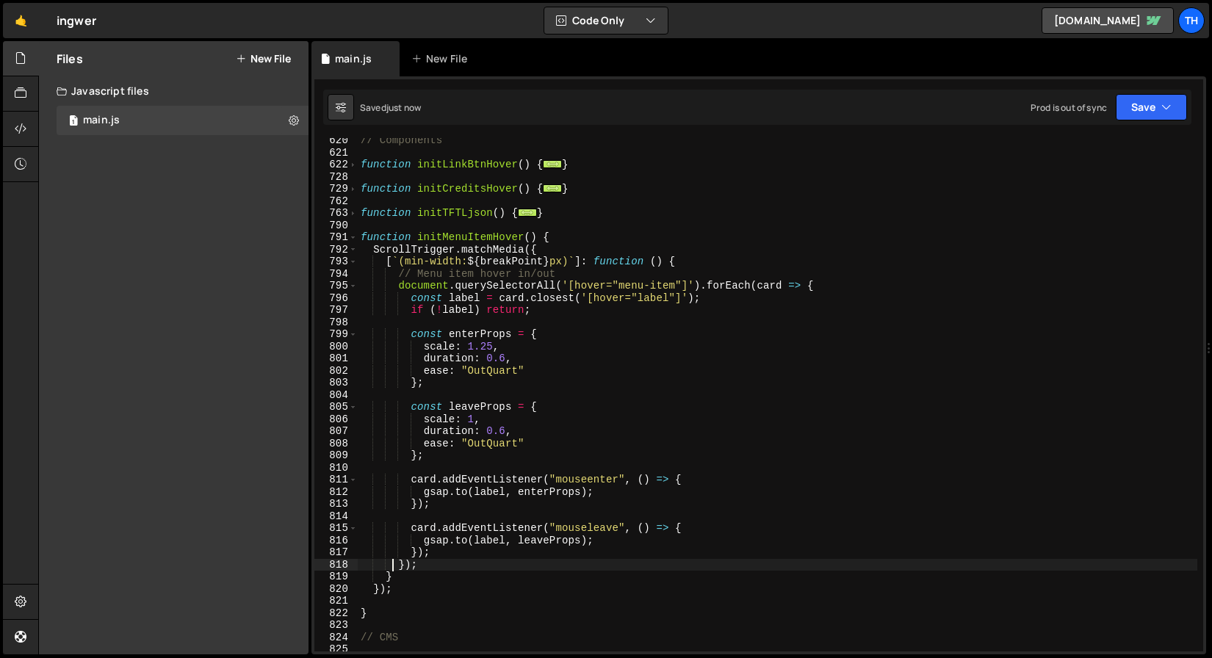
click at [392, 600] on div "// Components function initLinkBtnHover ( ) { ... } function initCreditsHover (…" at bounding box center [778, 403] width 840 height 538
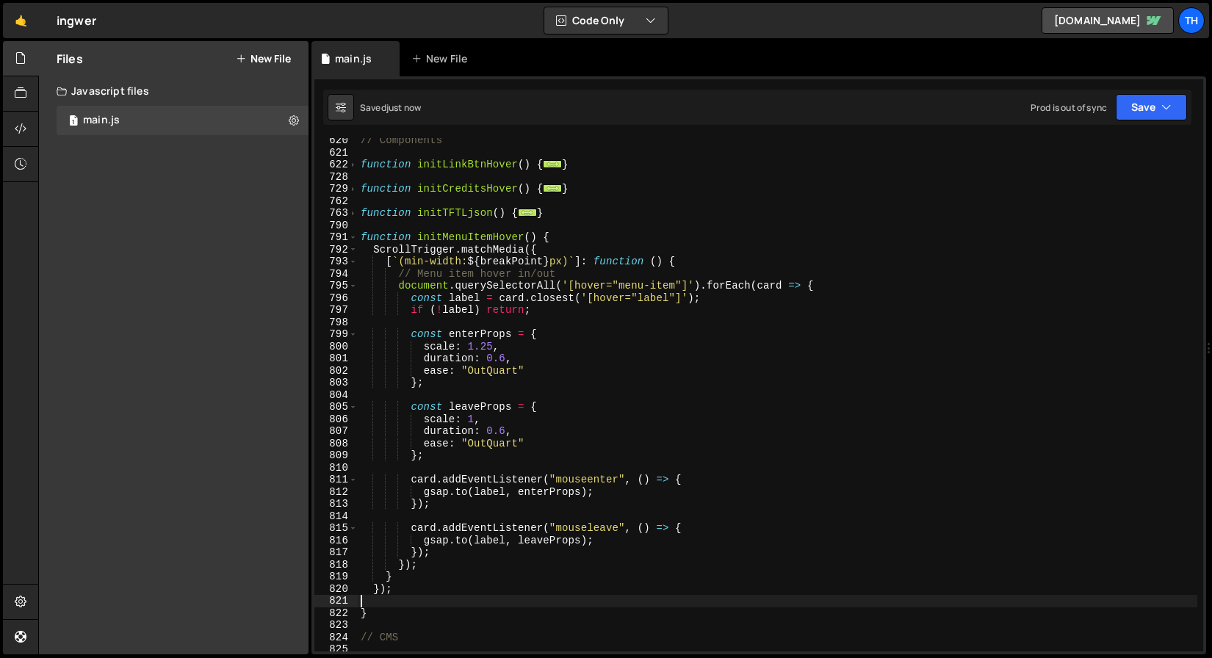
scroll to position [0, 0]
drag, startPoint x: 390, startPoint y: 609, endPoint x: 383, endPoint y: 605, distance: 8.2
click at [383, 605] on div "// Components function initLinkBtnHover ( ) { ... } function initCreditsHover (…" at bounding box center [778, 403] width 840 height 538
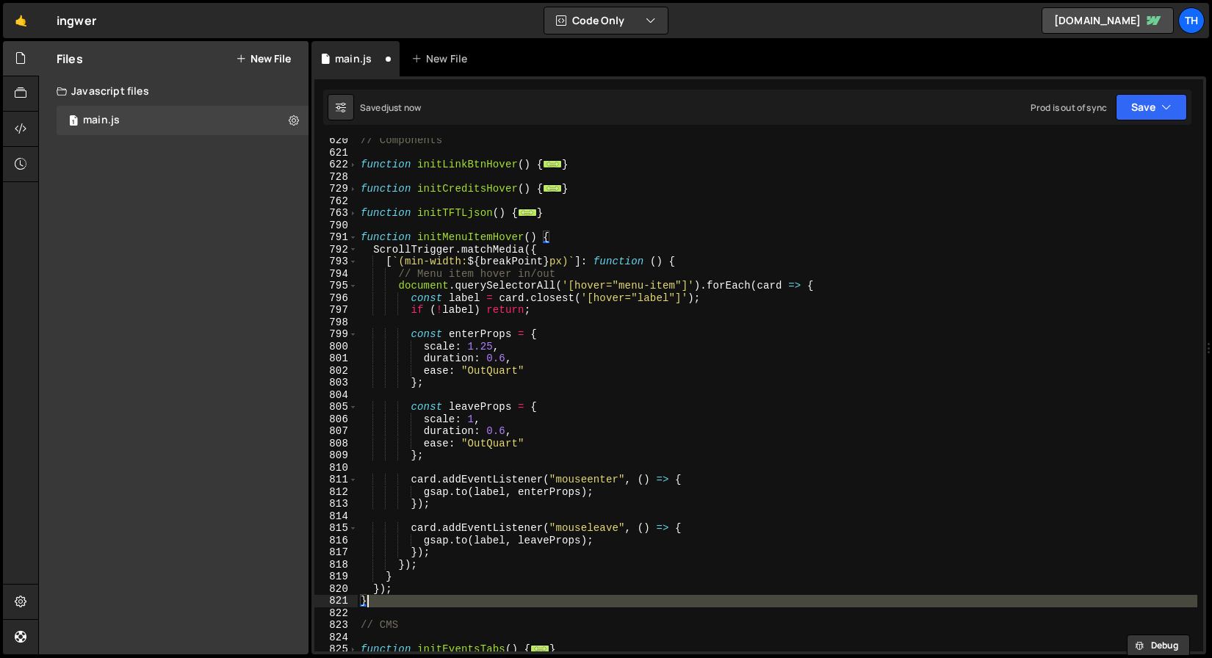
click at [383, 603] on div "// Components function initLinkBtnHover ( ) { ... } function initCreditsHover (…" at bounding box center [778, 395] width 840 height 514
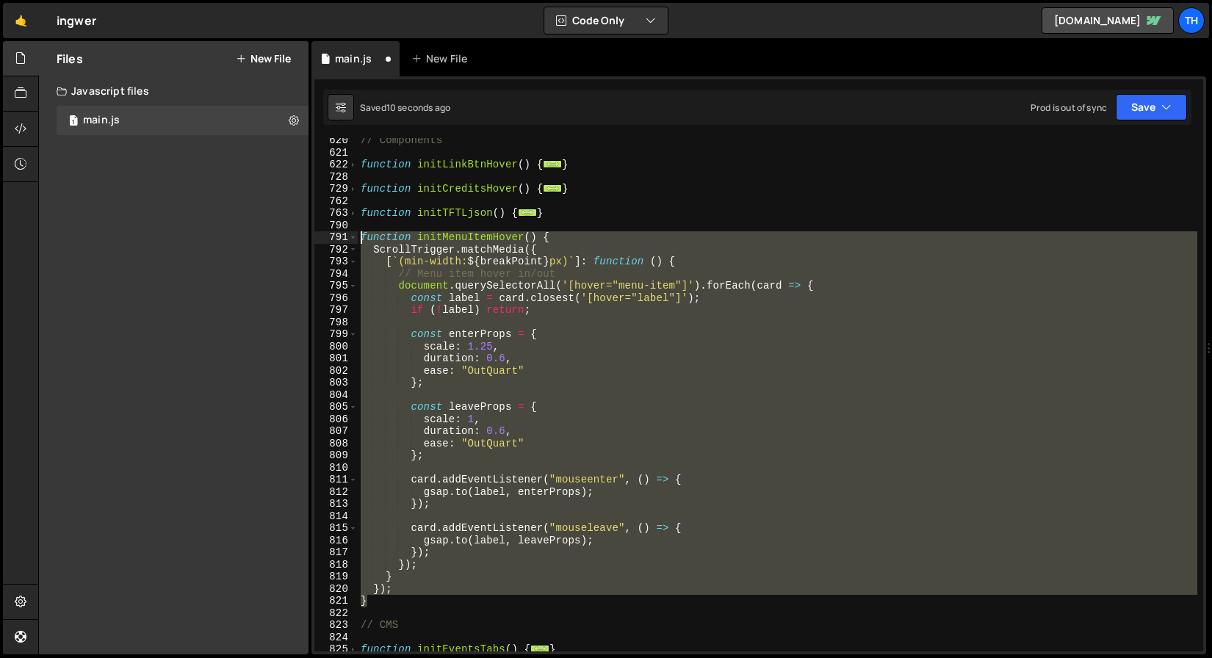
drag, startPoint x: 379, startPoint y: 600, endPoint x: 288, endPoint y: 231, distance: 379.2
click at [288, 231] on div "Files New File Javascript files 1 main.js 0 CSS files Copy share link Edit File…" at bounding box center [625, 348] width 1174 height 614
type textarea "function initMenuItemHover() { ScrollTrigger.matchMedia({"
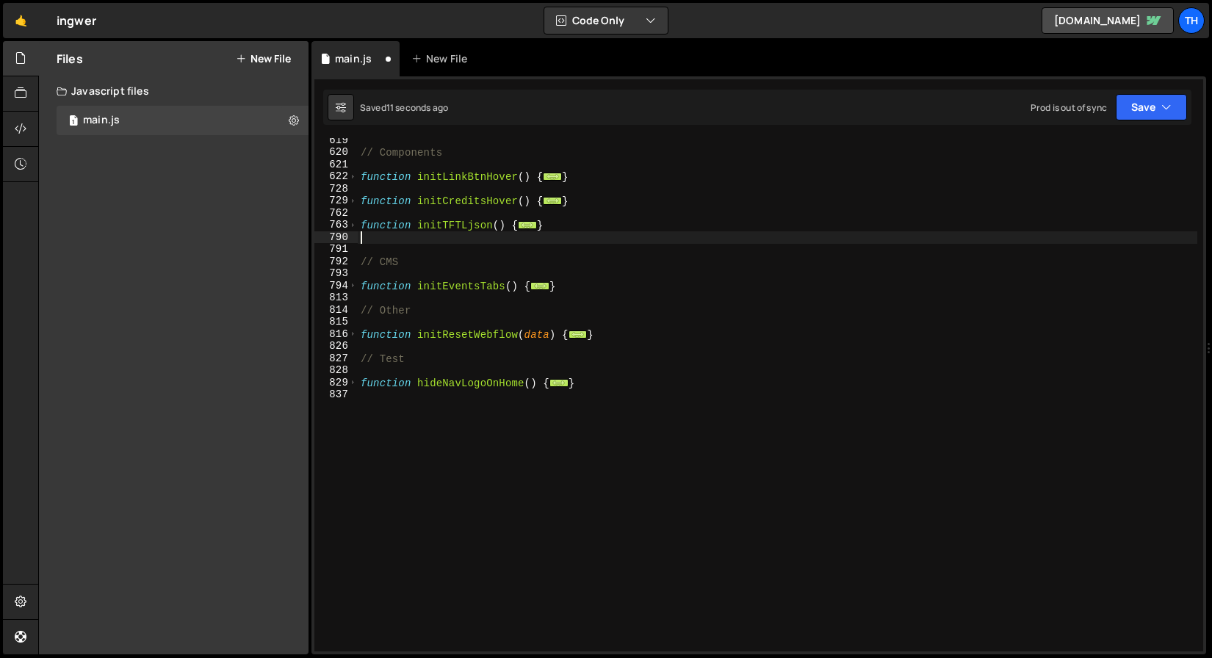
type textarea "}"
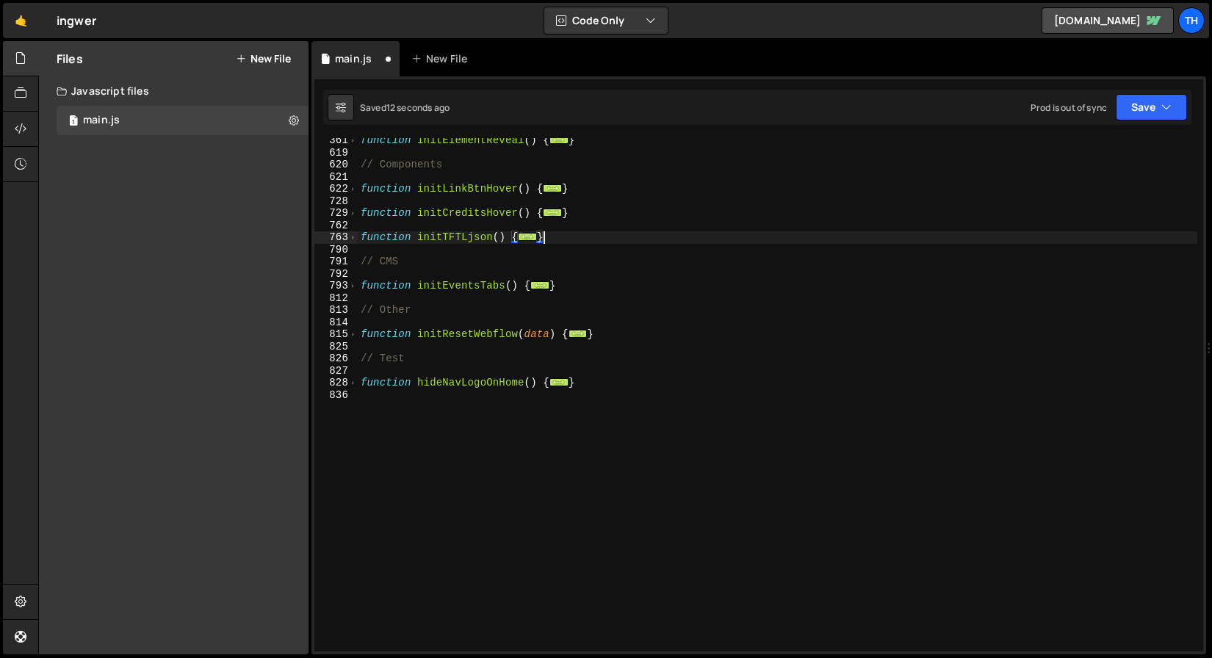
click at [387, 404] on div "function initElementReveal ( ) { ... } // Components function initLinkBtnHover …" at bounding box center [778, 403] width 840 height 538
paste textarea "}"
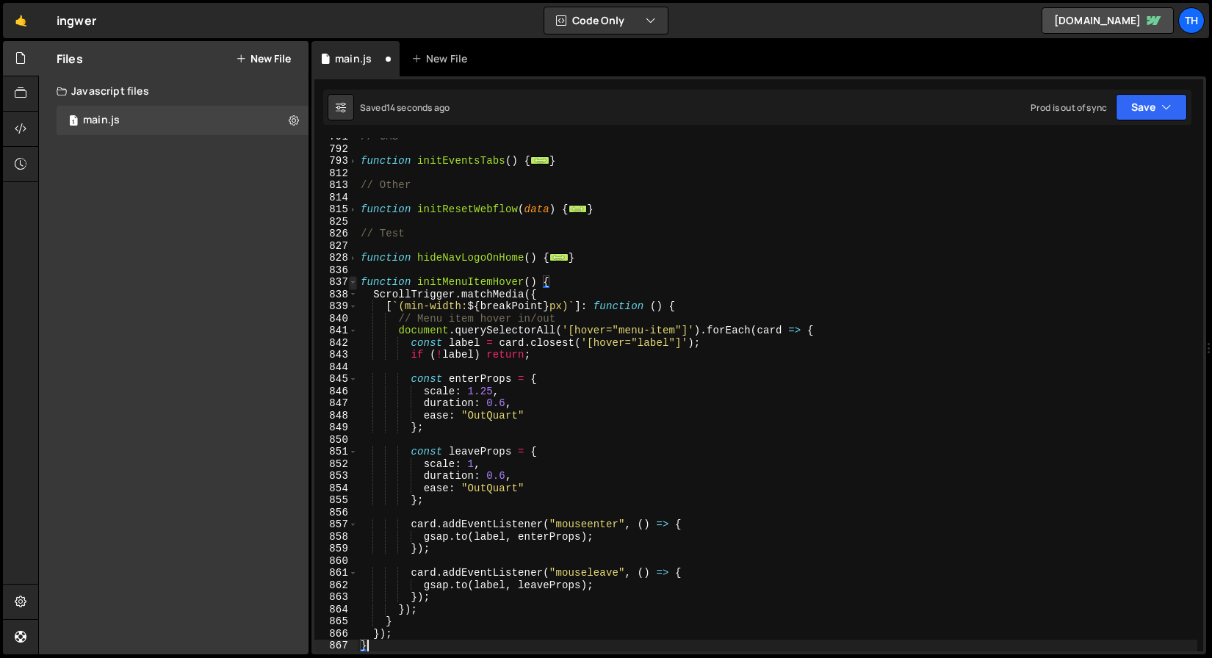
click at [352, 281] on span at bounding box center [353, 282] width 8 height 12
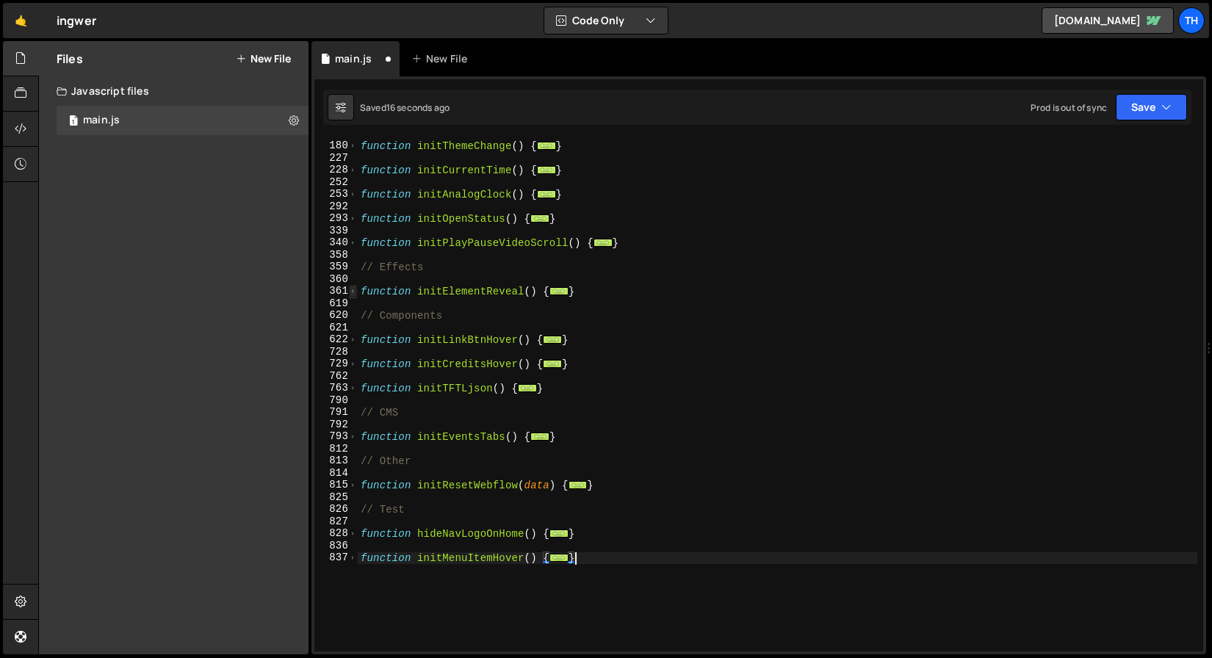
scroll to position [241, 0]
click at [1152, 117] on button "Save" at bounding box center [1151, 107] width 71 height 26
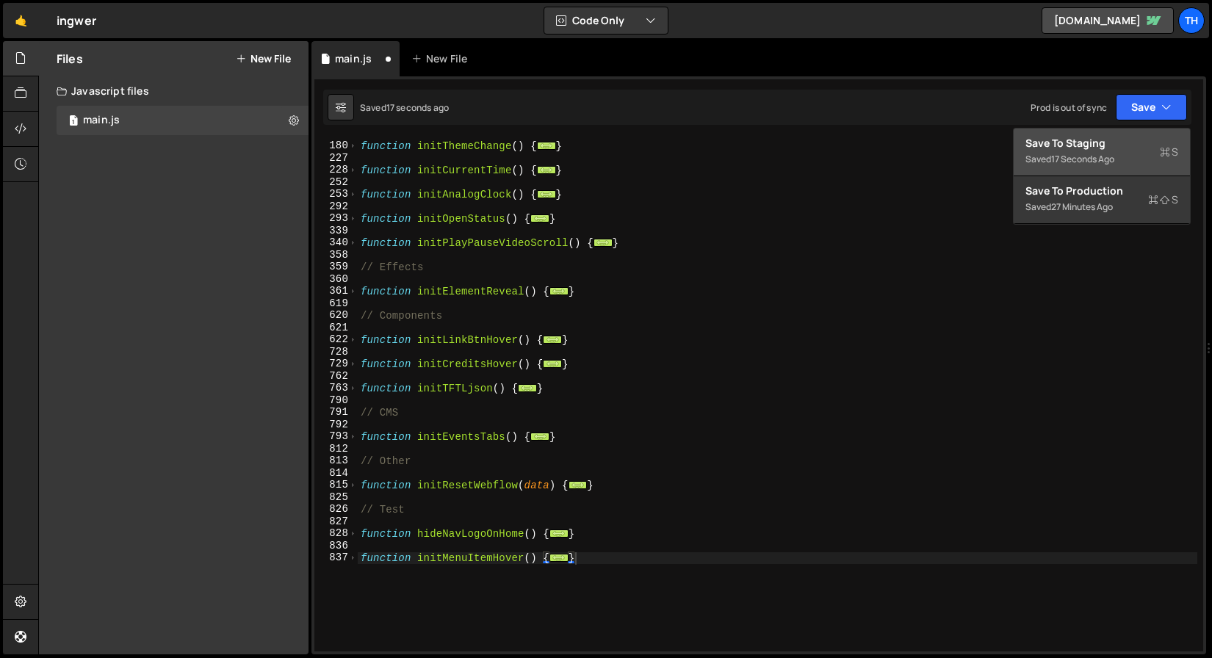
click at [1143, 142] on div "Save to Staging S" at bounding box center [1102, 143] width 153 height 15
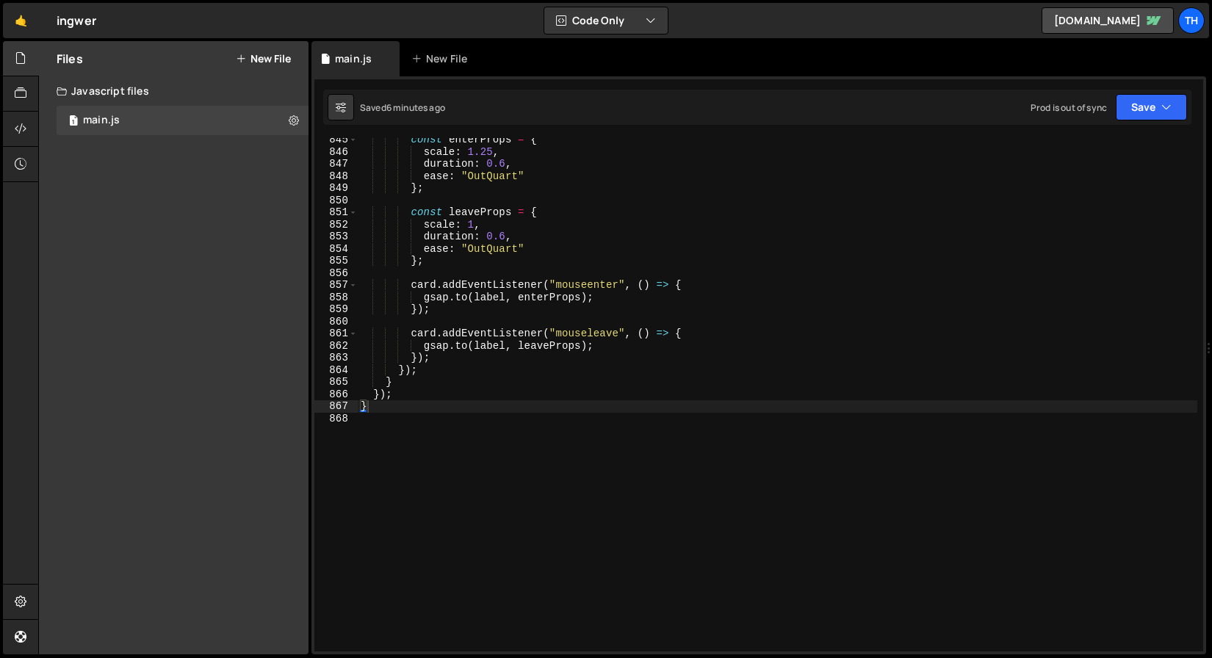
scroll to position [9984, 0]
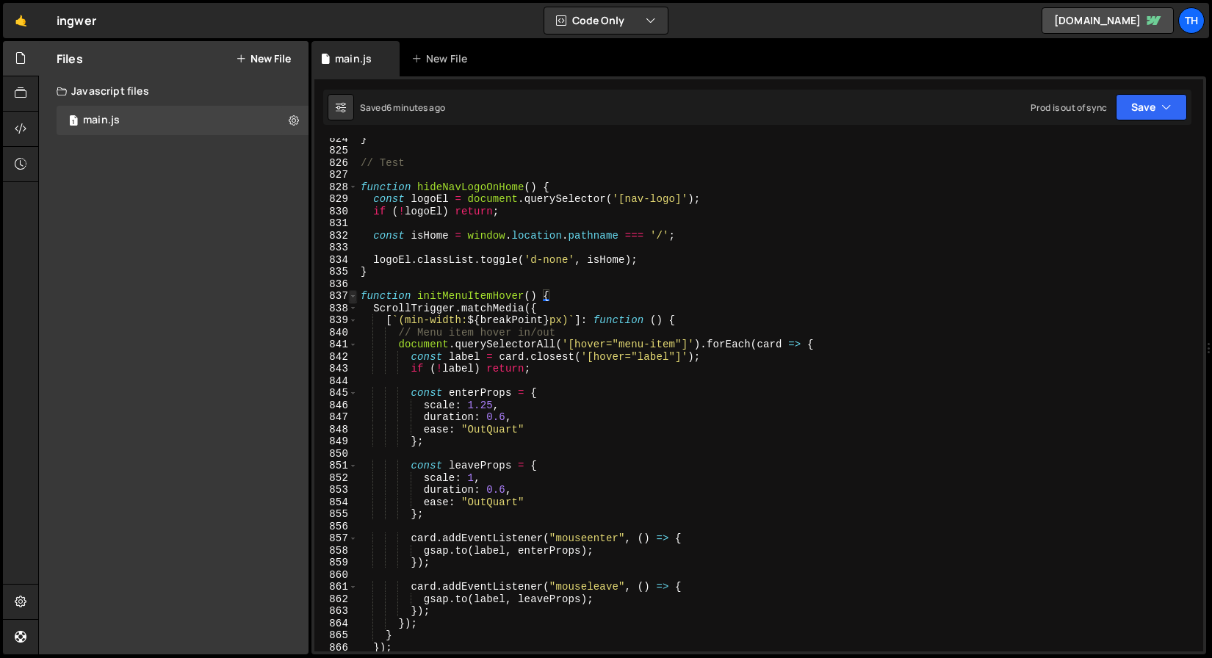
click at [356, 296] on span at bounding box center [353, 296] width 8 height 12
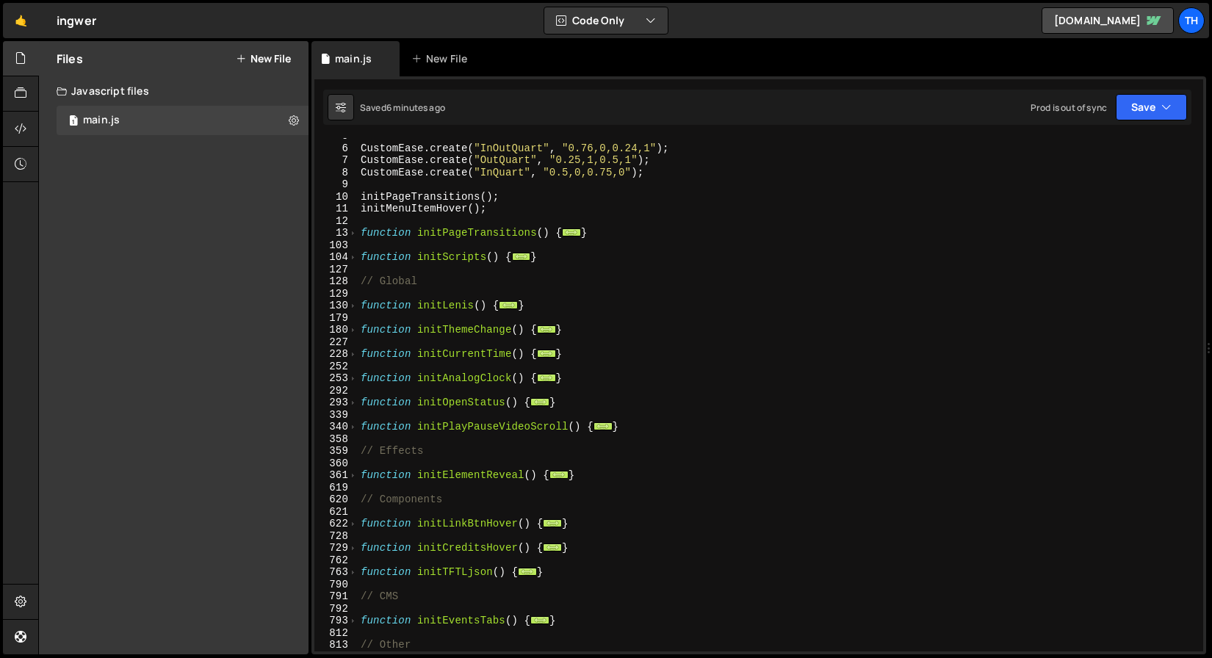
scroll to position [0, 0]
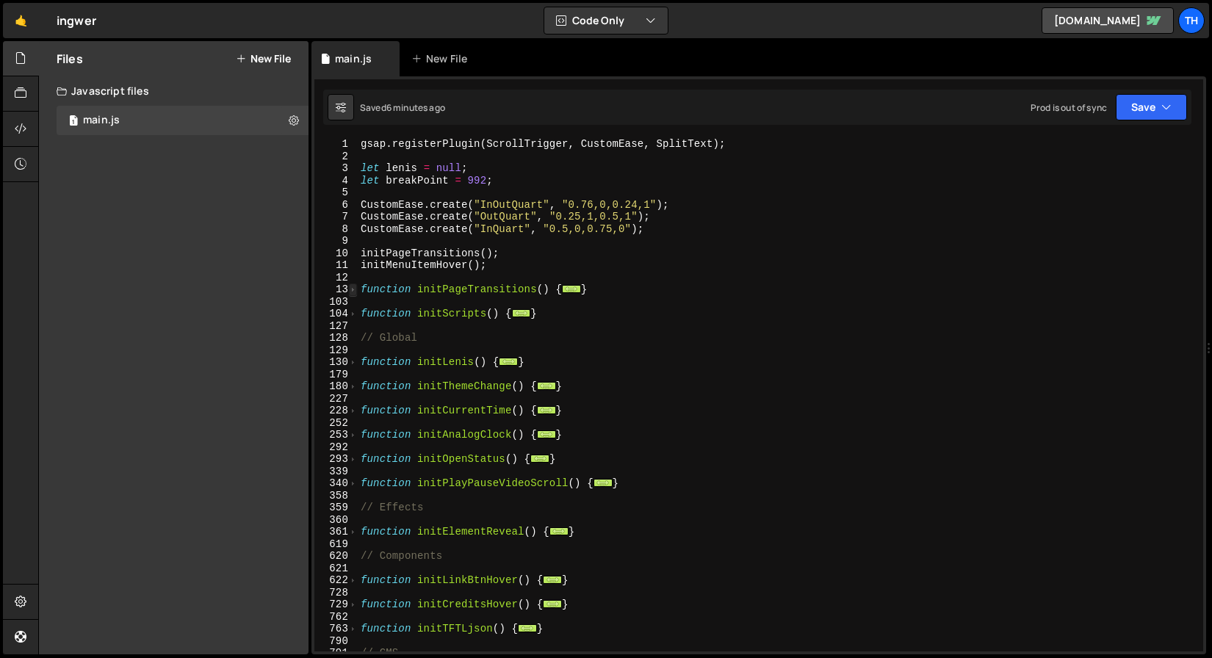
click at [353, 288] on span at bounding box center [353, 290] width 8 height 12
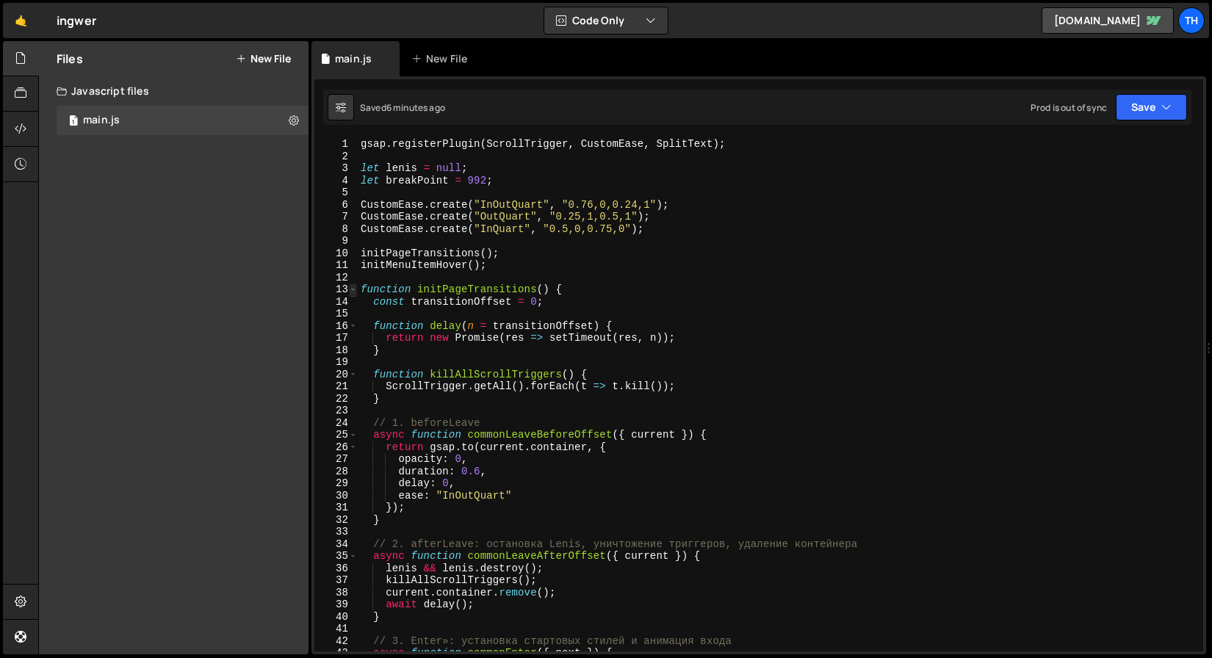
click at [353, 293] on span at bounding box center [353, 290] width 8 height 12
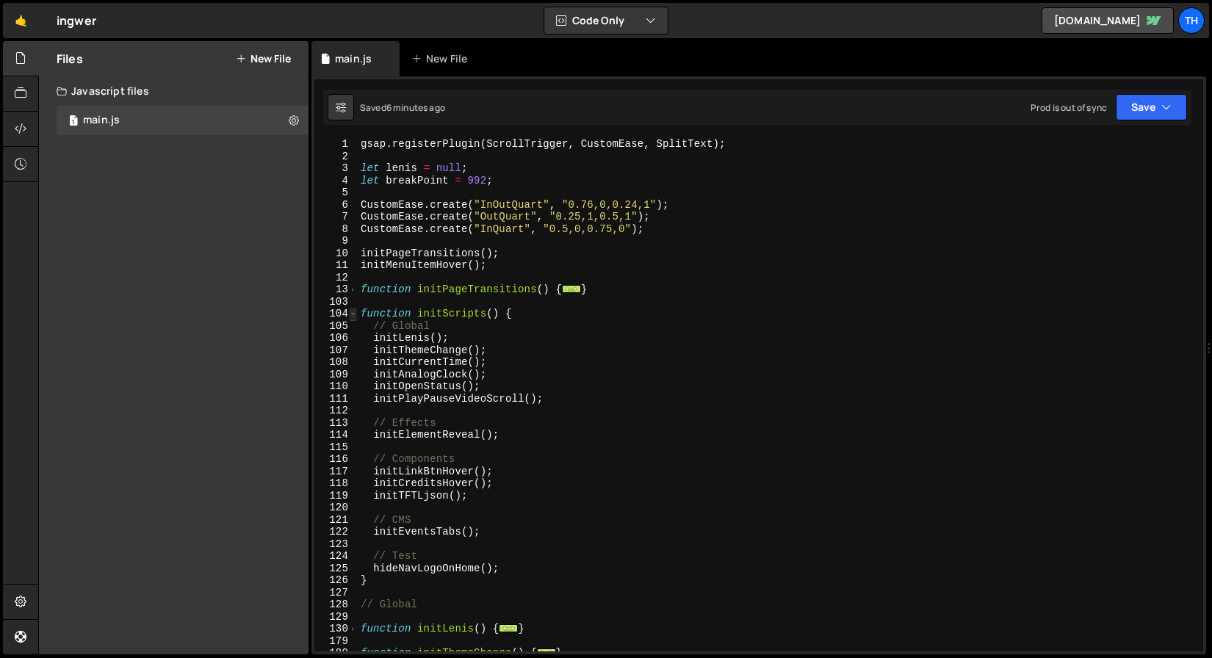
click at [356, 314] on span at bounding box center [353, 314] width 8 height 12
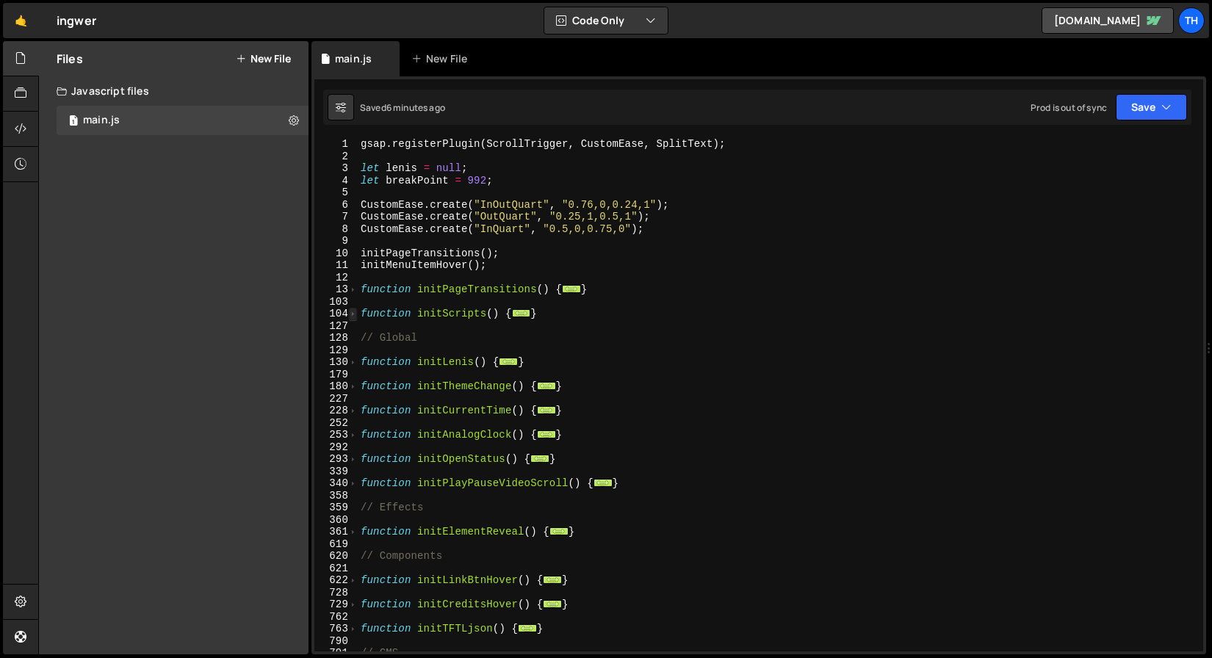
click at [356, 314] on span at bounding box center [353, 314] width 8 height 12
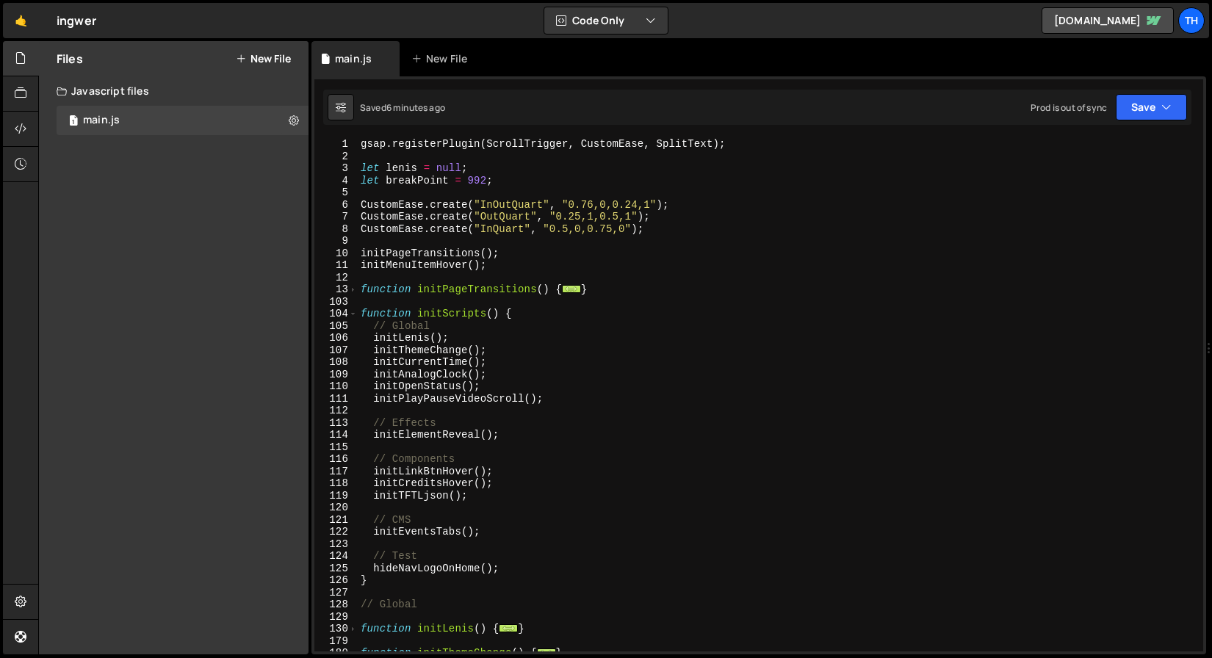
click at [376, 399] on div "gsap . registerPlugin ( ScrollTrigger , CustomEase , SplitText ) ; let [PERSON_…" at bounding box center [778, 407] width 840 height 538
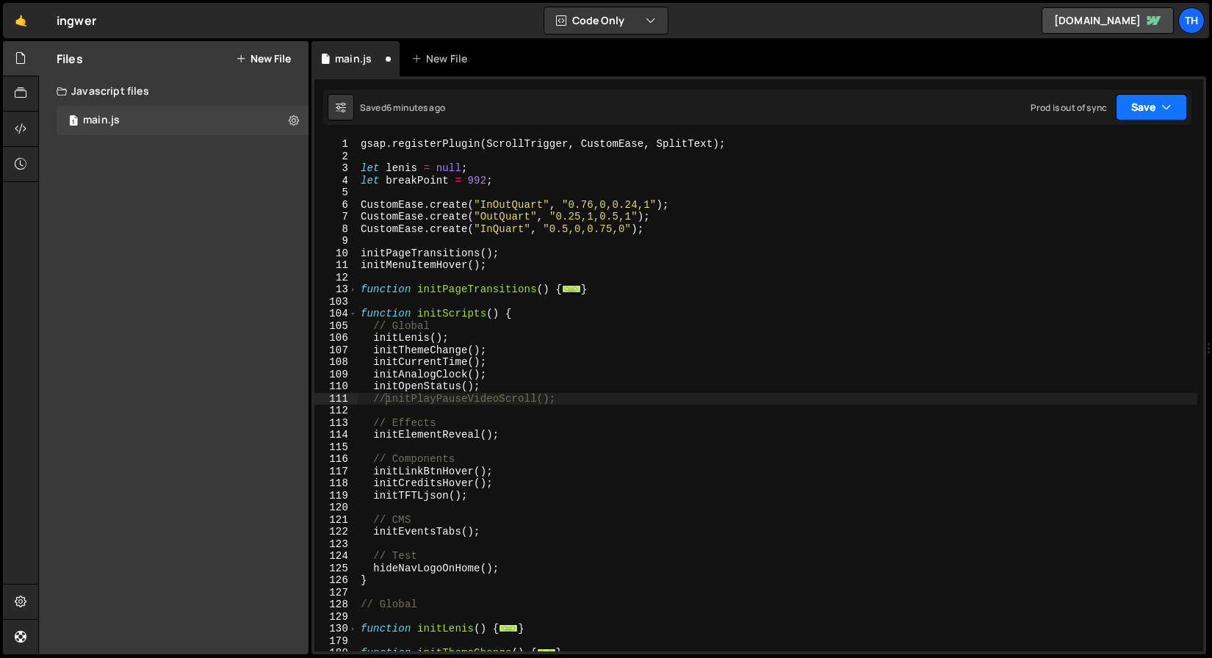
click at [1135, 110] on button "Save" at bounding box center [1151, 107] width 71 height 26
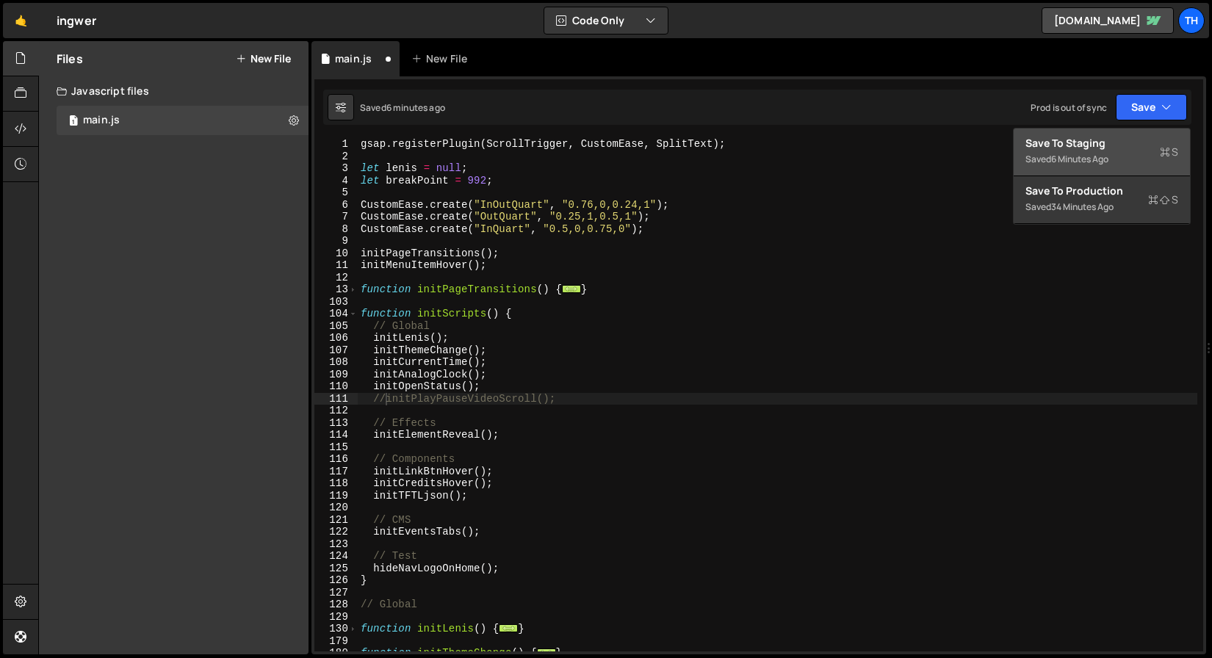
click at [1119, 151] on div "Saved 6 minutes ago" at bounding box center [1102, 160] width 153 height 18
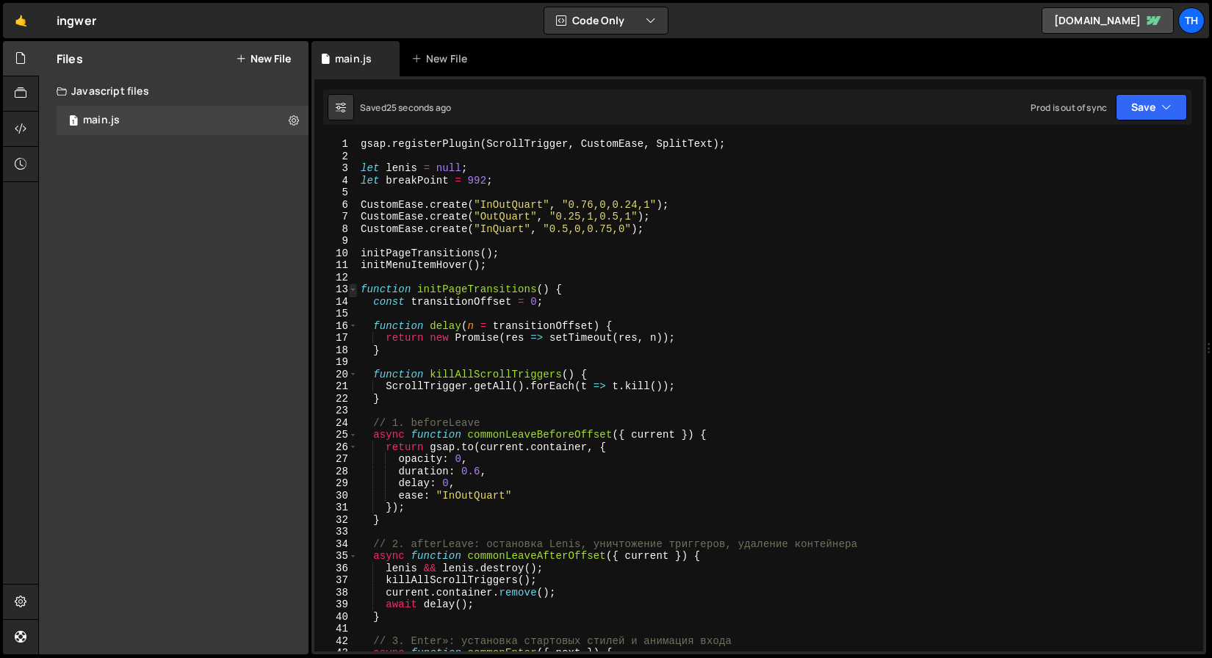
click at [353, 287] on span at bounding box center [353, 290] width 8 height 12
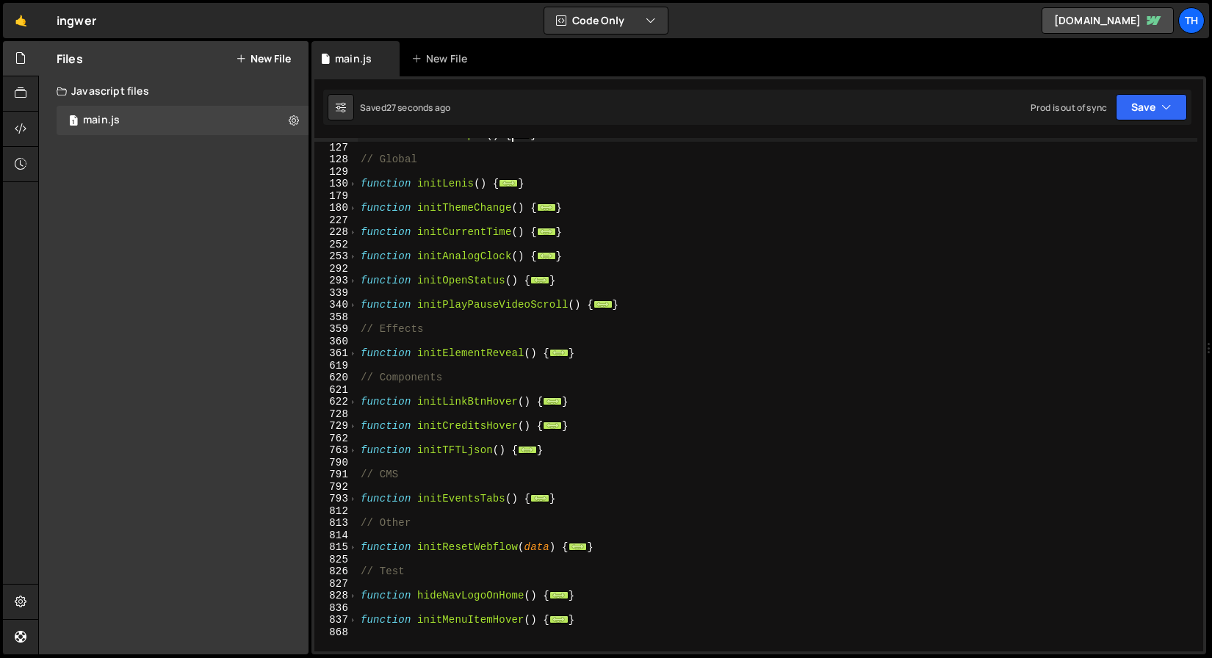
scroll to position [179, 0]
click at [356, 306] on span at bounding box center [353, 305] width 8 height 12
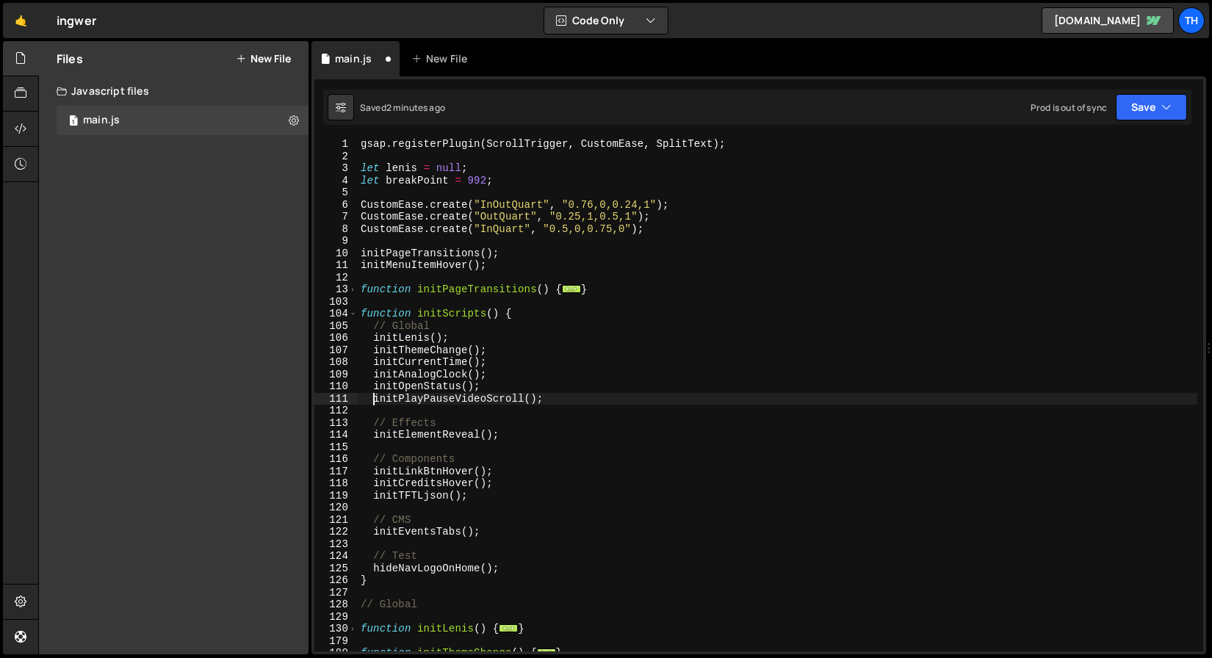
scroll to position [0, 0]
drag, startPoint x: 1141, startPoint y: 105, endPoint x: 1141, endPoint y: 114, distance: 8.8
click at [1141, 105] on button "Save" at bounding box center [1151, 107] width 71 height 26
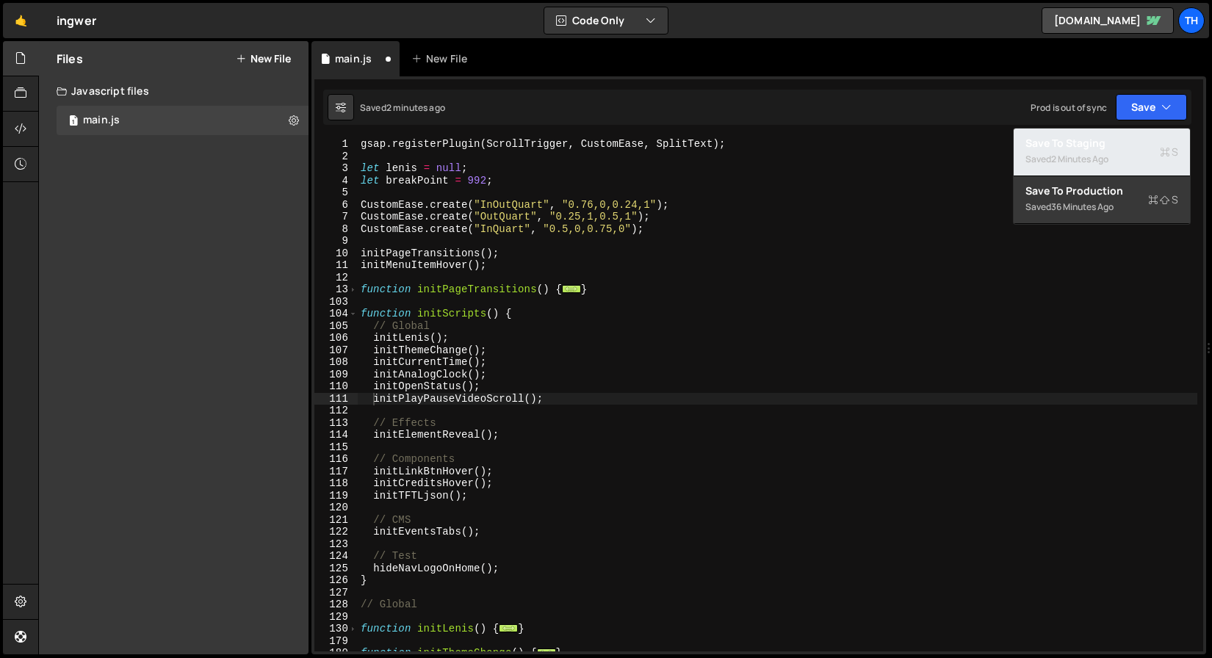
click at [1135, 136] on div "Save to Staging S" at bounding box center [1102, 143] width 153 height 15
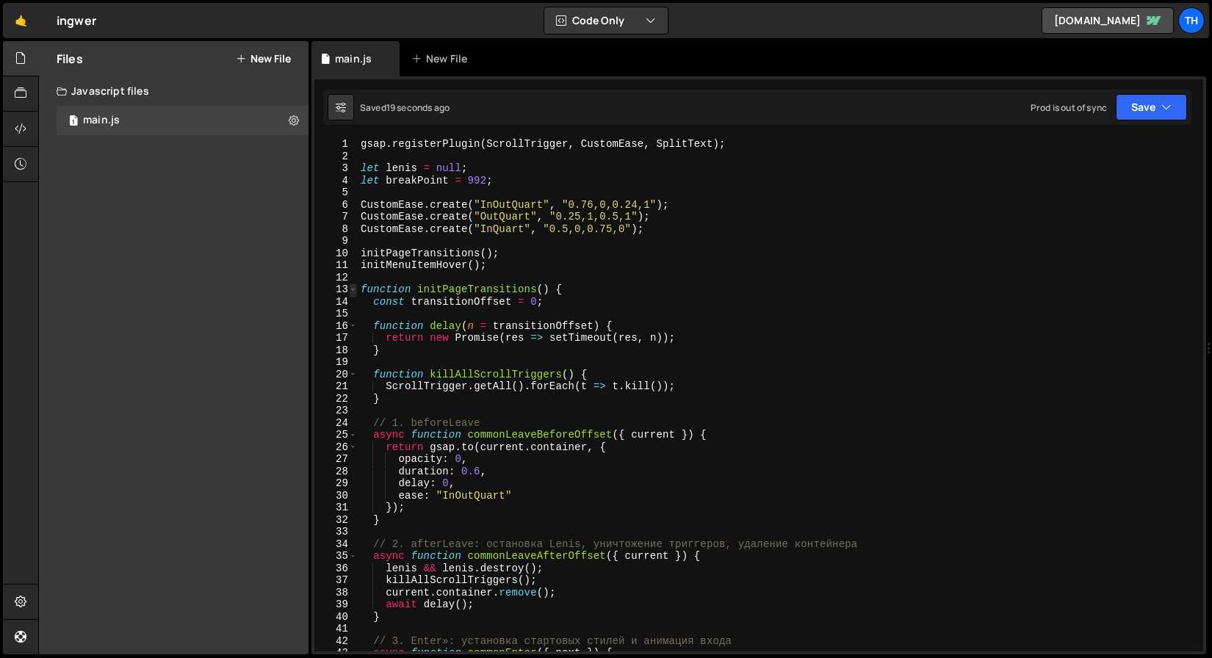
click at [354, 292] on span at bounding box center [353, 290] width 8 height 12
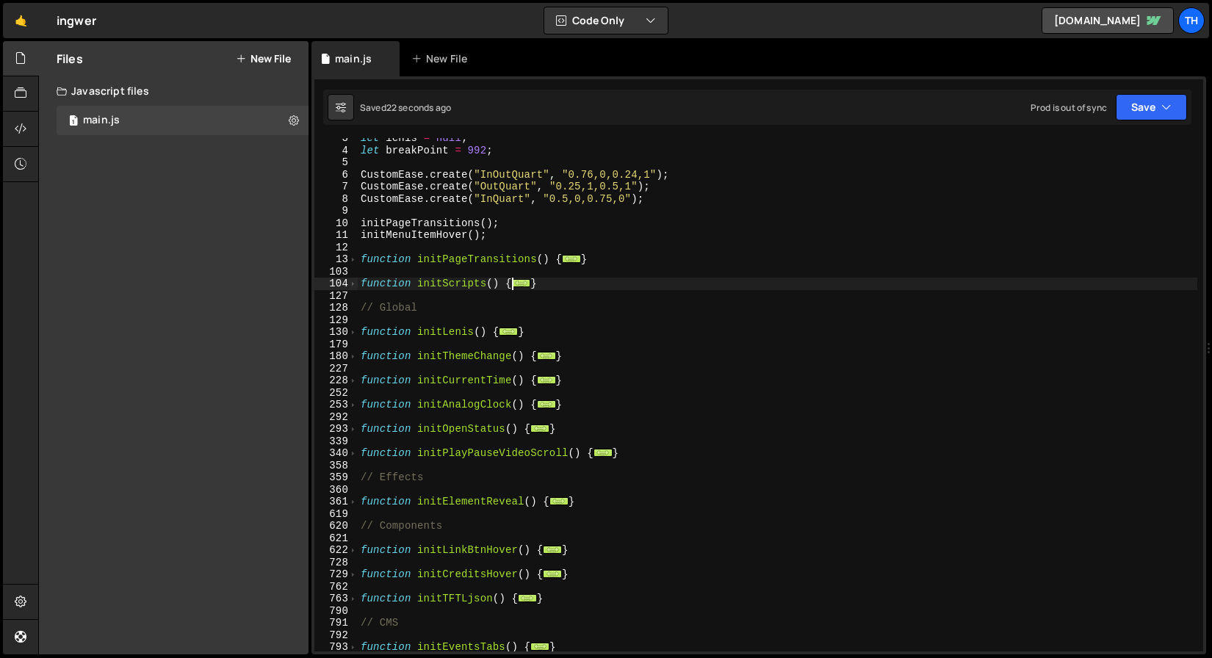
scroll to position [30, 0]
click at [405, 406] on div "let [PERSON_NAME] = null ; let breakPoint = 992 ; CustomEase . create ( "InOutQ…" at bounding box center [778, 401] width 840 height 538
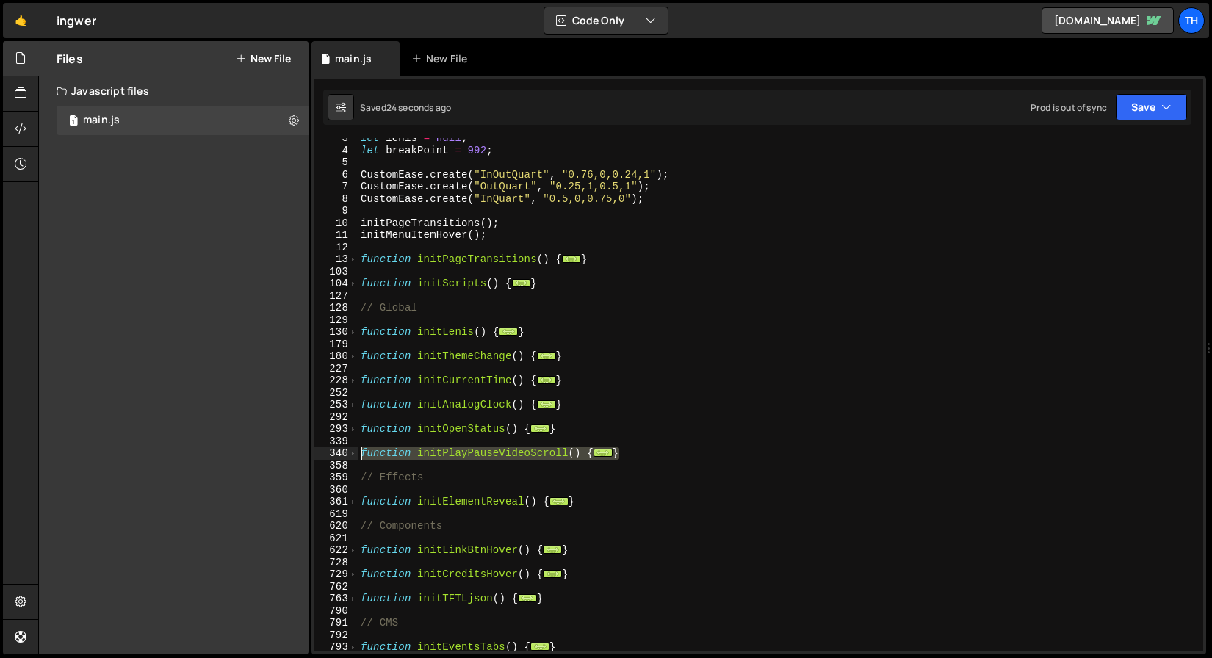
drag, startPoint x: 633, startPoint y: 456, endPoint x: 299, endPoint y: 448, distance: 334.4
click at [299, 448] on div "Files New File Javascript files 1 main.js 0 CSS files Copy share link Edit File…" at bounding box center [625, 348] width 1174 height 614
click at [354, 460] on div "358" at bounding box center [335, 466] width 43 height 12
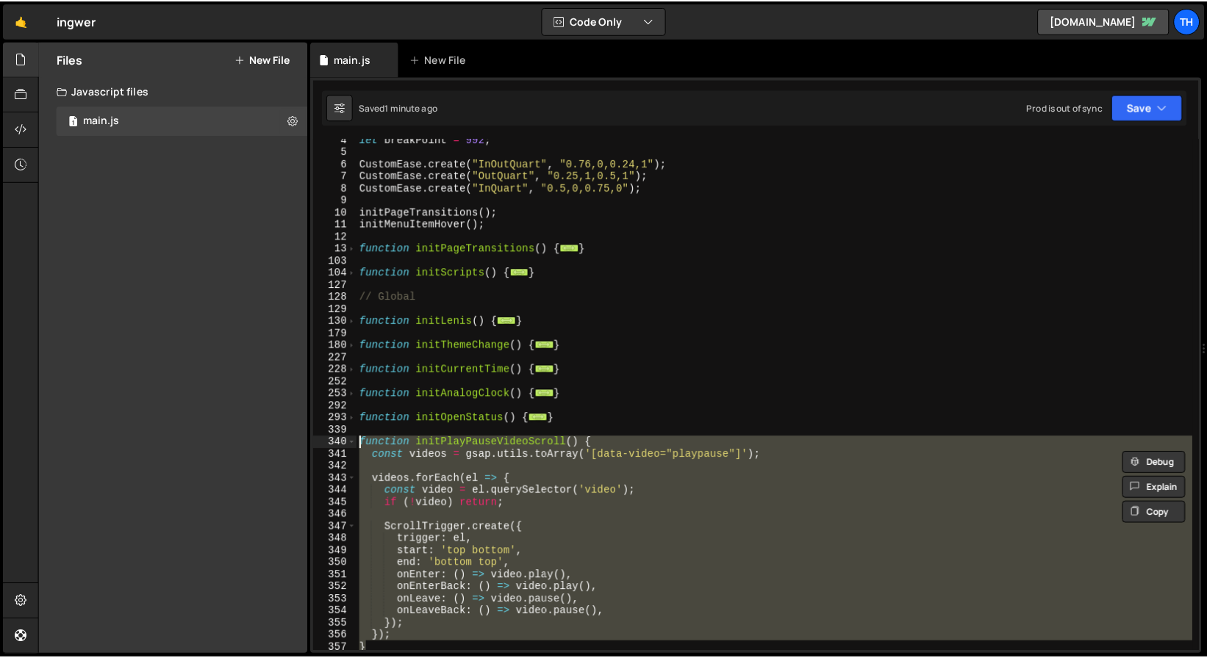
scroll to position [171, 0]
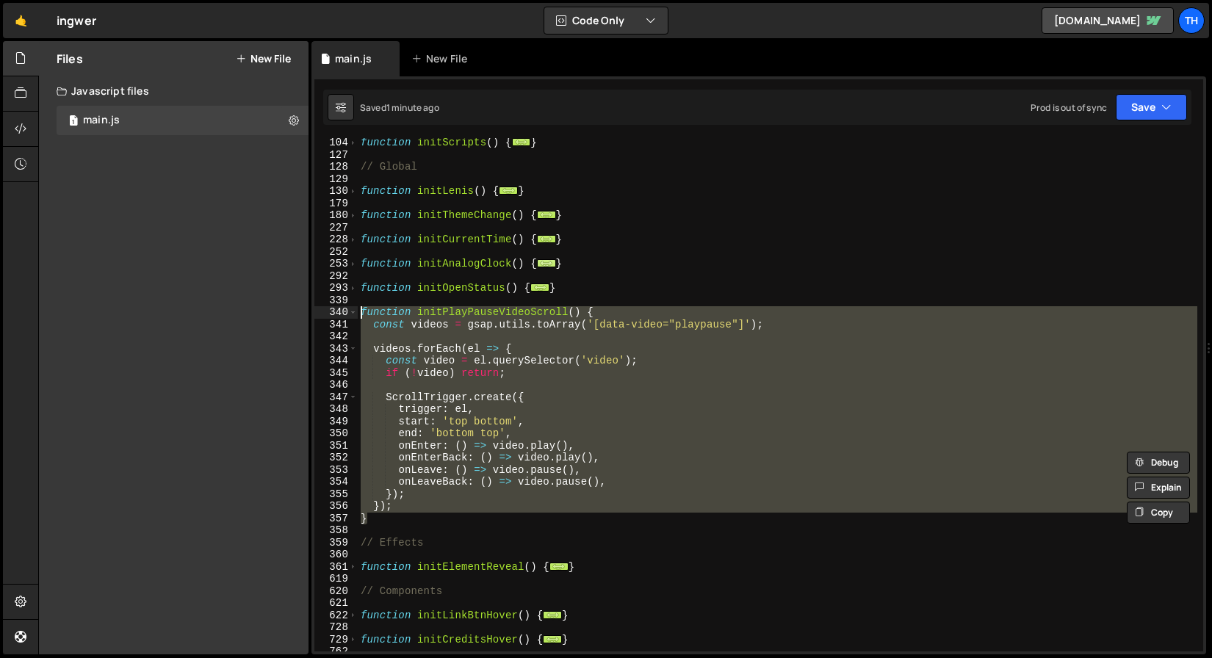
paste textarea "}"
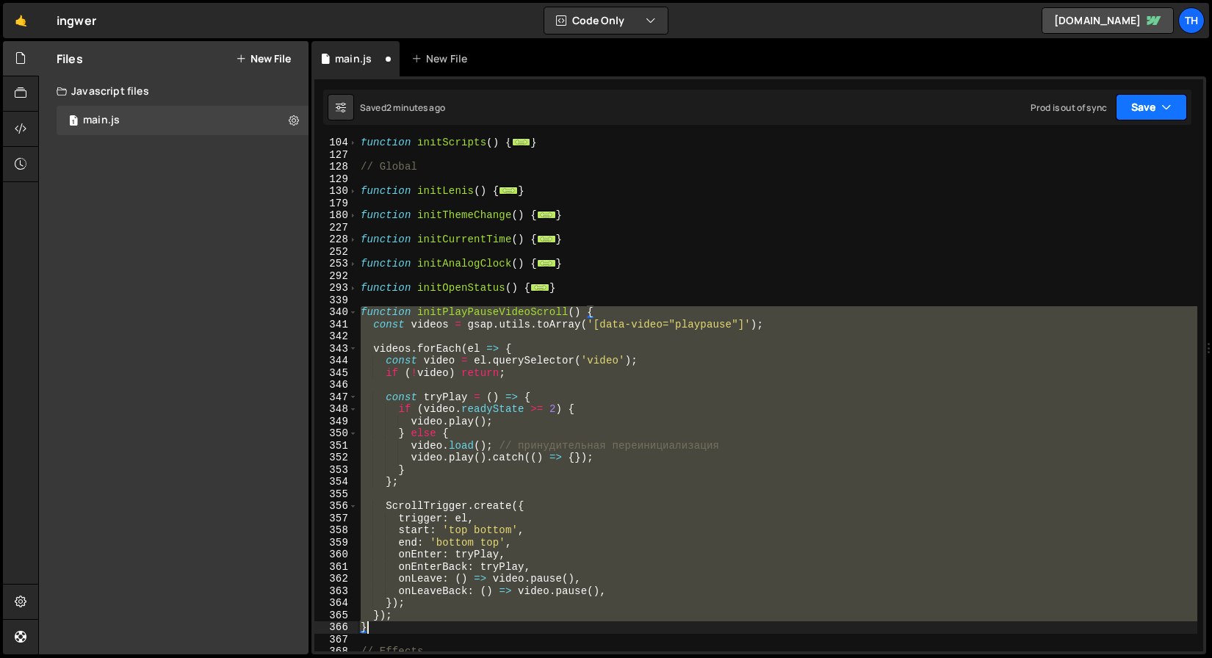
click at [1166, 109] on icon "button" at bounding box center [1167, 107] width 10 height 15
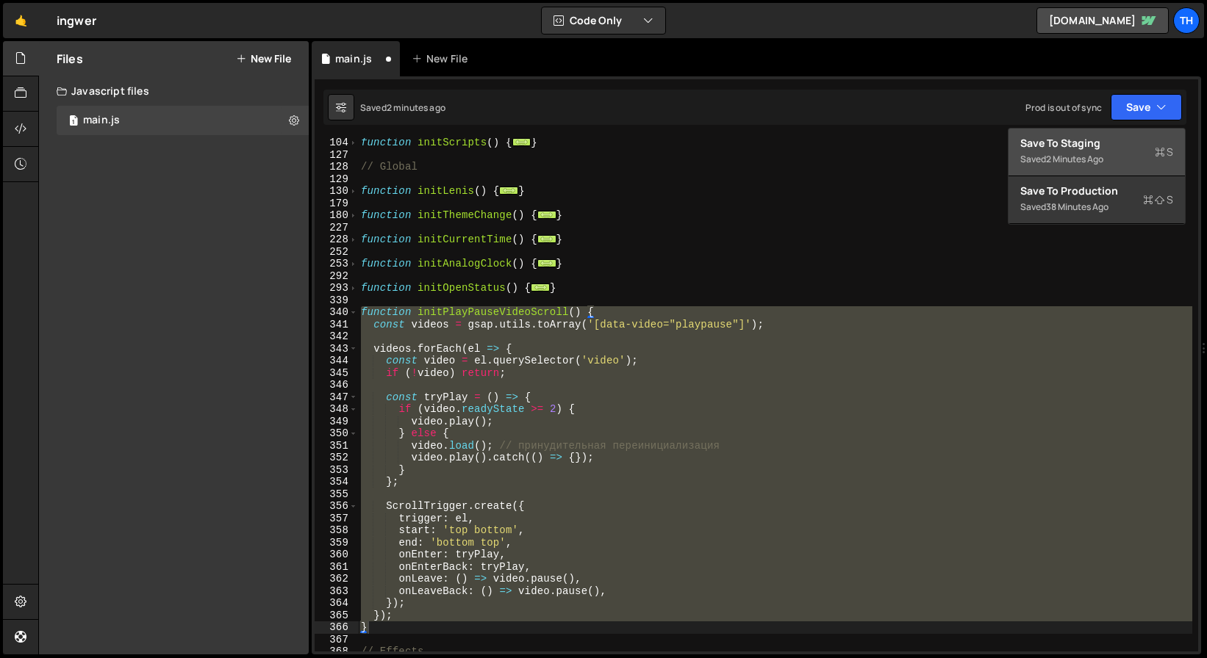
click at [1126, 145] on div "Save to Staging S" at bounding box center [1096, 143] width 153 height 15
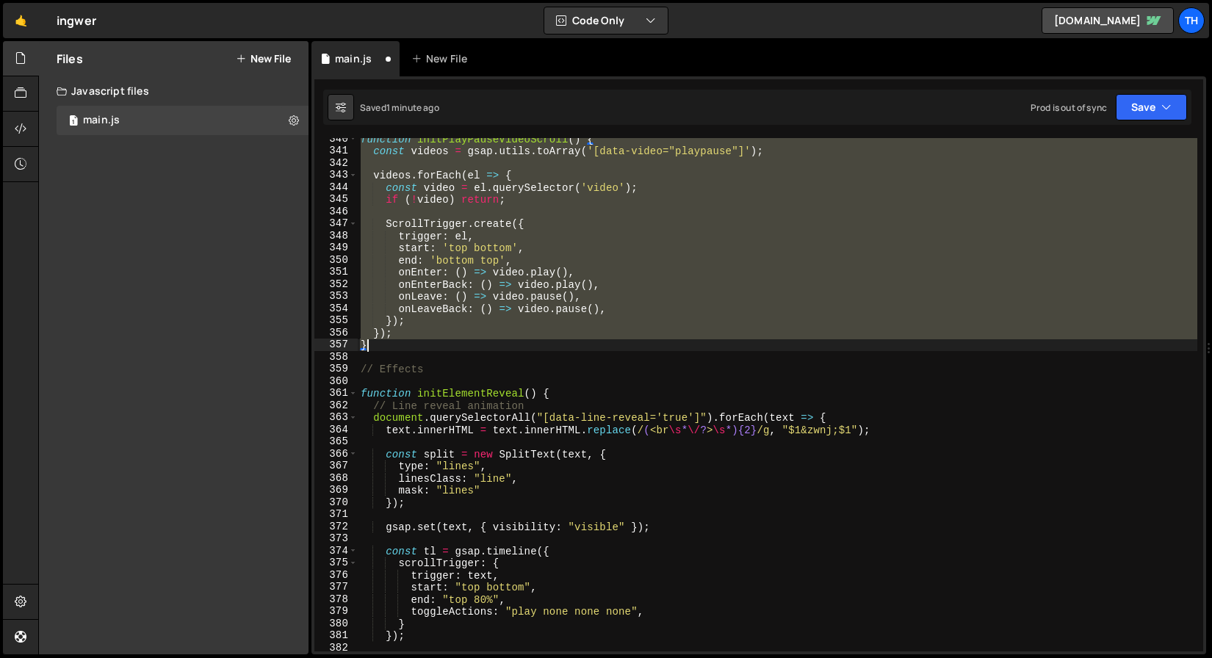
scroll to position [4072, 0]
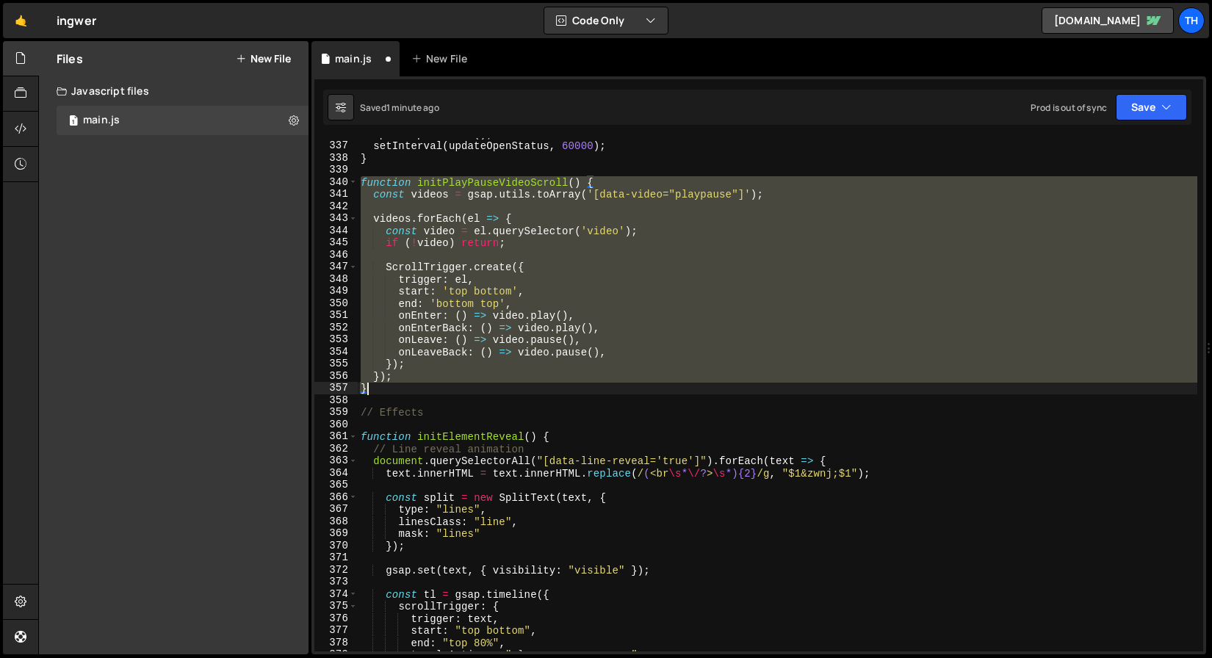
click at [458, 355] on div "updateOpenStatus ( ) ; setInterval ( updateOpenStatus , 60000 ) ; } function in…" at bounding box center [778, 395] width 840 height 514
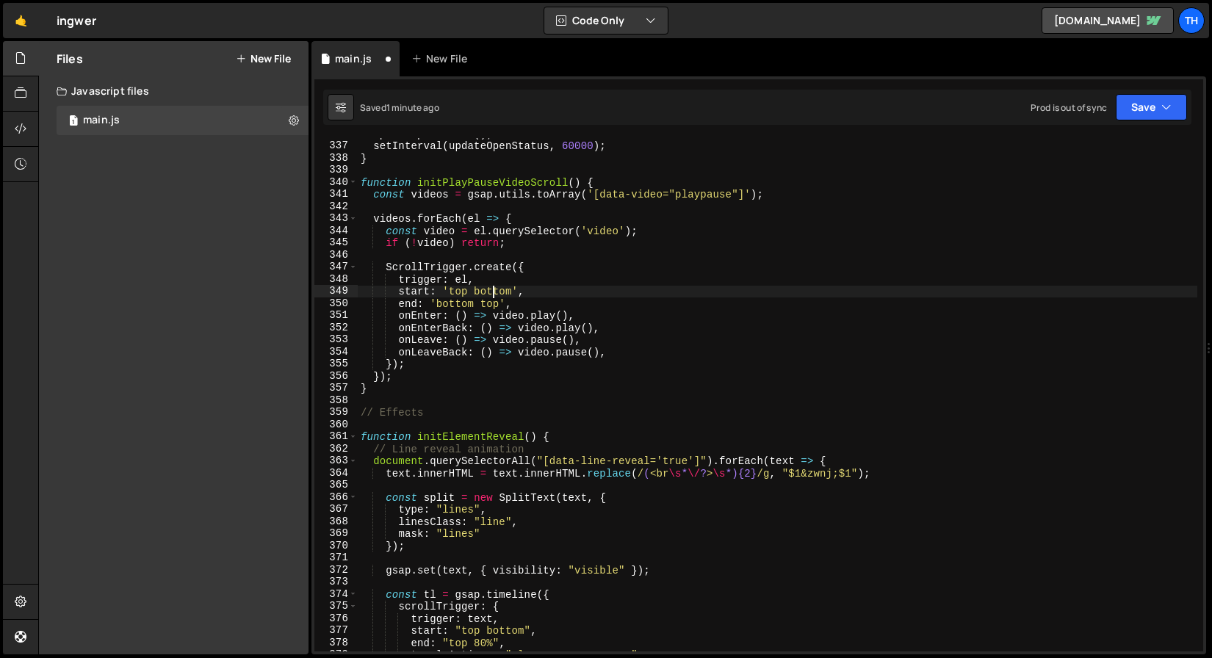
click at [492, 292] on div "updateOpenStatus ( ) ; setInterval ( updateOpenStatus , 60000 ) ; } function in…" at bounding box center [778, 397] width 840 height 538
click at [615, 265] on div "updateOpenStatus ( ) ; setInterval ( updateOpenStatus , 60000 ) ; } function in…" at bounding box center [778, 397] width 840 height 538
click at [544, 278] on div "updateOpenStatus ( ) ; setInterval ( updateOpenStatus , 60000 ) ; } function in…" at bounding box center [778, 397] width 840 height 538
click at [1178, 107] on button "Save" at bounding box center [1151, 107] width 71 height 26
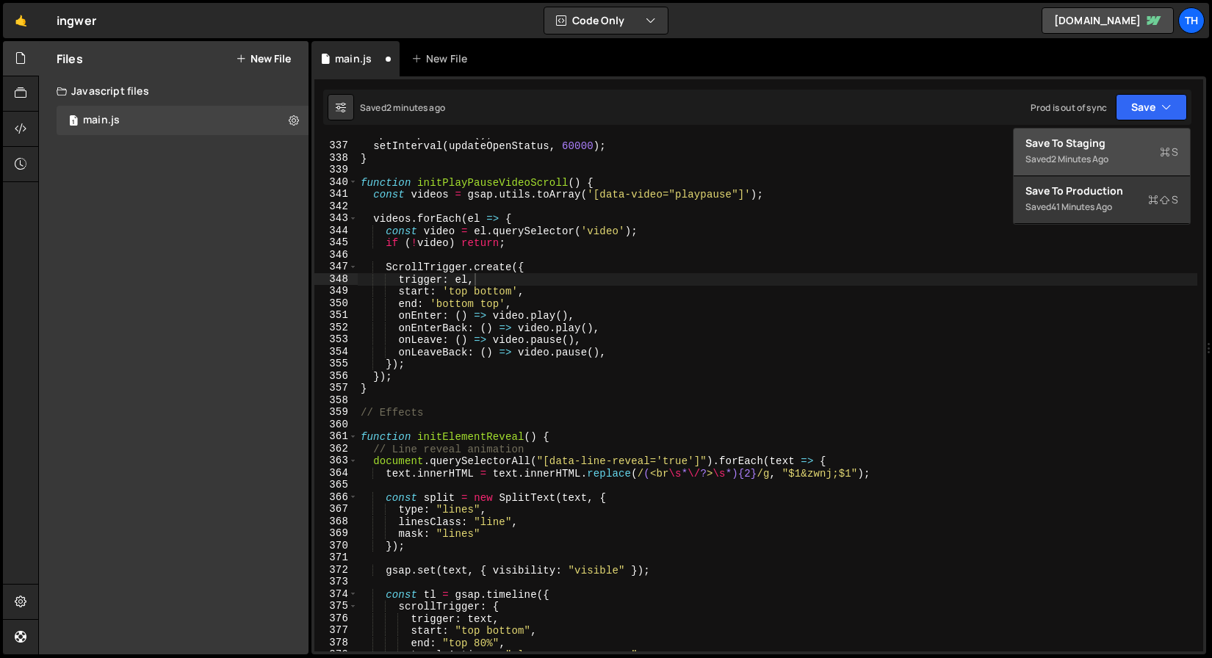
click at [1097, 134] on button "Save to Staging S Saved 2 minutes ago" at bounding box center [1102, 153] width 176 height 48
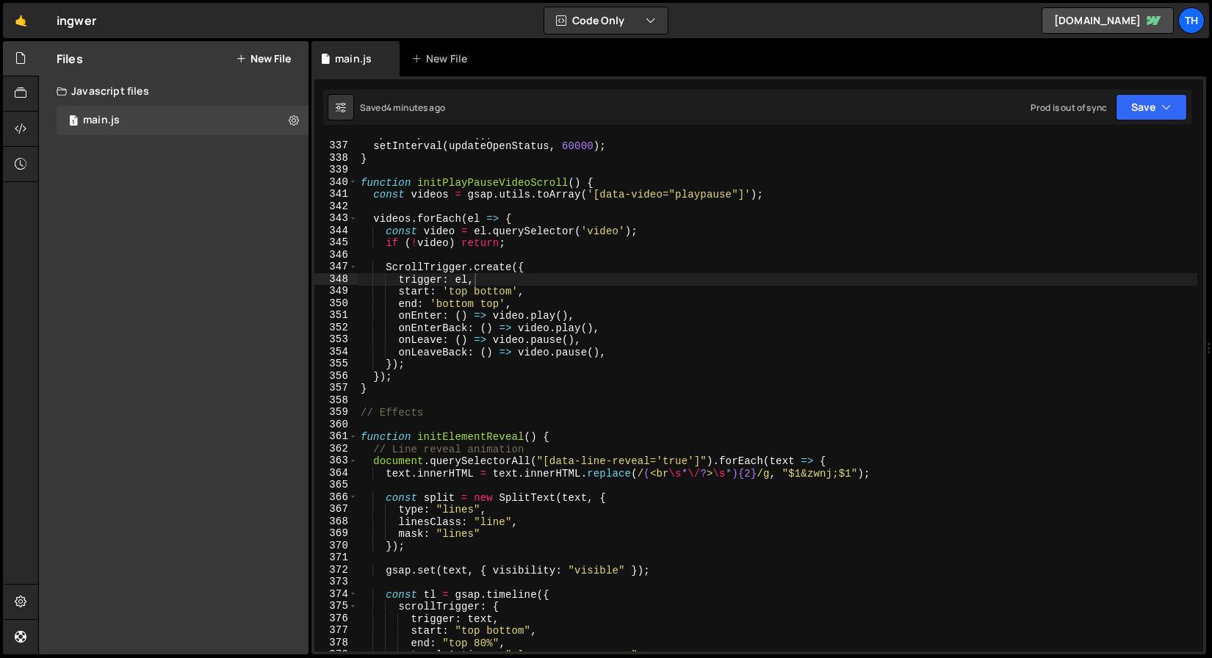
scroll to position [4066, 0]
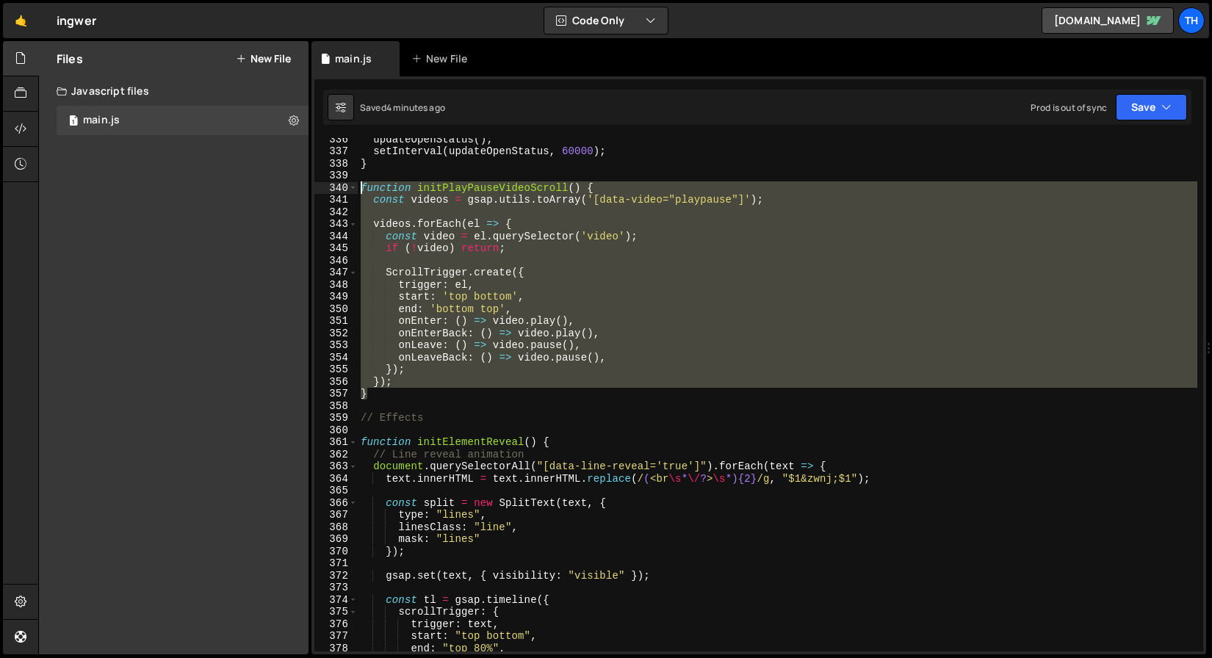
drag, startPoint x: 378, startPoint y: 395, endPoint x: 271, endPoint y: 185, distance: 235.3
click at [271, 185] on div "Files New File Javascript files 1 main.js 0 CSS files Copy share link Edit File…" at bounding box center [625, 348] width 1174 height 614
paste textarea "}"
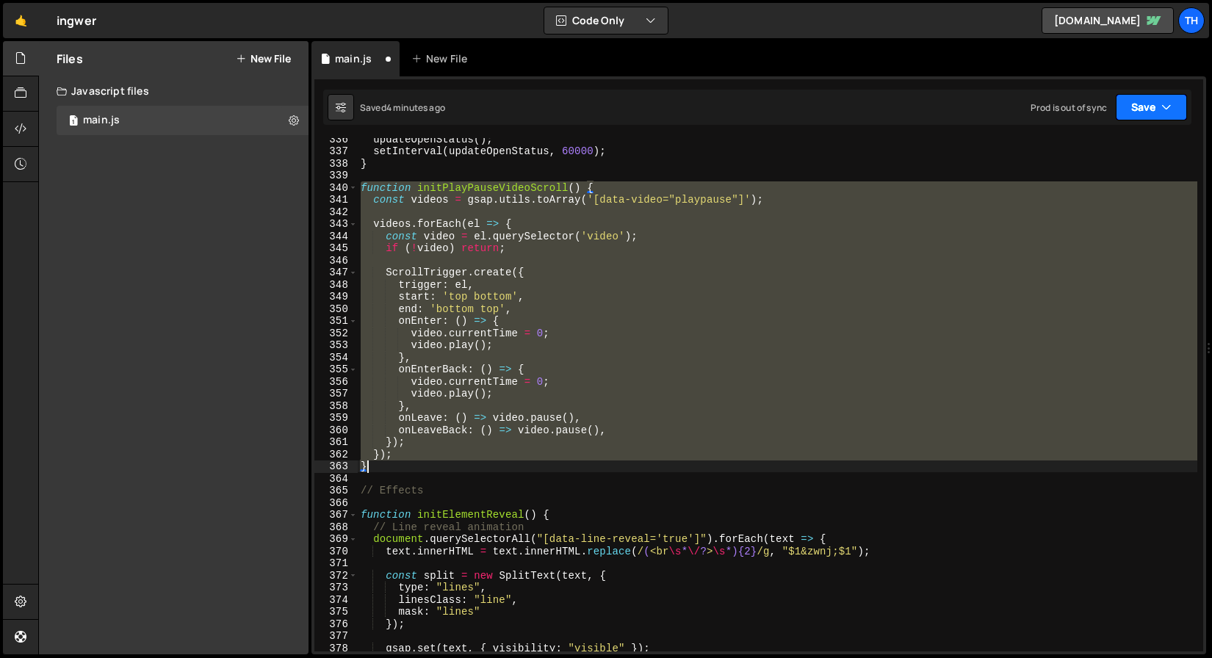
click at [1168, 109] on icon "button" at bounding box center [1167, 107] width 10 height 15
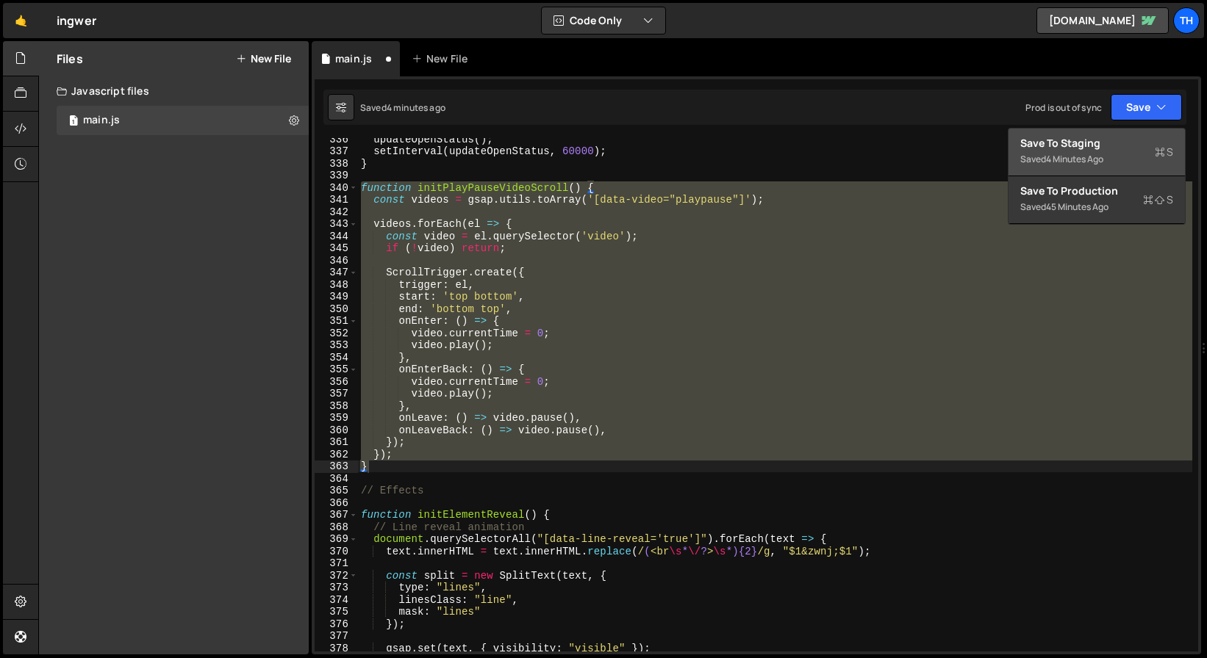
click at [1141, 159] on div "Saved 4 minutes ago" at bounding box center [1096, 160] width 153 height 18
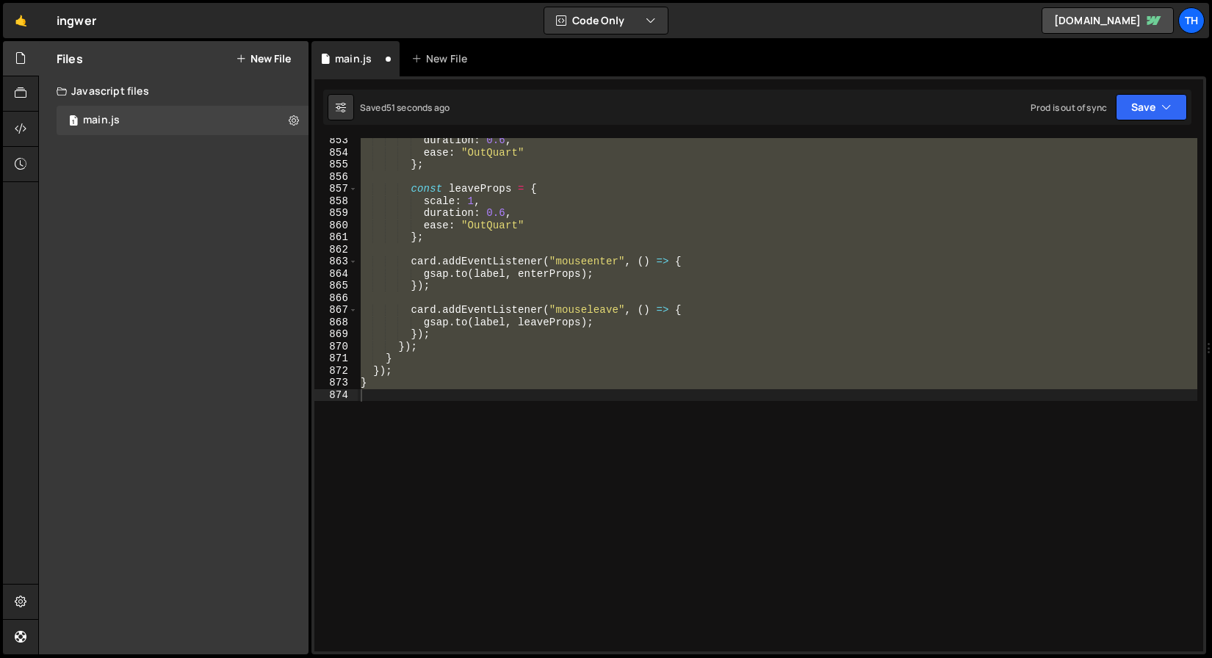
scroll to position [4059, 0]
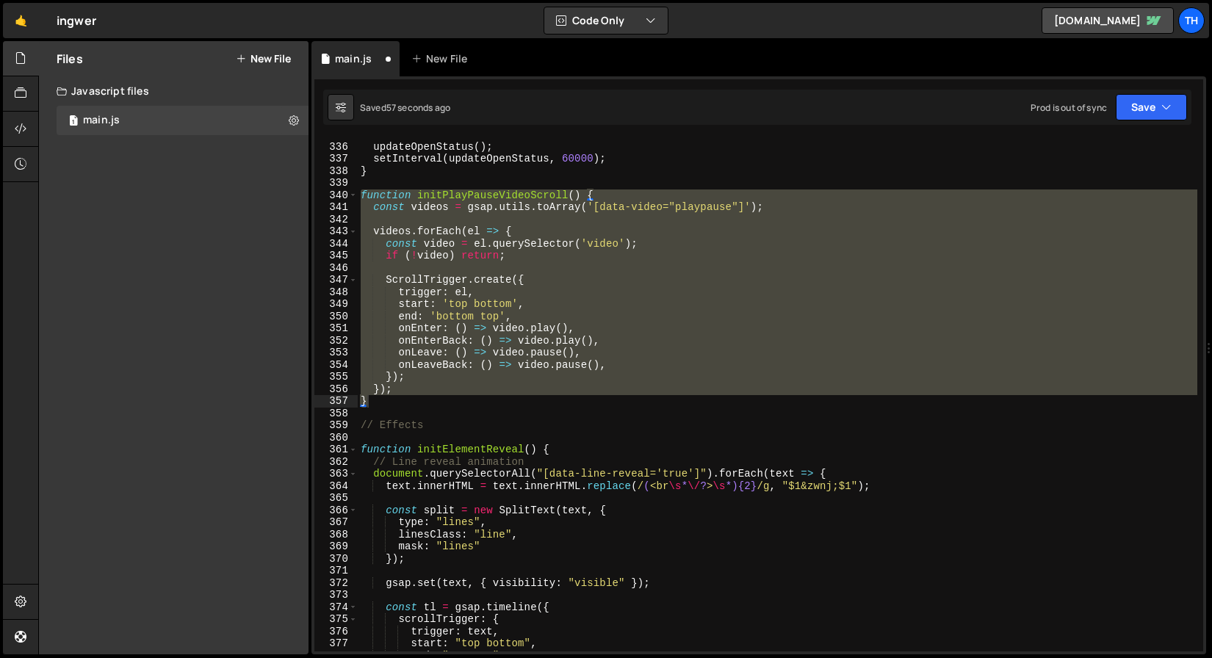
click at [434, 364] on div "updateOpenStatus ( ) ; setInterval ( updateOpenStatus , 60000 ) ; } function in…" at bounding box center [778, 395] width 840 height 514
drag, startPoint x: 403, startPoint y: 395, endPoint x: 298, endPoint y: 197, distance: 224.5
click at [298, 197] on div "Files New File Javascript files 1 main.js 0 CSS files Copy share link Edit File…" at bounding box center [625, 348] width 1174 height 614
paste textarea "}"
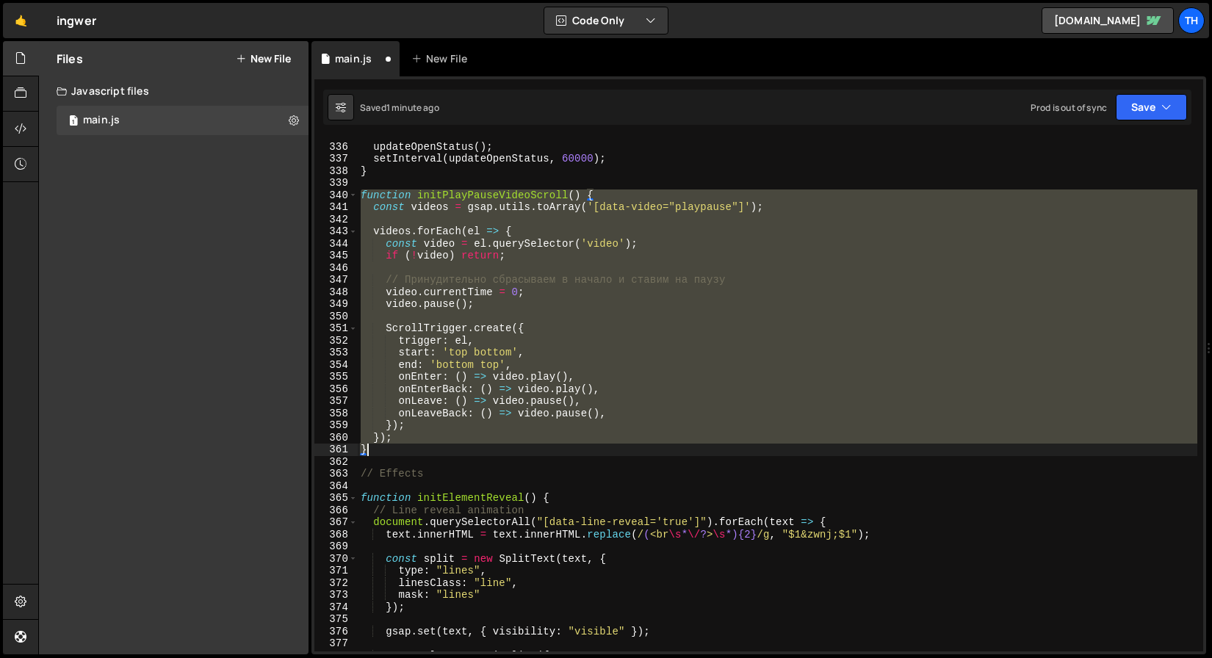
click at [540, 277] on div "updateOpenStatus ( ) ; setInterval ( updateOpenStatus , 60000 ) ; } function in…" at bounding box center [778, 395] width 840 height 514
type textarea "// Принудительно сбрасываем в начало и ставим на паузу"
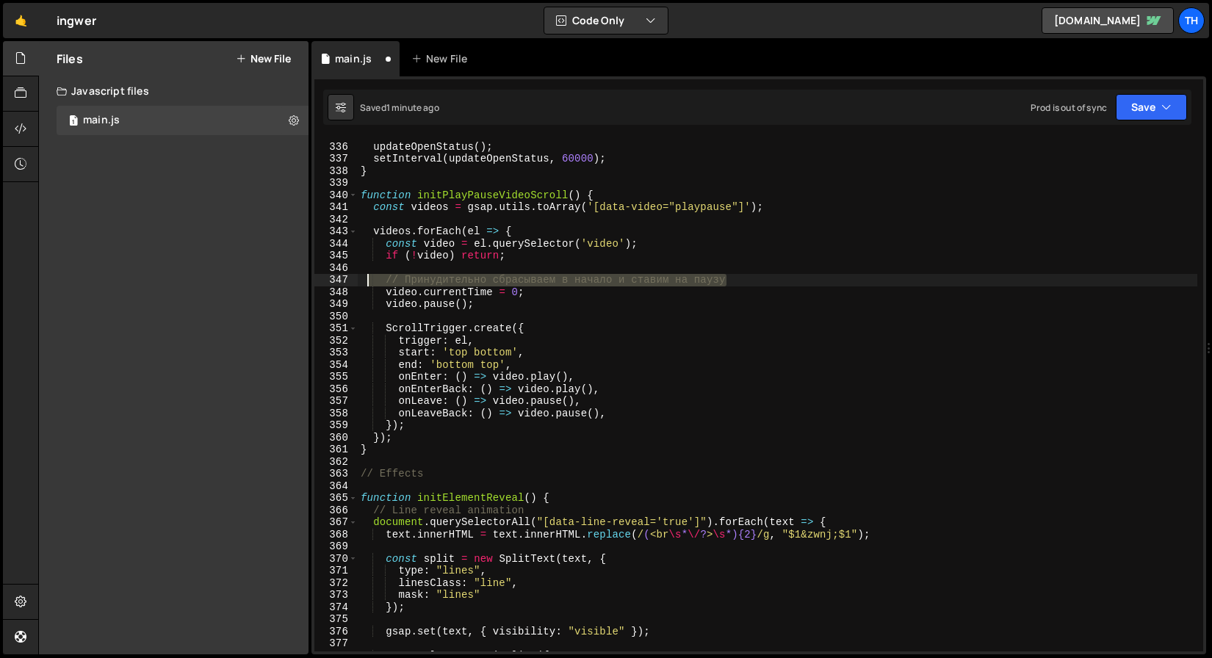
drag, startPoint x: 754, startPoint y: 284, endPoint x: 368, endPoint y: 283, distance: 385.8
click at [368, 283] on div "updateOpenStatus ( ) ; setInterval ( updateOpenStatus , 60000 ) ; } function in…" at bounding box center [778, 398] width 840 height 538
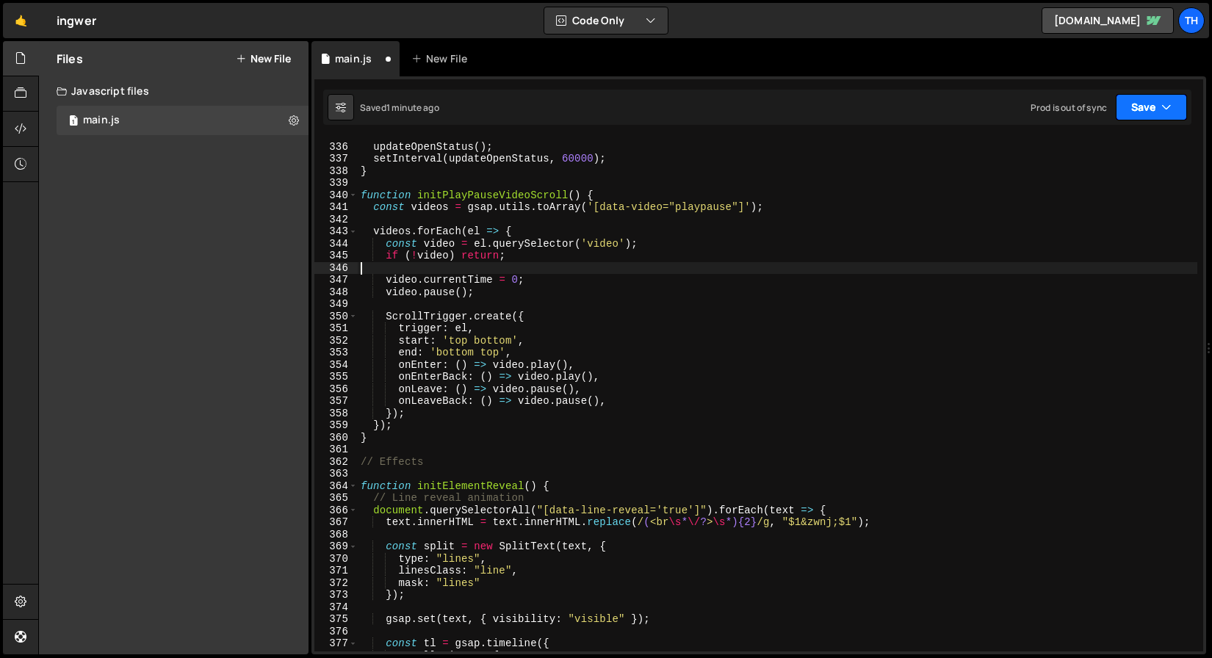
click at [1127, 101] on button "Save" at bounding box center [1151, 107] width 71 height 26
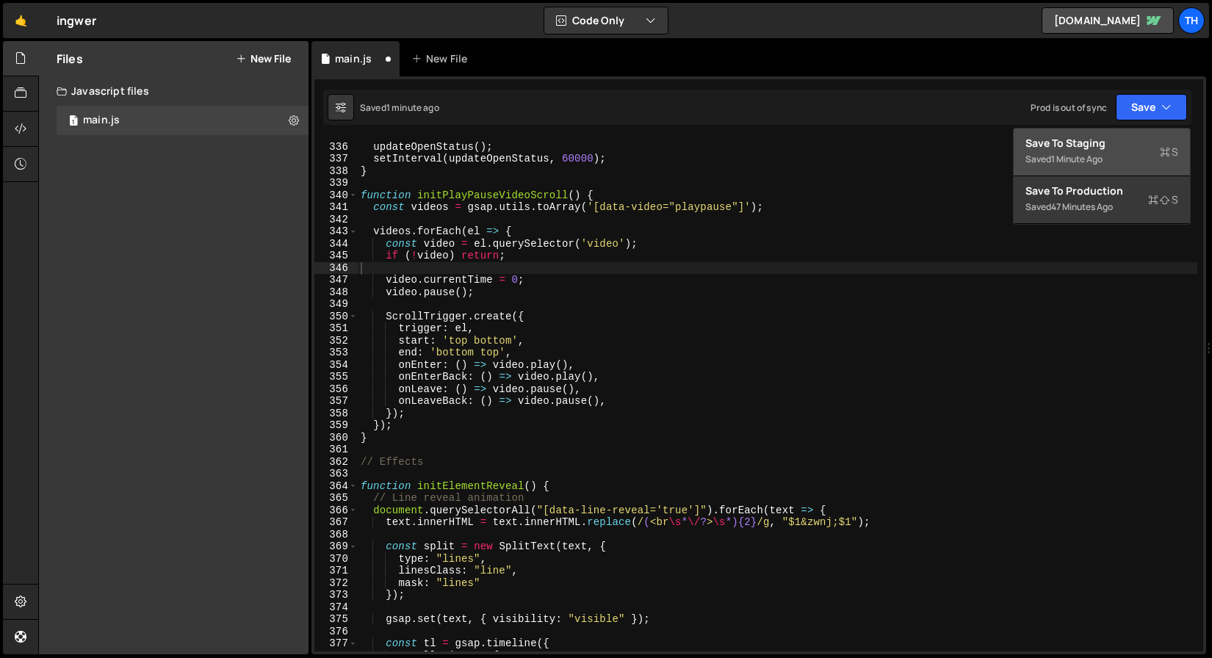
click at [1106, 145] on div "Save to Staging S" at bounding box center [1102, 143] width 153 height 15
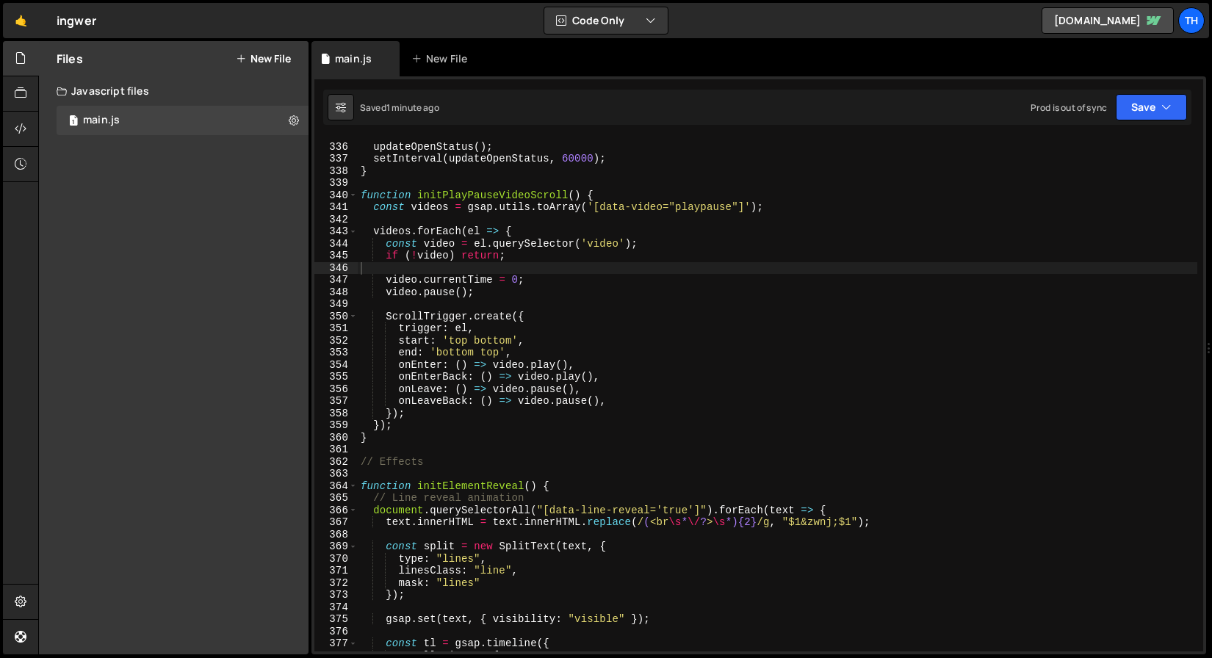
click at [423, 251] on div "updateOpenStatus ( ) ; setInterval ( updateOpenStatus , 60000 ) ; } function in…" at bounding box center [778, 398] width 840 height 538
drag, startPoint x: 493, startPoint y: 288, endPoint x: 320, endPoint y: 292, distance: 173.5
click at [320, 292] on div "if (!video) return; 335 336 337 338 339 340 341 342 343 344 345 346 347 348 349…" at bounding box center [758, 395] width 889 height 514
type textarea "\"
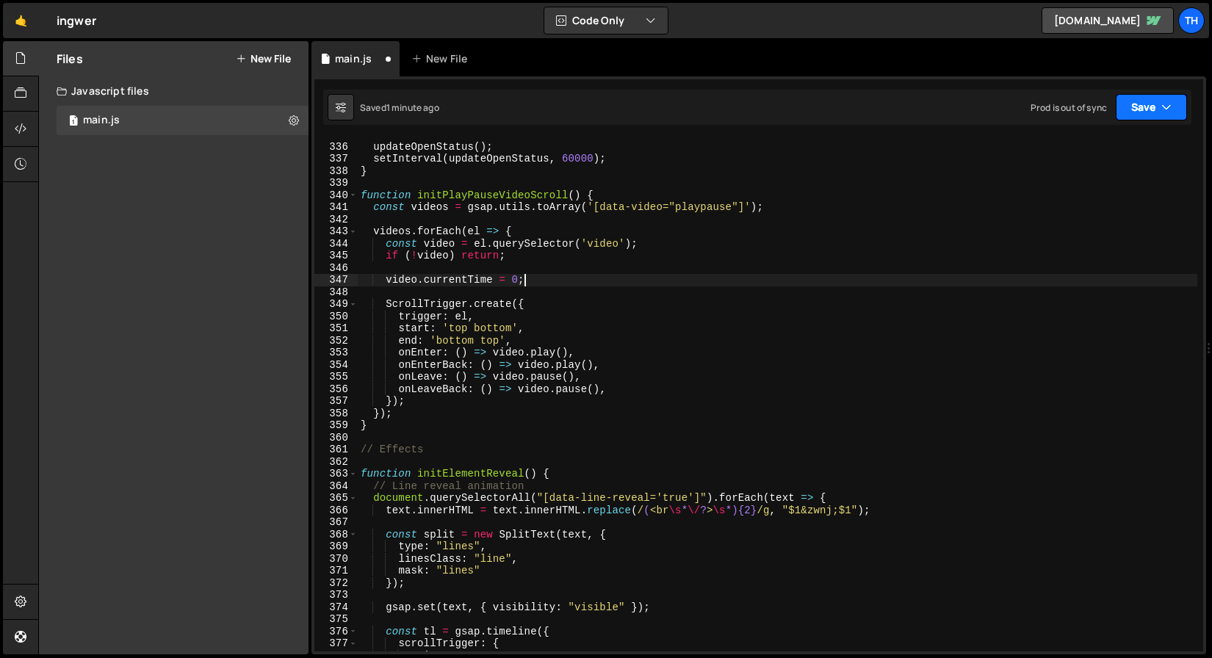
type textarea "video.currentTime = 0;"
click at [1138, 102] on button "Save" at bounding box center [1151, 107] width 71 height 26
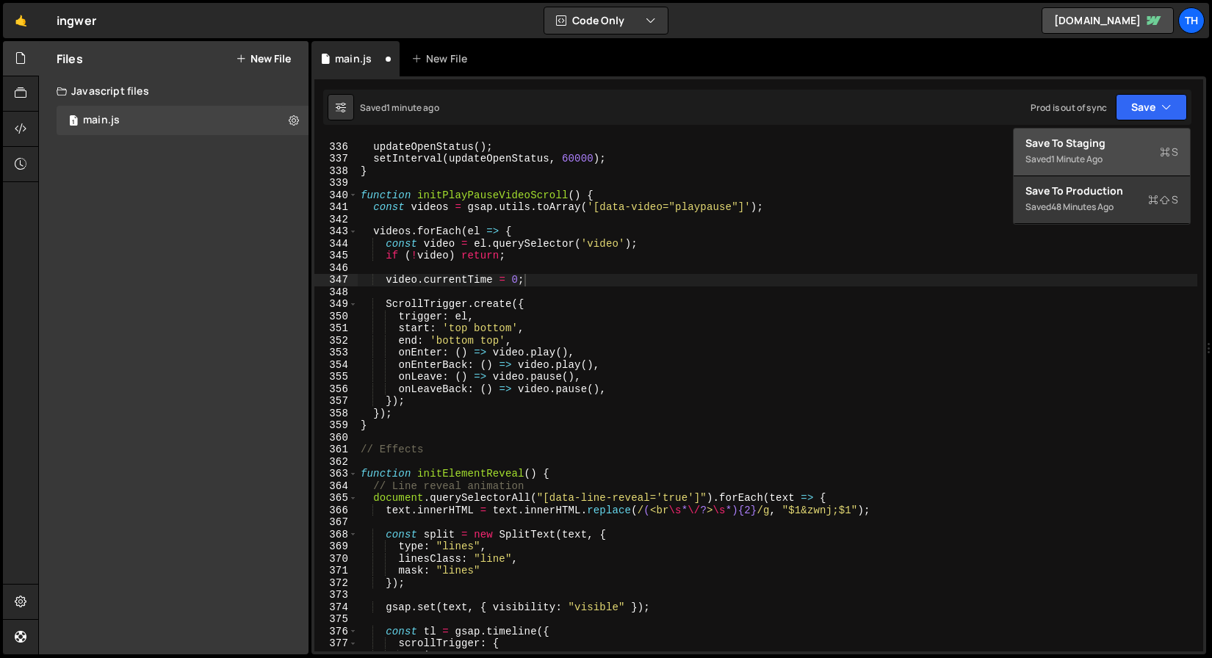
click at [1117, 138] on div "Save to Staging S" at bounding box center [1102, 143] width 153 height 15
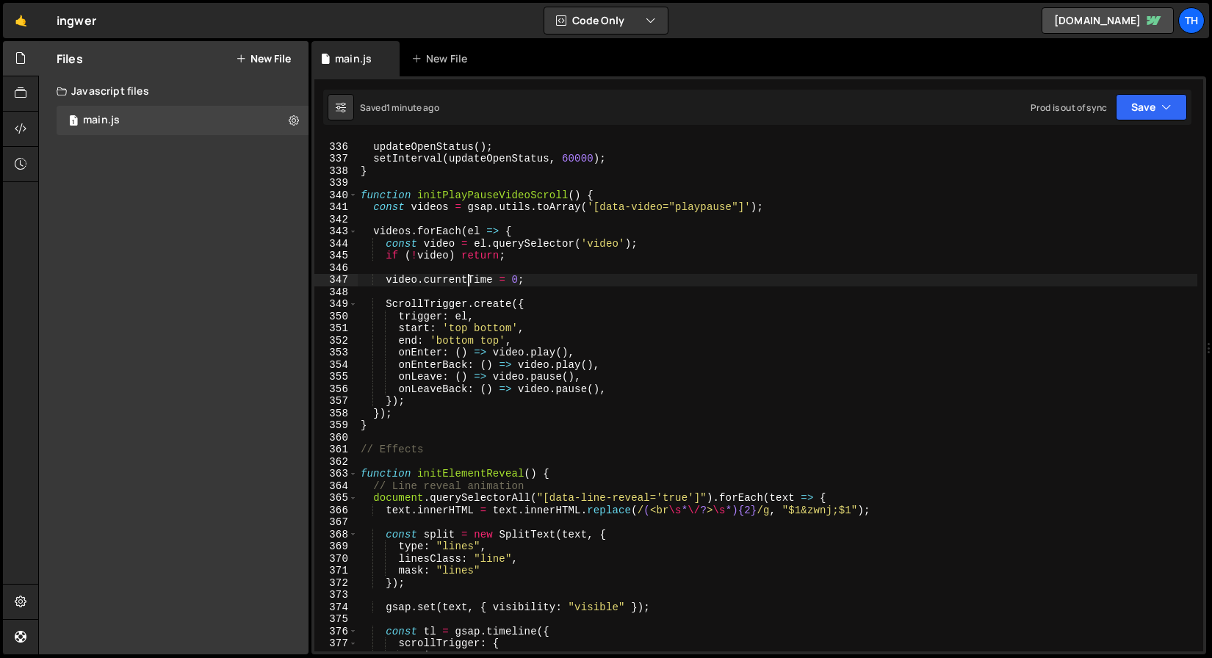
click at [469, 280] on div "updateOpenStatus ( ) ; setInterval ( updateOpenStatus , 60000 ) ; } function in…" at bounding box center [778, 398] width 840 height 538
click at [470, 270] on div "updateOpenStatus ( ) ; setInterval ( updateOpenStatus , 60000 ) ; } function in…" at bounding box center [778, 398] width 840 height 538
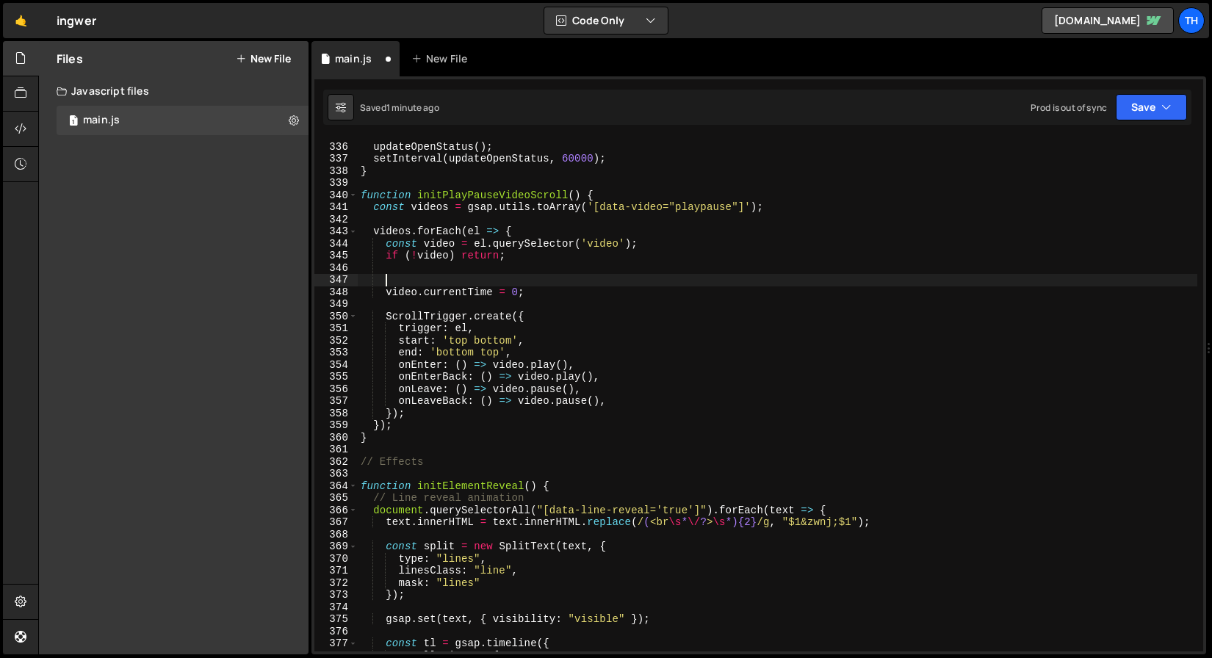
scroll to position [0, 1]
paste textarea "video.load();"
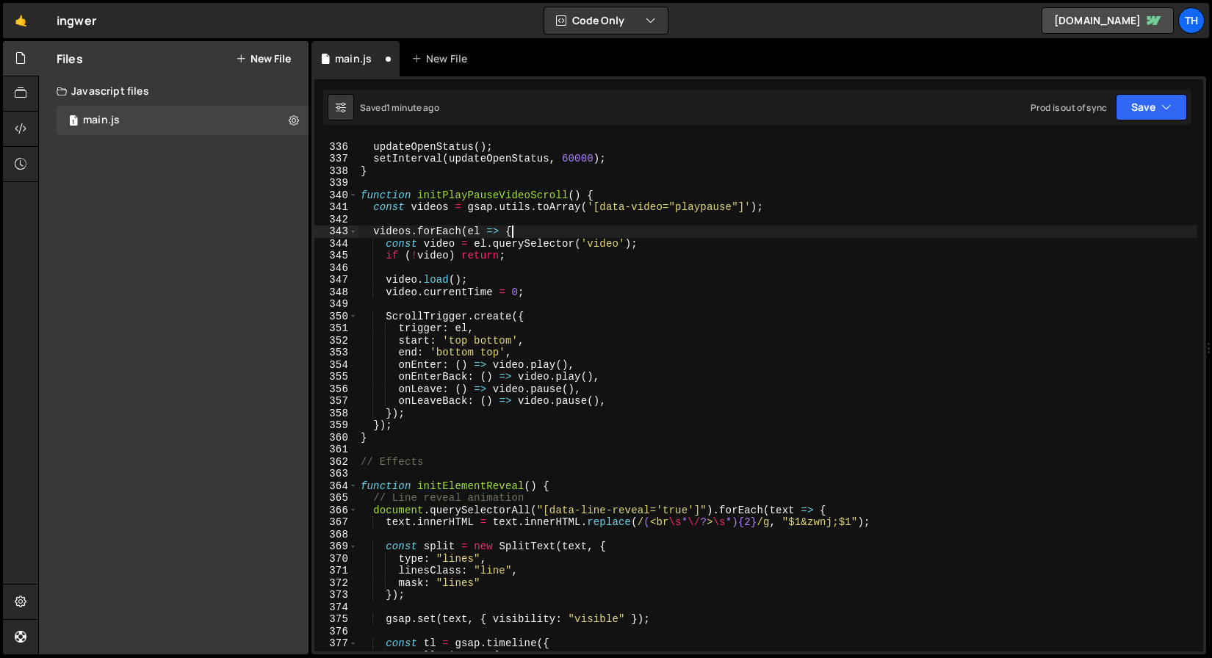
click at [744, 237] on div "updateOpenStatus ( ) ; setInterval ( updateOpenStatus , 60000 ) ; } function in…" at bounding box center [778, 398] width 840 height 538
click at [1182, 107] on button "Save" at bounding box center [1151, 107] width 71 height 26
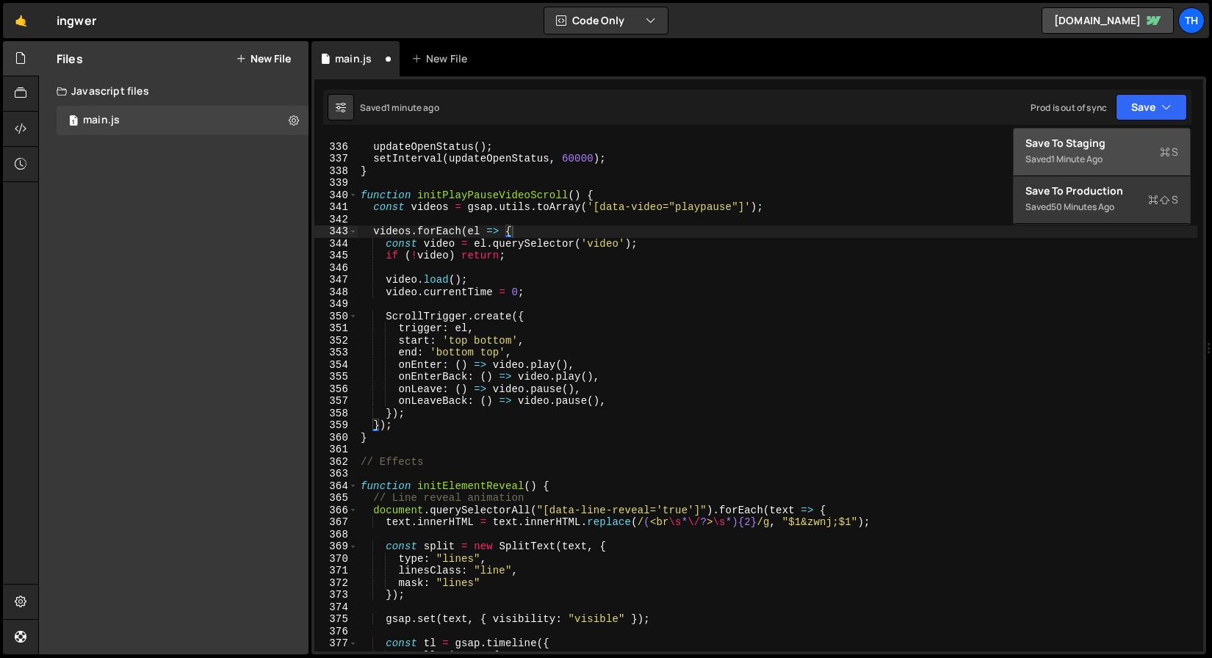
click at [1126, 141] on div "Save to Staging S" at bounding box center [1102, 143] width 153 height 15
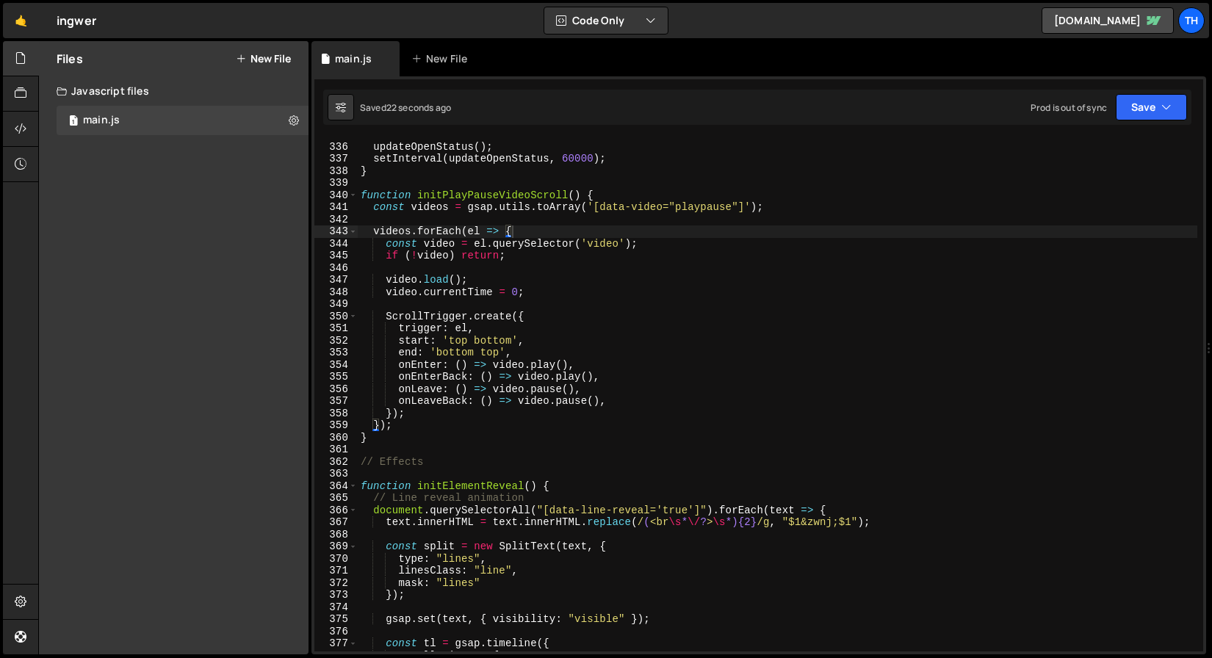
click at [378, 295] on div "updateOpenStatus ( ) ; setInterval ( updateOpenStatus , 60000 ) ; } function in…" at bounding box center [778, 398] width 840 height 538
click at [383, 295] on div "updateOpenStatus ( ) ; setInterval ( updateOpenStatus , 60000 ) ; } function in…" at bounding box center [778, 398] width 840 height 538
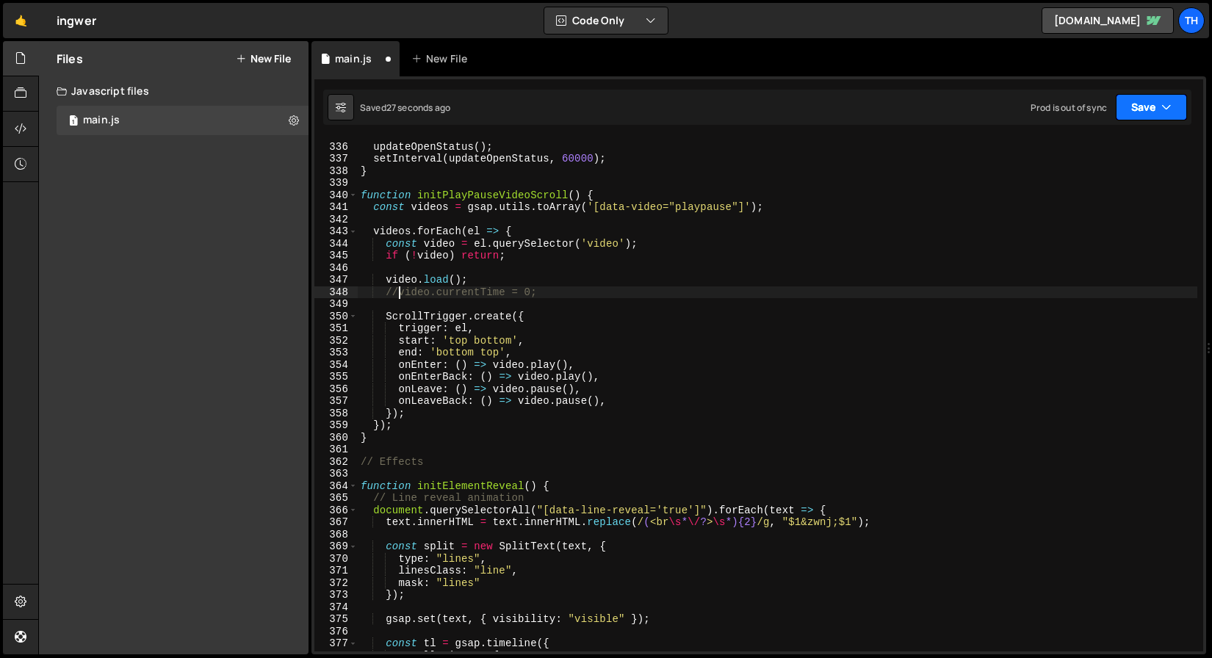
type textarea "//video.currentTime = 0;"
drag, startPoint x: 1134, startPoint y: 102, endPoint x: 1127, endPoint y: 130, distance: 28.7
click at [1135, 102] on button "Save" at bounding box center [1151, 107] width 71 height 26
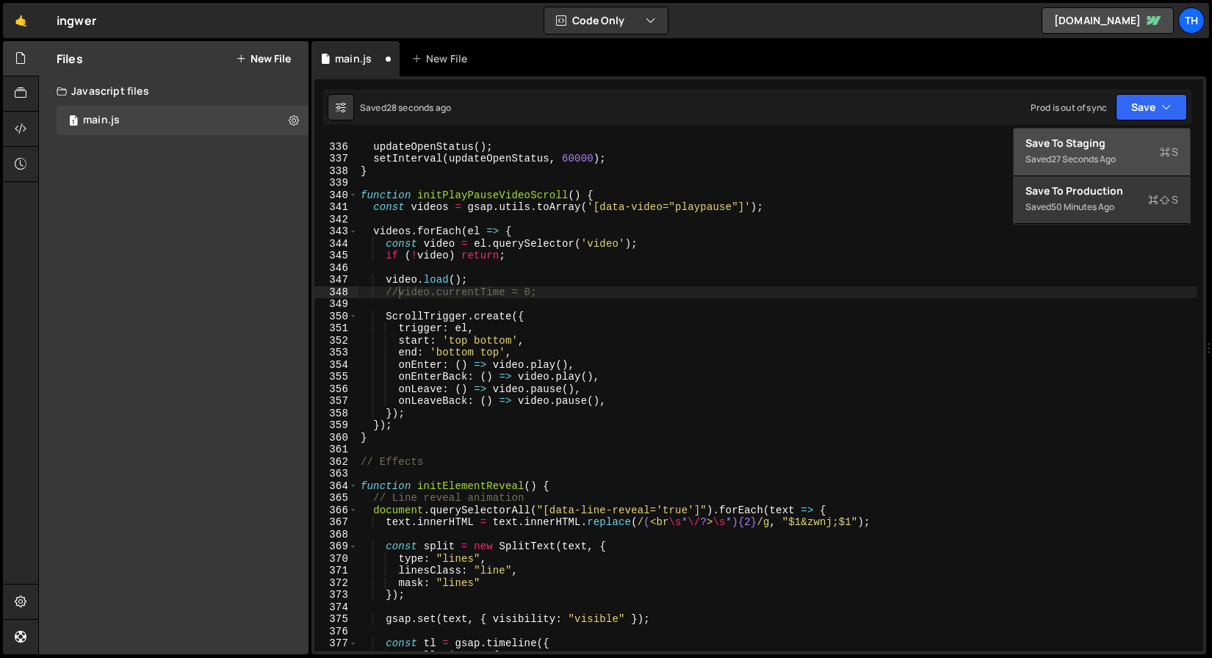
click at [1125, 147] on div "Save to Staging S" at bounding box center [1102, 143] width 153 height 15
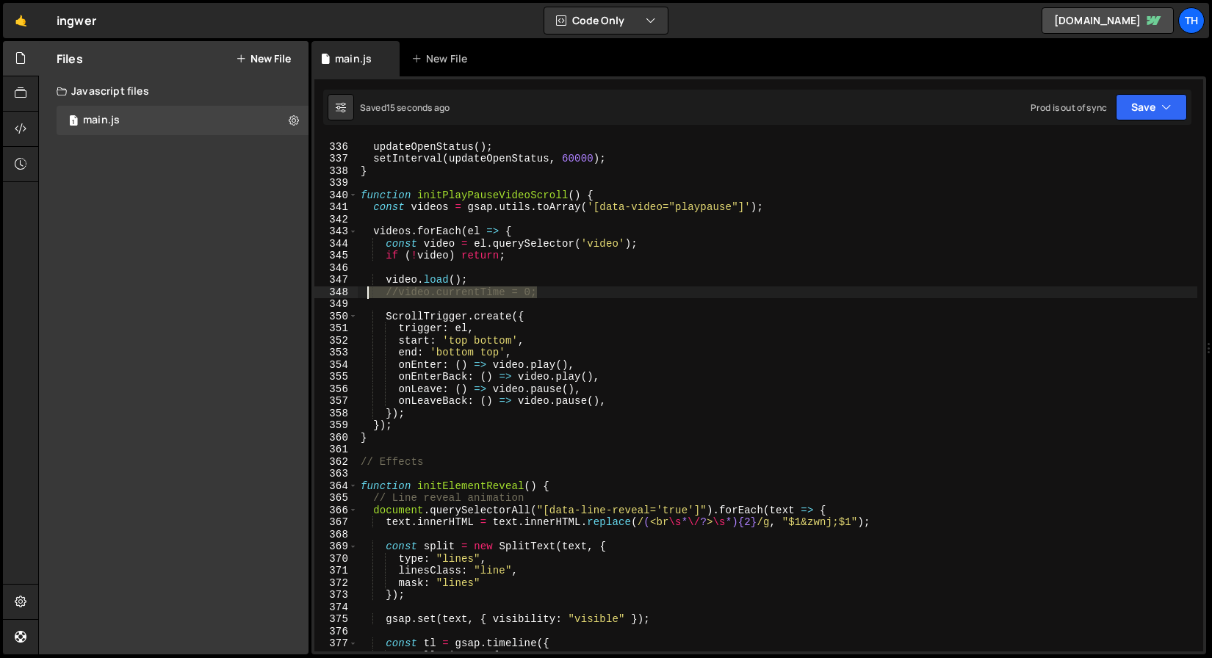
drag, startPoint x: 543, startPoint y: 295, endPoint x: 364, endPoint y: 294, distance: 179.3
click at [364, 294] on div "updateOpenStatus ( ) ; setInterval ( updateOpenStatus , 60000 ) ; } function in…" at bounding box center [778, 398] width 840 height 538
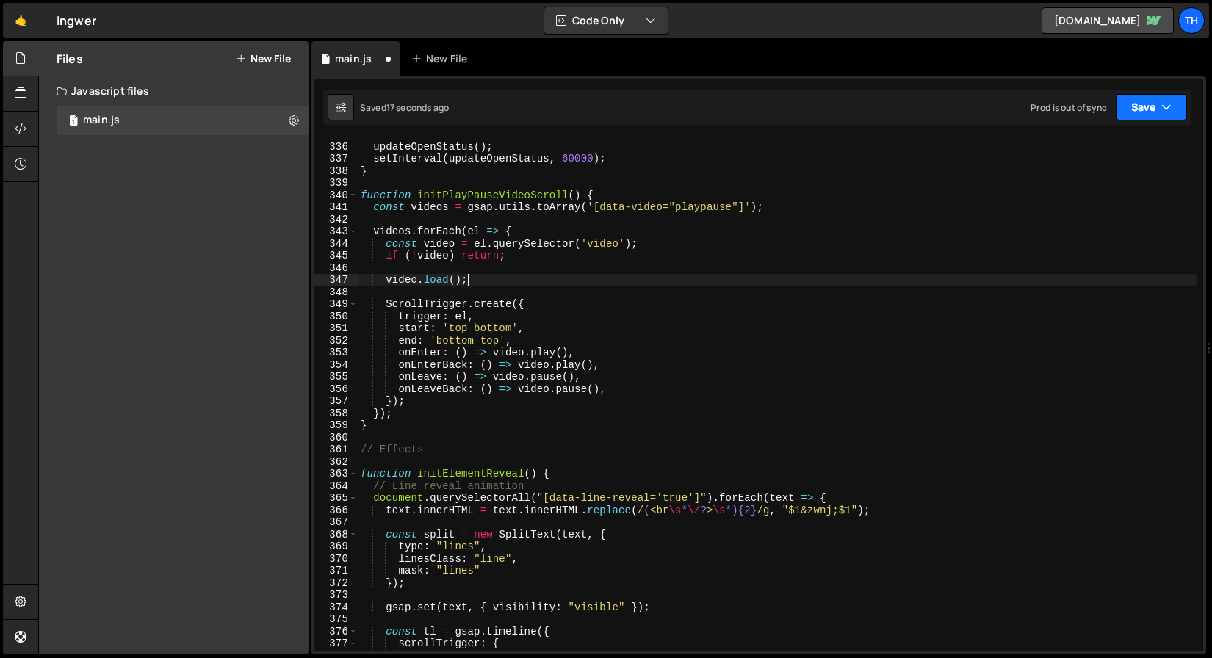
click at [1169, 116] on button "Save" at bounding box center [1151, 107] width 71 height 26
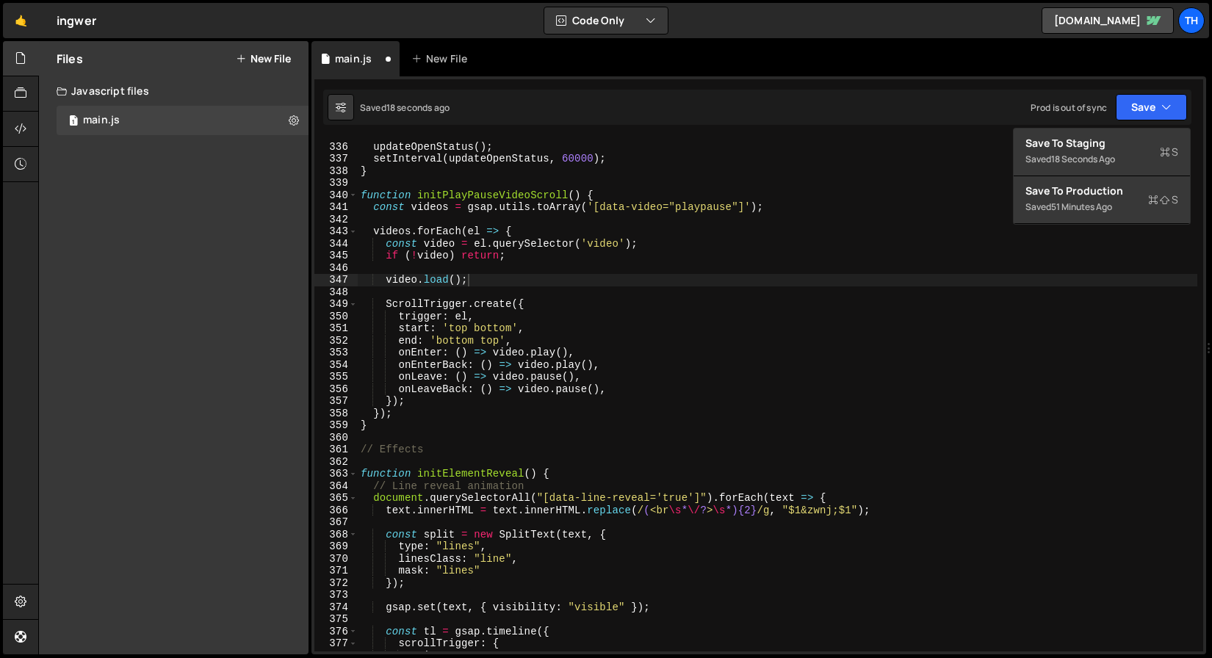
click at [678, 163] on div "updateOpenStatus ( ) ; setInterval ( updateOpenStatus , 60000 ) ; } function in…" at bounding box center [778, 398] width 840 height 538
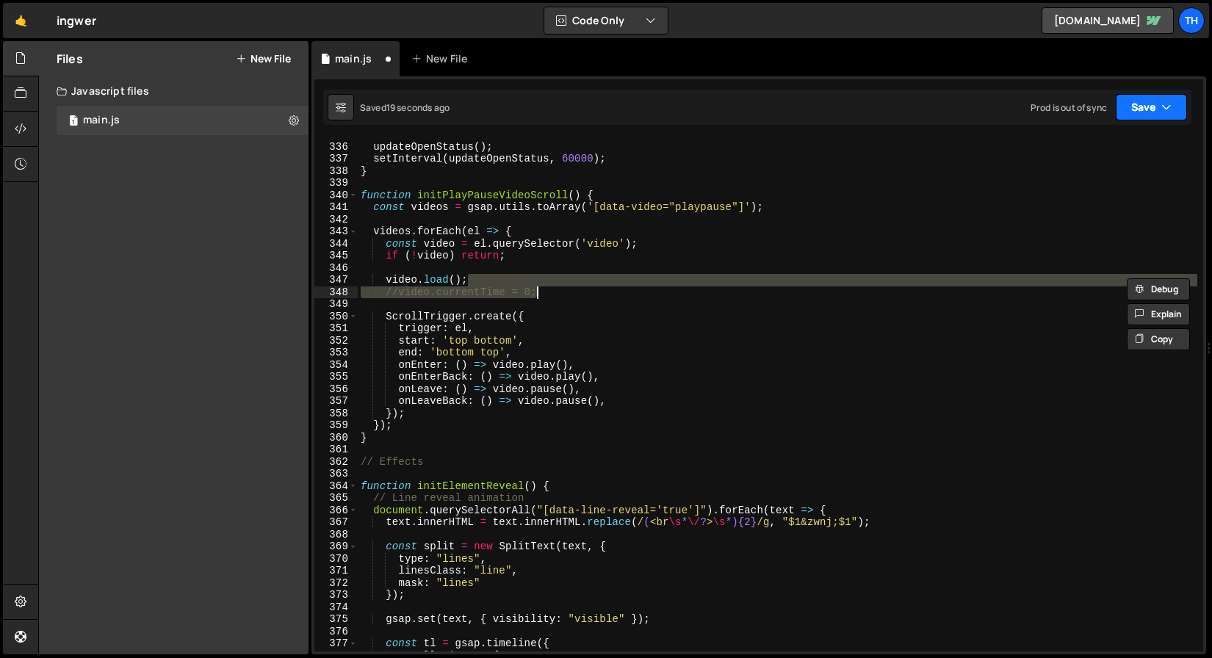
click at [1136, 103] on button "Save" at bounding box center [1151, 107] width 71 height 26
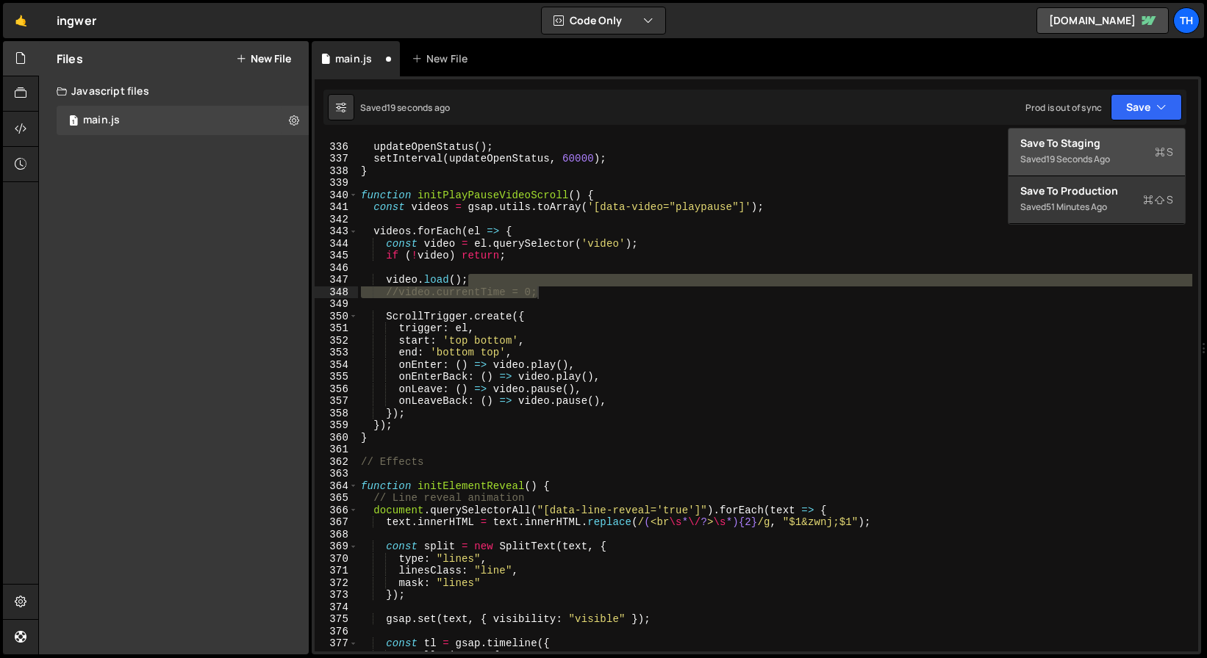
click at [1114, 131] on button "Save to Staging S Saved 19 seconds ago" at bounding box center [1096, 153] width 176 height 48
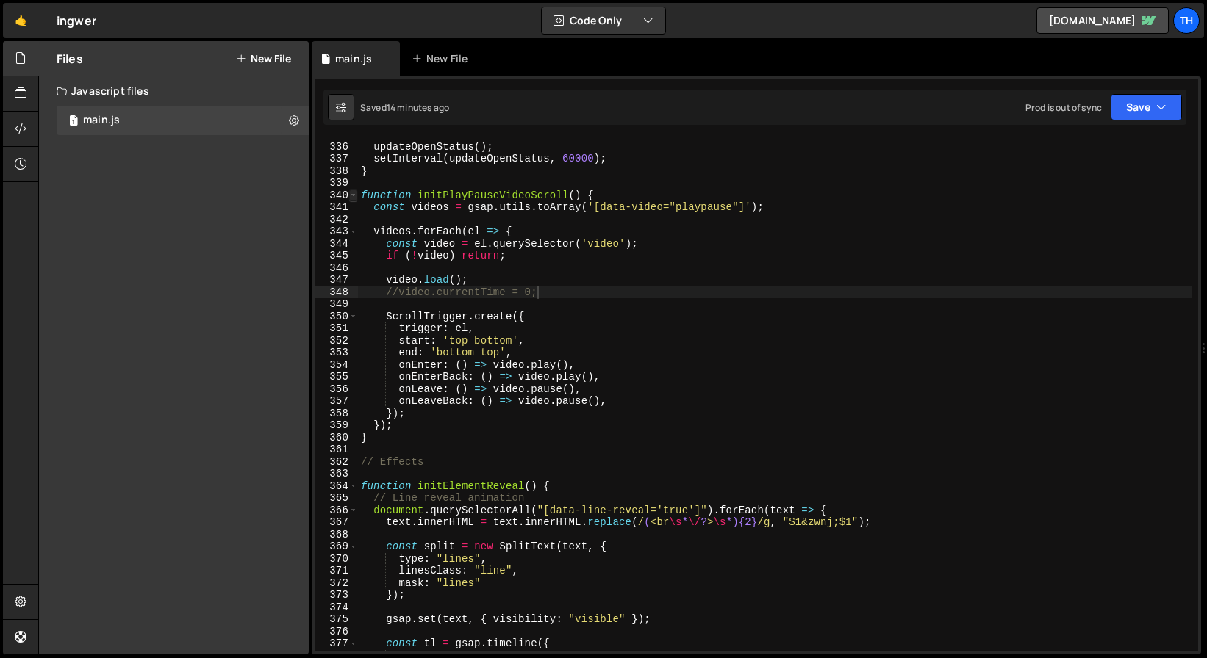
type textarea "//video.currentTime = 0;"
click at [351, 195] on span at bounding box center [353, 196] width 8 height 12
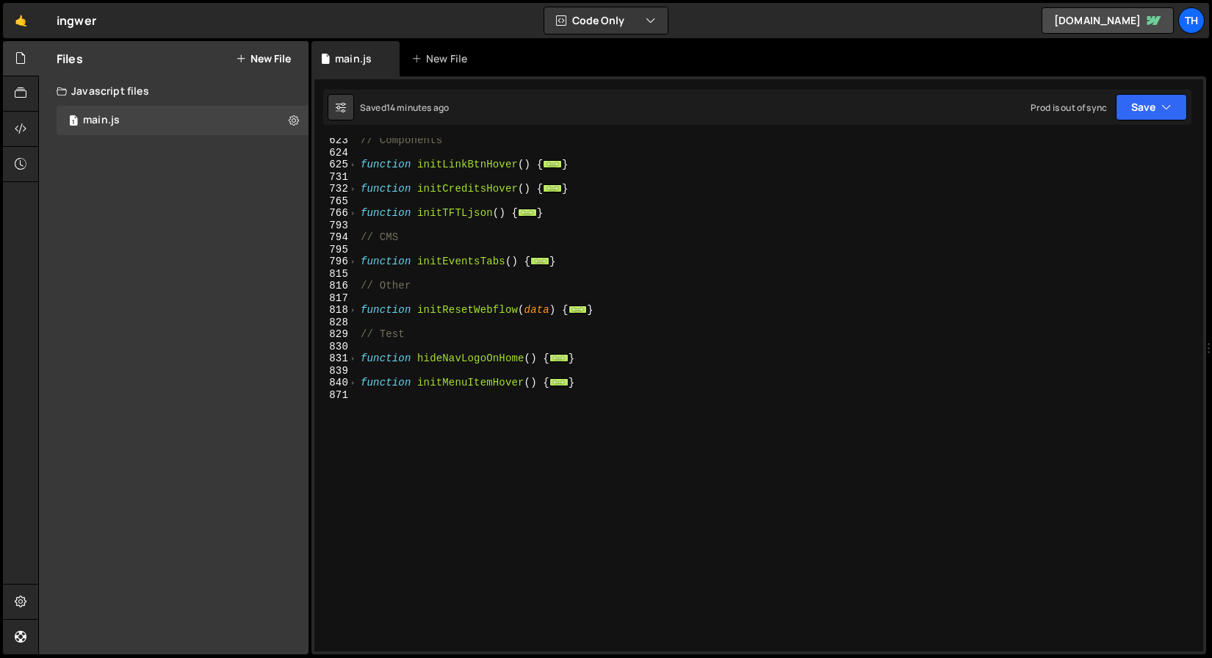
scroll to position [416, 0]
click at [520, 417] on div "// Components function initLinkBtnHover ( ) { ... } function initCreditsHover (…" at bounding box center [778, 403] width 840 height 538
paste textarea "});"
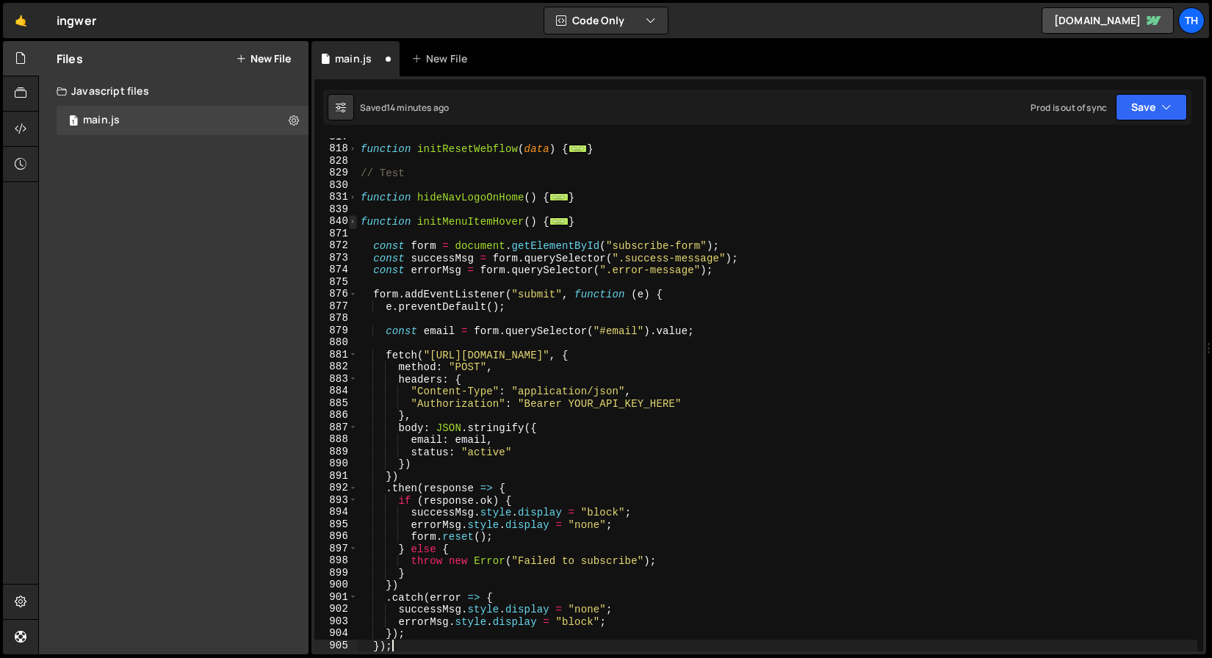
click at [353, 226] on span at bounding box center [353, 221] width 8 height 12
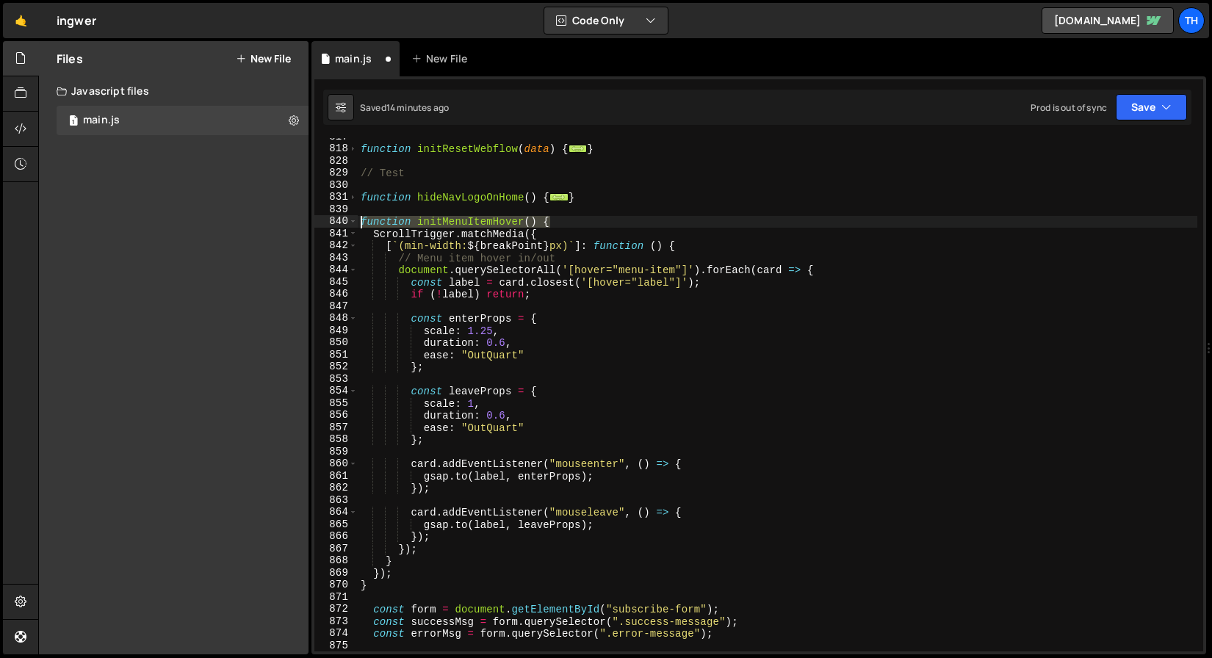
drag, startPoint x: 567, startPoint y: 222, endPoint x: 357, endPoint y: 222, distance: 209.4
click at [357, 222] on div "}); 817 818 828 829 830 831 839 840 841 842 843 844 845 846 847 848 849 850 851…" at bounding box center [758, 395] width 889 height 514
drag, startPoint x: 366, startPoint y: 170, endPoint x: 357, endPoint y: 223, distance: 53.6
click at [367, 170] on div "function initResetWebflow ( data ) { ... } // Test function hideNavLogoOnHome (…" at bounding box center [778, 400] width 840 height 538
type textarea "// Test"
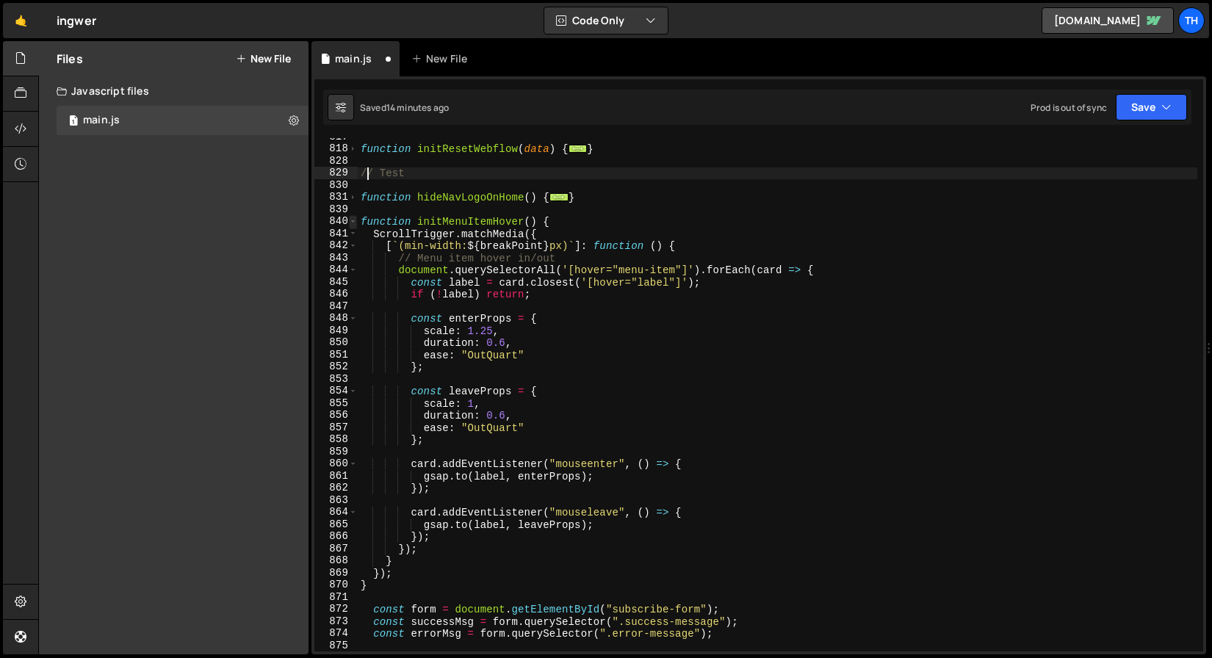
click at [352, 223] on span at bounding box center [353, 221] width 8 height 12
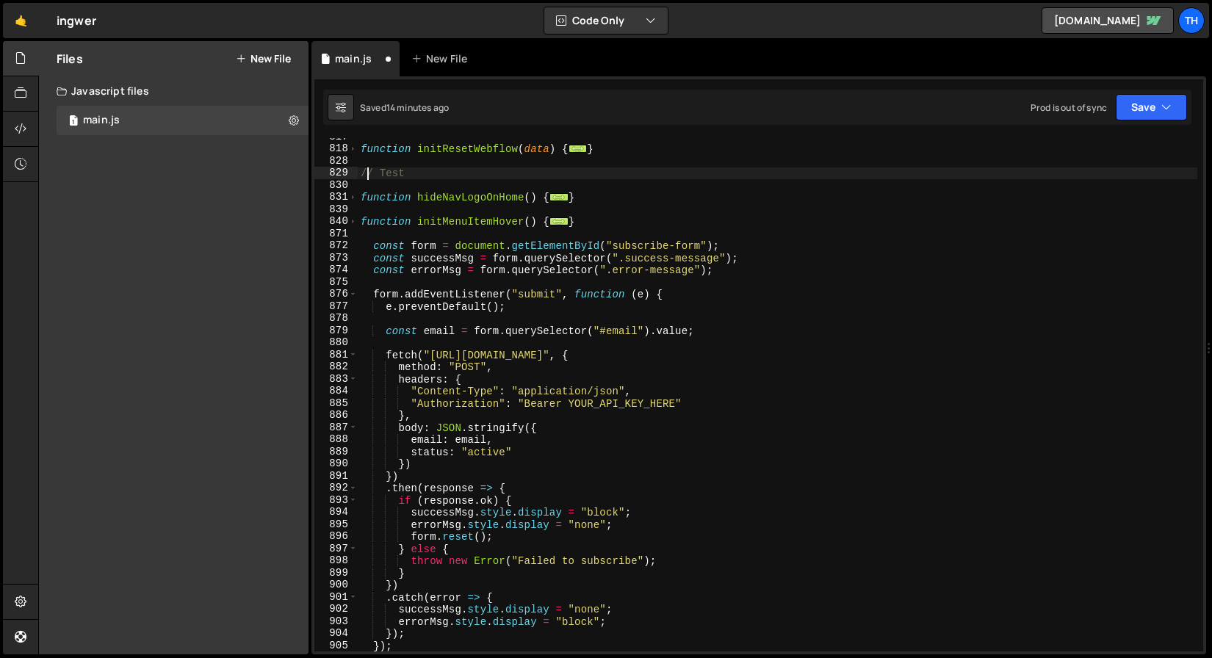
click at [388, 237] on div "function initResetWebflow ( data ) { ... } // Test function hideNavLogoOnHome (…" at bounding box center [778, 400] width 840 height 538
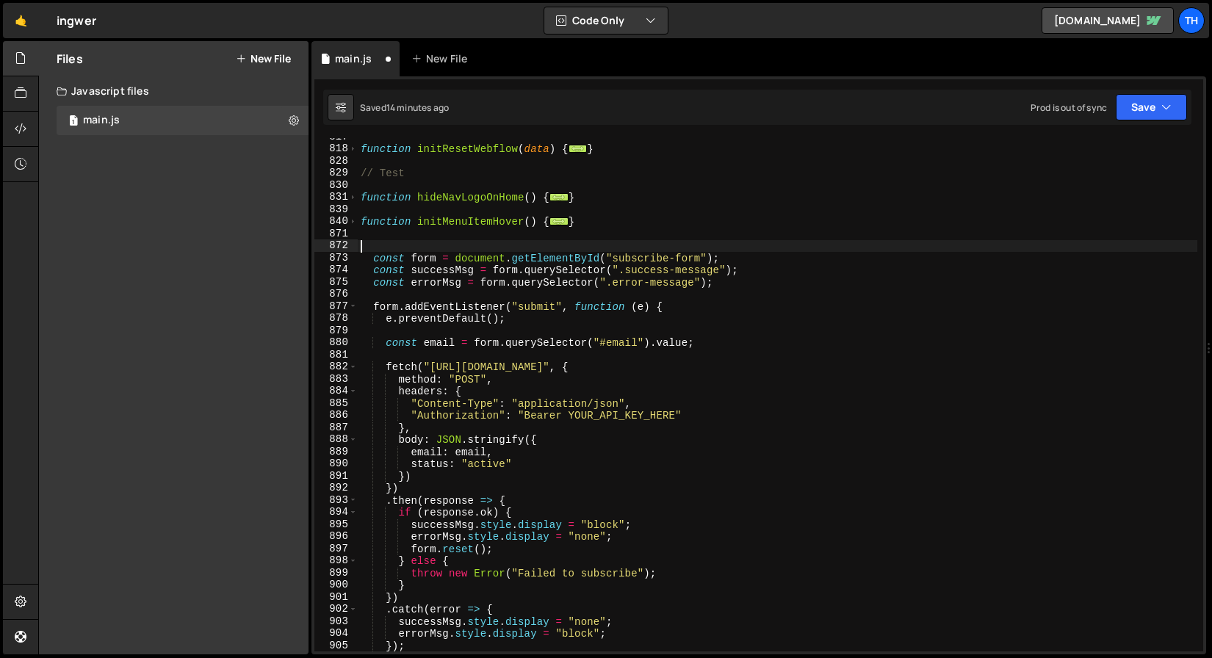
paste textarea "function initMenuItemHover() {"
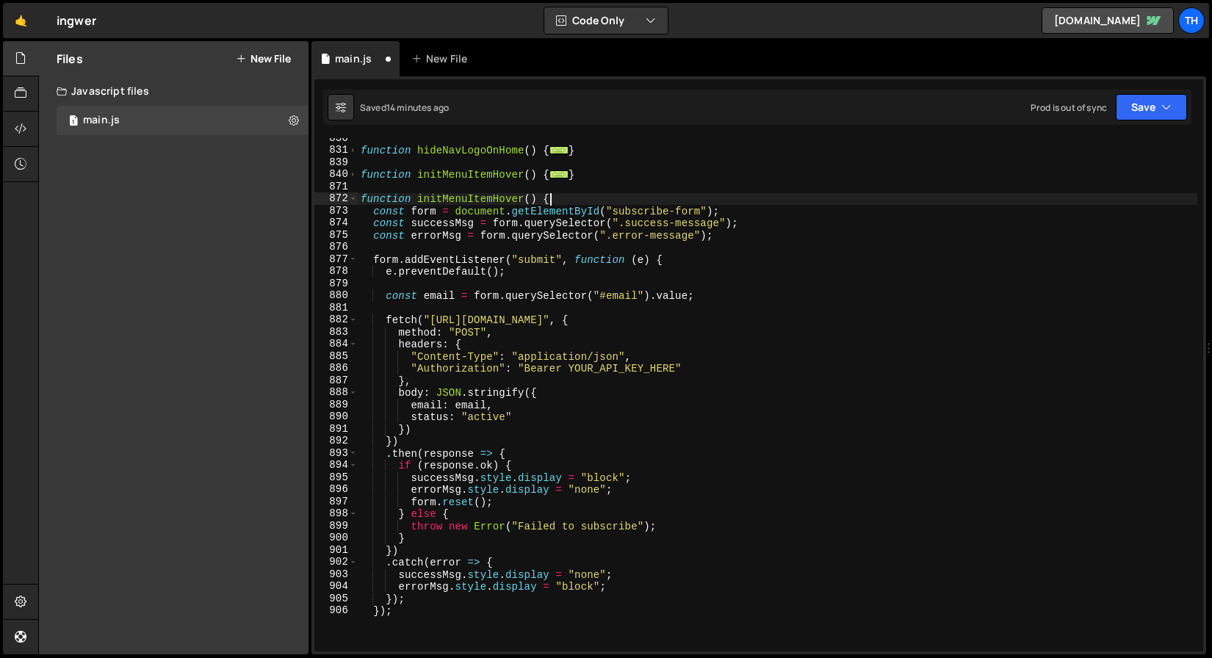
scroll to position [713, 0]
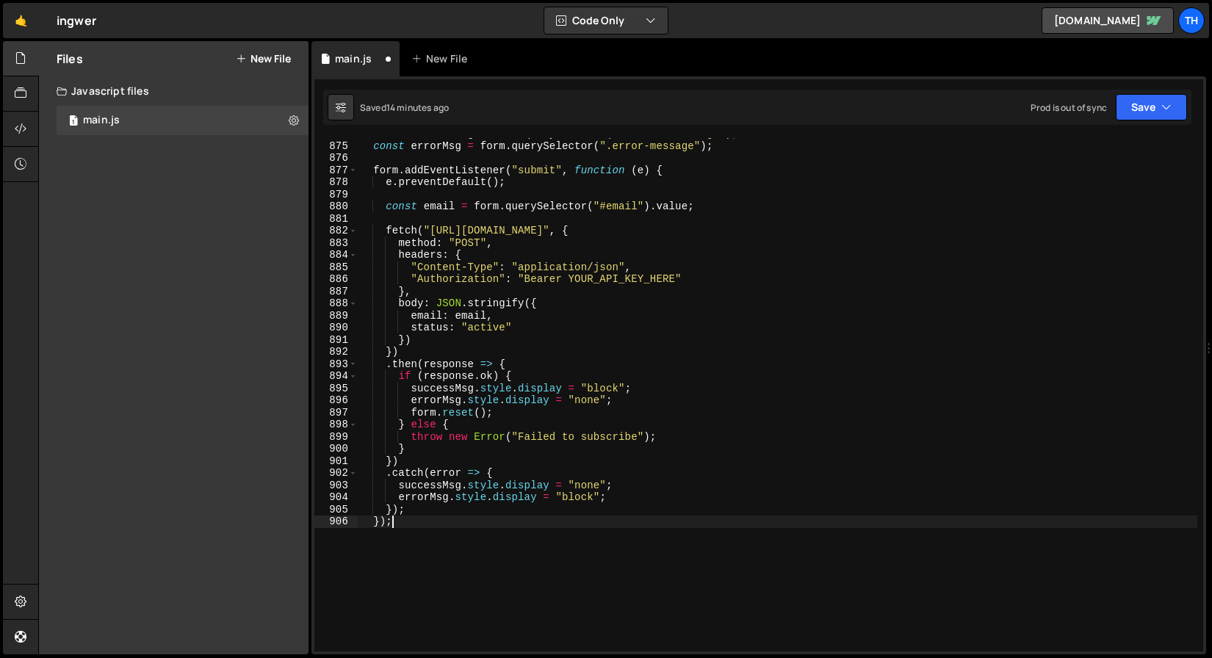
click at [405, 543] on div "const successMsg = form . querySelector ( ".success-message" ) ; const errorMsg…" at bounding box center [778, 397] width 840 height 538
type textarea "});"
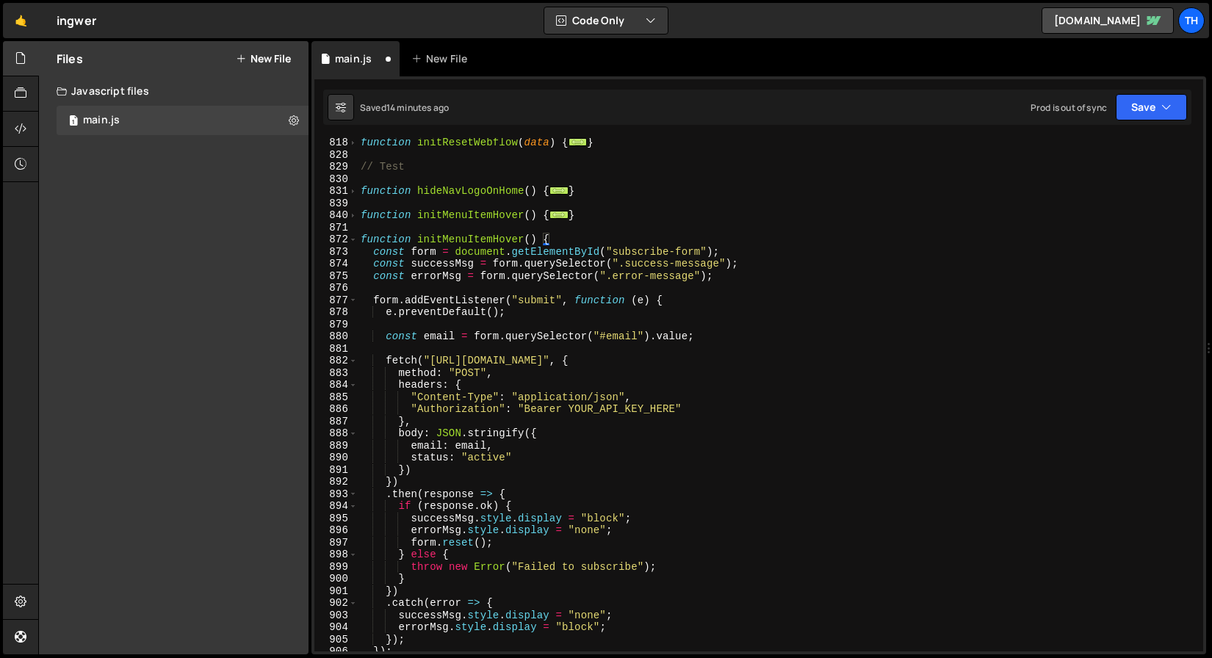
scroll to position [538, 0]
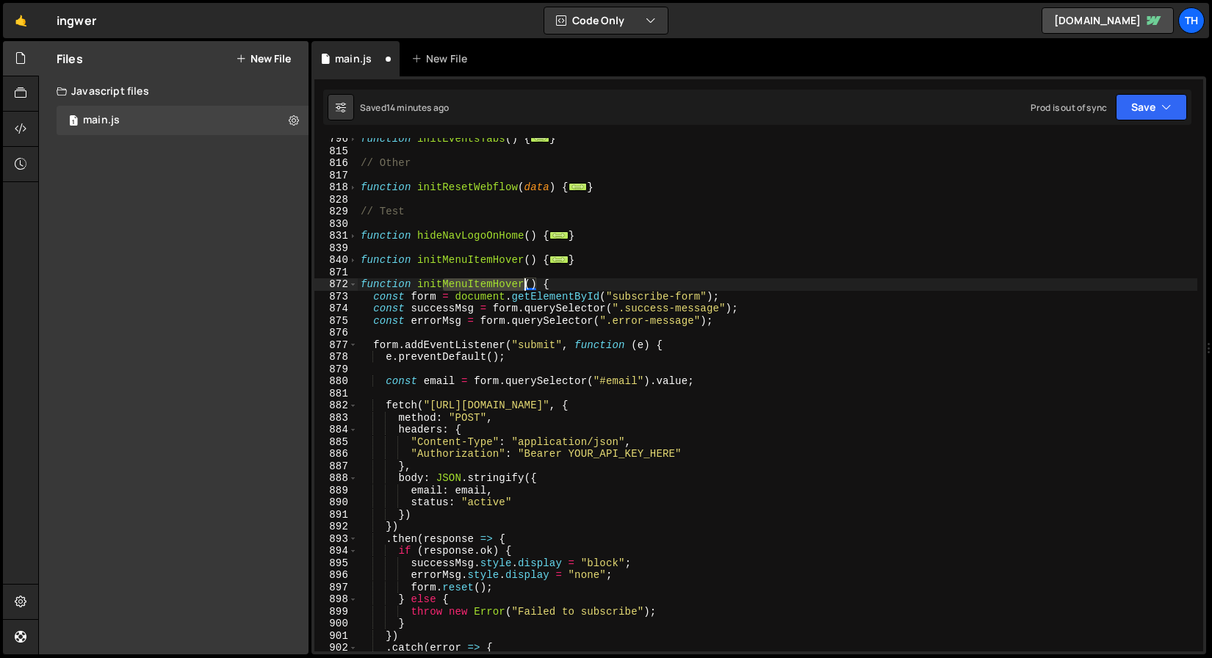
drag, startPoint x: 444, startPoint y: 286, endPoint x: 523, endPoint y: 285, distance: 79.4
click at [523, 285] on div "function initEventsTabs ( ) { ... } // Other function initResetWebflow ( data )…" at bounding box center [778, 402] width 840 height 538
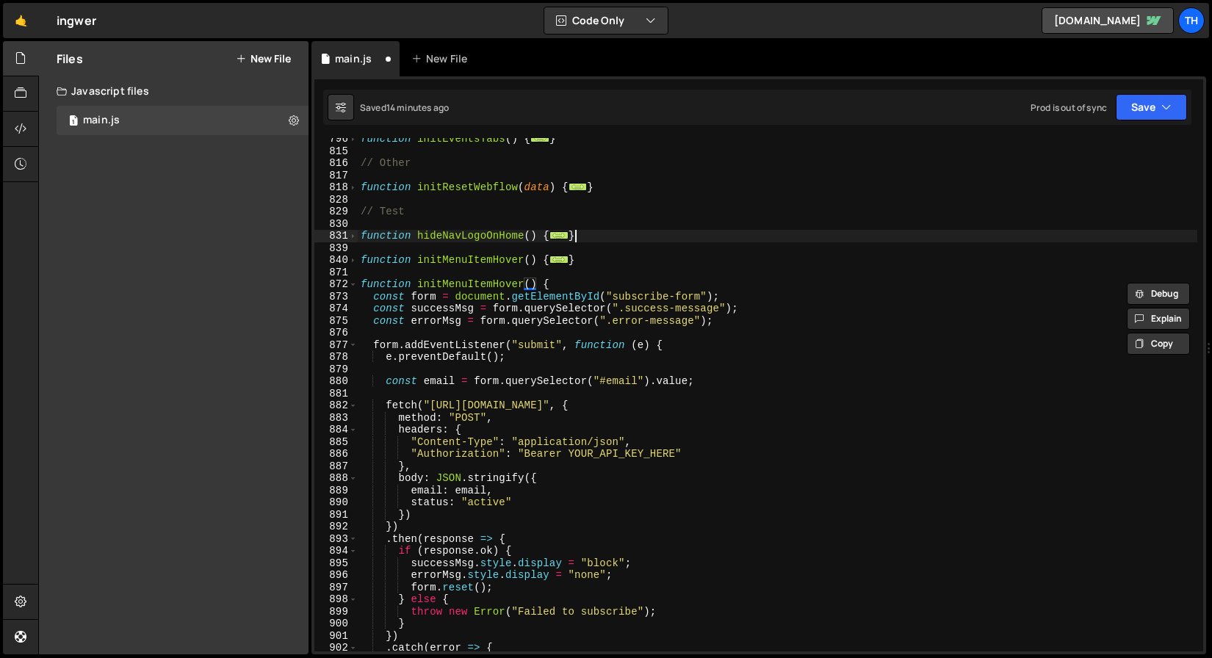
click at [650, 237] on div "function initEventsTabs ( ) { ... } // Other function initResetWebflow ( data )…" at bounding box center [778, 402] width 840 height 538
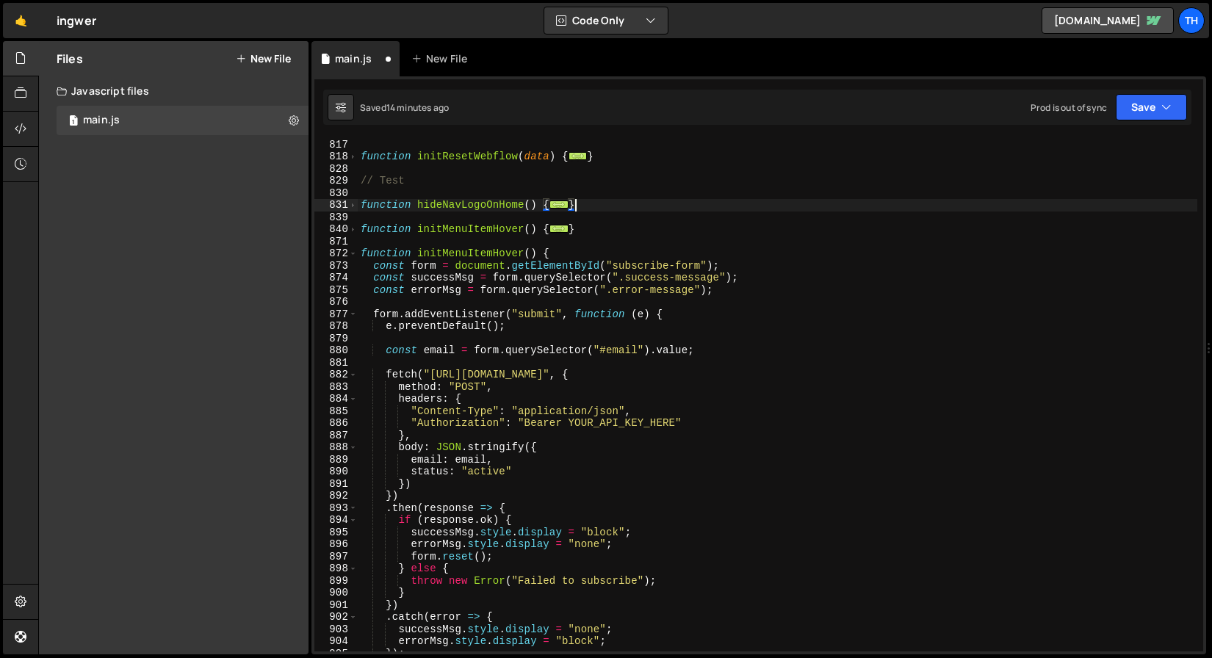
scroll to position [598, 0]
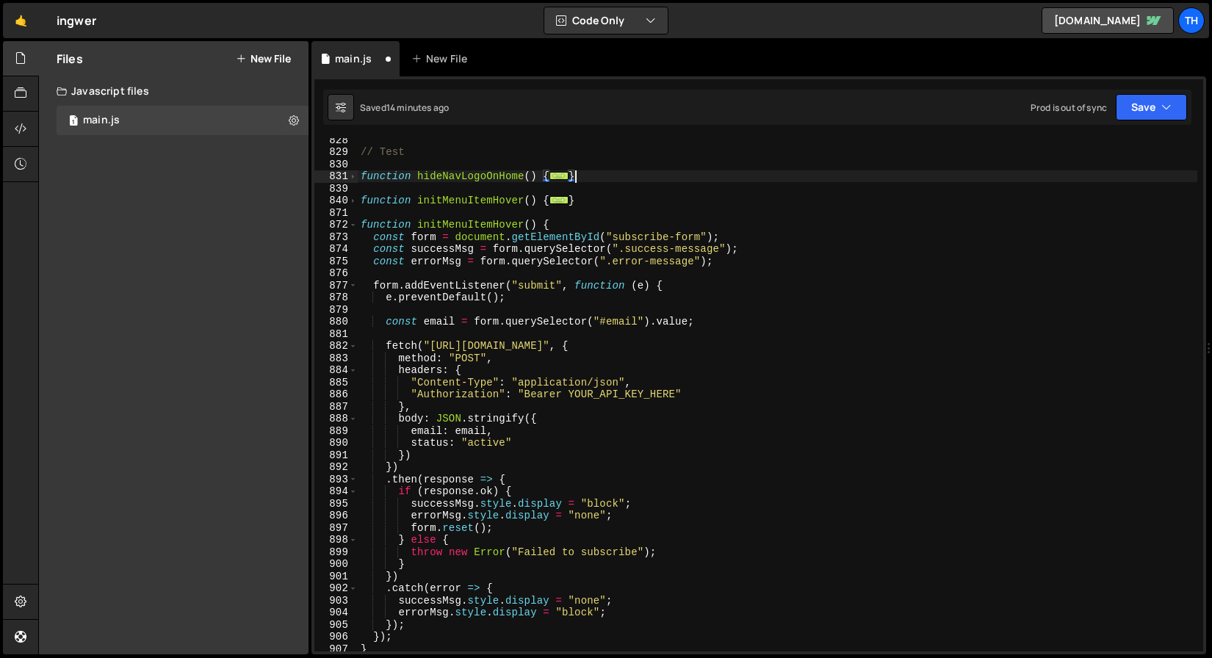
click at [609, 553] on div "// Test function hideNavLogoOnHome ( ) { ... } function initMenuItemHover ( ) {…" at bounding box center [778, 403] width 840 height 538
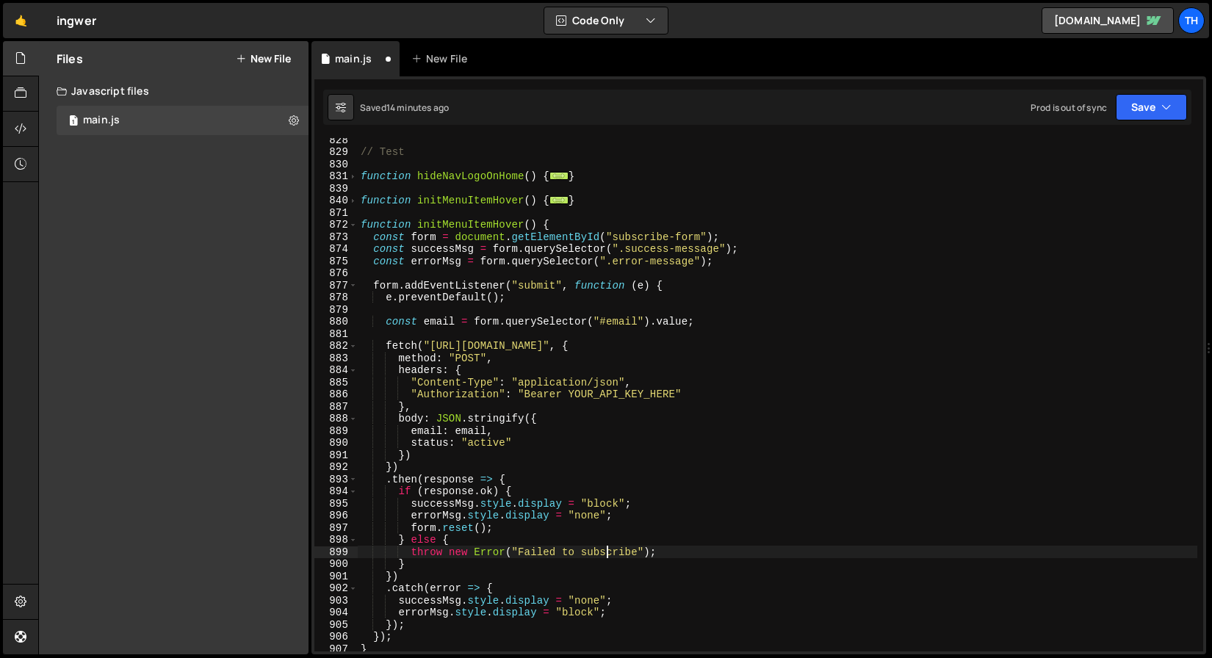
click at [609, 553] on div "// Test function hideNavLogoOnHome ( ) { ... } function initMenuItemHover ( ) {…" at bounding box center [778, 403] width 840 height 538
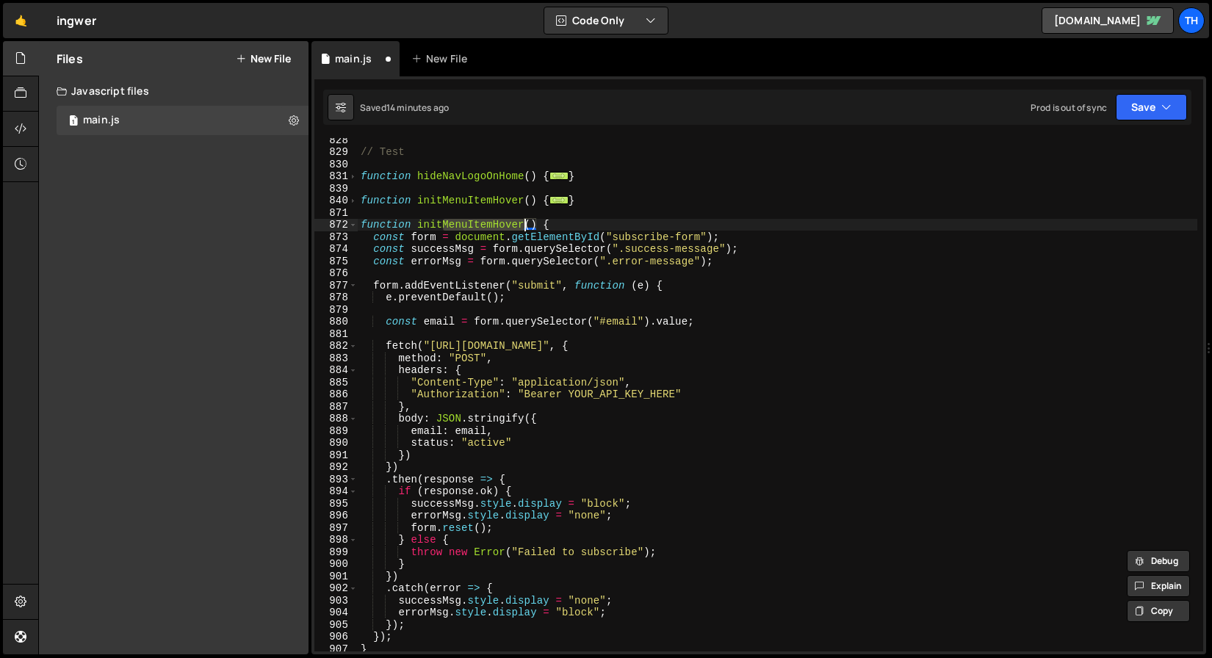
drag, startPoint x: 445, startPoint y: 221, endPoint x: 522, endPoint y: 220, distance: 77.9
click at [522, 220] on div "// Test function hideNavLogoOnHome ( ) { ... } function initMenuItemHover ( ) {…" at bounding box center [778, 403] width 840 height 538
paste textarea "subscribe"
click at [450, 222] on div "// Test function hideNavLogoOnHome ( ) { ... } function initMenuItemHover ( ) {…" at bounding box center [778, 403] width 840 height 538
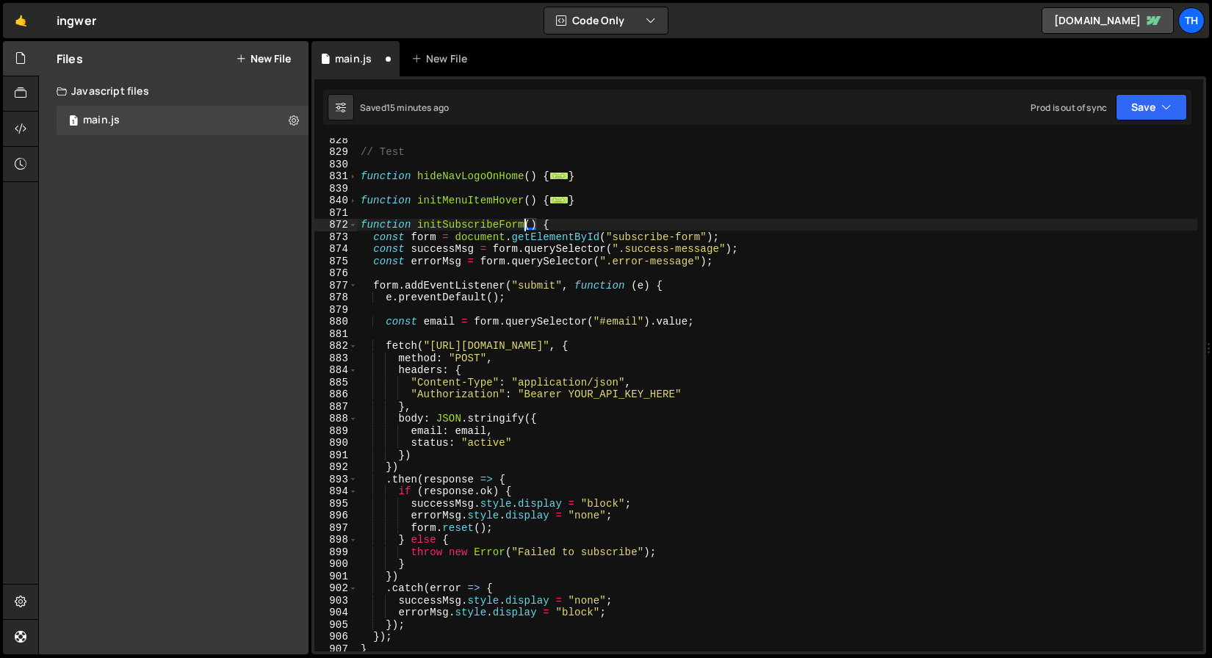
click at [472, 395] on div "// Test function hideNavLogoOnHome ( ) { ... } function initMenuItemHover ( ) {…" at bounding box center [778, 403] width 840 height 538
type textarea ""Authorization": "Bearer YOUR_API_KEY_HERE""
click at [526, 398] on div "// Test function hideNavLogoOnHome ( ) { ... } function initMenuItemHover ( ) {…" at bounding box center [778, 403] width 840 height 538
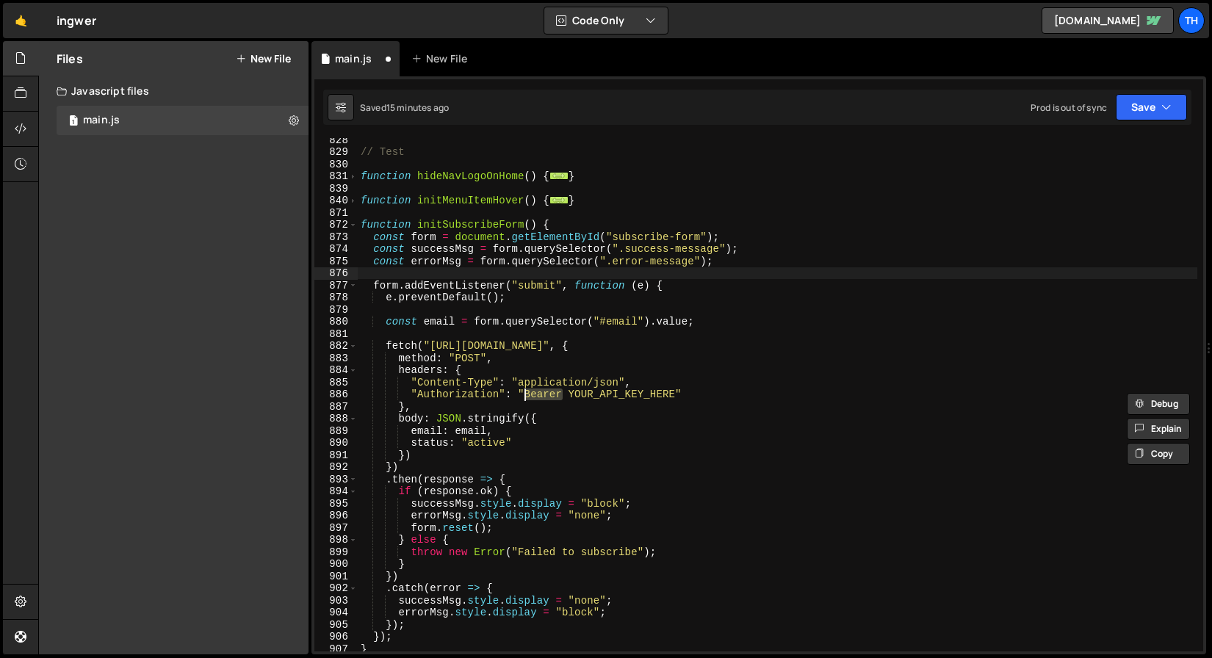
click at [541, 271] on div "// Test function hideNavLogoOnHome ( ) { ... } function initMenuItemHover ( ) {…" at bounding box center [778, 403] width 840 height 538
click at [523, 320] on div "// Test function hideNavLogoOnHome ( ) { ... } function initMenuItemHover ( ) {…" at bounding box center [778, 403] width 840 height 538
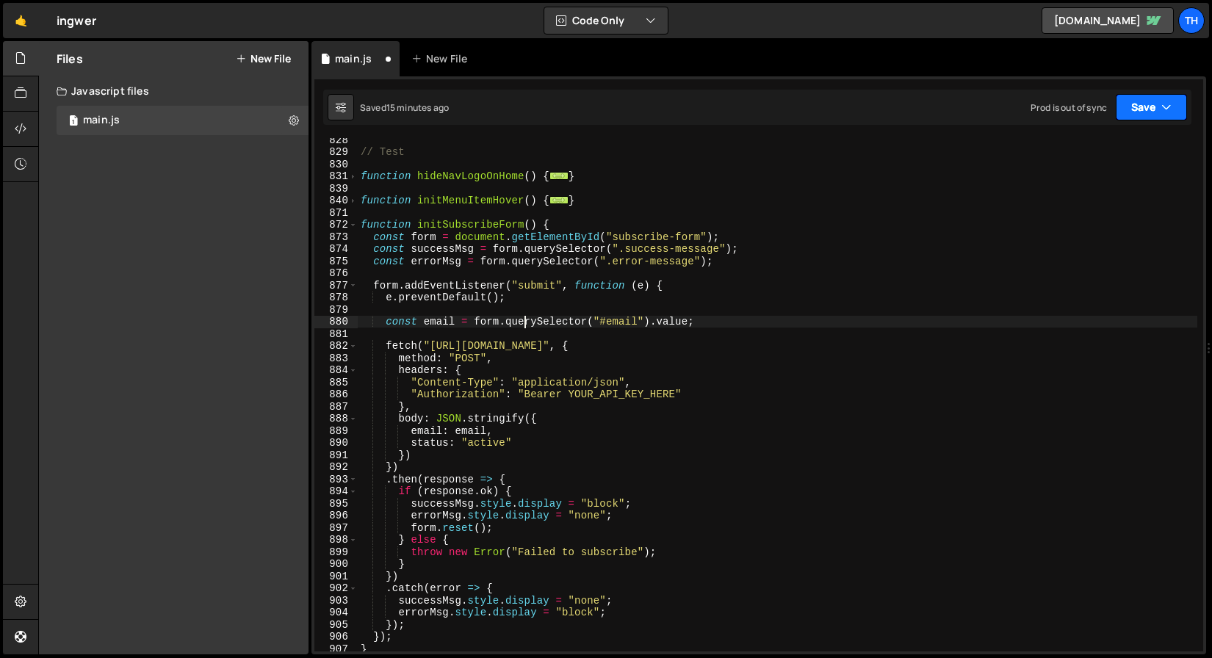
click at [1171, 107] on icon "button" at bounding box center [1167, 107] width 10 height 15
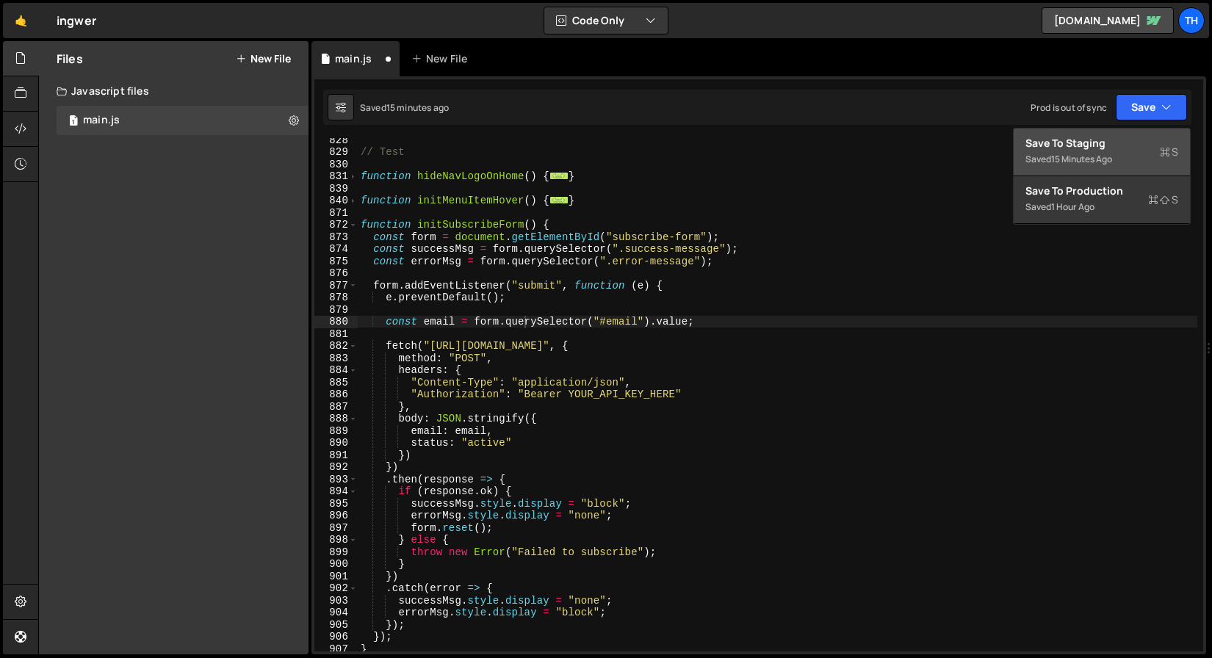
click at [1134, 154] on div "Saved 15 minutes ago" at bounding box center [1102, 160] width 153 height 18
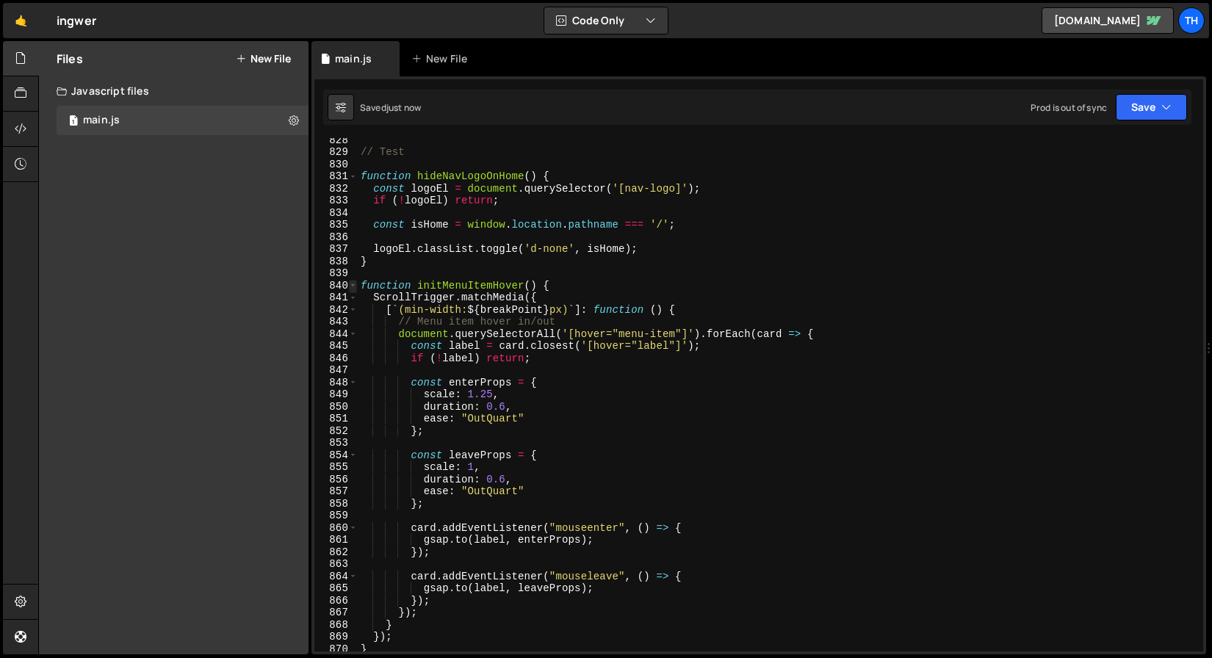
click at [351, 284] on span at bounding box center [353, 286] width 8 height 12
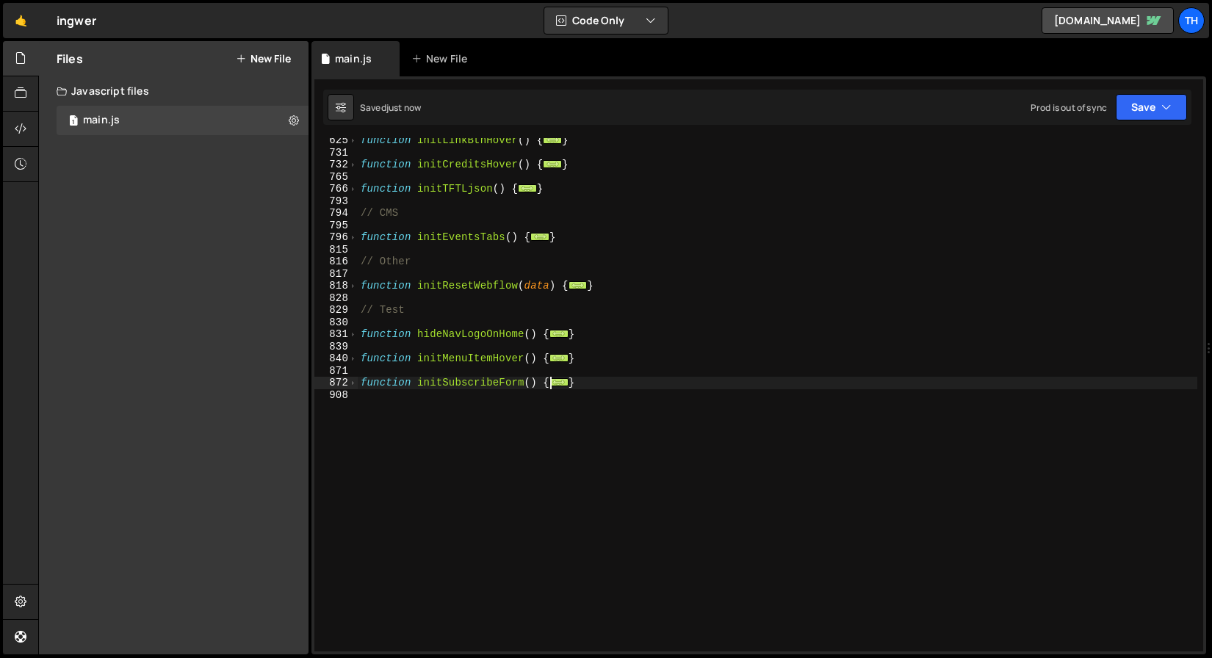
click at [482, 386] on div "function initLinkBtnHover ( ) { ... } function initCreditsHover ( ) { ... } fun…" at bounding box center [778, 403] width 840 height 538
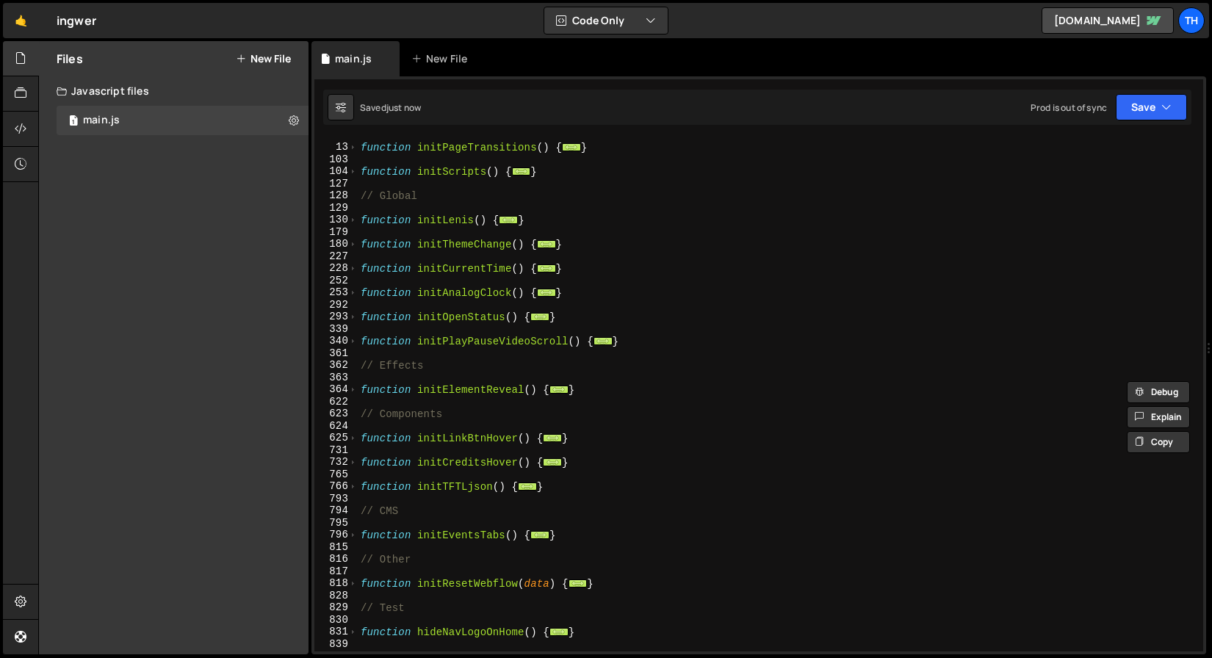
scroll to position [7, 0]
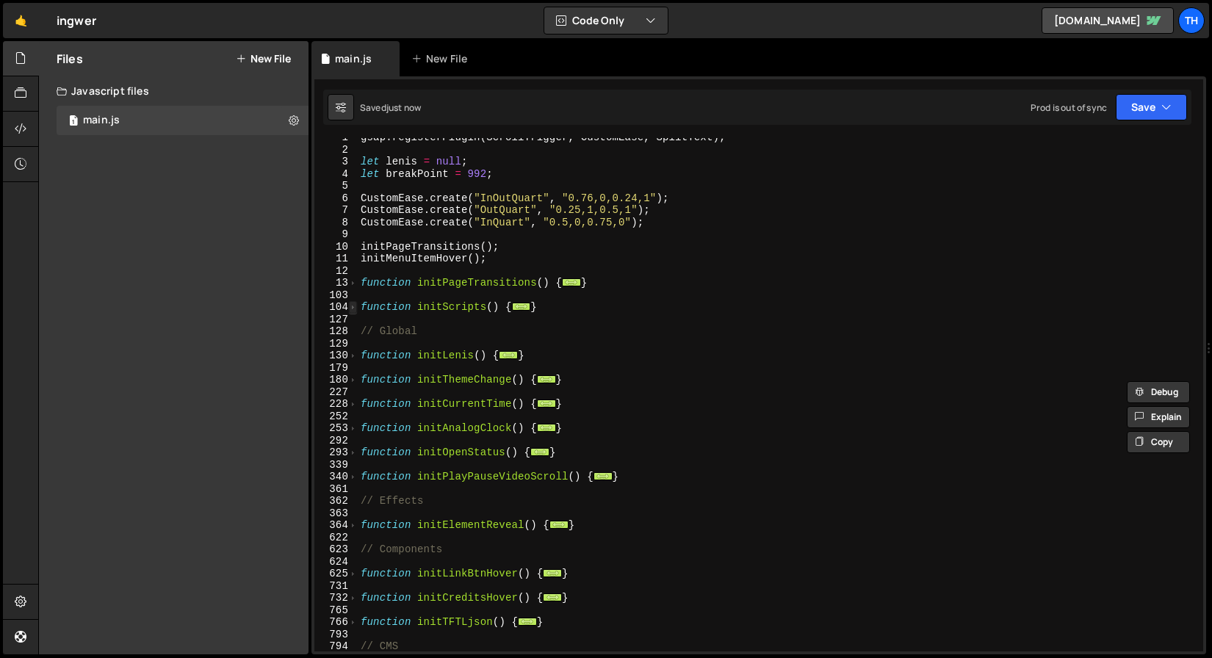
click at [351, 302] on span at bounding box center [353, 307] width 8 height 12
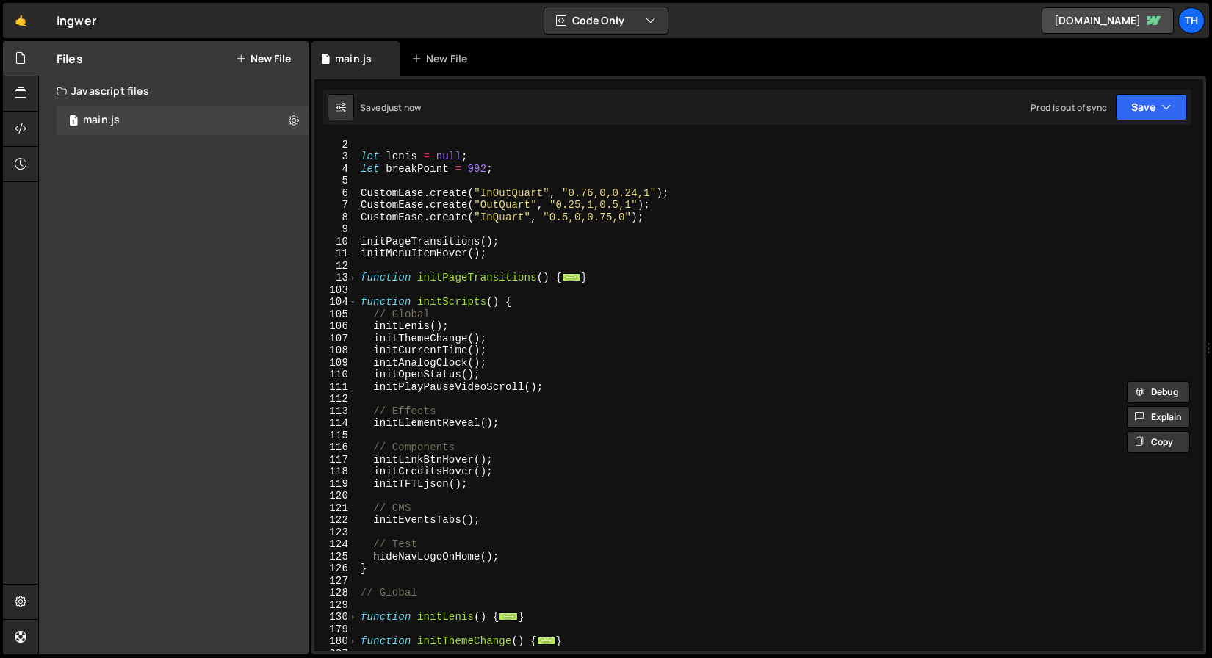
scroll to position [24, 0]
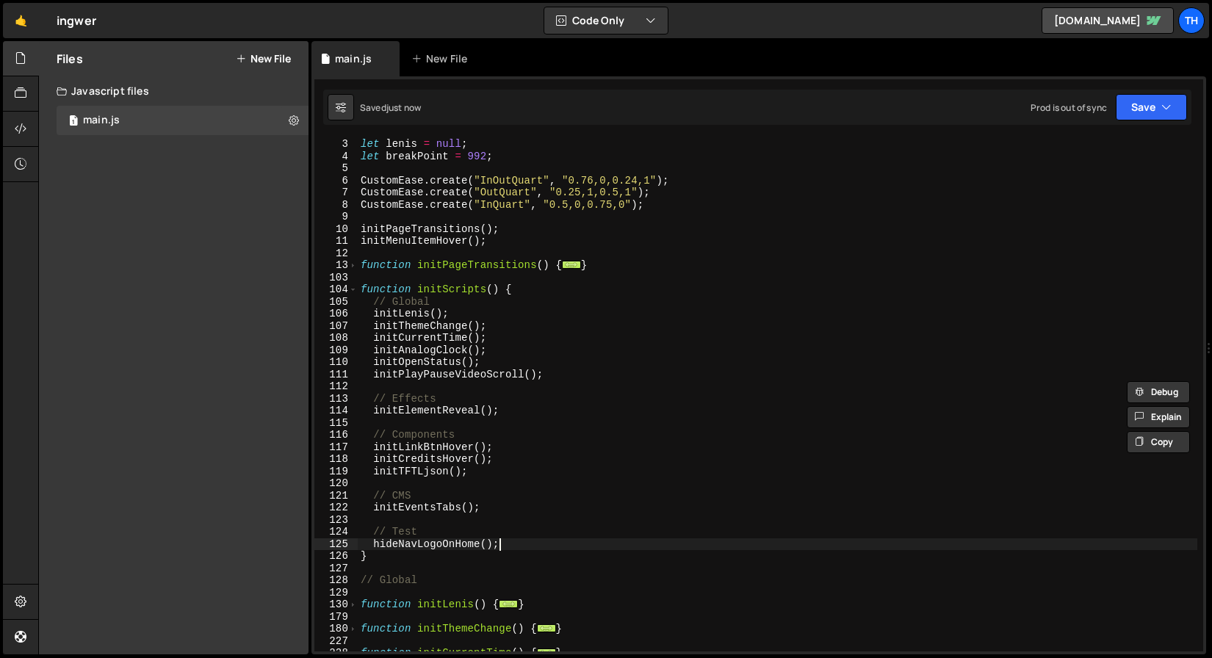
click at [508, 545] on div "let [PERSON_NAME] = null ; let breakPoint = 992 ; CustomEase . create ( "InOutQ…" at bounding box center [778, 407] width 840 height 538
type textarea "hideNavLogoOnHome();"
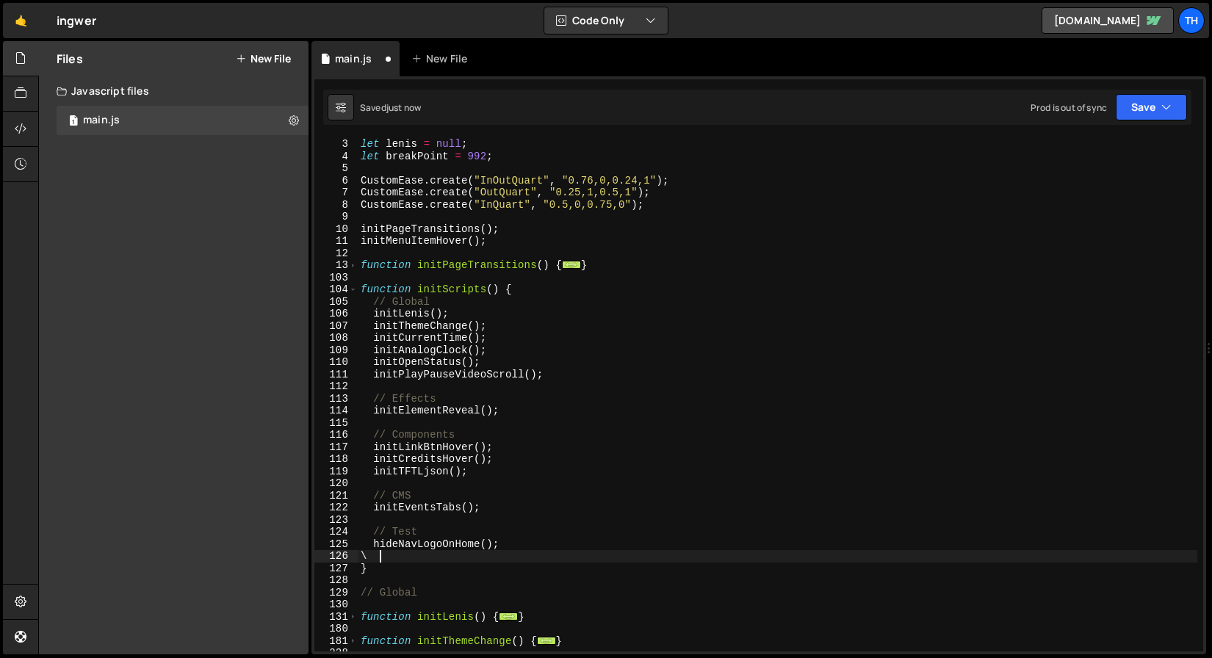
paste textarea "initSubscribeForm"
type textarea "\"
paste textarea "initSubscribeForm"
drag, startPoint x: 482, startPoint y: 549, endPoint x: 506, endPoint y: 545, distance: 24.5
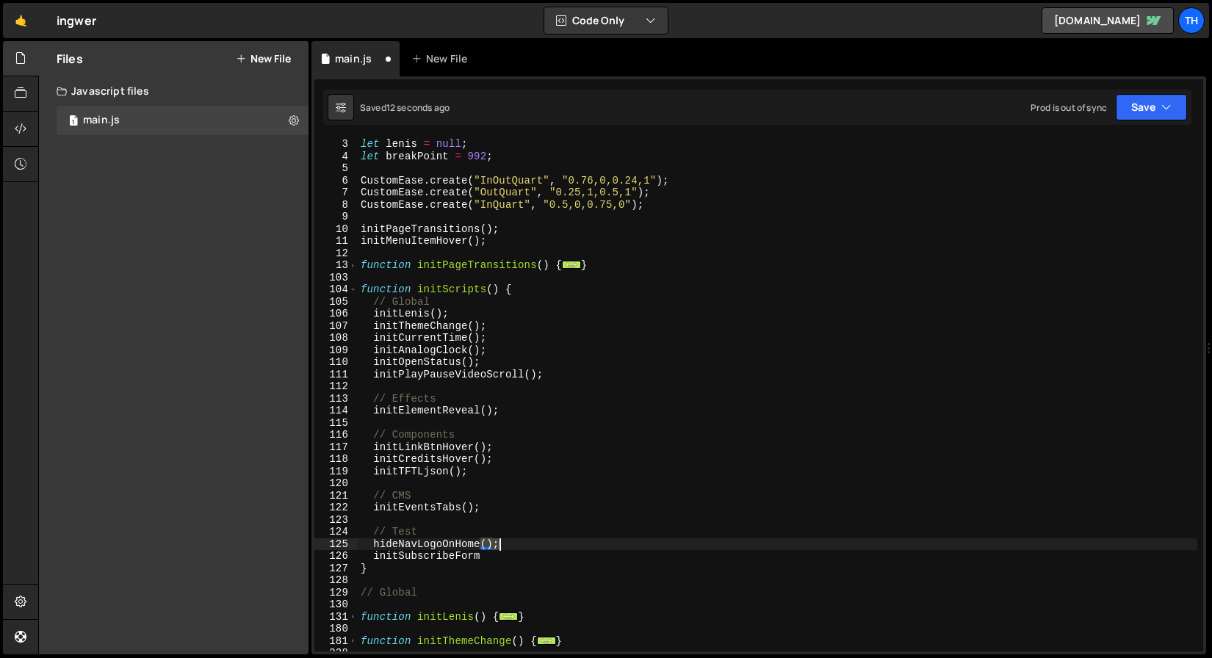
click at [506, 545] on div "let [PERSON_NAME] = null ; let breakPoint = 992 ; CustomEase . create ( "InOutQ…" at bounding box center [778, 407] width 840 height 538
click at [502, 560] on div "let [PERSON_NAME] = null ; let breakPoint = 992 ; CustomEase . create ( "InOutQ…" at bounding box center [778, 407] width 840 height 538
paste textarea "();"
click at [1138, 121] on div "Saved 14 seconds ago Prod is out of sync Upgrade to Edit Save Save to Staging S…" at bounding box center [757, 107] width 869 height 35
click at [1140, 115] on button "Save" at bounding box center [1151, 107] width 71 height 26
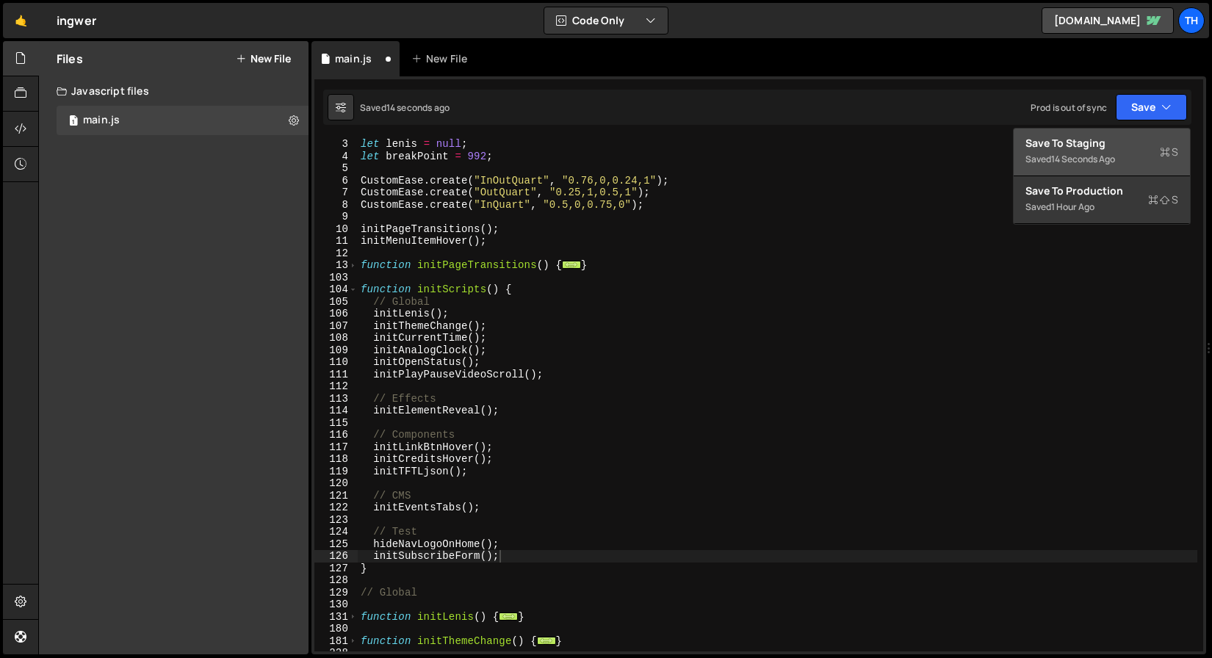
click at [1126, 134] on button "Save to Staging S Saved 14 seconds ago" at bounding box center [1102, 153] width 176 height 48
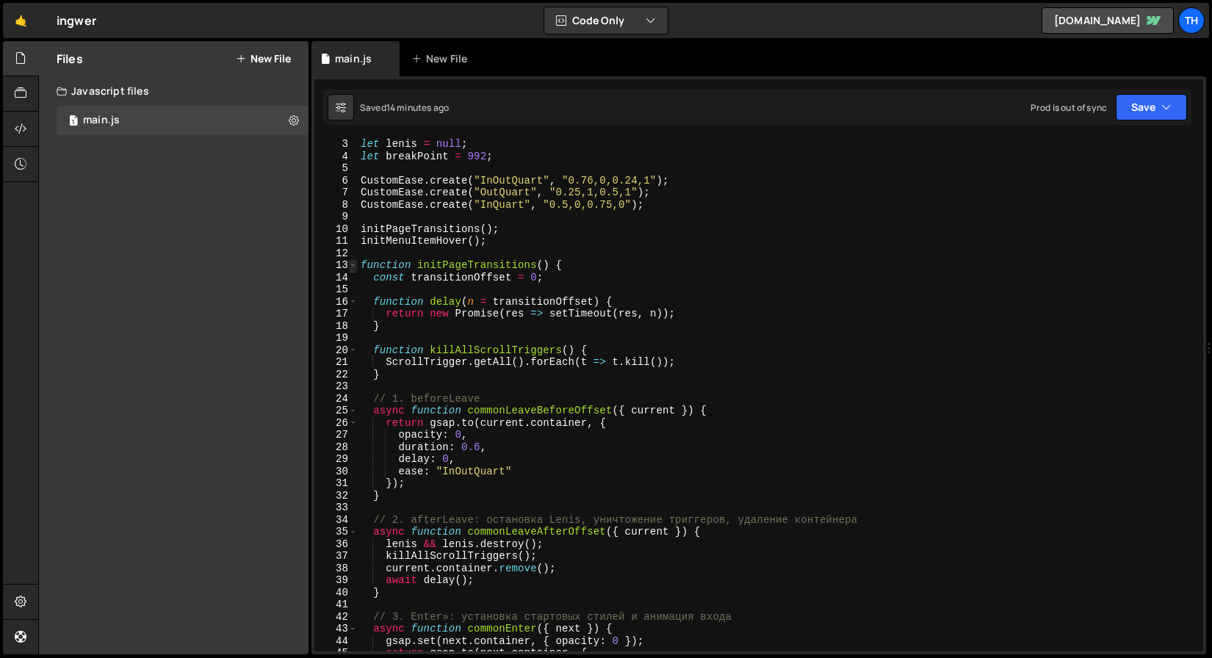
click at [356, 265] on span at bounding box center [353, 265] width 8 height 12
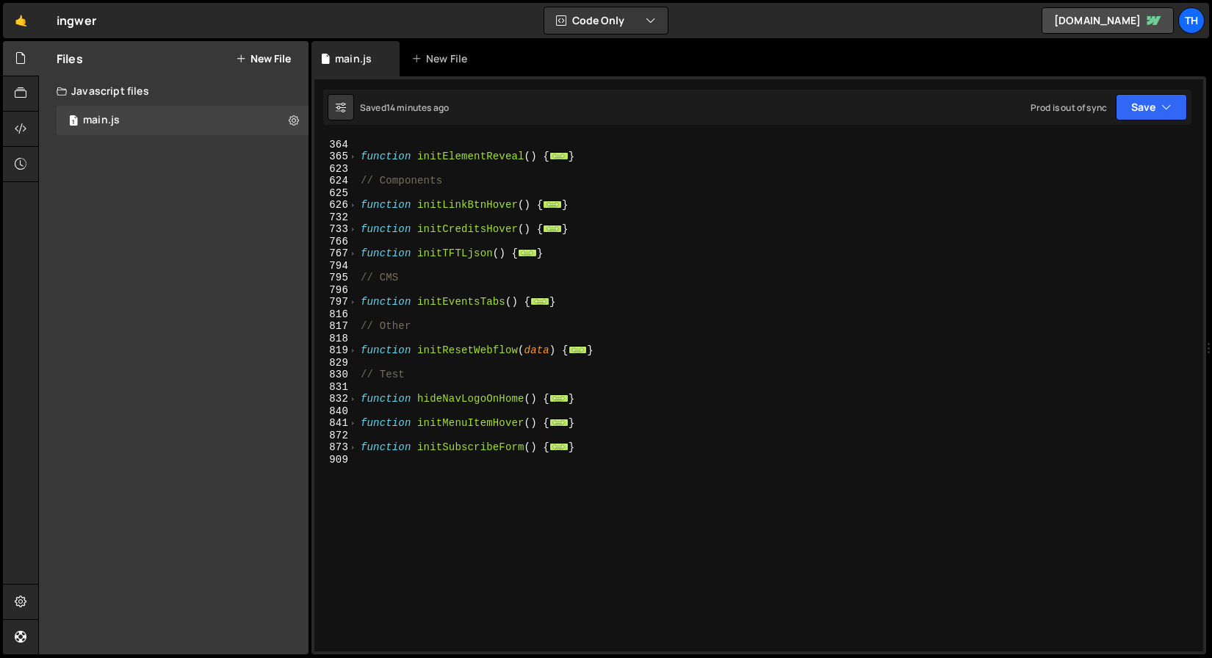
scroll to position [440, 0]
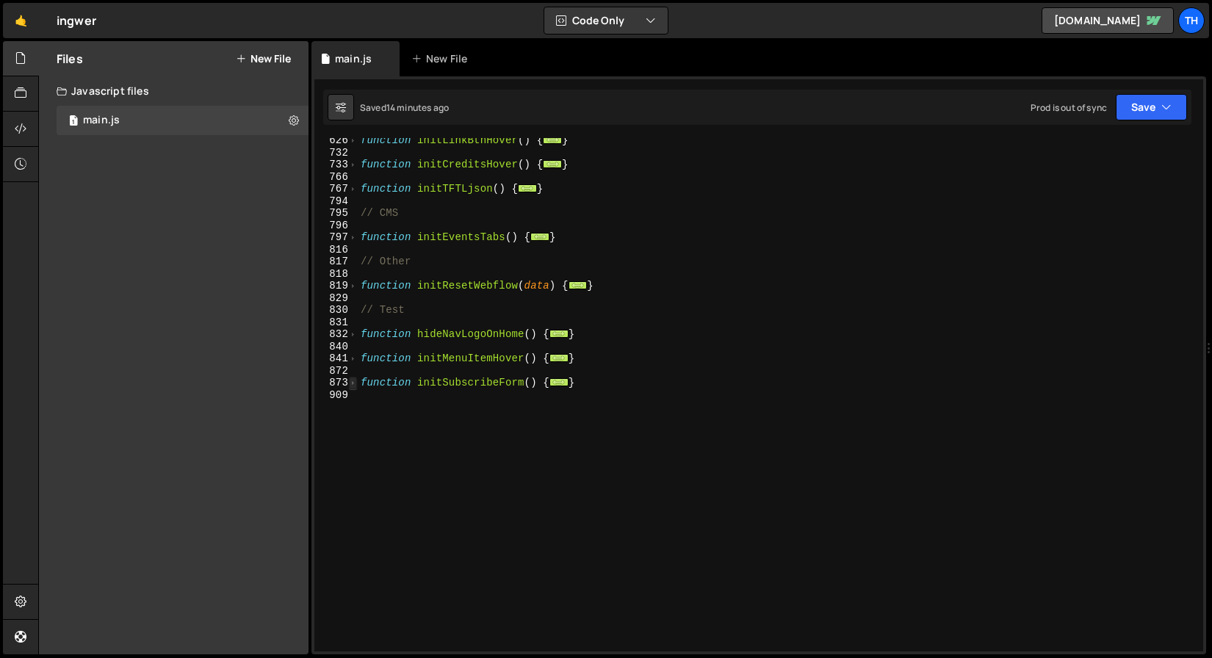
click at [356, 386] on span at bounding box center [353, 383] width 8 height 12
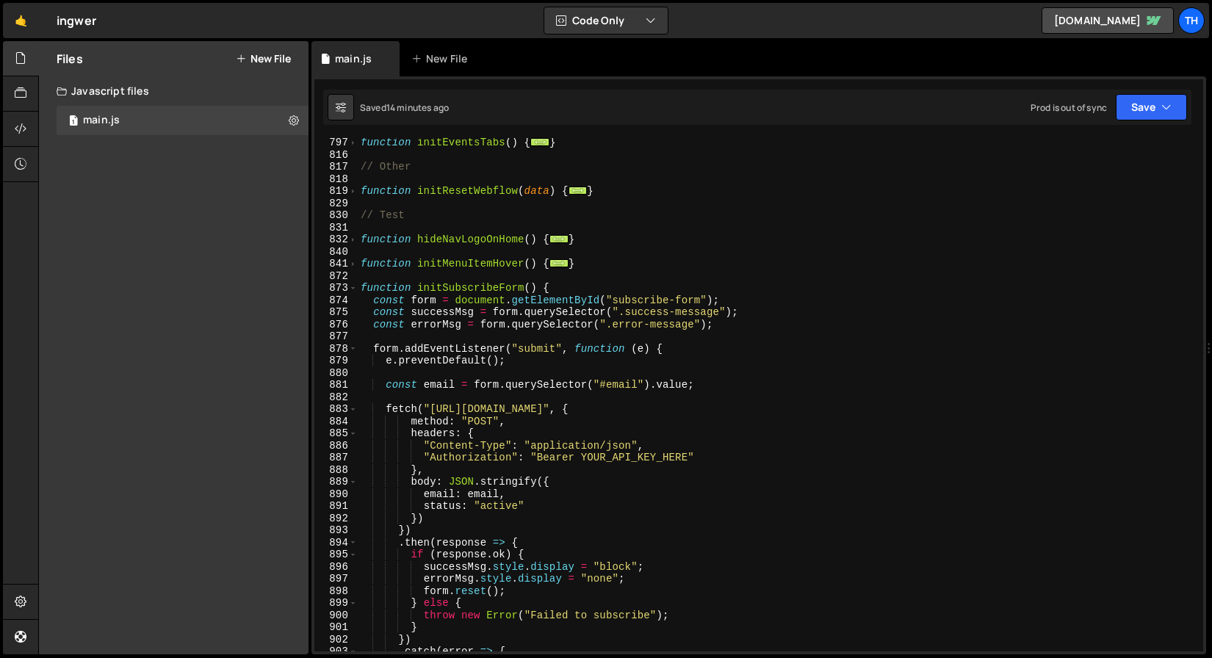
scroll to position [596, 0]
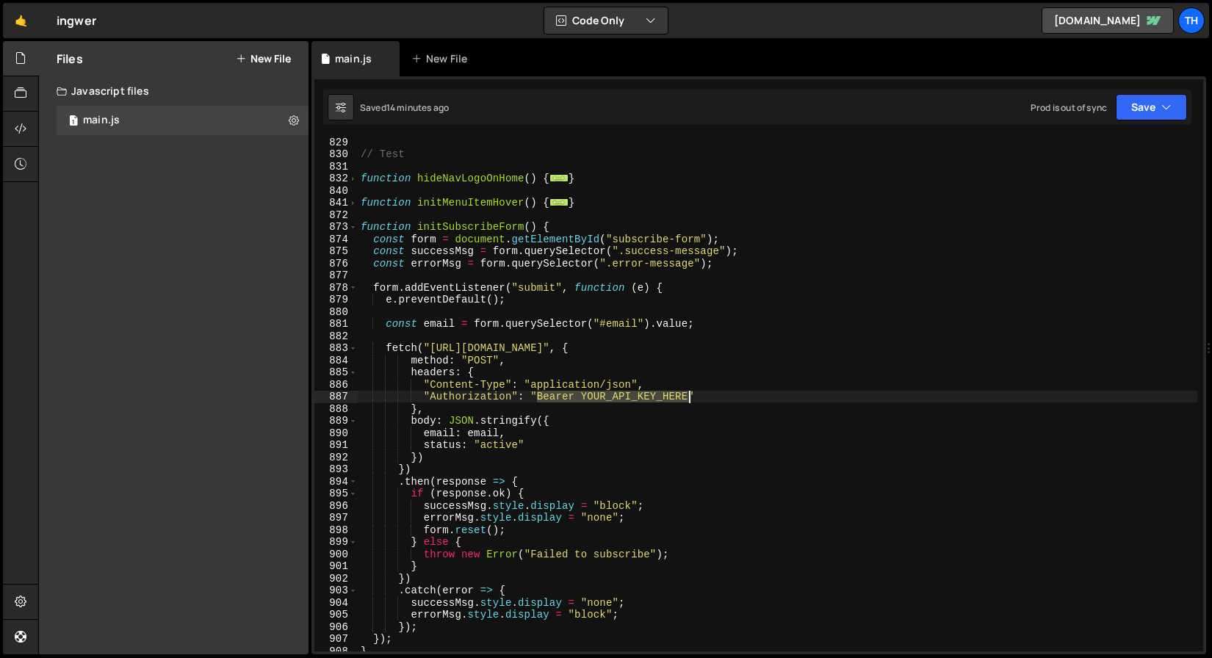
drag, startPoint x: 538, startPoint y: 399, endPoint x: 689, endPoint y: 397, distance: 150.7
click at [689, 397] on div "// Test function hideNavLogoOnHome ( ) { ... } function initMenuItemHover ( ) {…" at bounding box center [778, 405] width 840 height 538
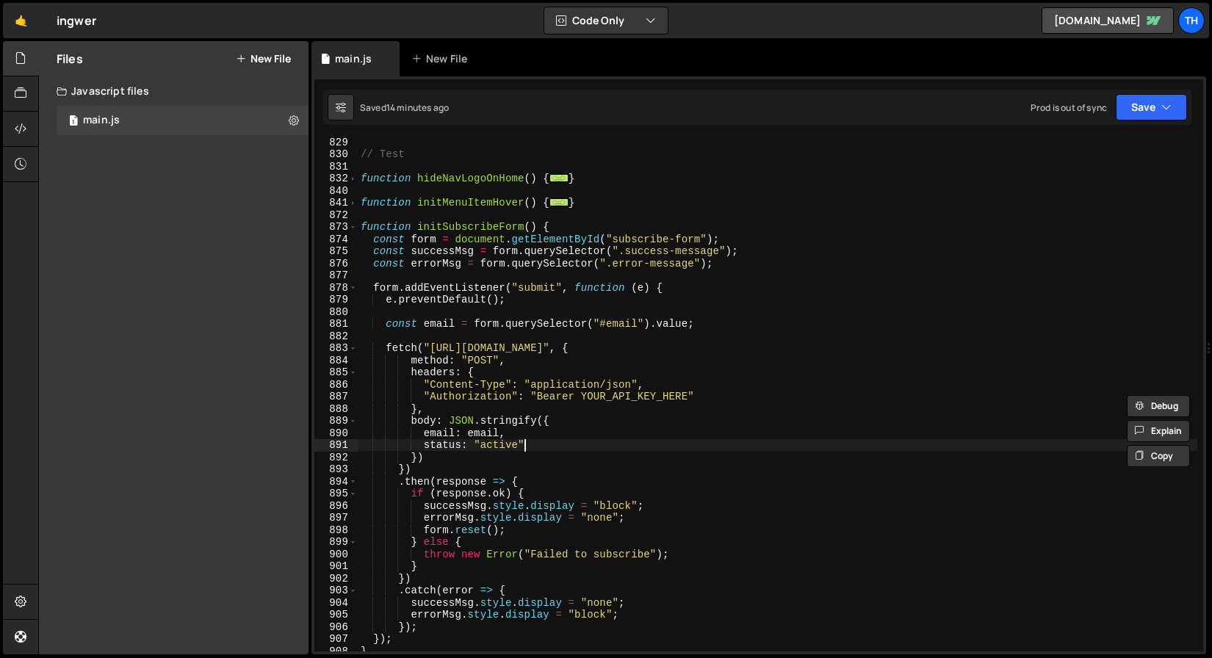
click at [650, 450] on div "// Test function hideNavLogoOnHome ( ) { ... } function initMenuItemHover ( ) {…" at bounding box center [778, 405] width 840 height 538
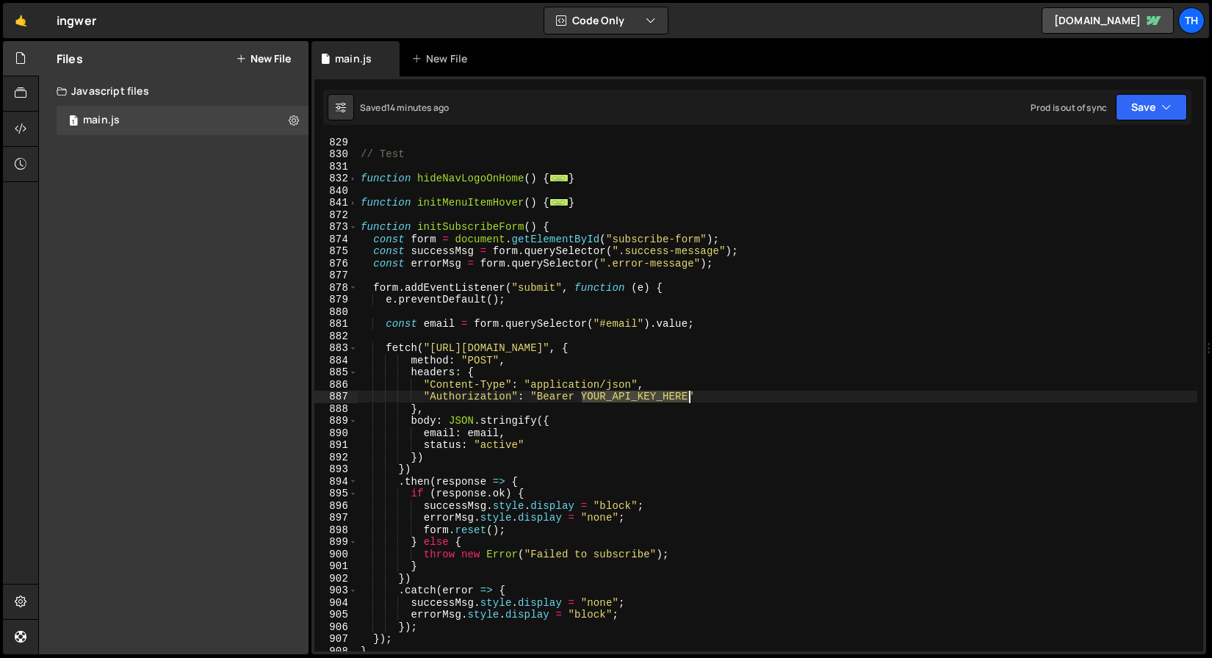
drag, startPoint x: 583, startPoint y: 396, endPoint x: 690, endPoint y: 394, distance: 106.6
click at [690, 394] on div "// Test function hideNavLogoOnHome ( ) { ... } function initMenuItemHover ( ) {…" at bounding box center [778, 405] width 840 height 538
type textarea ""Authorization": "Bearer YOUR_API_KEY_HERE""
paste textarea
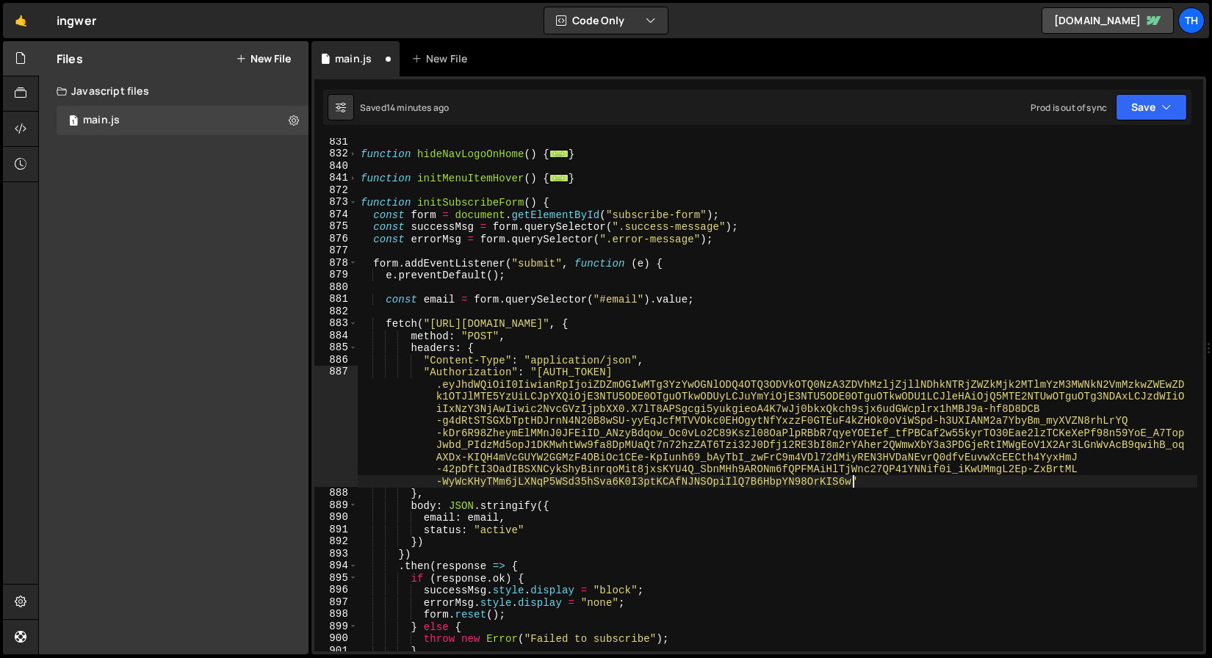
scroll to position [653, 0]
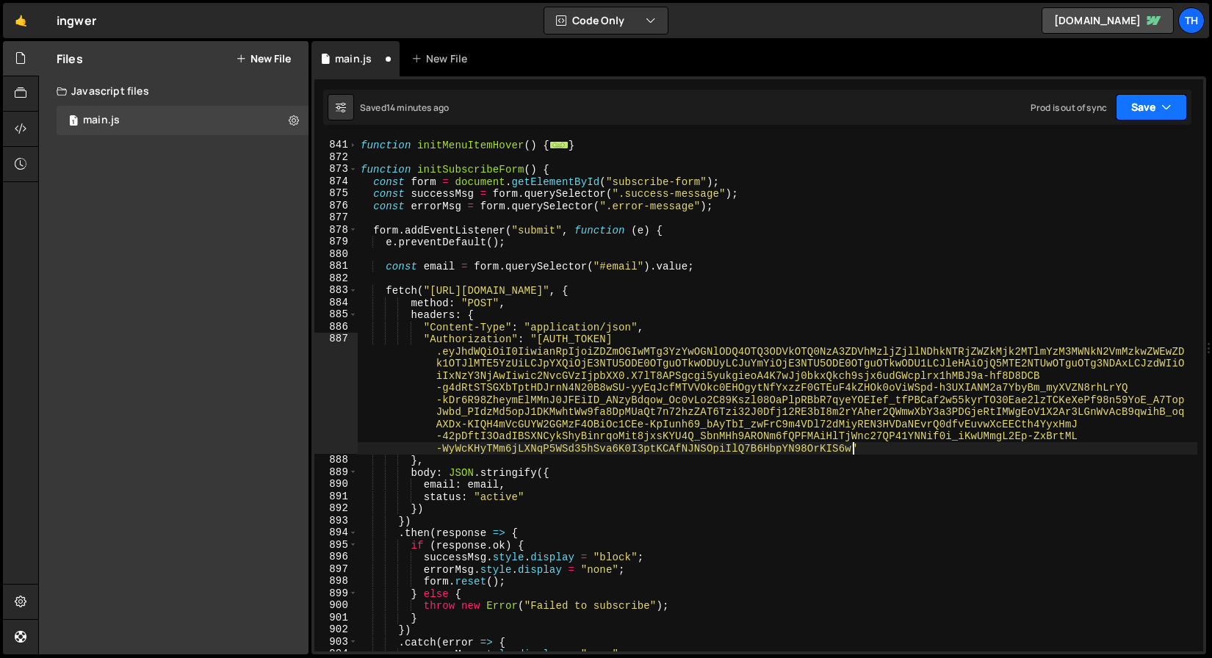
click at [1164, 110] on icon "button" at bounding box center [1167, 107] width 10 height 15
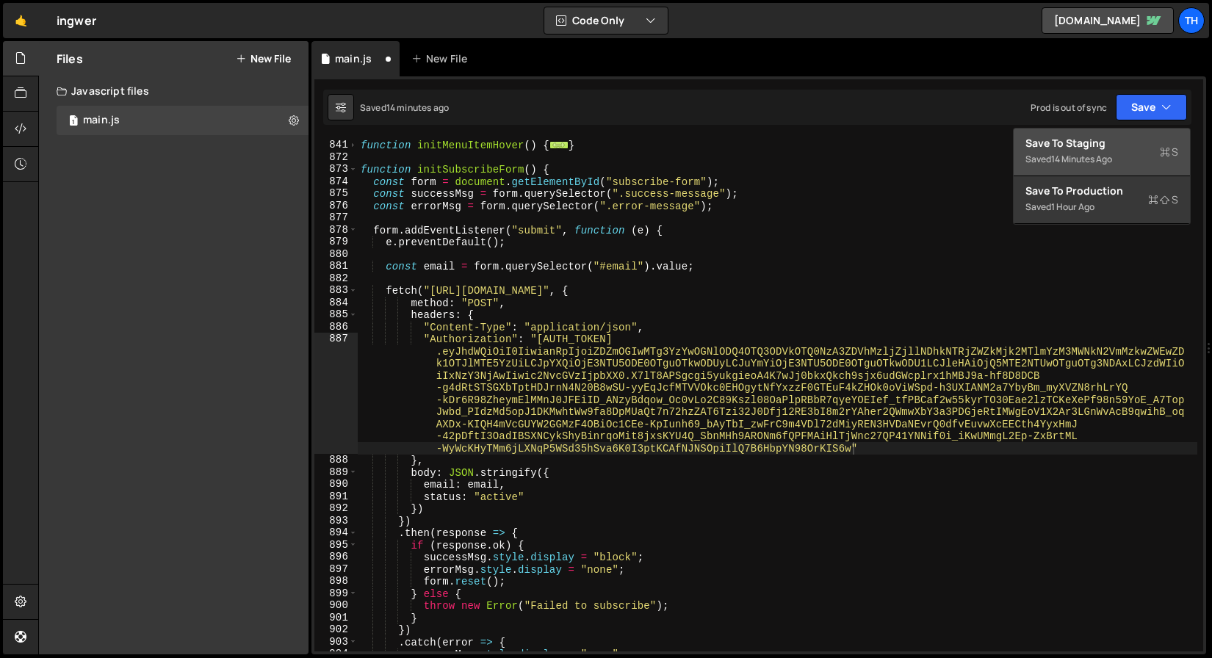
click at [1137, 134] on button "Save to Staging S Saved 14 minutes ago" at bounding box center [1102, 153] width 176 height 48
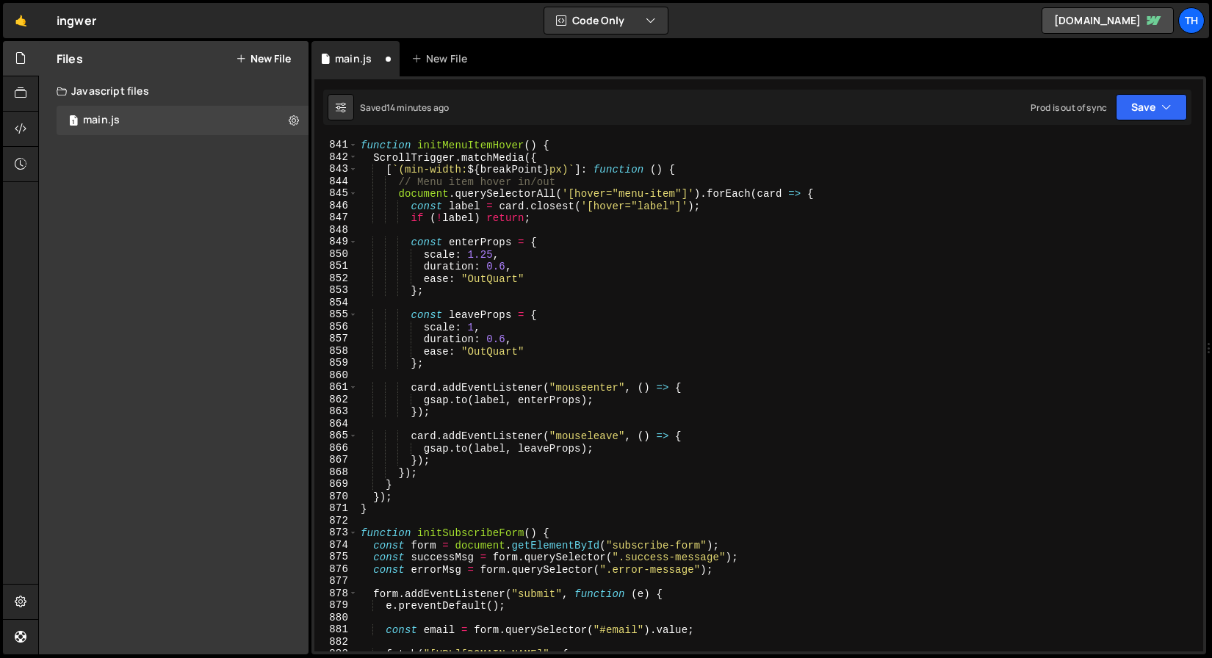
scroll to position [10183, 0]
click at [353, 146] on span at bounding box center [353, 145] width 8 height 12
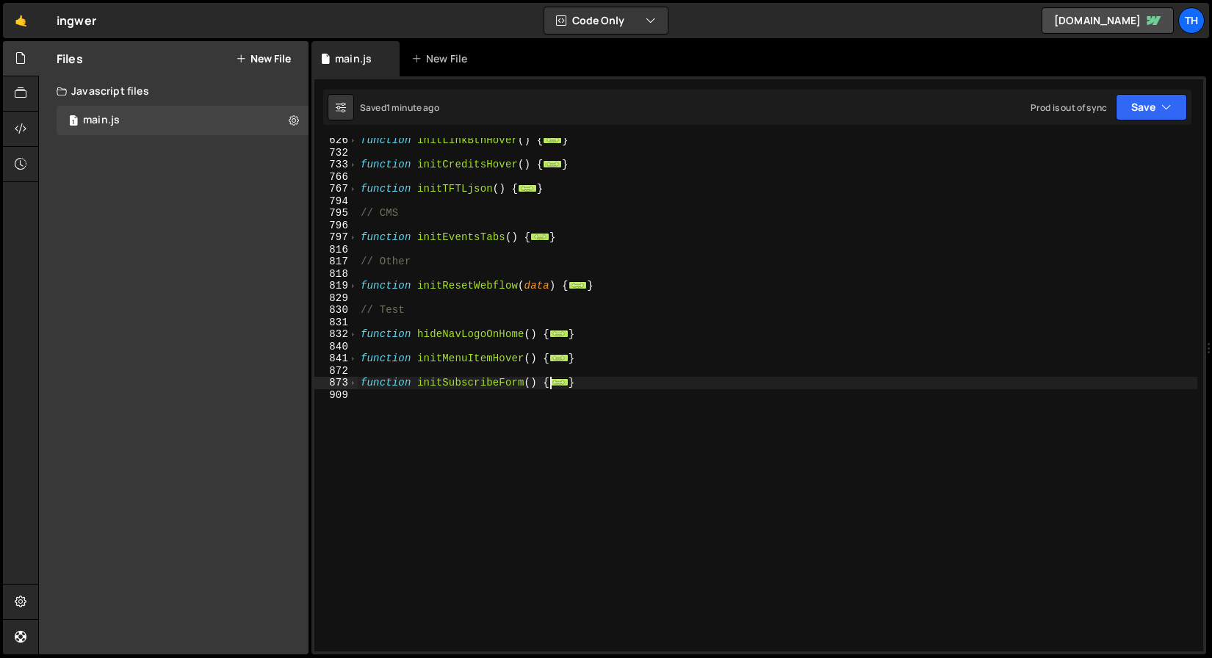
scroll to position [440, 0]
click at [352, 381] on span at bounding box center [353, 383] width 8 height 12
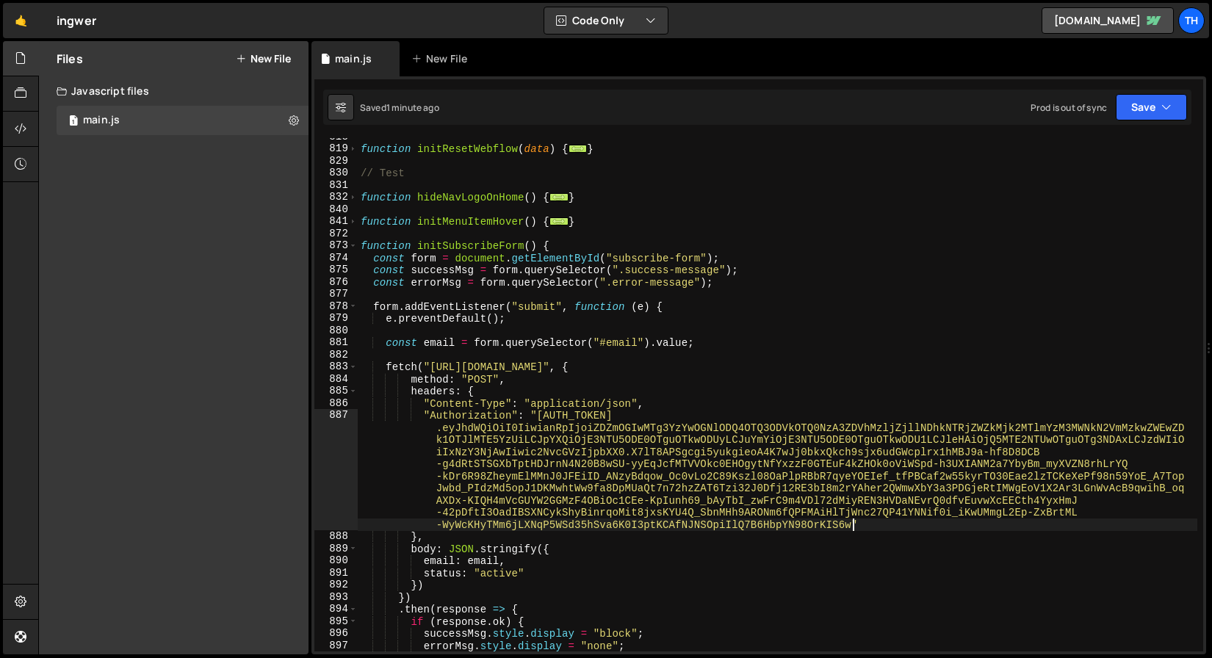
scroll to position [586, 0]
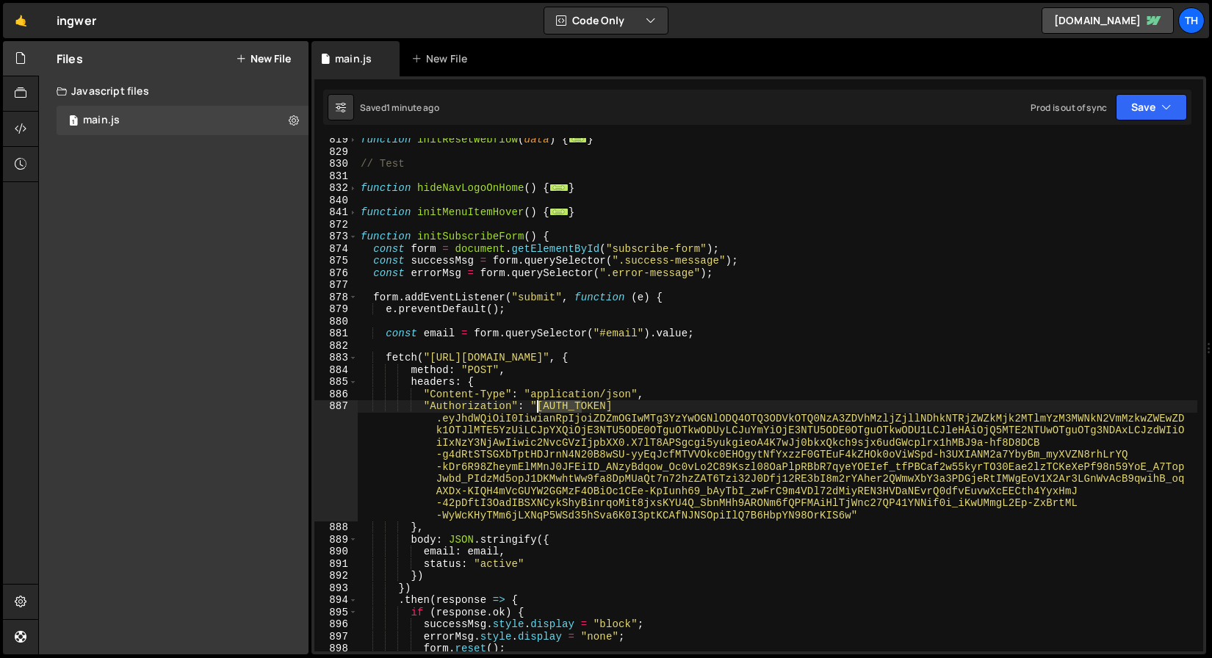
drag, startPoint x: 581, startPoint y: 408, endPoint x: 539, endPoint y: 409, distance: 41.9
click at [539, 409] on div "function initResetWebflow ( data ) { ... } // Test function hideNavLogoOnHome (…" at bounding box center [778, 403] width 840 height 538
click at [1125, 113] on button "Save" at bounding box center [1151, 107] width 71 height 26
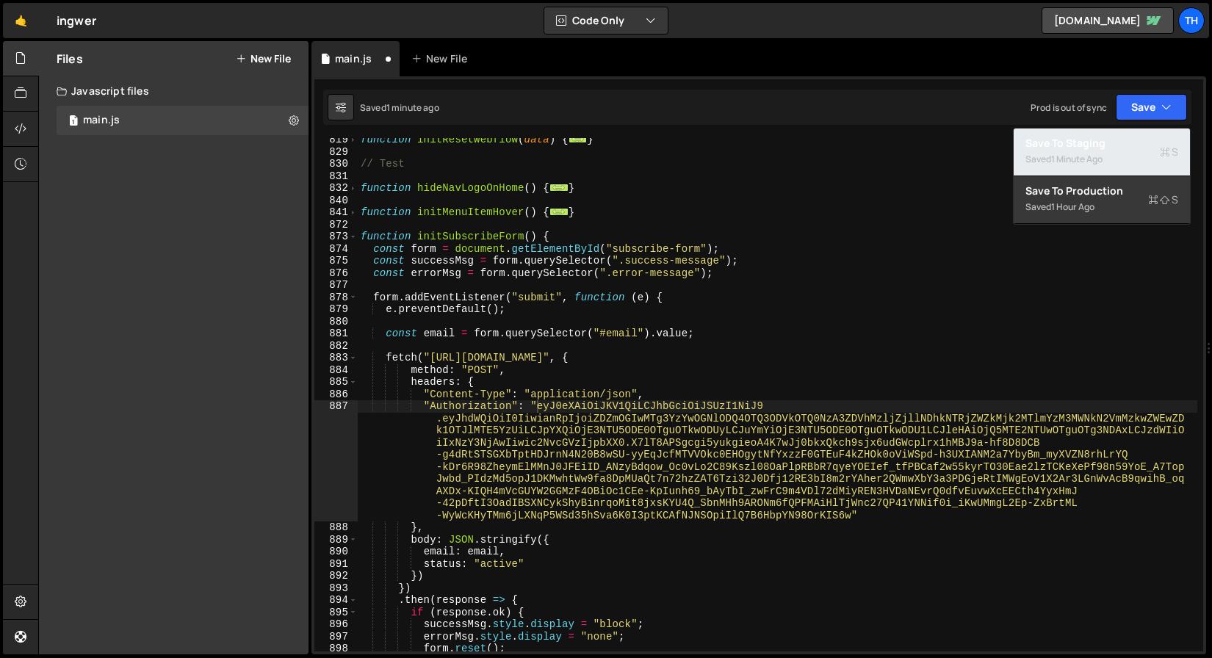
click at [1067, 139] on div "Save to Staging S" at bounding box center [1102, 143] width 153 height 15
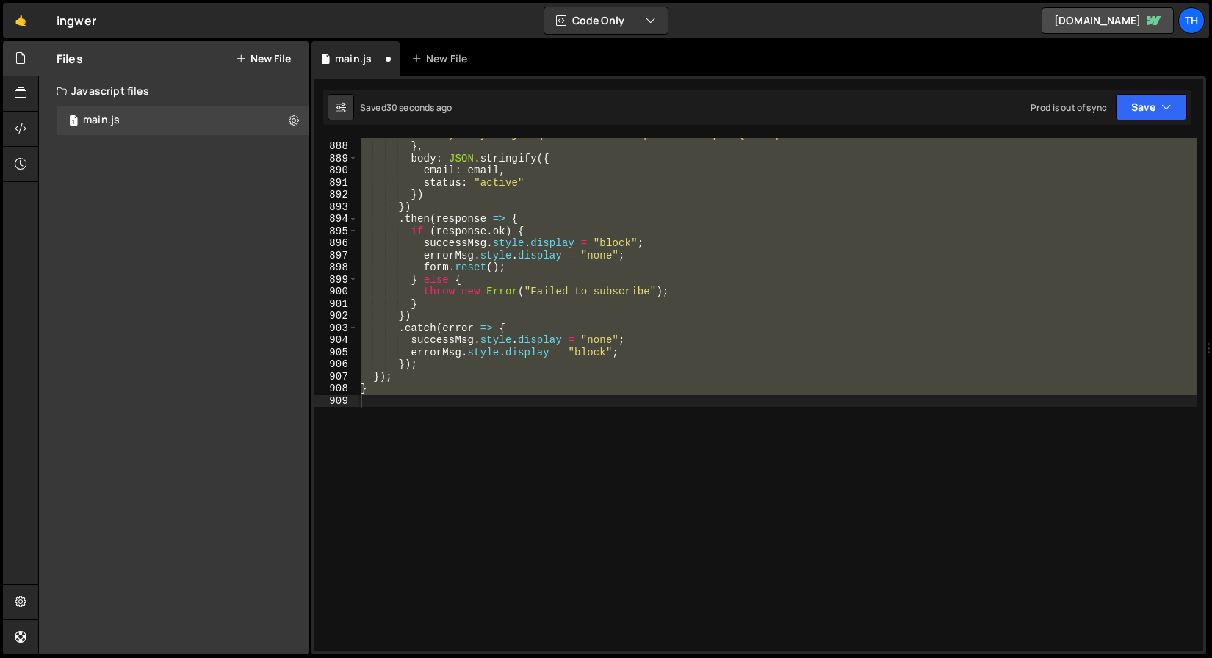
scroll to position [592, 0]
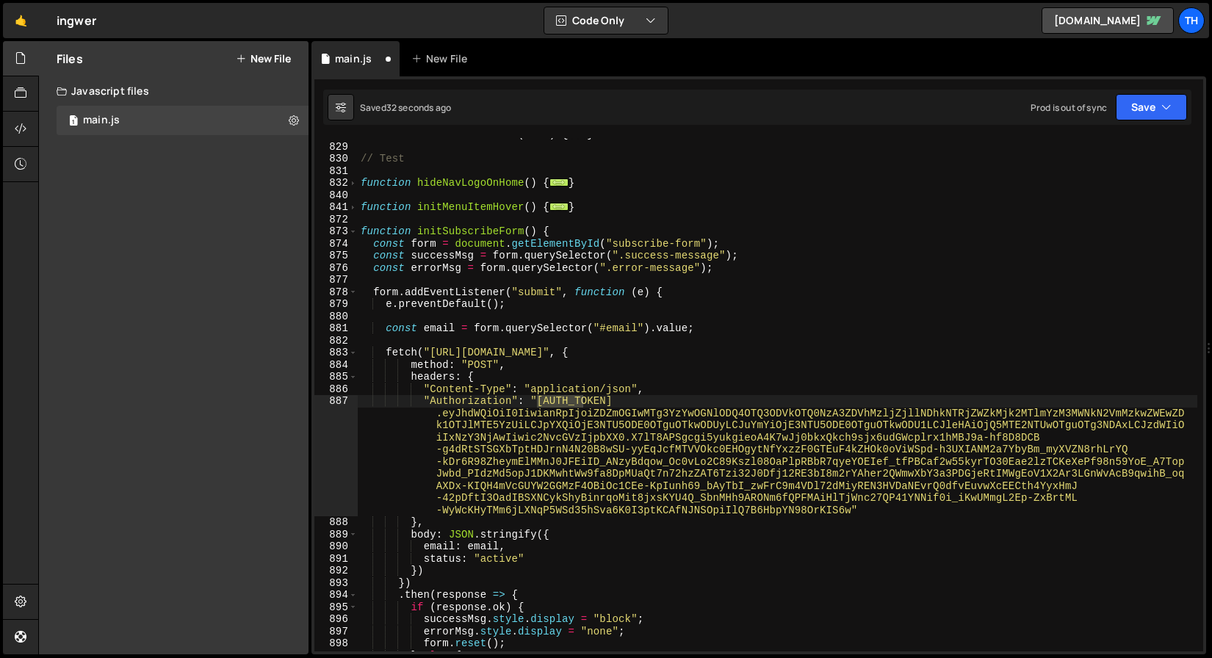
click at [1127, 121] on div "Saved 32 seconds ago Prod is out of sync Upgrade to Edit Save Save to Staging S…" at bounding box center [757, 107] width 869 height 35
click at [1127, 115] on button "Save" at bounding box center [1151, 107] width 71 height 26
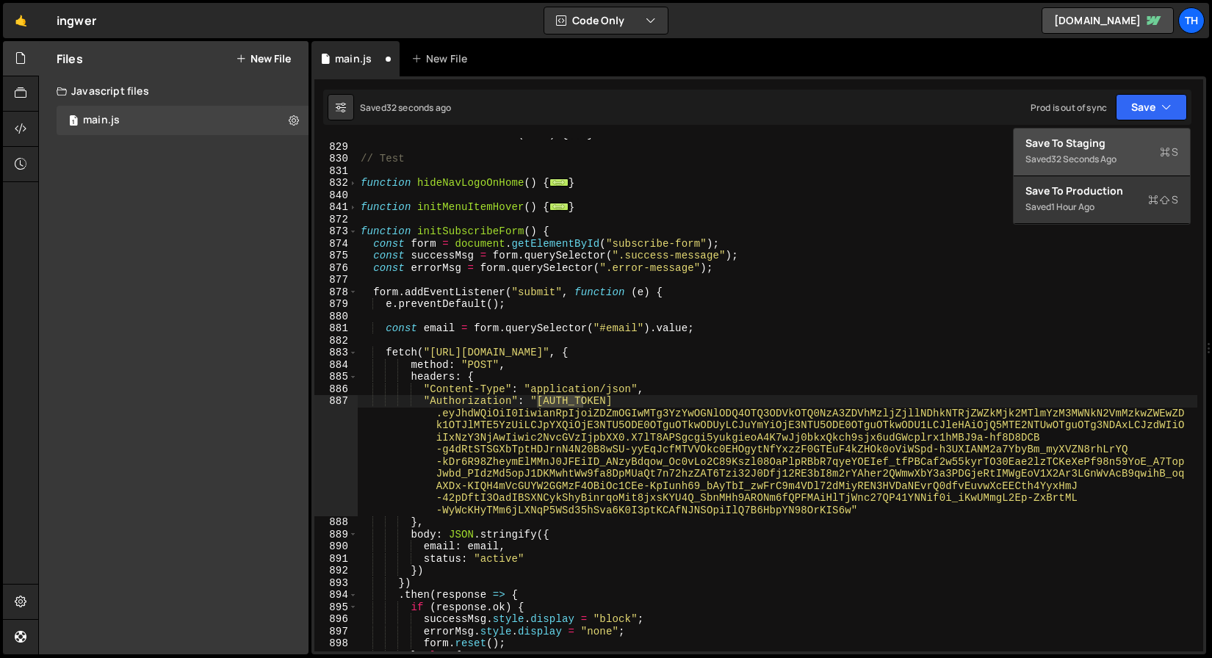
click at [1120, 136] on div "Save to Staging S" at bounding box center [1102, 143] width 153 height 15
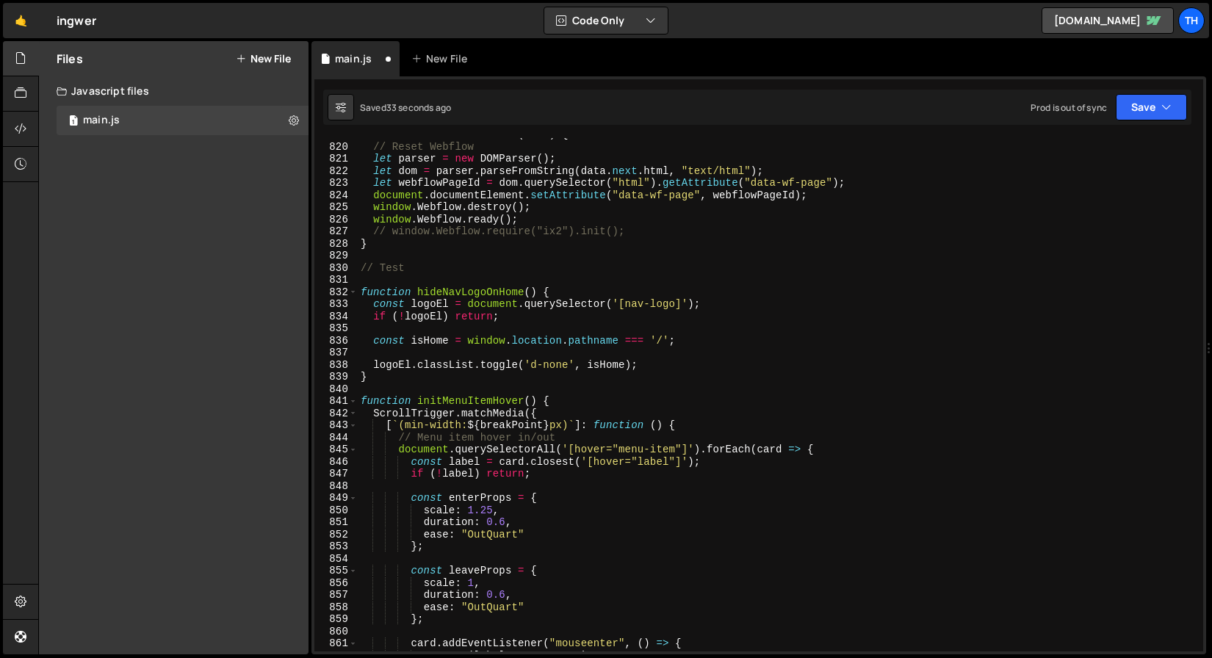
scroll to position [9927, 0]
click at [353, 290] on span at bounding box center [353, 293] width 8 height 12
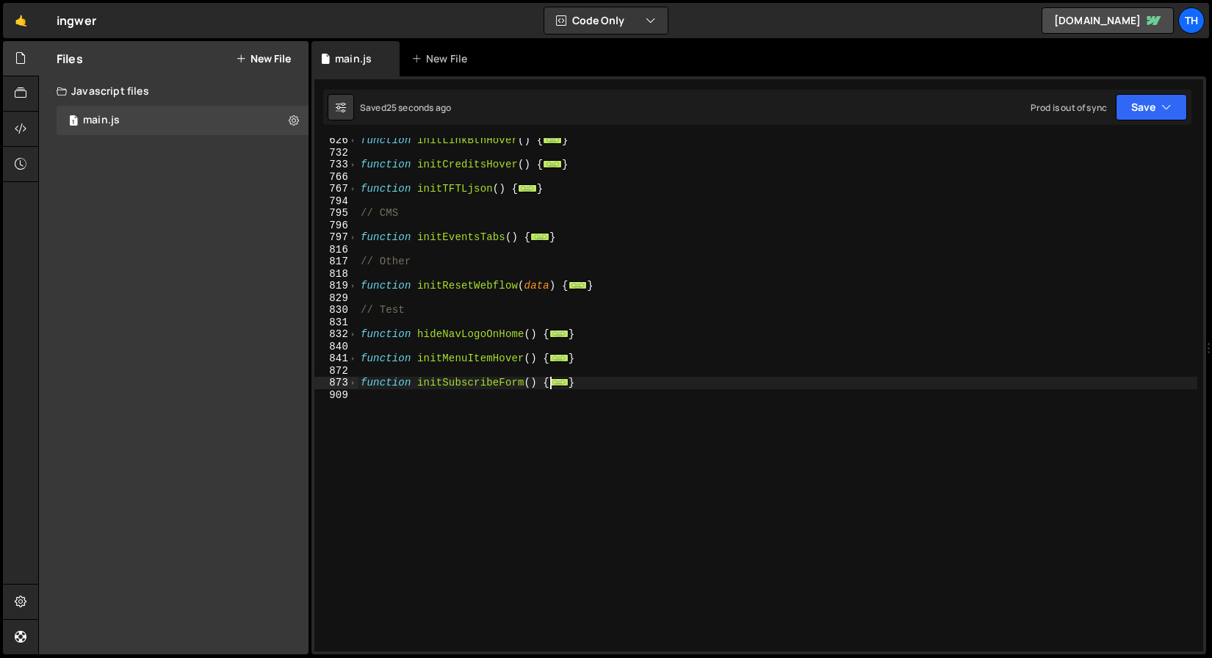
click at [353, 389] on div "909" at bounding box center [335, 395] width 43 height 12
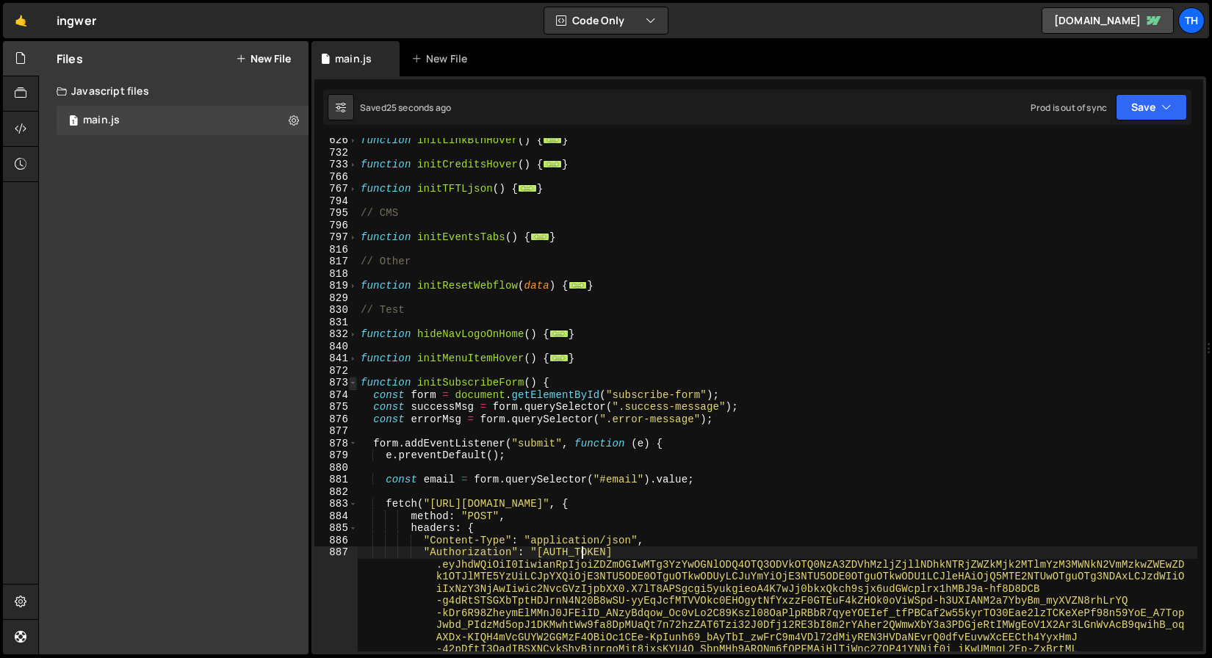
click at [353, 387] on span at bounding box center [353, 383] width 8 height 12
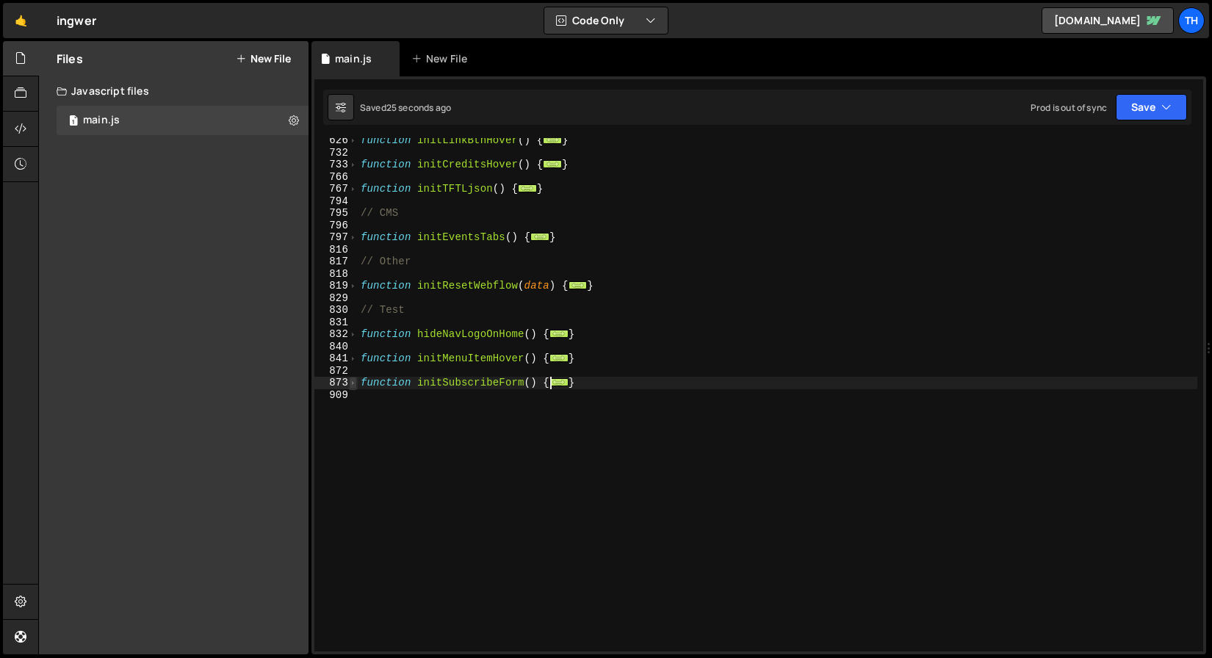
click at [353, 387] on span at bounding box center [353, 383] width 8 height 12
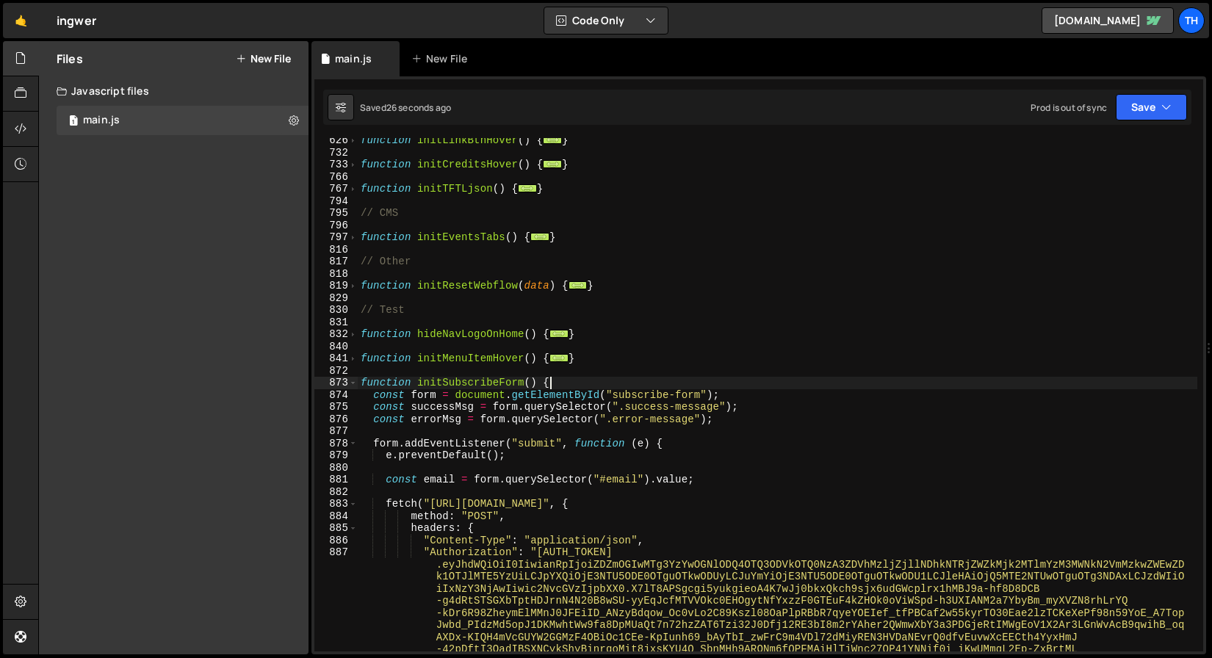
click at [855, 378] on div "function initLinkBtnHover ( ) { ... } function initCreditsHover ( ) { ... } fun…" at bounding box center [778, 457] width 840 height 647
click at [1136, 123] on div "Saved 27 seconds ago Prod is out of sync Upgrade to Edit Save Save to Staging S…" at bounding box center [757, 107] width 869 height 35
click at [1136, 121] on div "Saved 27 seconds ago Prod is out of sync Upgrade to Edit Save Save to Staging S…" at bounding box center [757, 107] width 869 height 35
click at [1137, 96] on button "Save" at bounding box center [1151, 107] width 71 height 26
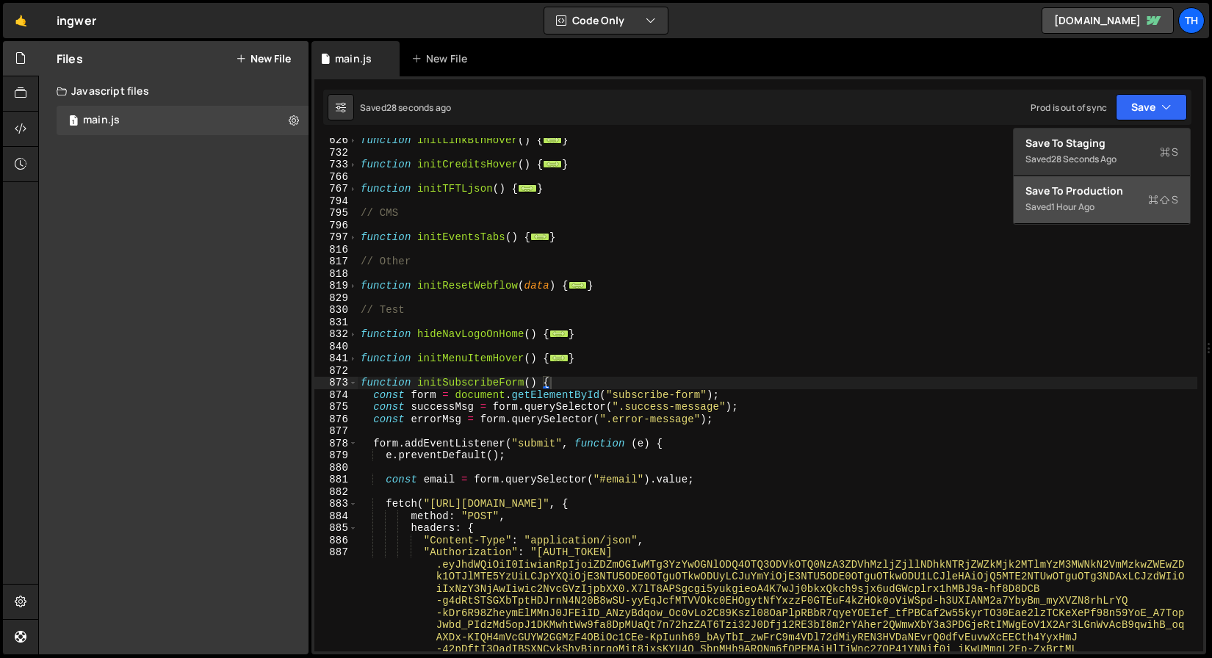
click at [1089, 176] on button "Save to Production S Saved 1 hour ago" at bounding box center [1102, 200] width 176 height 48
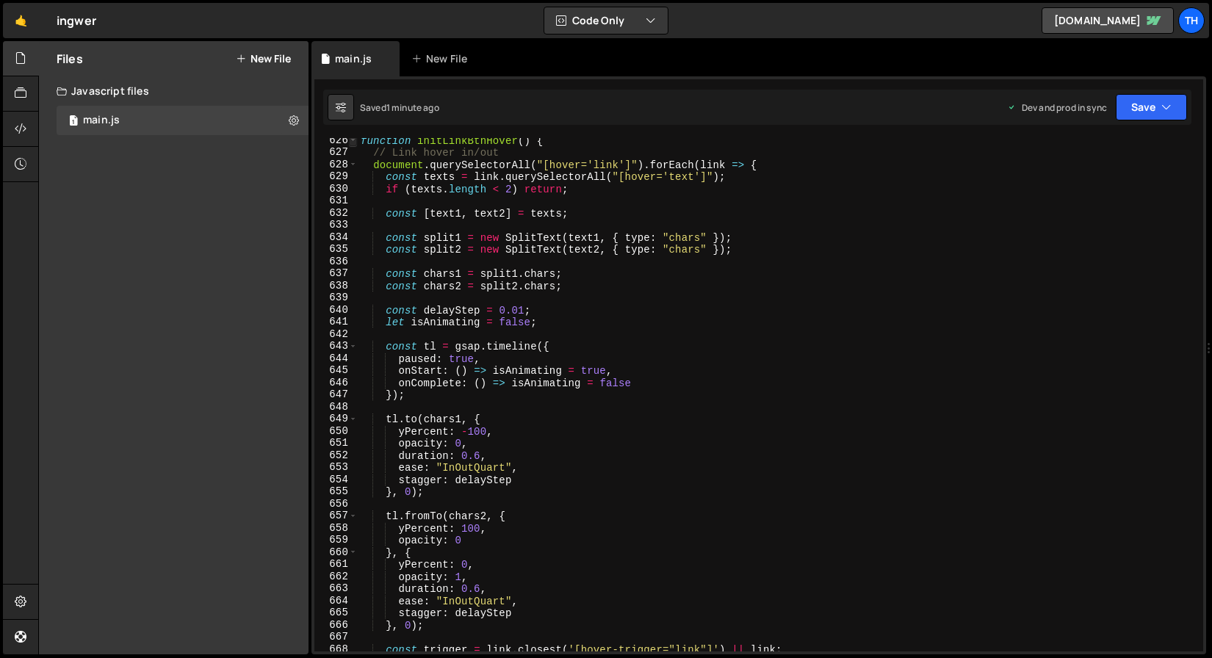
click at [351, 142] on span at bounding box center [353, 140] width 8 height 12
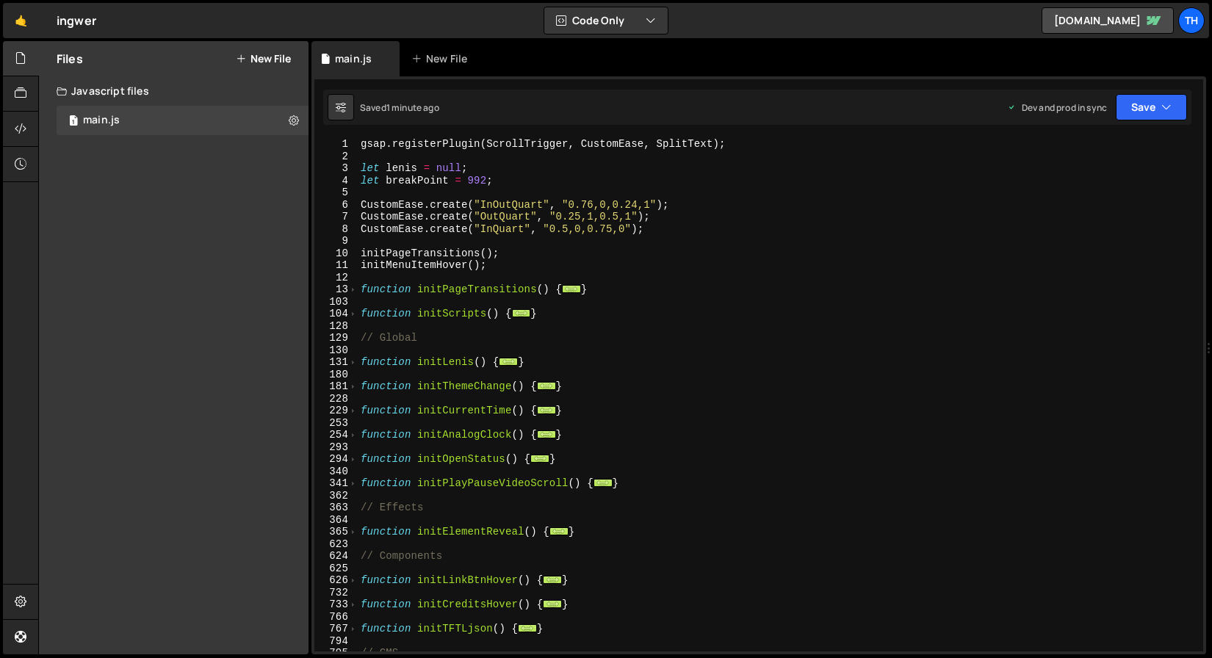
scroll to position [0, 0]
click at [353, 316] on span at bounding box center [353, 314] width 8 height 12
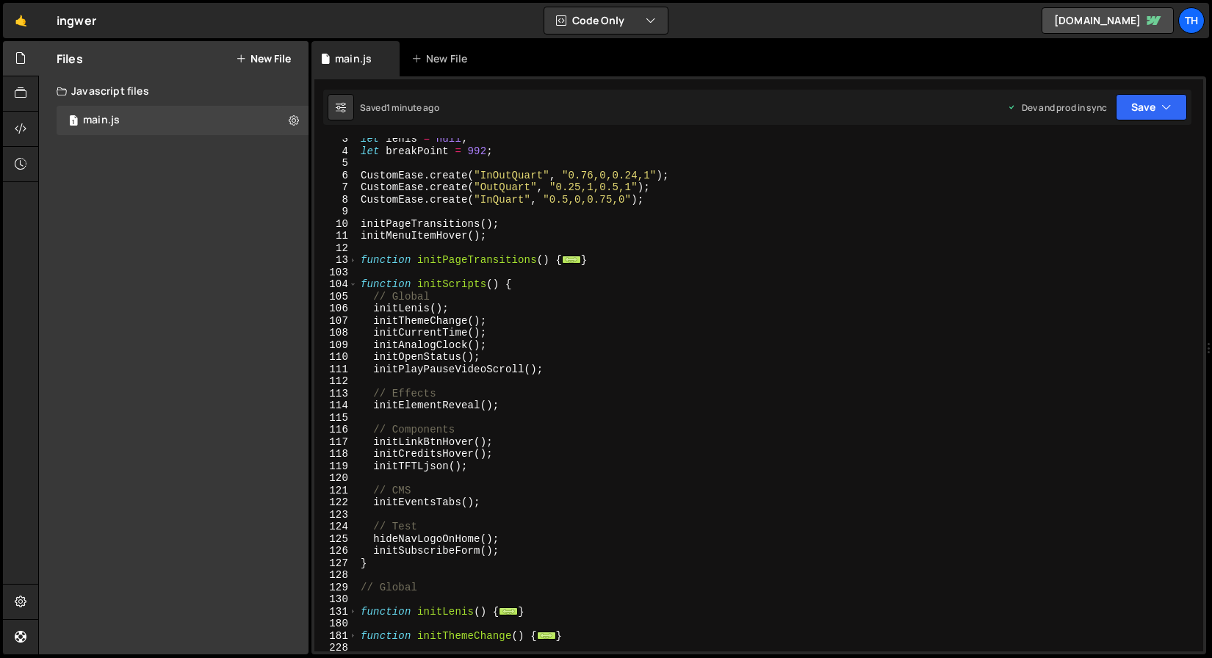
scroll to position [29, 0]
click at [356, 283] on span at bounding box center [353, 284] width 8 height 12
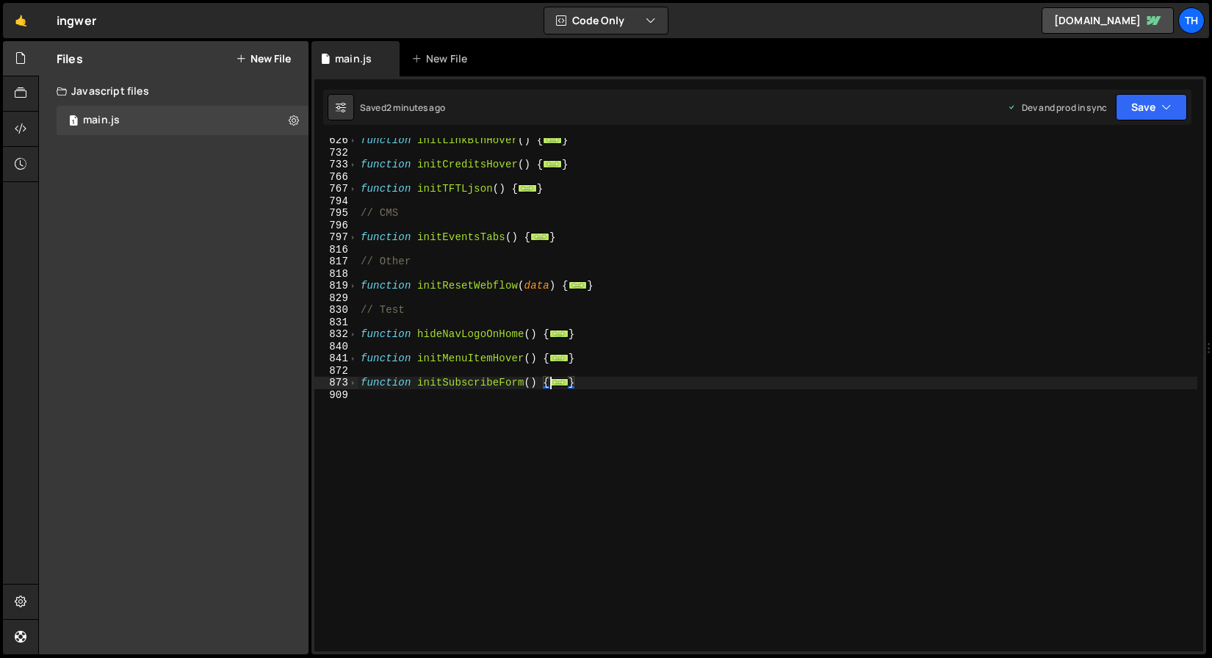
scroll to position [440, 0]
click at [354, 381] on span at bounding box center [353, 383] width 8 height 12
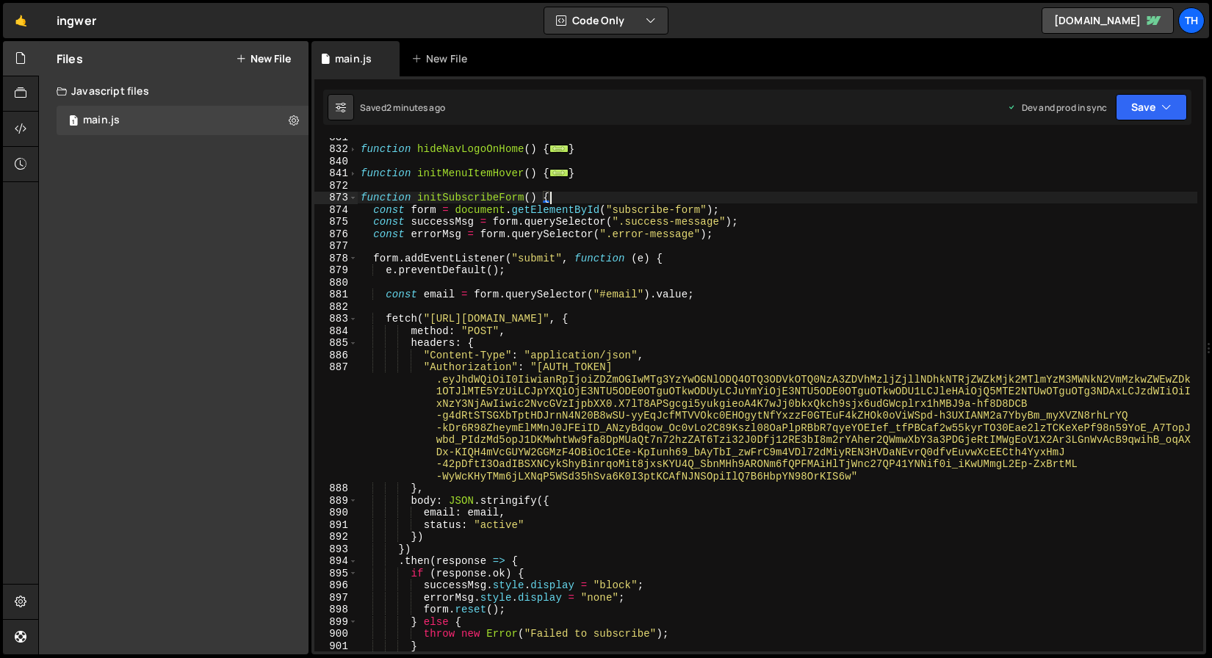
scroll to position [619, 0]
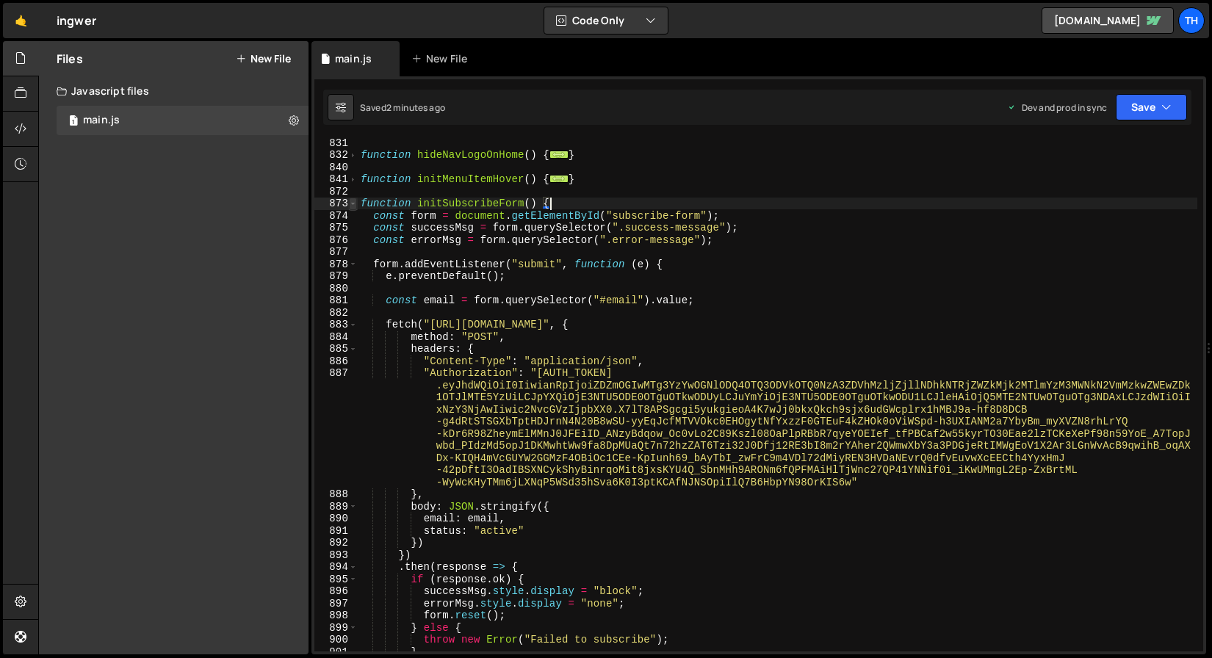
click at [353, 204] on span at bounding box center [353, 204] width 8 height 12
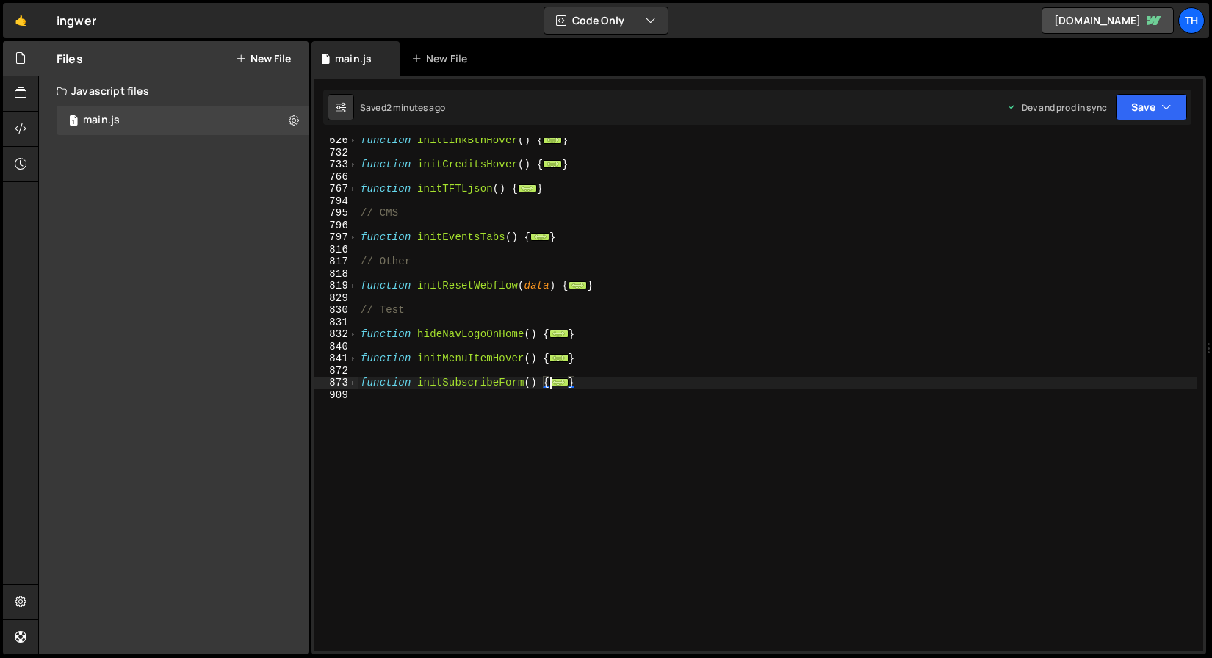
scroll to position [440, 0]
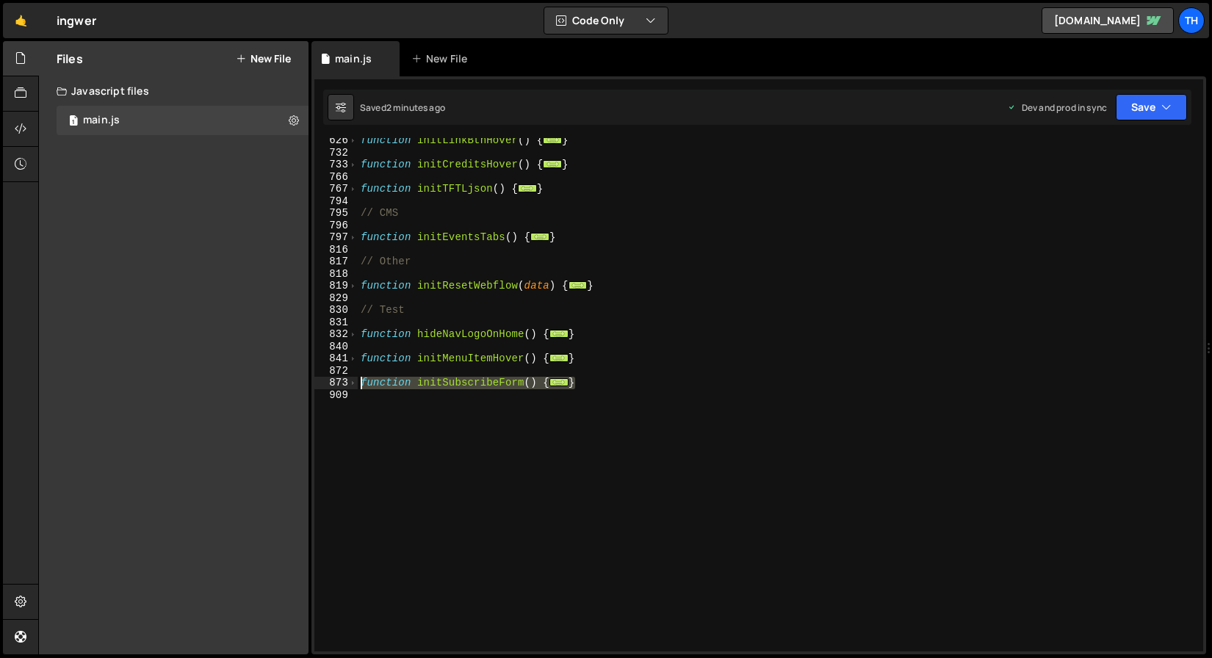
drag, startPoint x: 597, startPoint y: 382, endPoint x: 325, endPoint y: 383, distance: 272.6
click at [325, 383] on div "function initSubscribeForm() { 626 732 733 766 767 794 795 796 797 816 817 818 …" at bounding box center [758, 395] width 889 height 514
paste textarea "}"
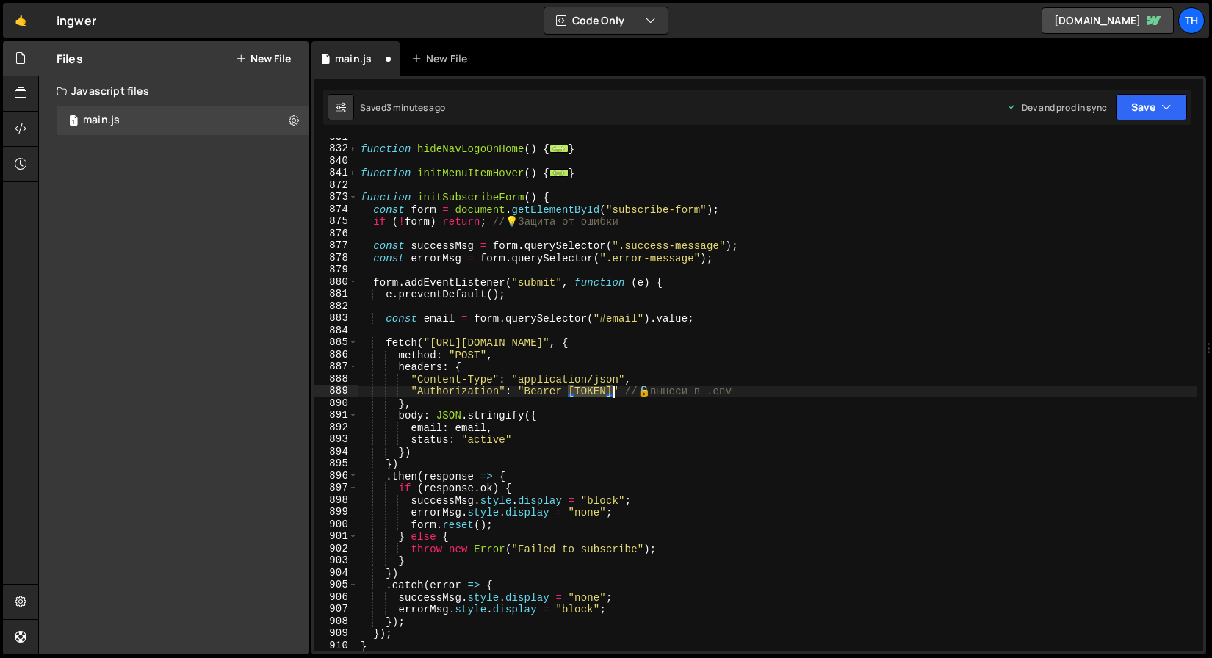
drag, startPoint x: 572, startPoint y: 392, endPoint x: 611, endPoint y: 395, distance: 39.8
click at [611, 395] on div "function hideNavLogoOnHome ( ) { ... } function initMenuItemHover ( ) { ... } f…" at bounding box center [778, 400] width 840 height 538
type textarea ""Authorization": "Bearer [TOKEN]" // 🔒 вынеси в .env"
paste textarea
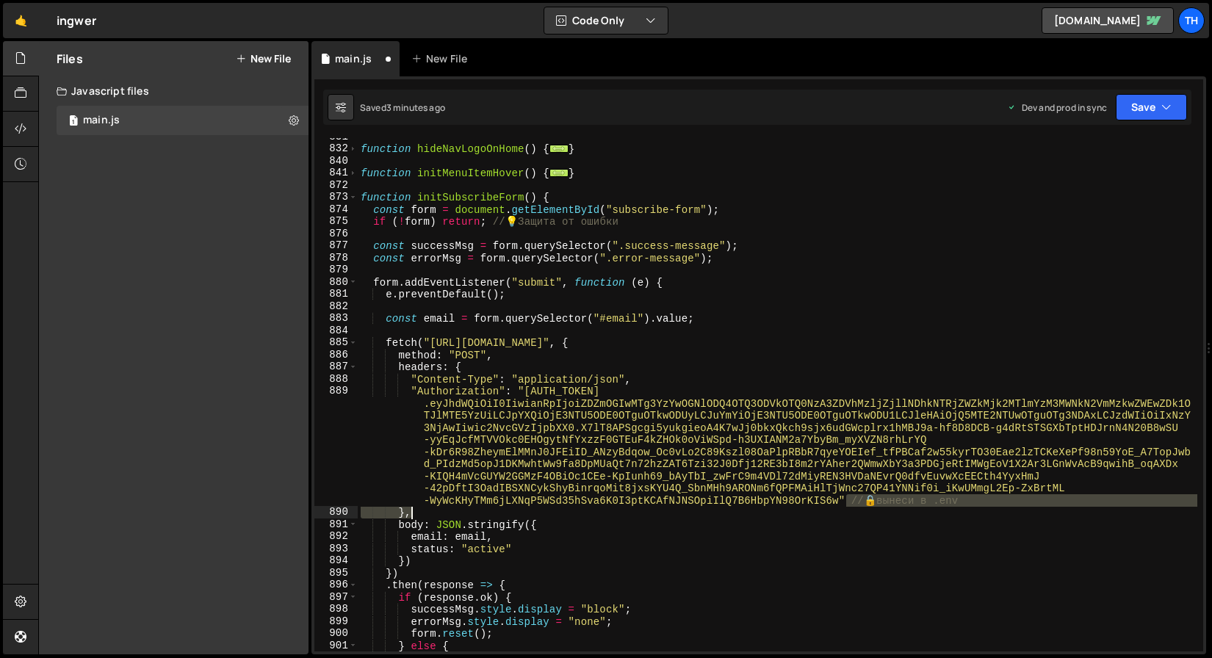
drag, startPoint x: 846, startPoint y: 501, endPoint x: 1002, endPoint y: 510, distance: 156.0
click at [1002, 510] on div "function hideNavLogoOnHome ( ) { ... } function initMenuItemHover ( ) { ... } f…" at bounding box center [778, 400] width 840 height 538
click at [1012, 499] on div "function hideNavLogoOnHome ( ) { ... } function initMenuItemHover ( ) { ... } f…" at bounding box center [778, 395] width 840 height 514
drag, startPoint x: 1012, startPoint y: 499, endPoint x: 882, endPoint y: 494, distance: 130.2
click at [882, 494] on div "function hideNavLogoOnHome ( ) { ... } function initMenuItemHover ( ) { ... } f…" at bounding box center [778, 400] width 840 height 538
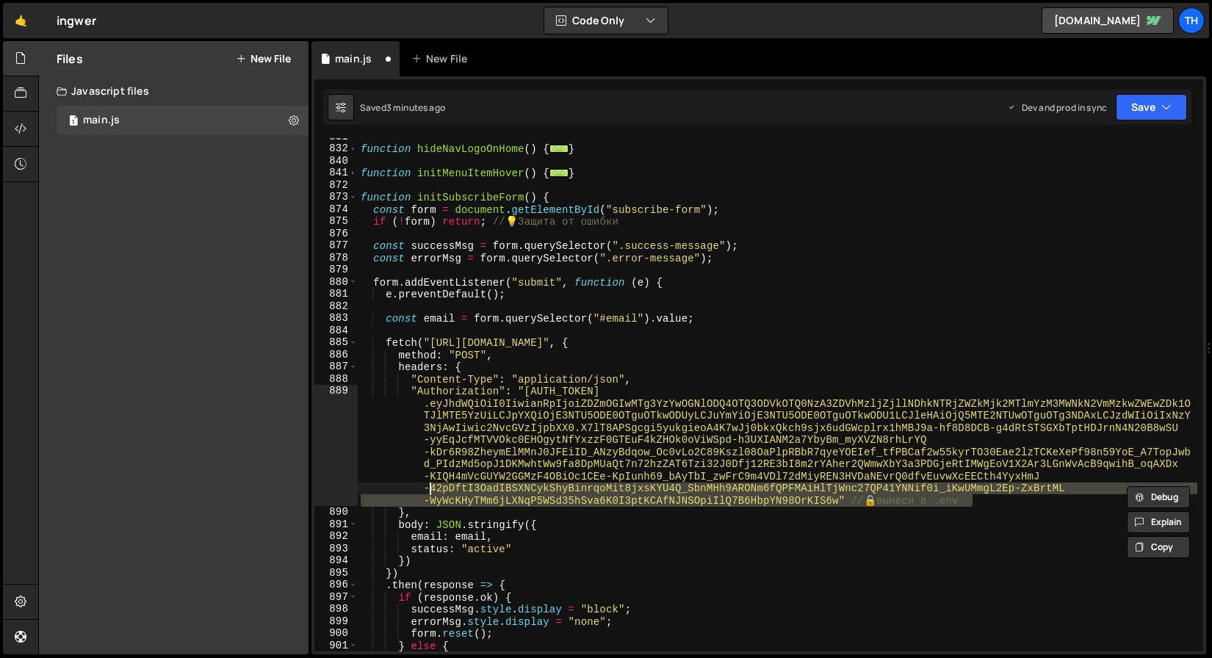
click at [875, 498] on div "function hideNavLogoOnHome ( ) { ... } function initMenuItemHover ( ) { ... } f…" at bounding box center [778, 395] width 840 height 514
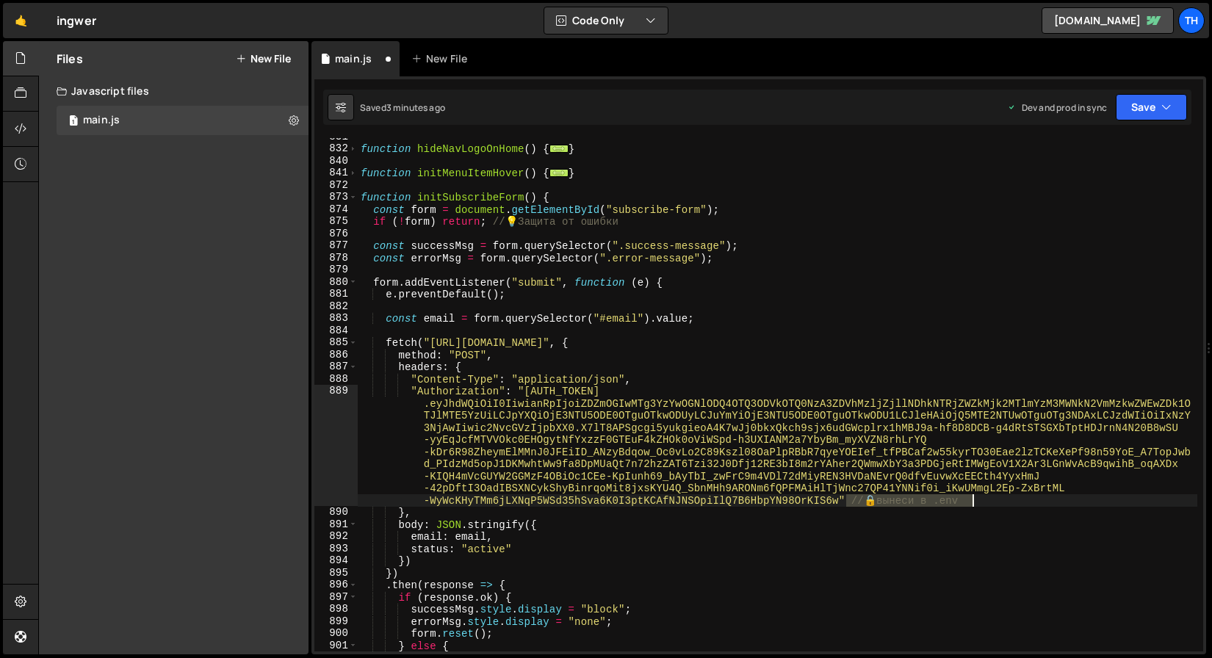
drag, startPoint x: 848, startPoint y: 502, endPoint x: 982, endPoint y: 498, distance: 134.5
click at [982, 498] on div "function hideNavLogoOnHome ( ) { ... } function initMenuItemHover ( ) { ... } f…" at bounding box center [778, 400] width 840 height 538
click at [486, 223] on div "function hideNavLogoOnHome ( ) { ... } function initMenuItemHover ( ) { ... } f…" at bounding box center [778, 400] width 840 height 538
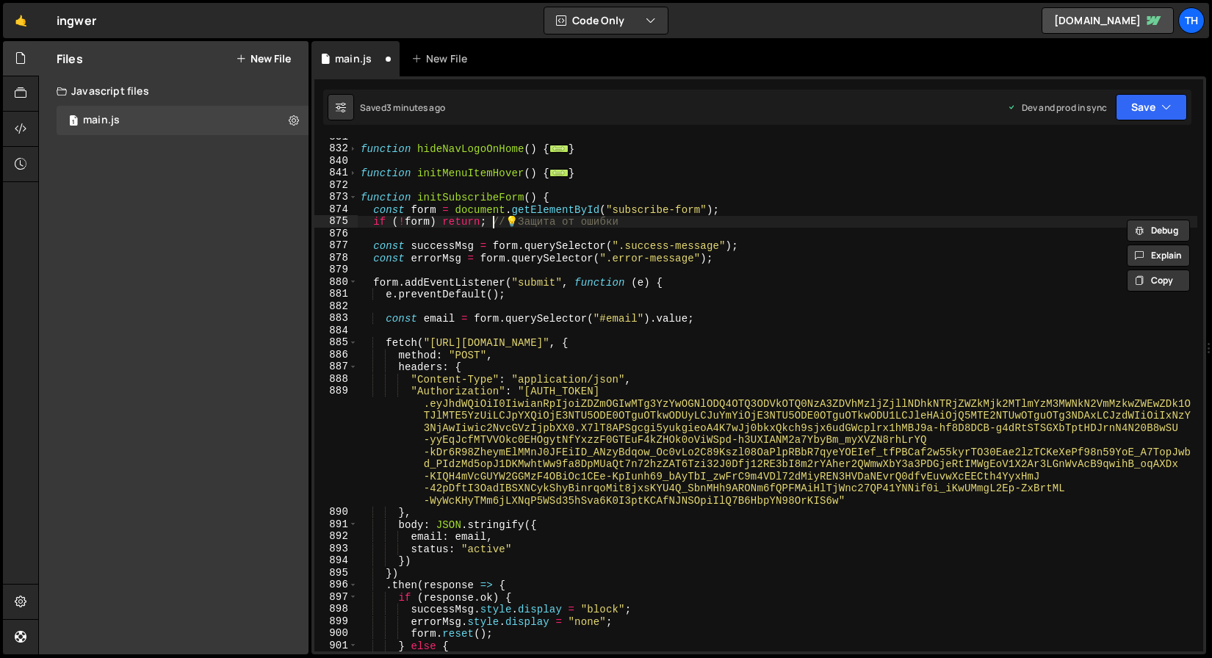
click at [492, 224] on div "function hideNavLogoOnHome ( ) { ... } function initMenuItemHover ( ) { ... } f…" at bounding box center [778, 400] width 840 height 538
drag, startPoint x: 490, startPoint y: 223, endPoint x: 668, endPoint y: 223, distance: 177.8
click at [668, 223] on div "function hideNavLogoOnHome ( ) { ... } function initMenuItemHover ( ) { ... } f…" at bounding box center [778, 400] width 840 height 538
click at [1143, 102] on button "Save" at bounding box center [1151, 107] width 71 height 26
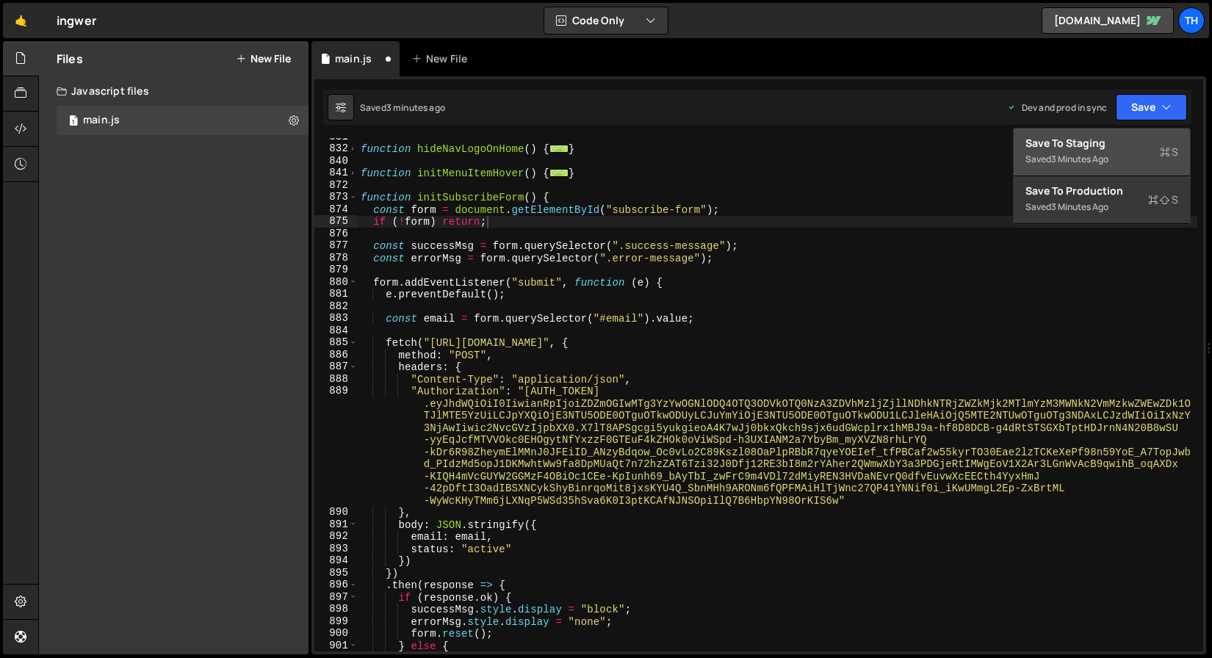
click at [1093, 146] on div "Save to Staging S" at bounding box center [1102, 143] width 153 height 15
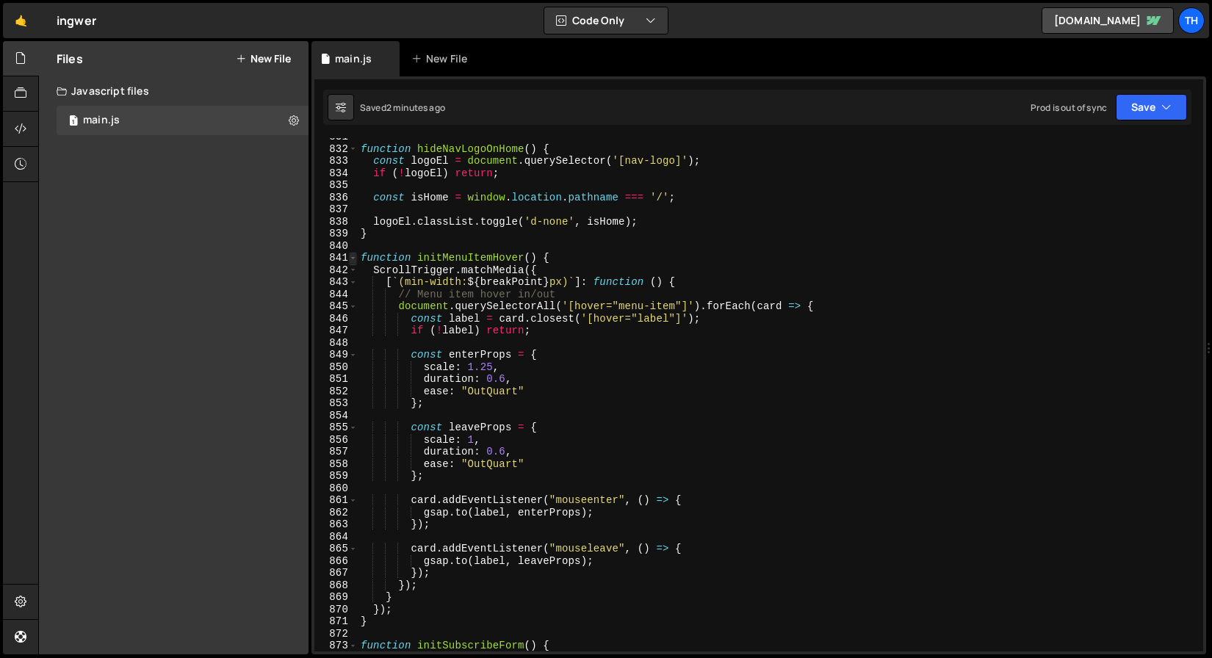
click at [356, 257] on span at bounding box center [353, 258] width 8 height 12
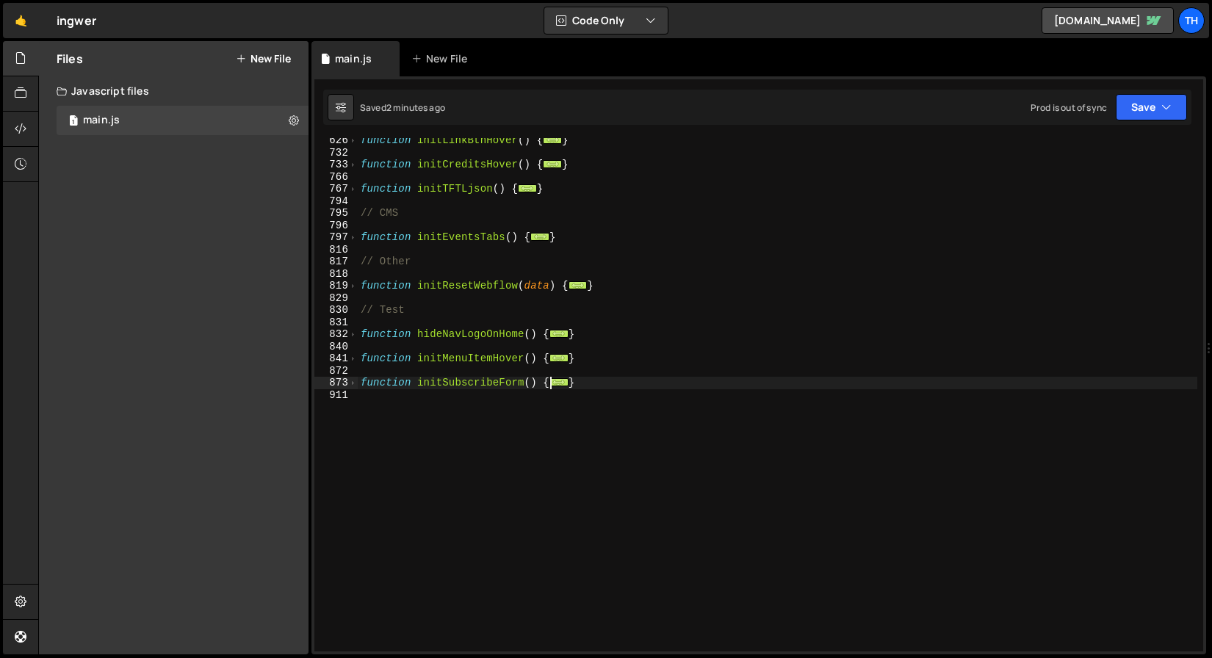
scroll to position [440, 0]
click at [351, 381] on span at bounding box center [353, 383] width 8 height 12
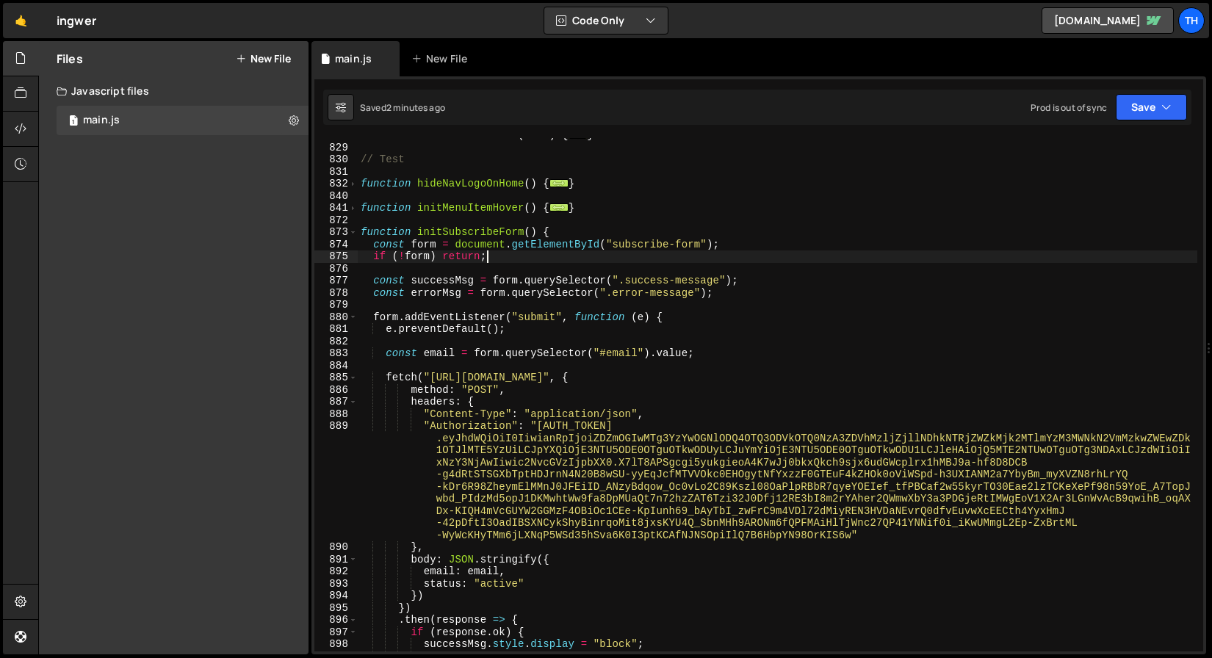
scroll to position [602, 0]
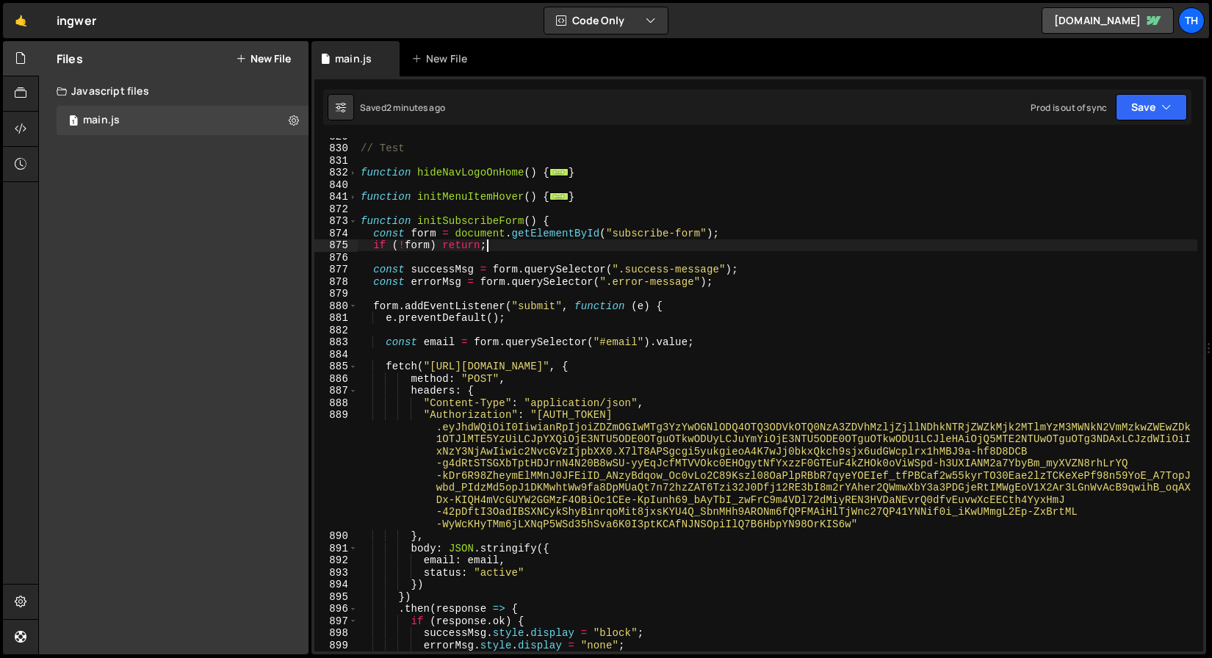
click at [457, 418] on div "// Test function hideNavLogoOnHome ( ) { ... } function initMenuItemHover ( ) {…" at bounding box center [778, 399] width 840 height 538
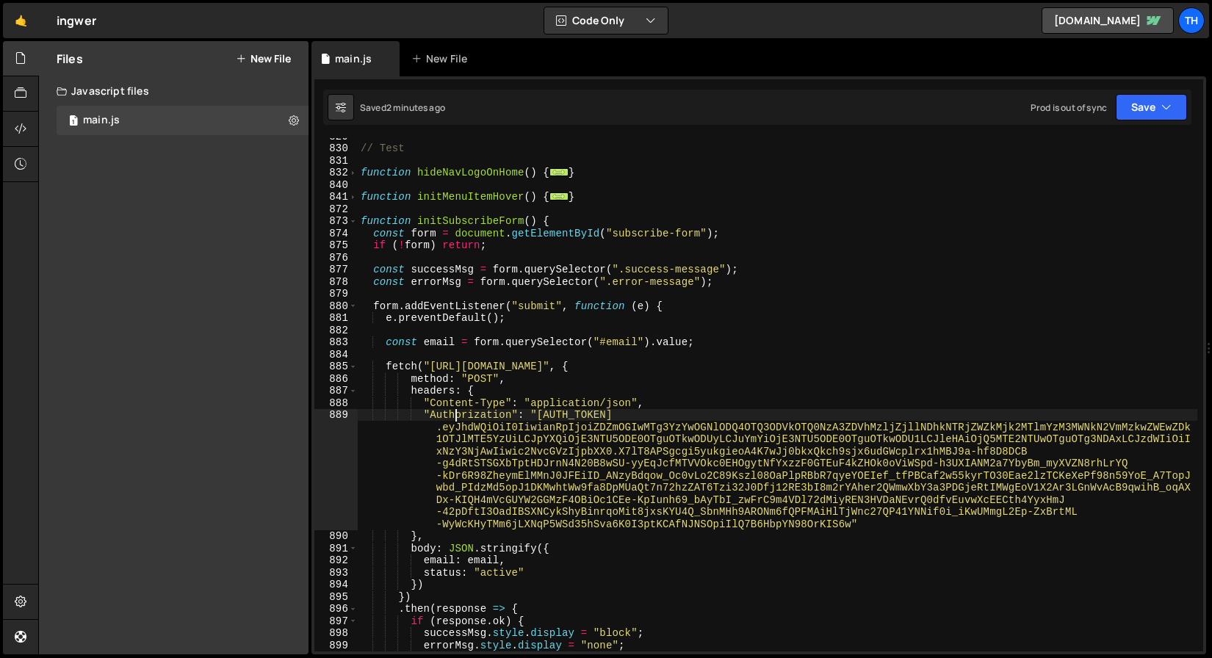
click at [457, 418] on div "// Test function hideNavLogoOnHome ( ) { ... } function initMenuItemHover ( ) {…" at bounding box center [778, 399] width 840 height 538
click at [437, 340] on div "// Test function hideNavLogoOnHome ( ) { ... } function initMenuItemHover ( ) {…" at bounding box center [778, 399] width 840 height 538
type textarea "const email = form.querySelector("#email").value;"
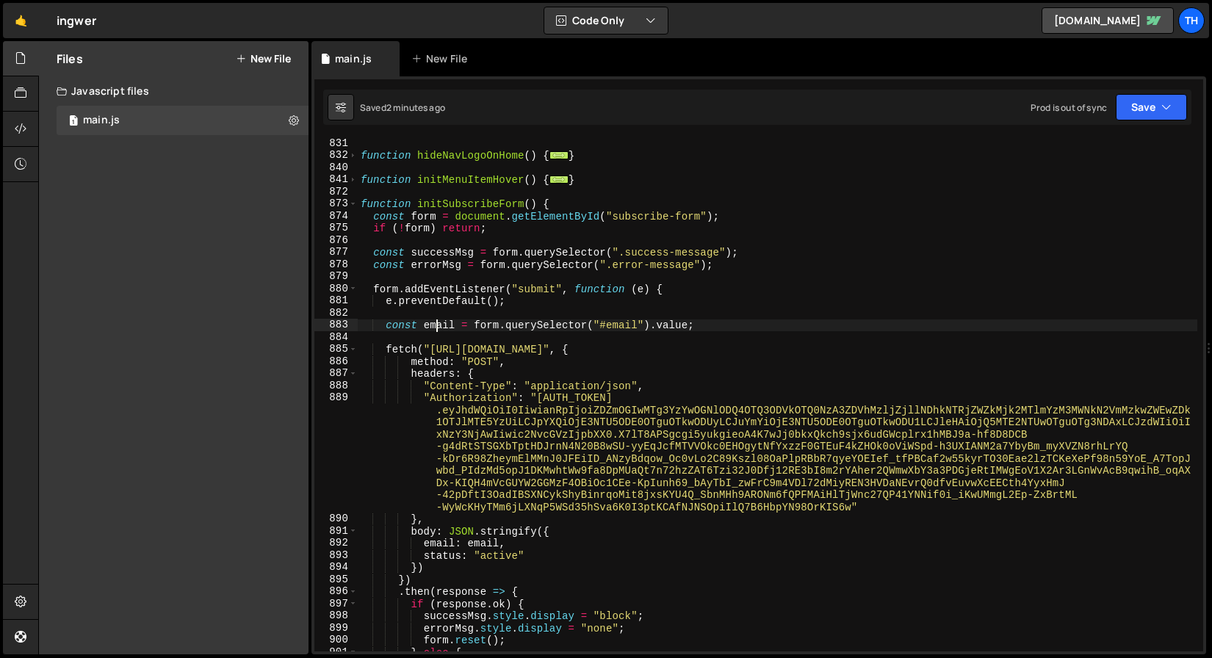
scroll to position [672, 0]
